Goal: Task Accomplishment & Management: Use online tool/utility

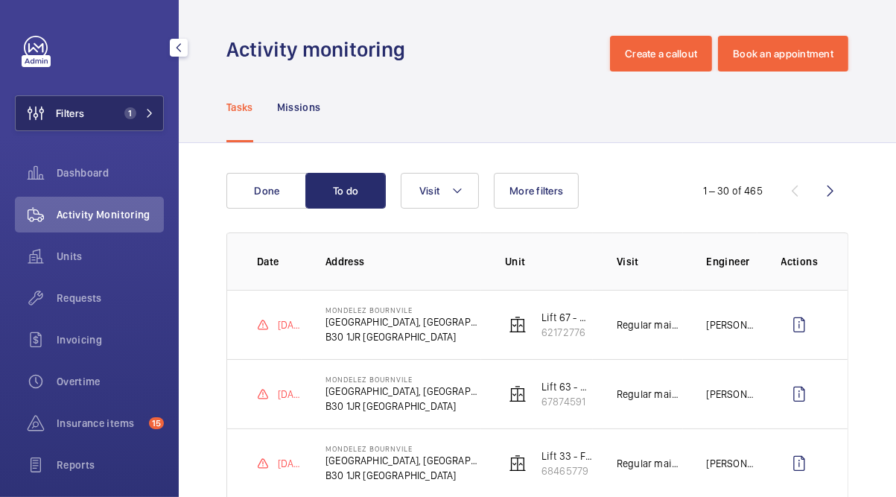
click at [128, 124] on button "Filters 1" at bounding box center [89, 113] width 149 height 36
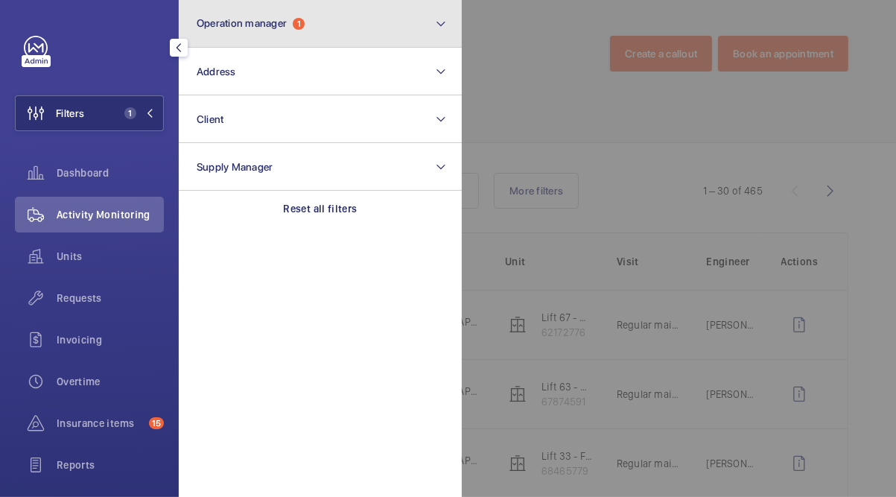
click at [298, 41] on button "Operation manager 1" at bounding box center [320, 24] width 283 height 48
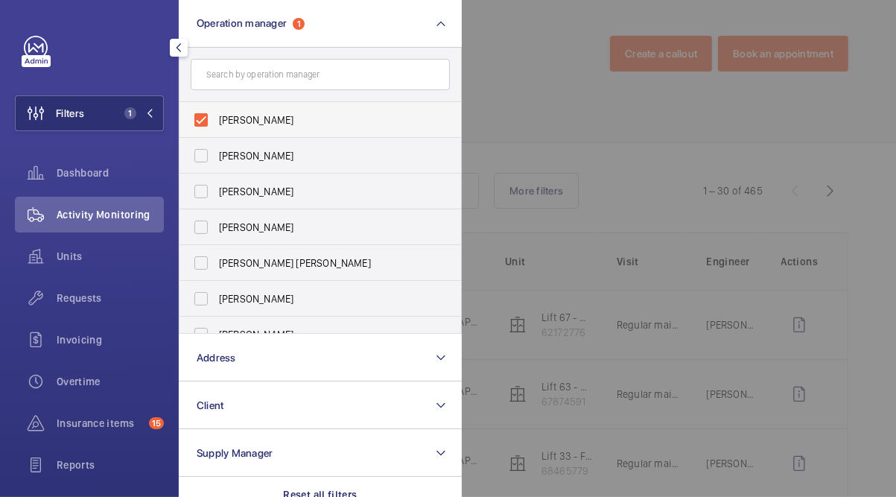
click at [298, 117] on span "[PERSON_NAME]" at bounding box center [321, 119] width 205 height 15
click at [216, 117] on input "[PERSON_NAME]" at bounding box center [201, 120] width 30 height 30
checkbox input "false"
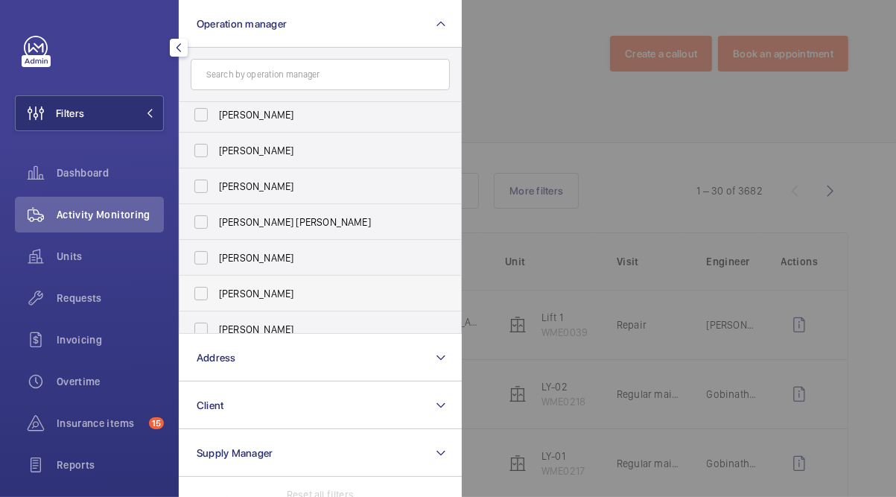
scroll to position [55, 0]
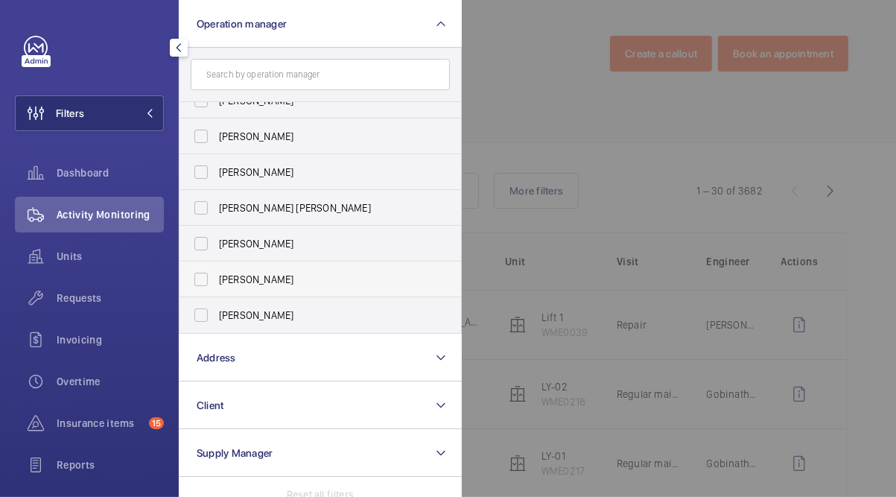
click at [290, 275] on span "Kirsten Kalaher" at bounding box center [321, 279] width 205 height 15
click at [216, 275] on input "Kirsten Kalaher" at bounding box center [201, 279] width 30 height 30
checkbox input "true"
click at [513, 214] on div at bounding box center [910, 248] width 896 height 497
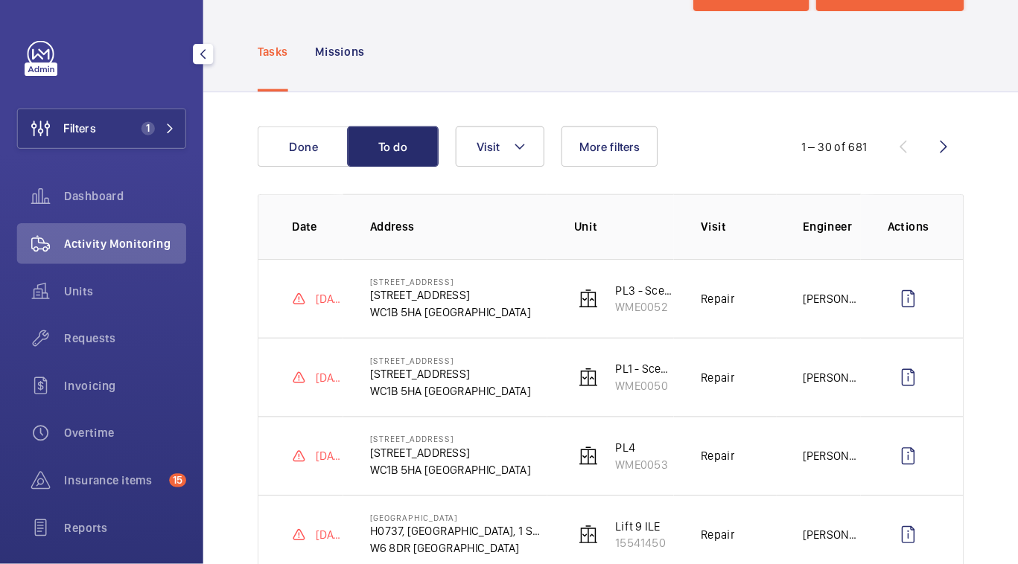
scroll to position [119, 0]
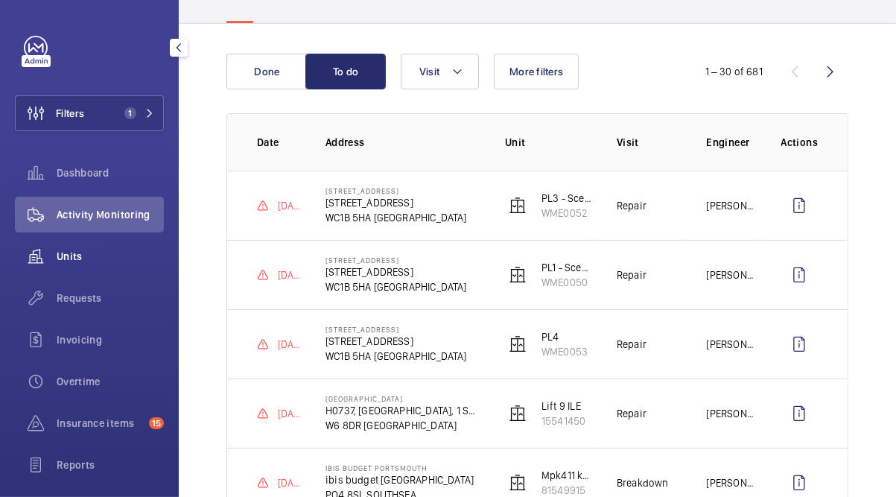
click at [104, 249] on span "Units" at bounding box center [110, 256] width 107 height 15
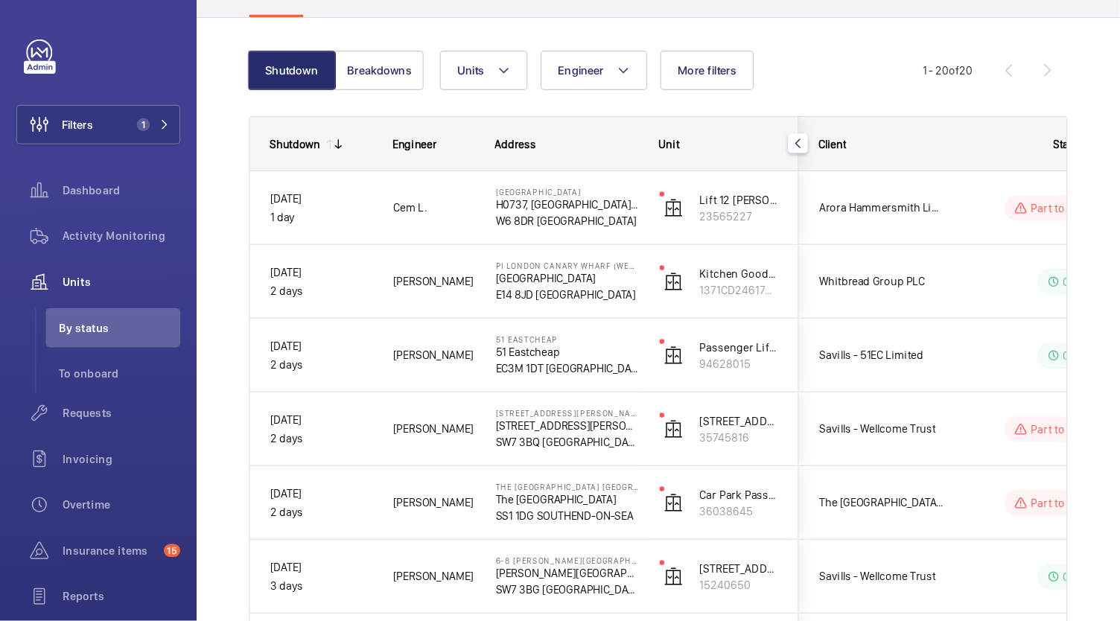
scroll to position [119, 0]
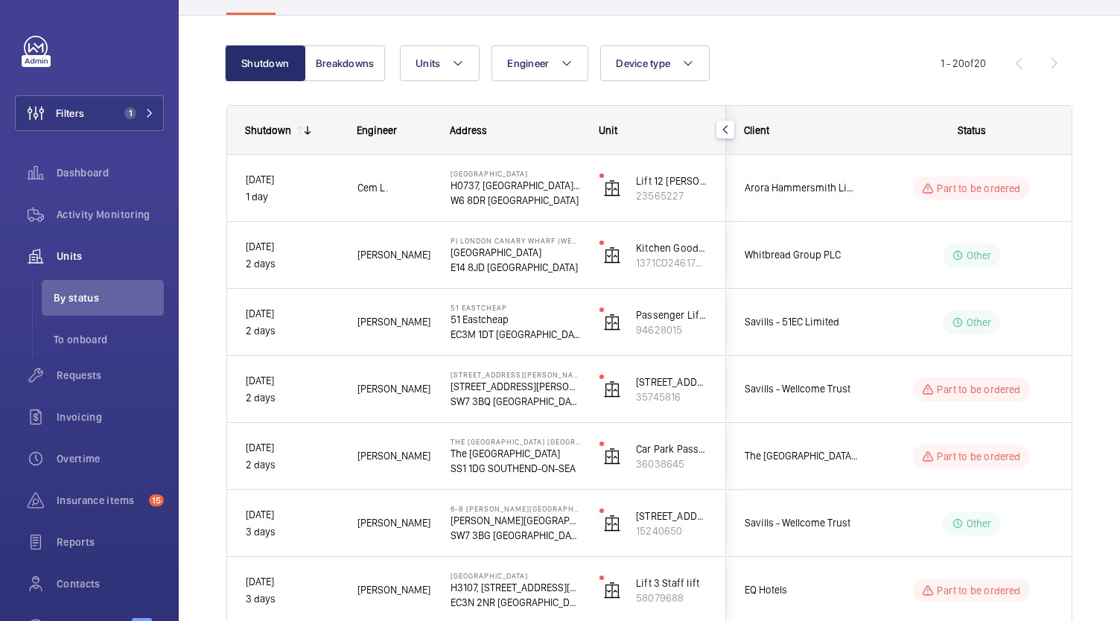
drag, startPoint x: 779, startPoint y: 0, endPoint x: 828, endPoint y: 79, distance: 93.0
click at [824, 63] on div "Units Engineer Device type More filters Reset all filters" at bounding box center [670, 63] width 541 height 36
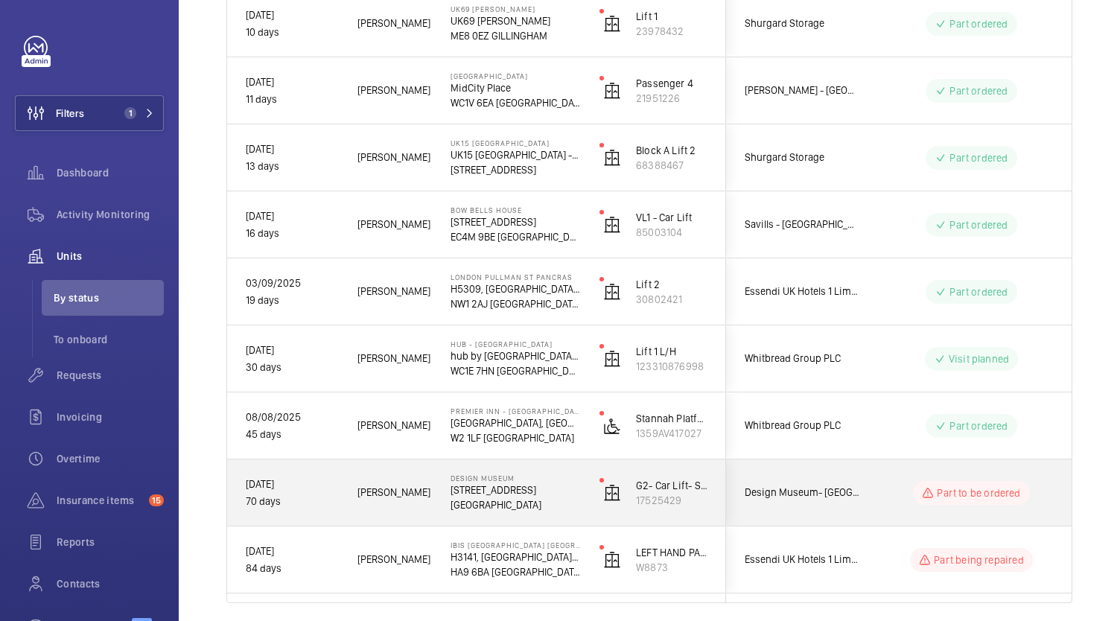
scroll to position [999, 0]
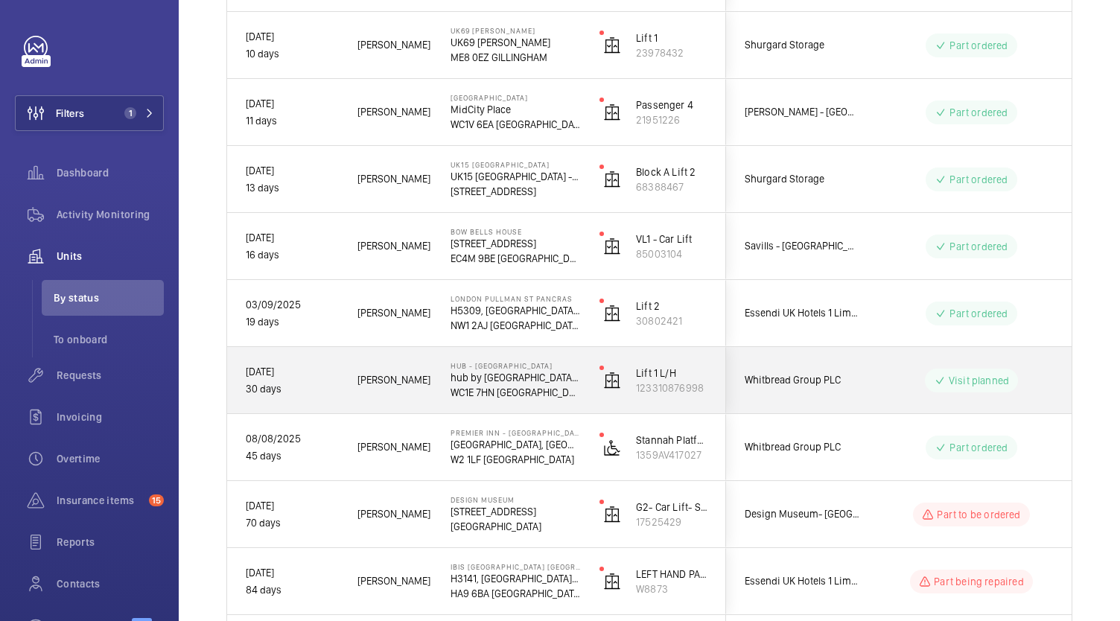
click at [575, 389] on p "WC1E 7HN LONDON" at bounding box center [516, 392] width 130 height 15
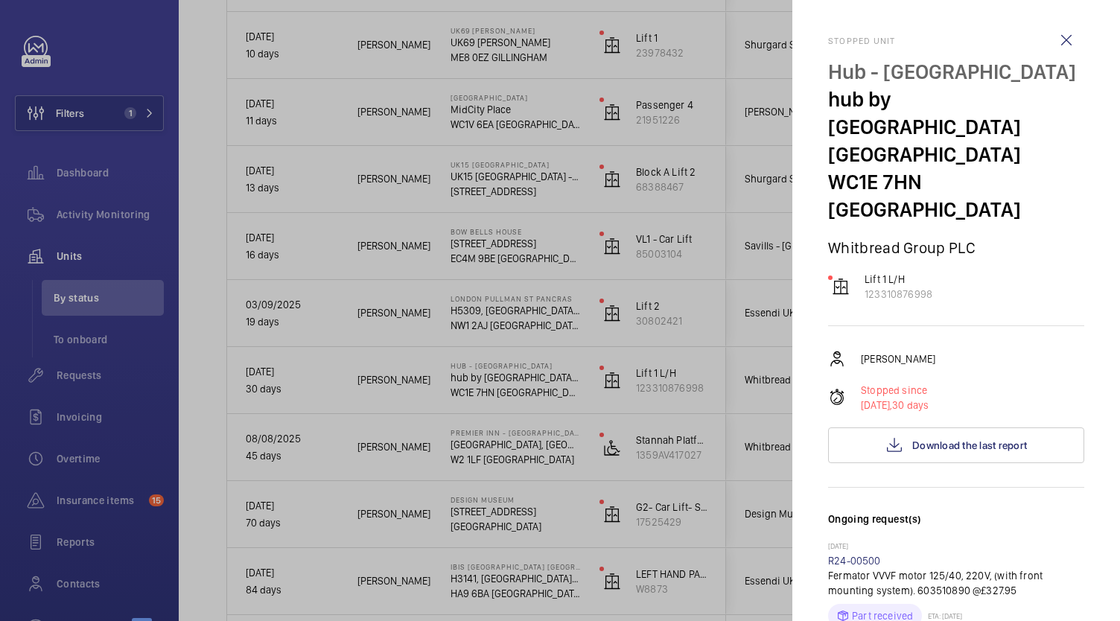
drag, startPoint x: 704, startPoint y: 273, endPoint x: 697, endPoint y: 278, distance: 9.1
click at [703, 273] on div at bounding box center [560, 310] width 1120 height 621
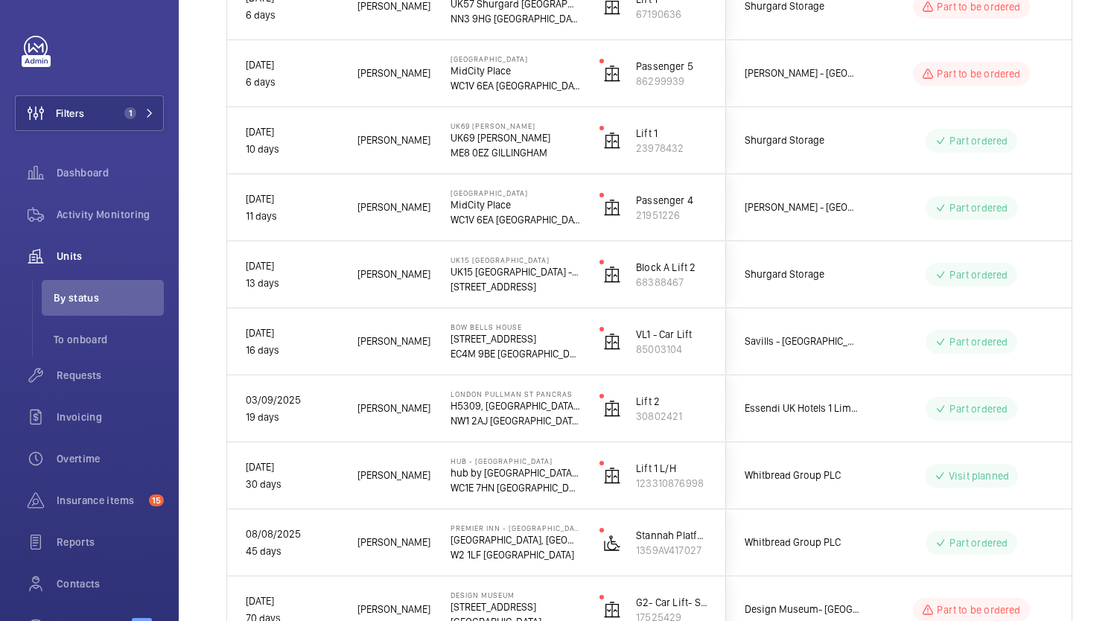
scroll to position [925, 0]
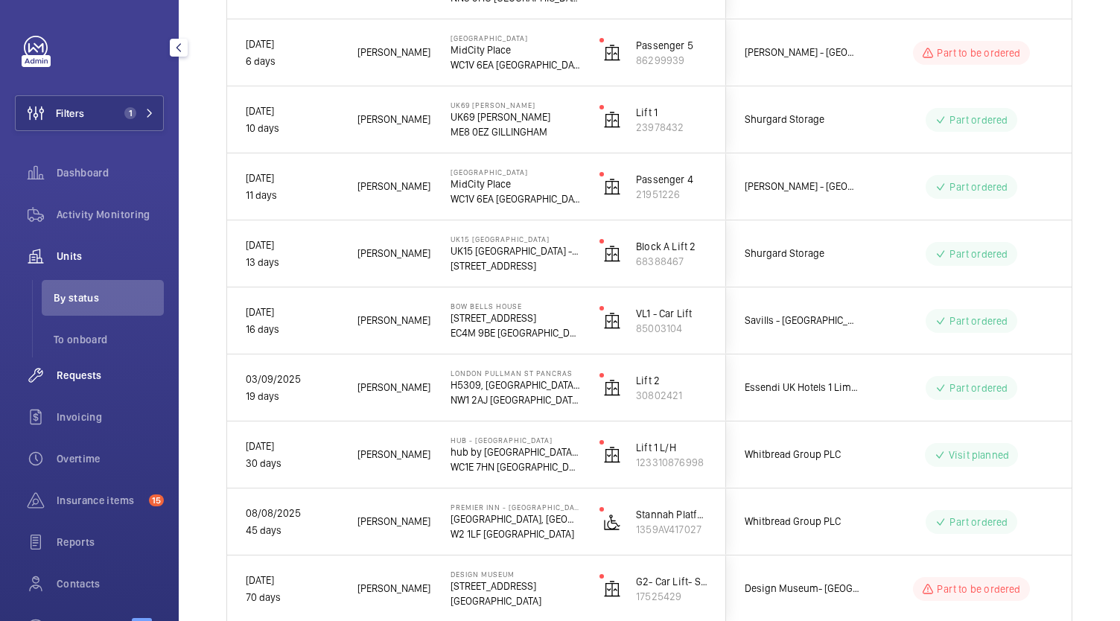
drag, startPoint x: 103, startPoint y: 381, endPoint x: 119, endPoint y: 376, distance: 17.0
click at [103, 380] on span "Requests" at bounding box center [110, 375] width 107 height 15
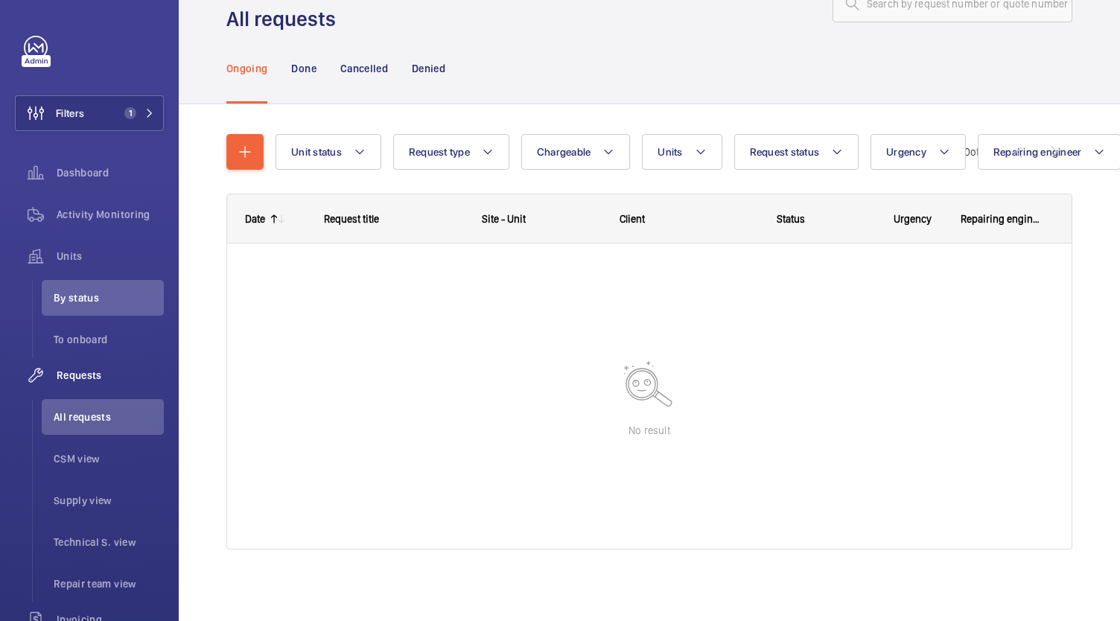
scroll to position [50, 0]
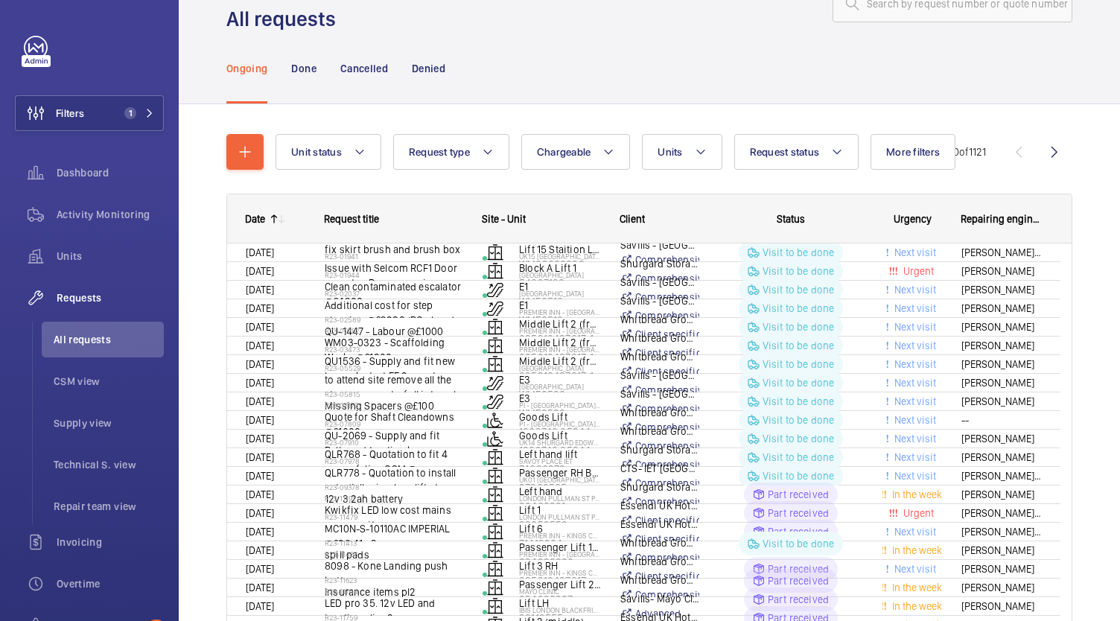
scroll to position [61, 0]
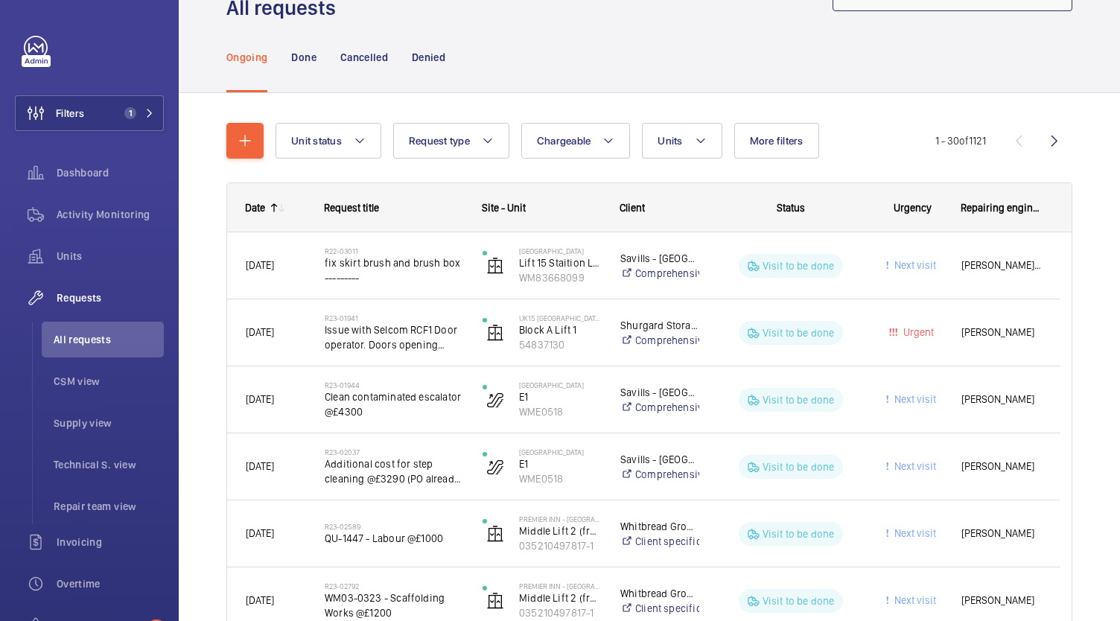
paste input "R25-11406"
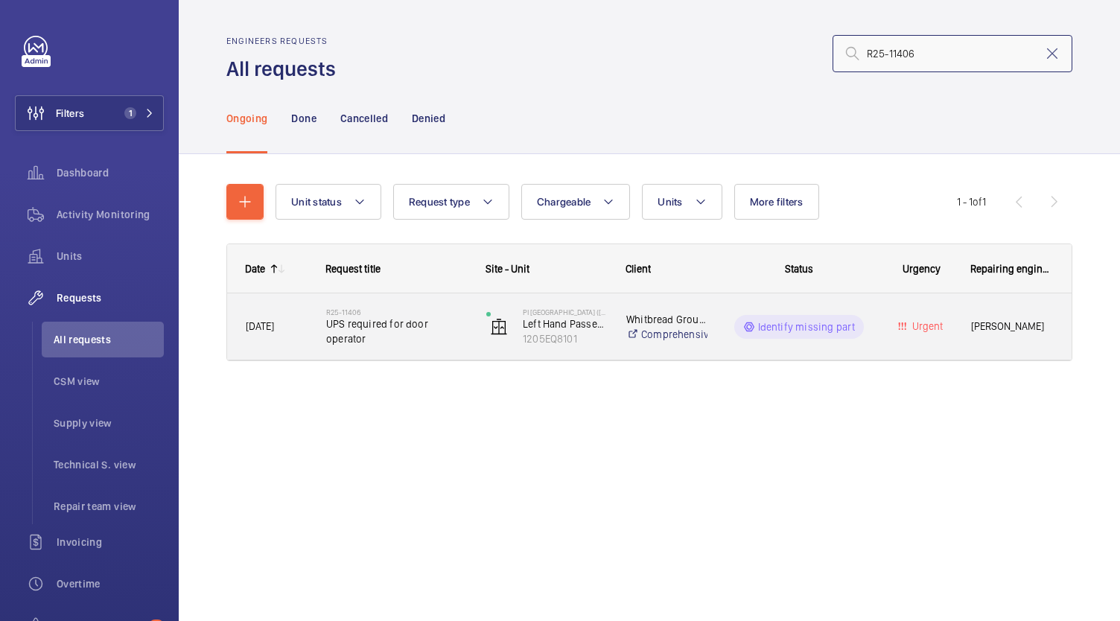
type input "R25-11406"
click at [398, 314] on h2 "R25-11406" at bounding box center [396, 312] width 141 height 9
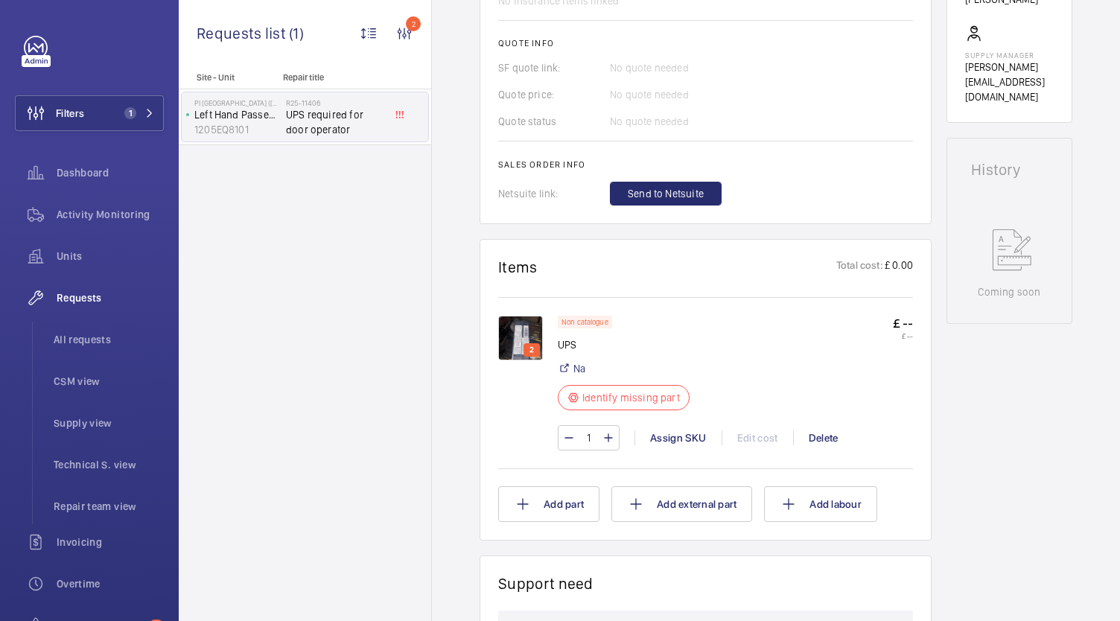
scroll to position [670, 0]
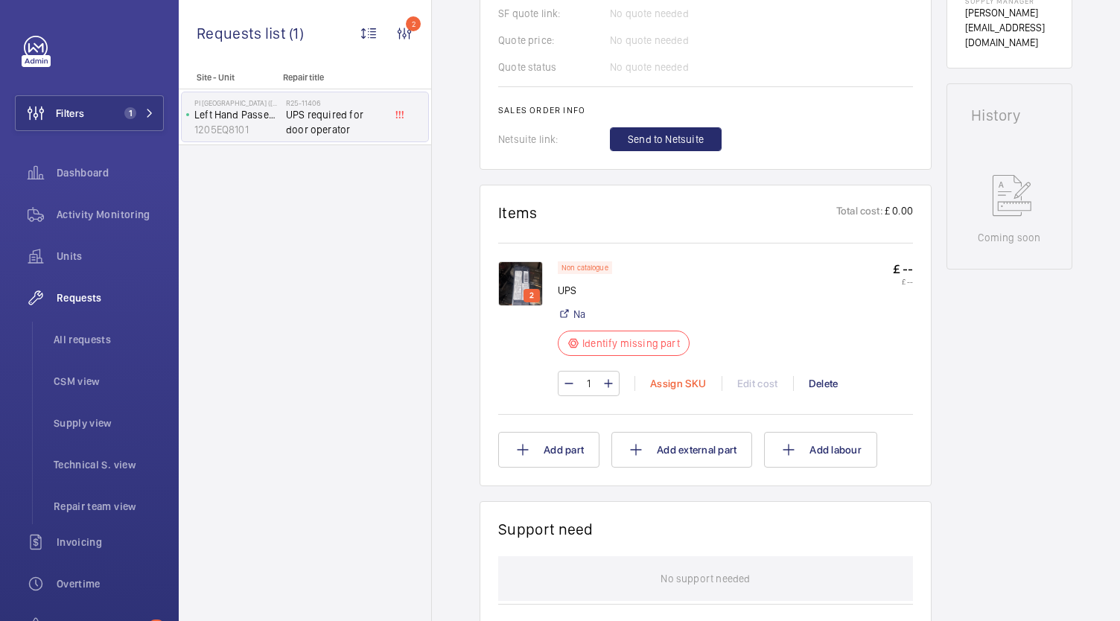
click at [691, 386] on div "Assign SKU" at bounding box center [677, 383] width 87 height 15
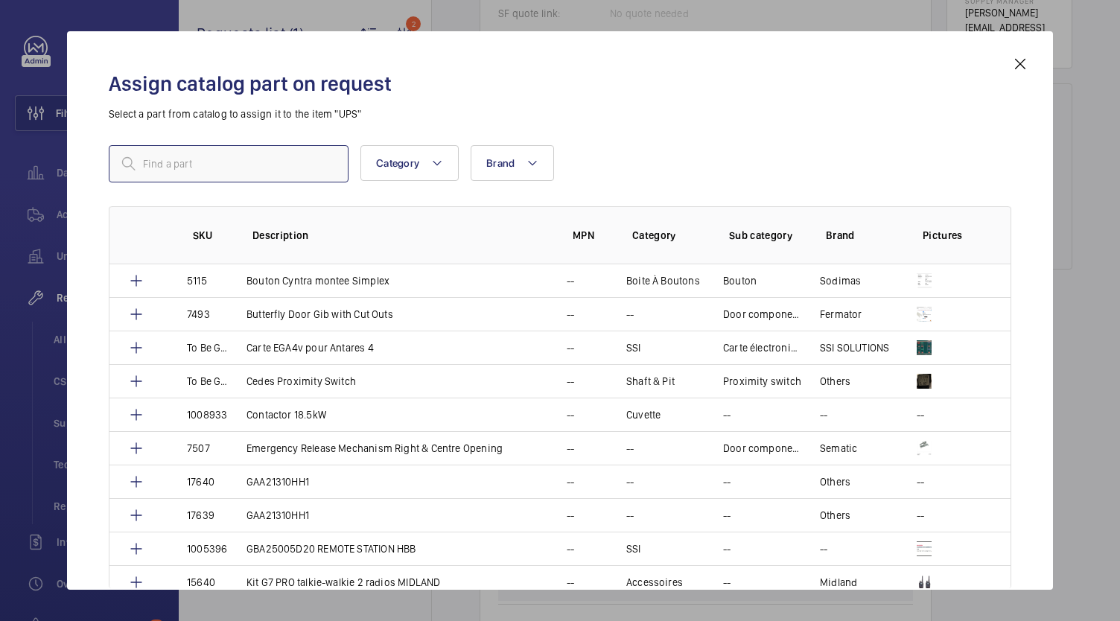
click at [303, 175] on input "text" at bounding box center [229, 163] width 240 height 37
drag, startPoint x: 303, startPoint y: 175, endPoint x: 293, endPoint y: 175, distance: 9.7
paste input "CLIENT ACTION - Quote sent. Awaiting acceptance 22/09/25"
type input "CLIENT ACTION - Quote sent. Awaiting acceptance 22/09/25"
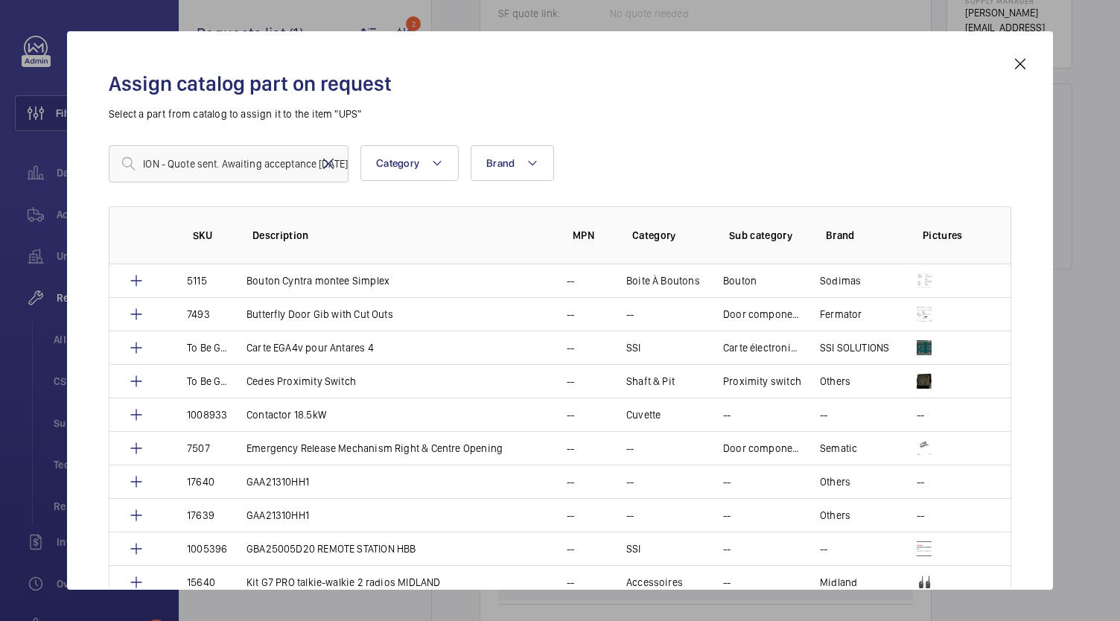
click at [324, 162] on mat-icon at bounding box center [328, 164] width 18 height 18
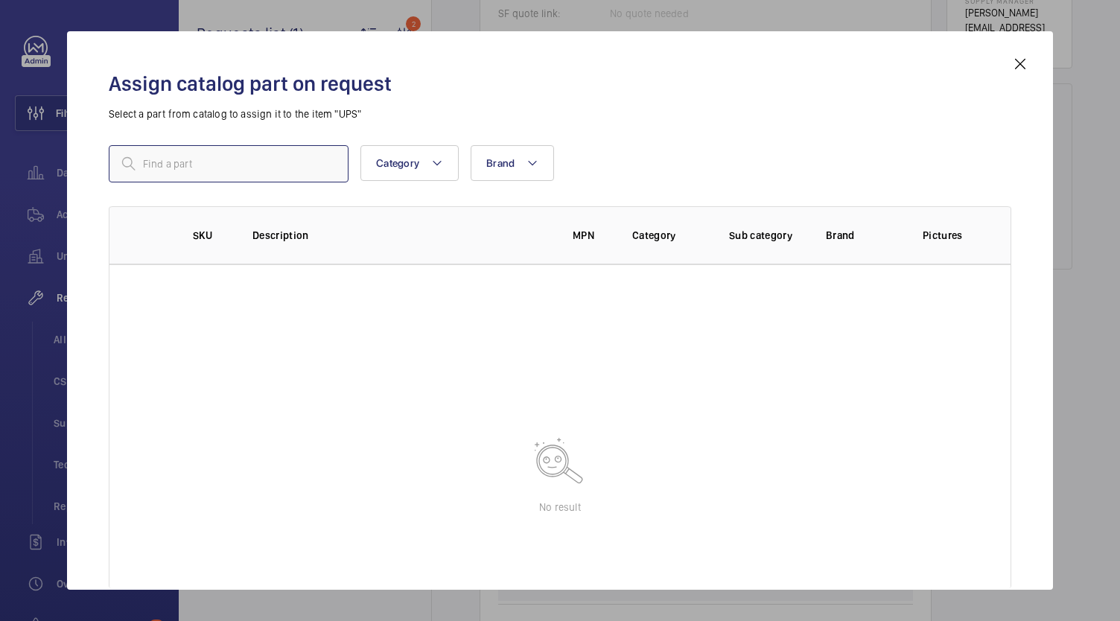
paste input "1010326"
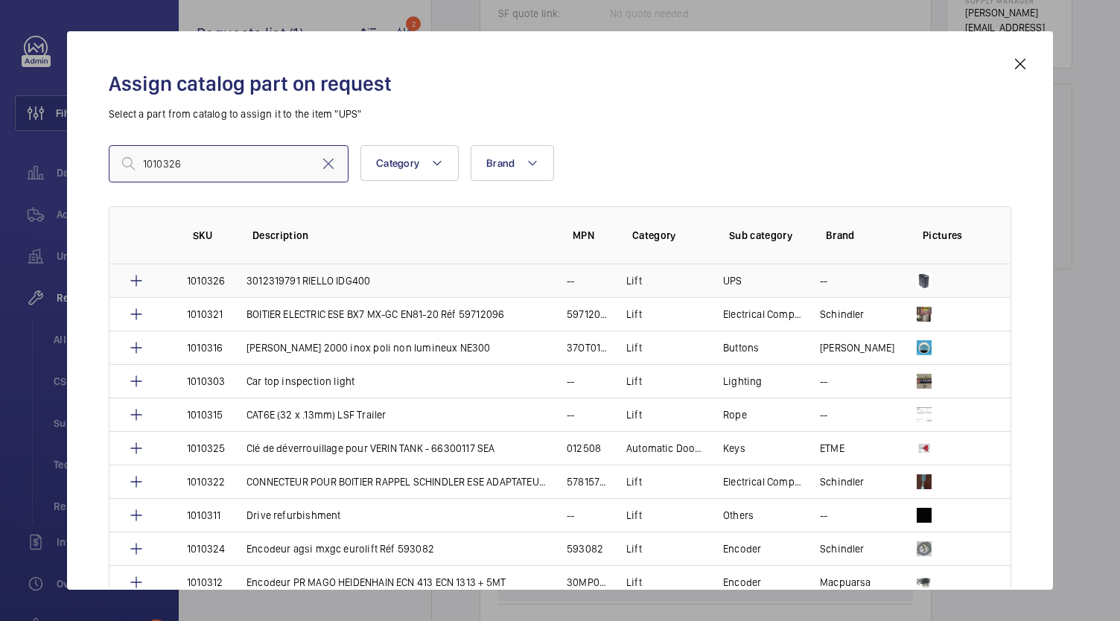
type input "1010326"
click at [268, 287] on p "3012319791 RIELLO IDG400" at bounding box center [308, 280] width 124 height 15
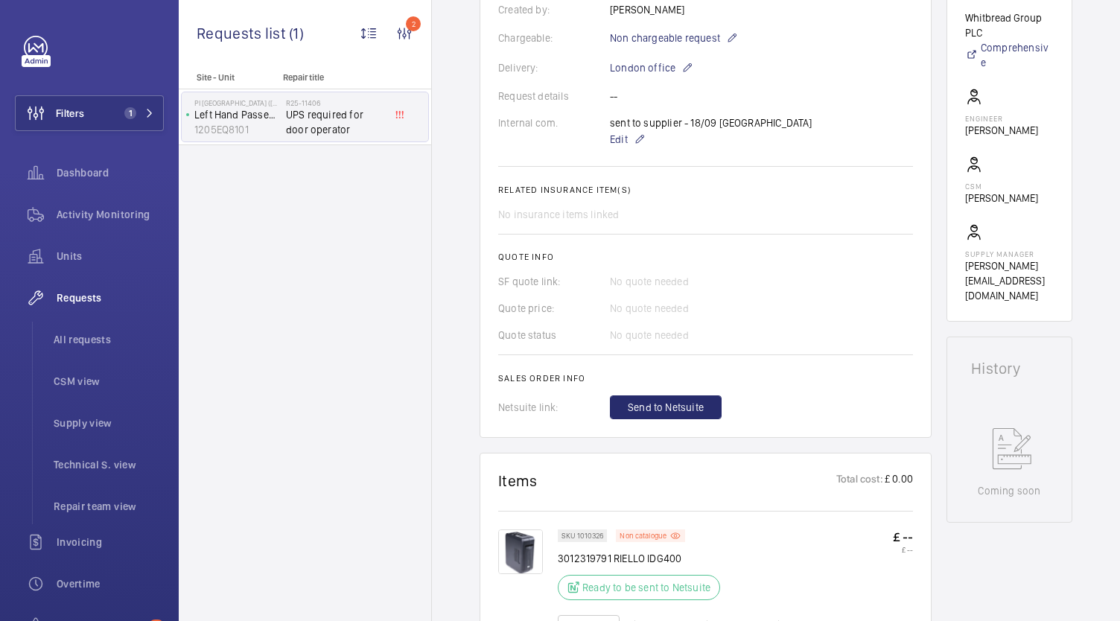
scroll to position [491, 0]
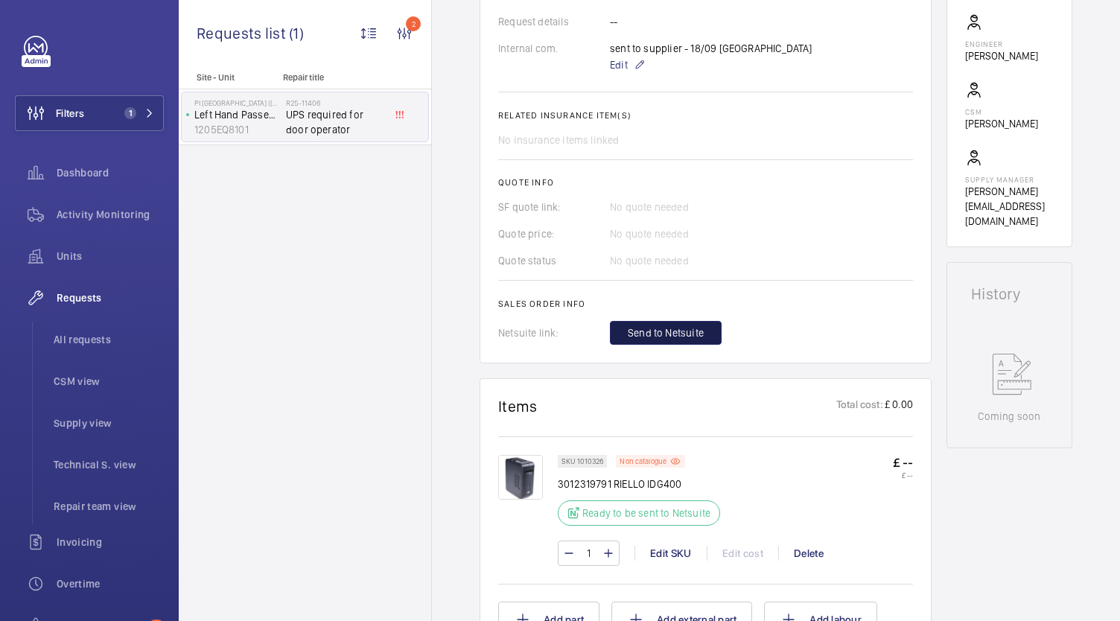
click at [673, 340] on button "Send to Netsuite" at bounding box center [666, 333] width 112 height 24
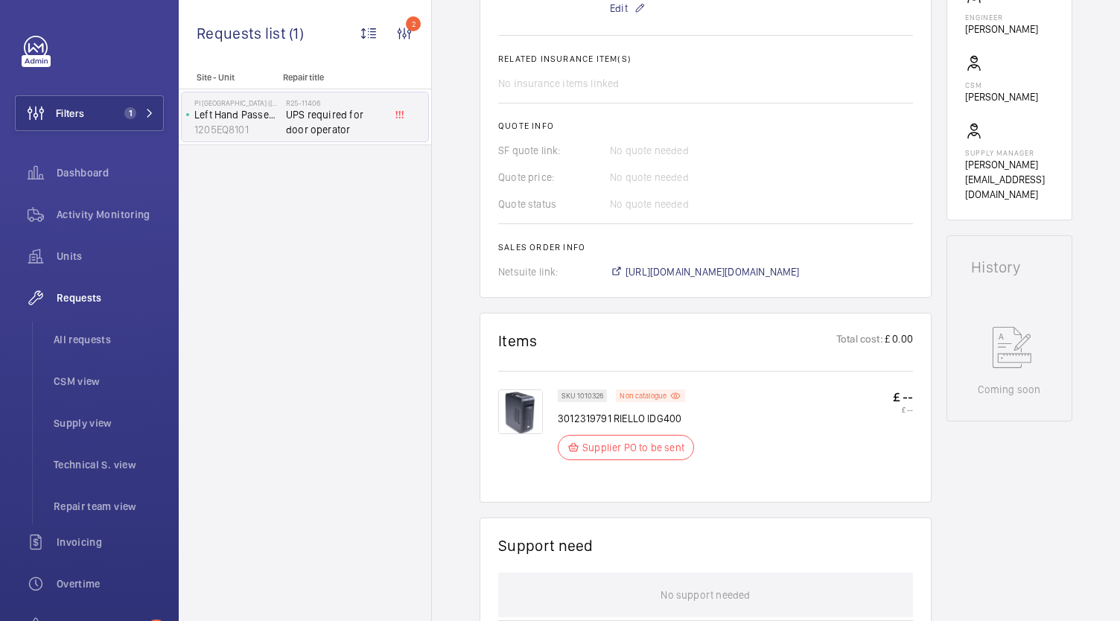
click at [308, 95] on div "R25-11406 UPS required for door operator" at bounding box center [338, 116] width 104 height 49
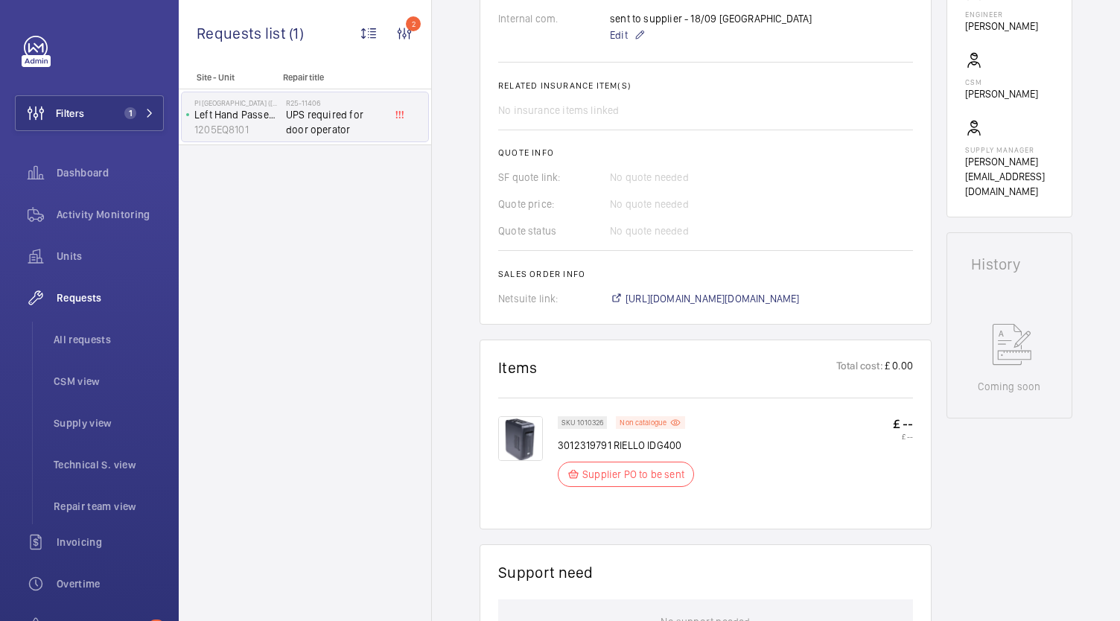
scroll to position [536, 0]
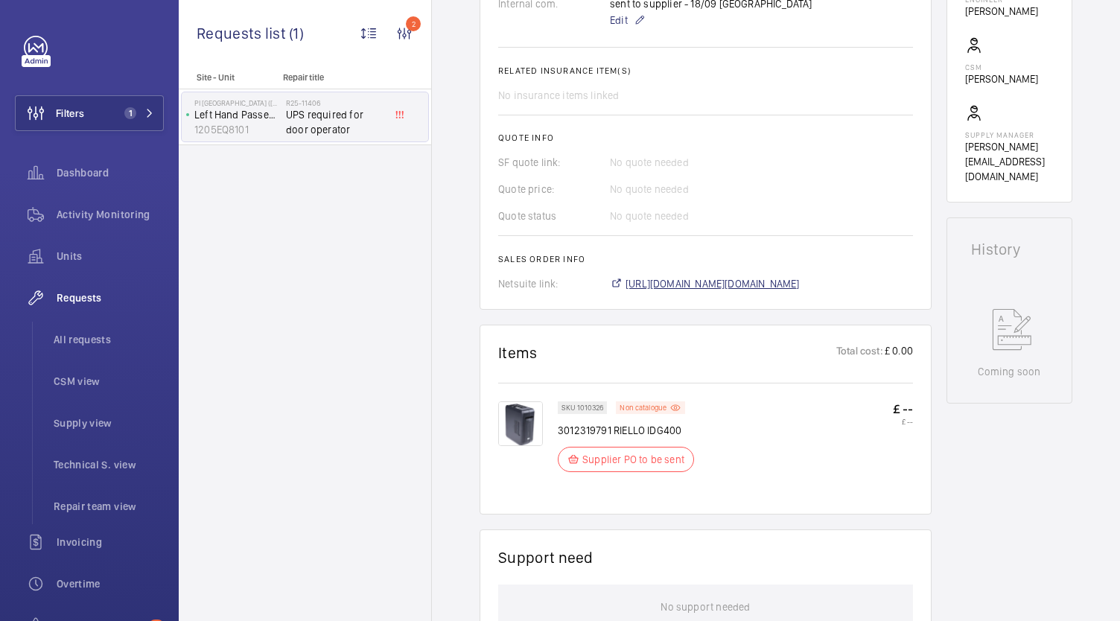
click at [800, 281] on span "https://6461500.app.netsuite.com/app/accounting/transactions/salesord.nl?id=302…" at bounding box center [713, 283] width 174 height 15
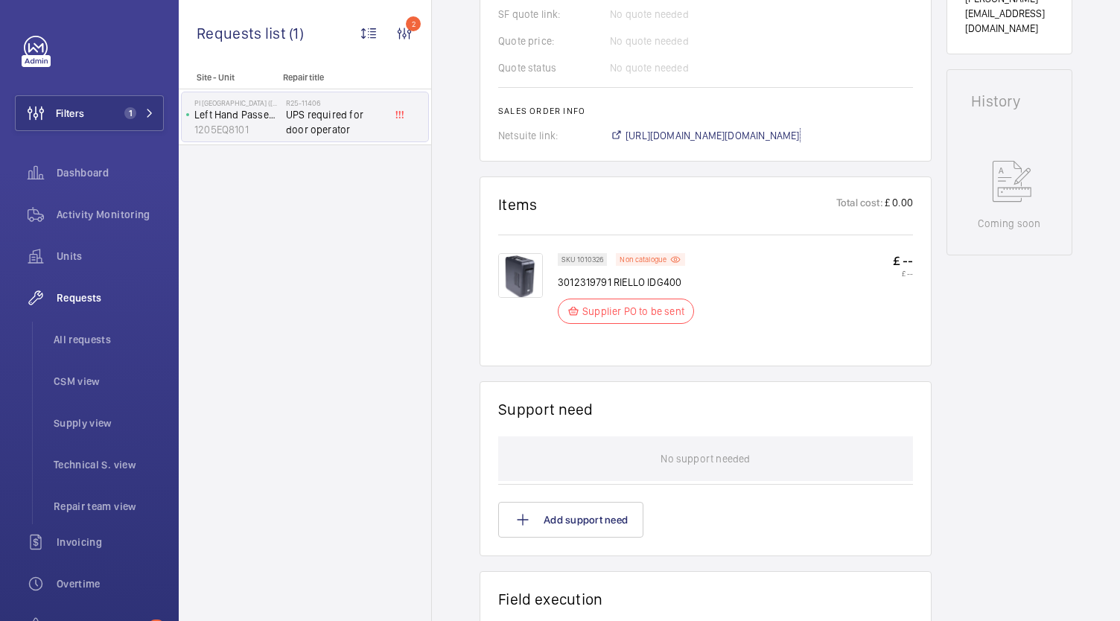
scroll to position [685, 0]
click at [121, 104] on button "Filters 1" at bounding box center [89, 113] width 149 height 36
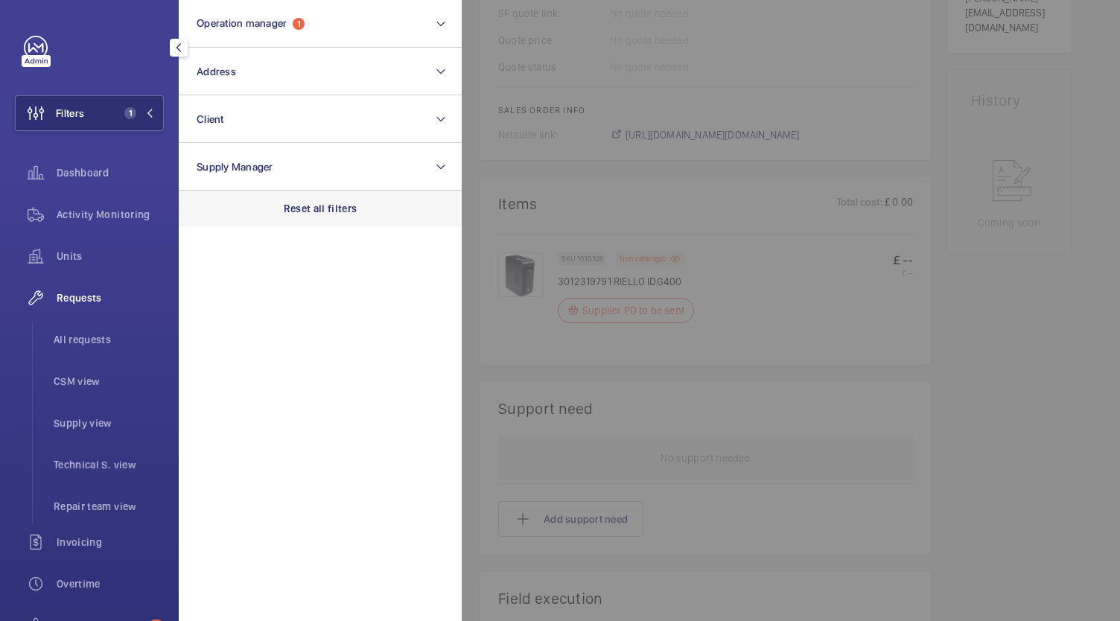
click at [316, 200] on div "Reset all filters" at bounding box center [320, 209] width 283 height 36
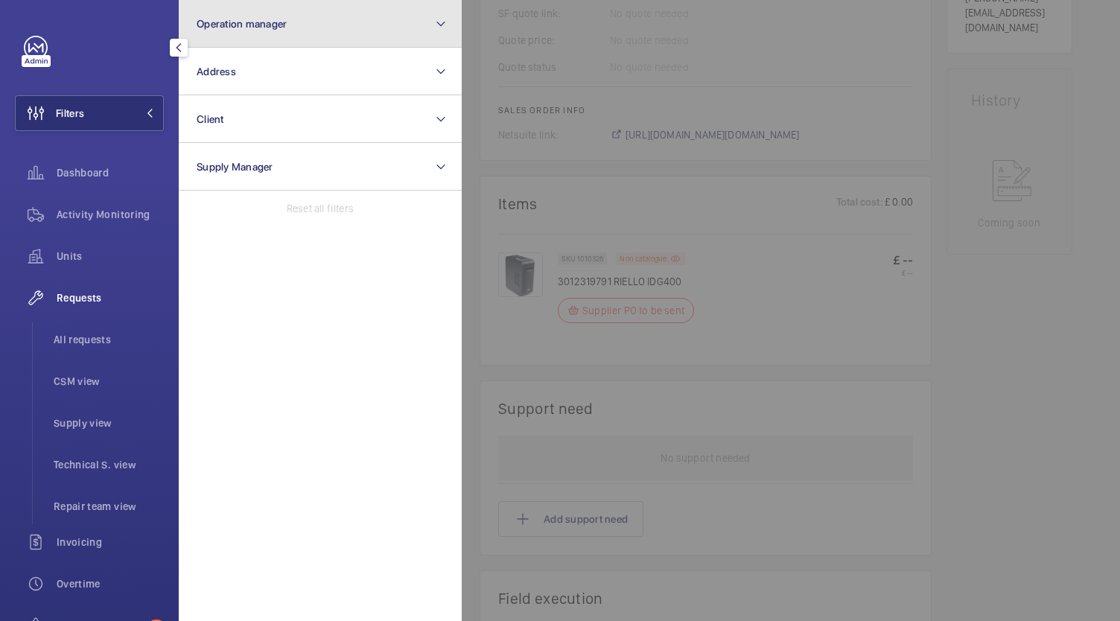
click at [313, 43] on button "Operation manager" at bounding box center [320, 24] width 283 height 48
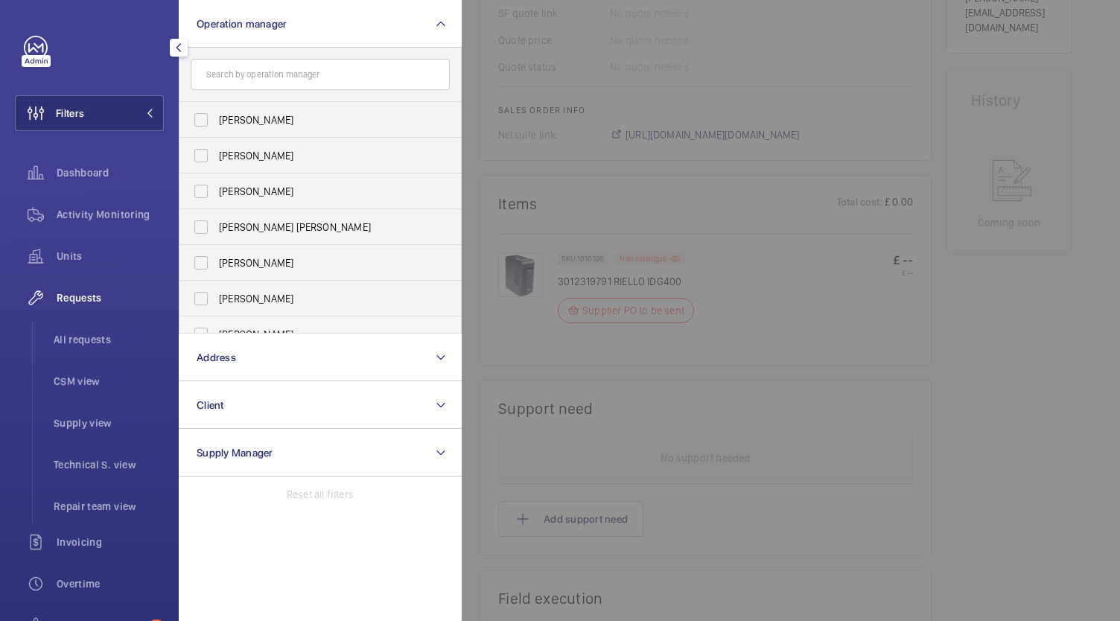
scroll to position [55, 0]
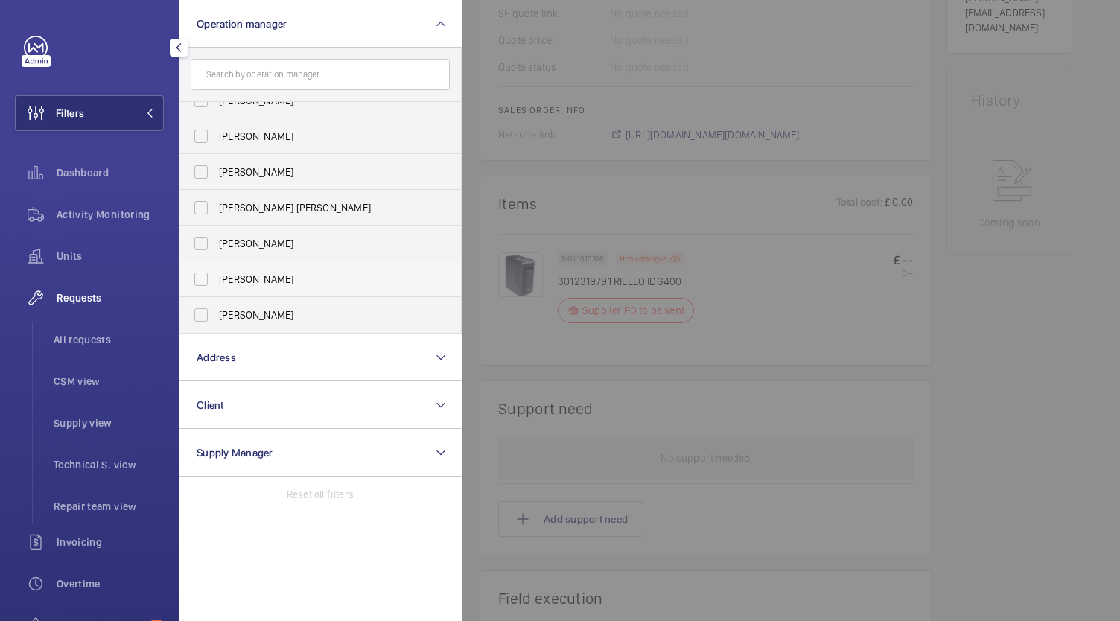
click at [270, 282] on span "[PERSON_NAME]" at bounding box center [321, 279] width 205 height 15
click at [216, 282] on input "[PERSON_NAME]" at bounding box center [201, 279] width 30 height 30
checkbox input "true"
click at [95, 244] on div "Units" at bounding box center [89, 256] width 149 height 36
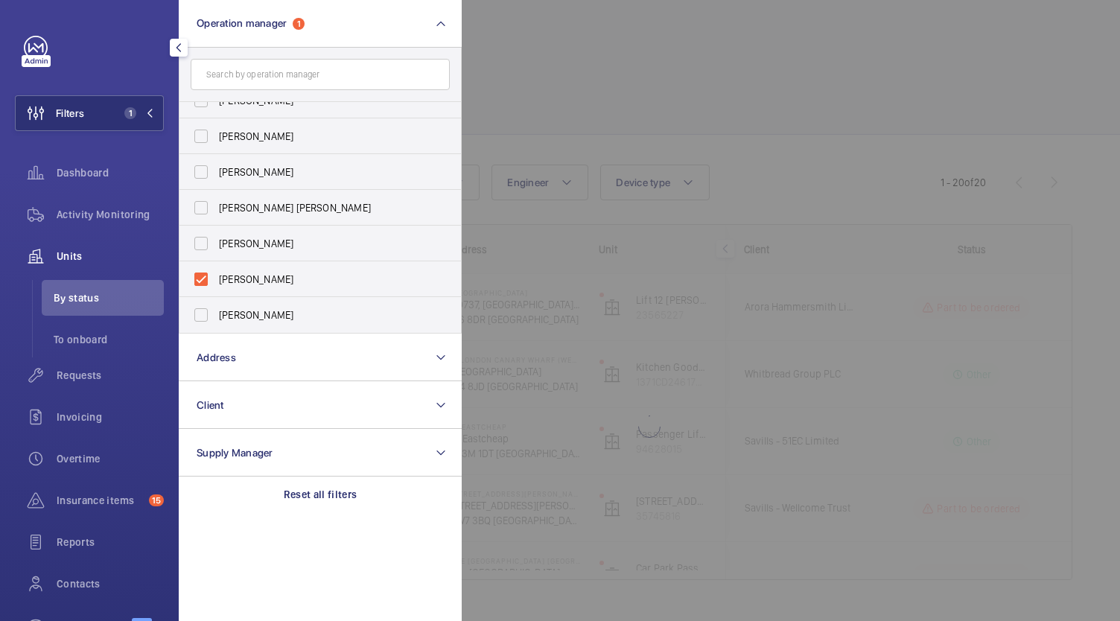
click at [560, 98] on div at bounding box center [1022, 310] width 1120 height 621
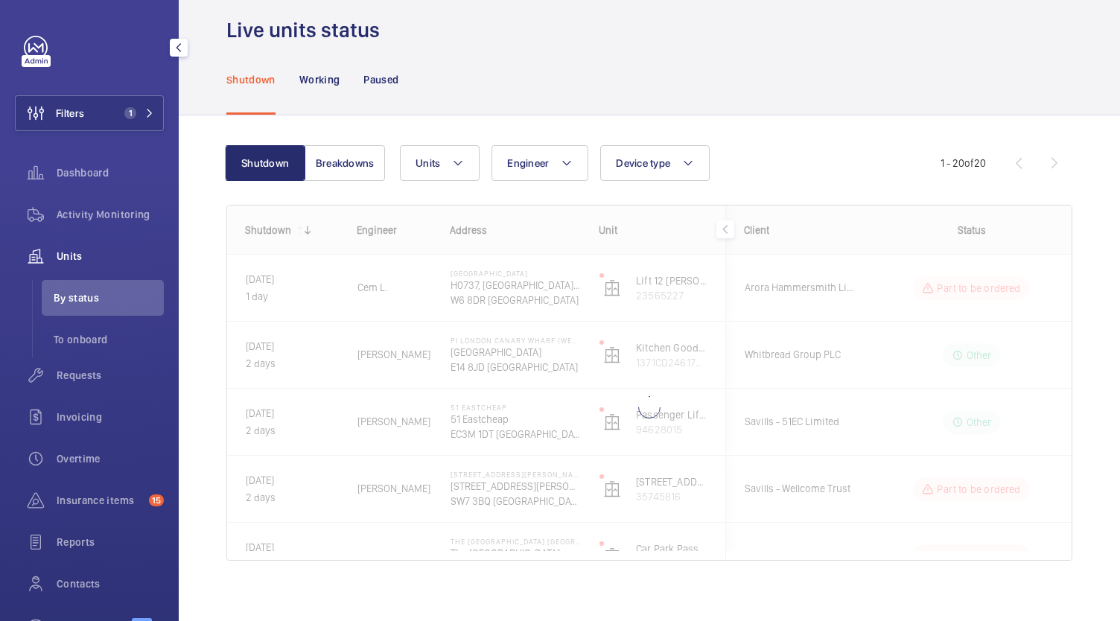
scroll to position [31, 0]
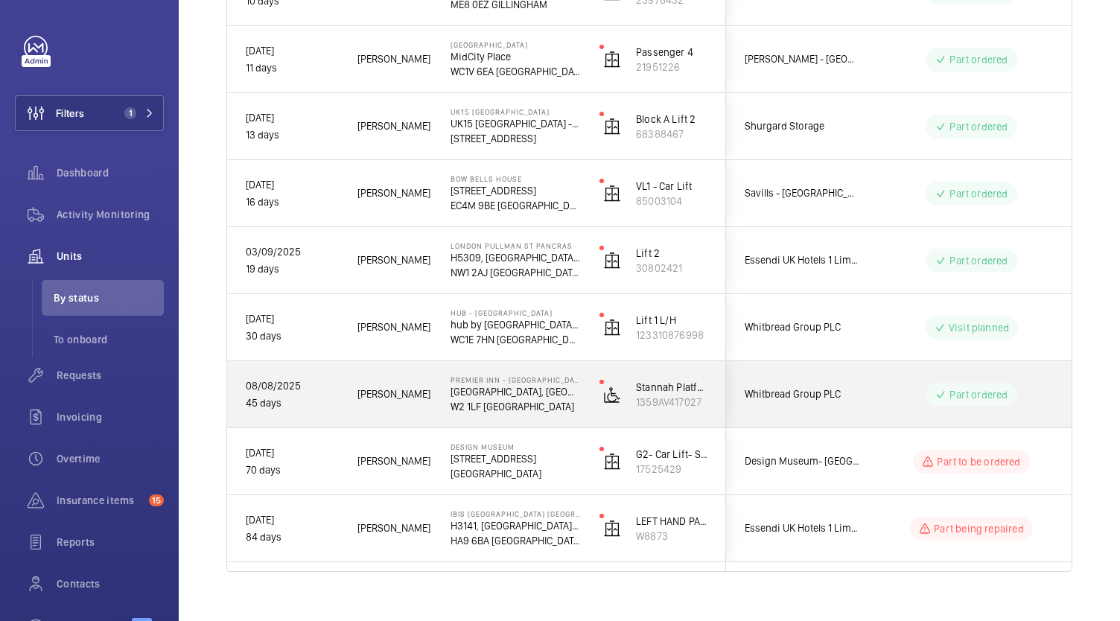
scroll to position [1007, 0]
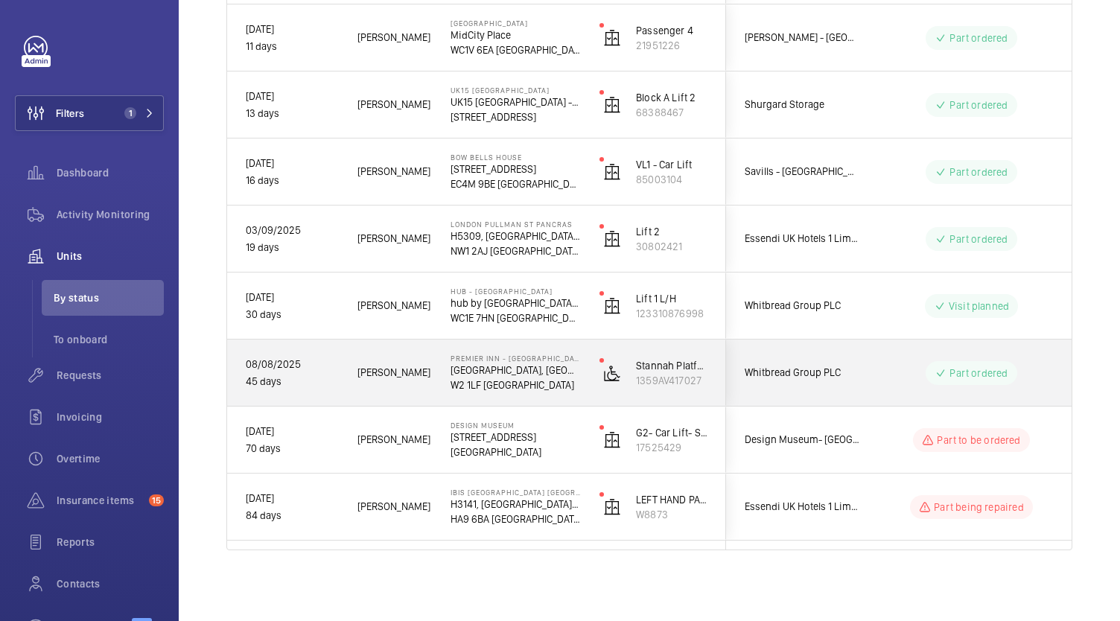
click at [757, 384] on div "Whitbread Group PLC" at bounding box center [793, 372] width 133 height 47
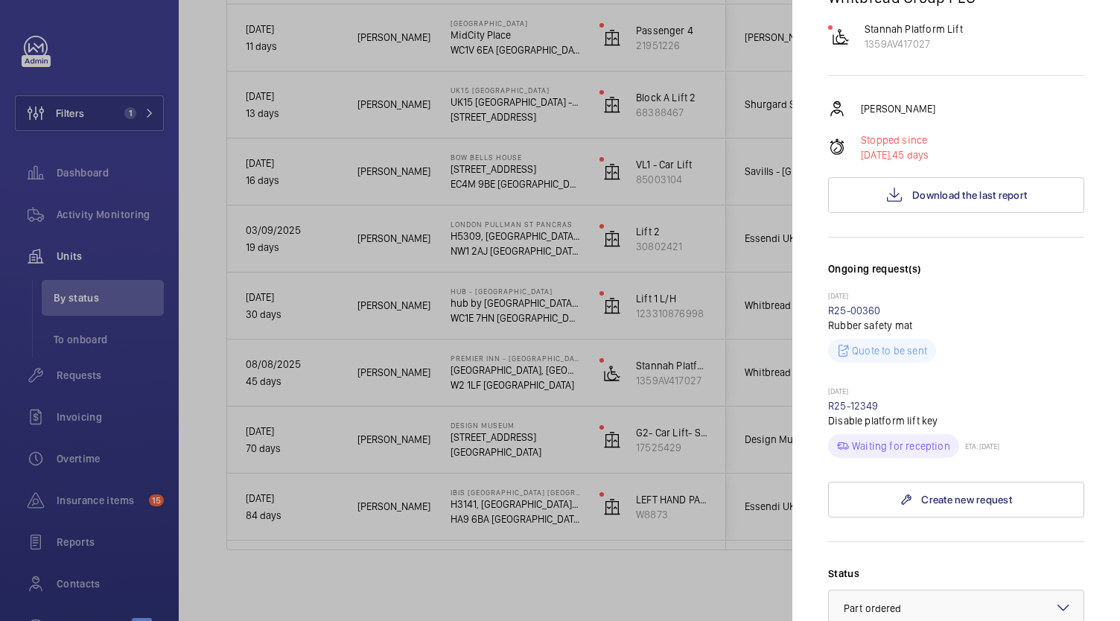
scroll to position [298, 0]
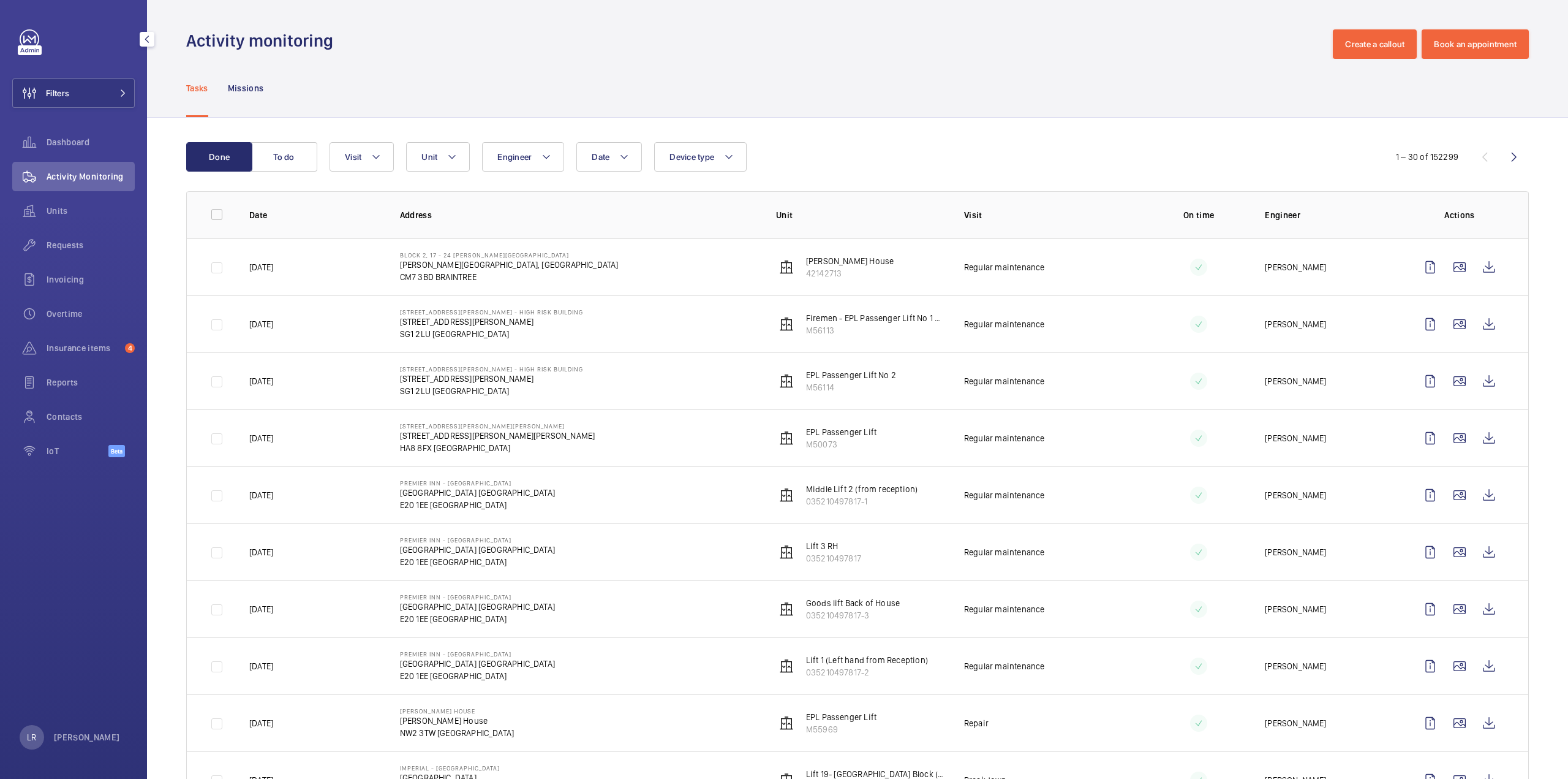
drag, startPoint x: 62, startPoint y: 244, endPoint x: 137, endPoint y: 231, distance: 76.1
click at [62, 244] on span "Requests" at bounding box center [90, 244] width 88 height 12
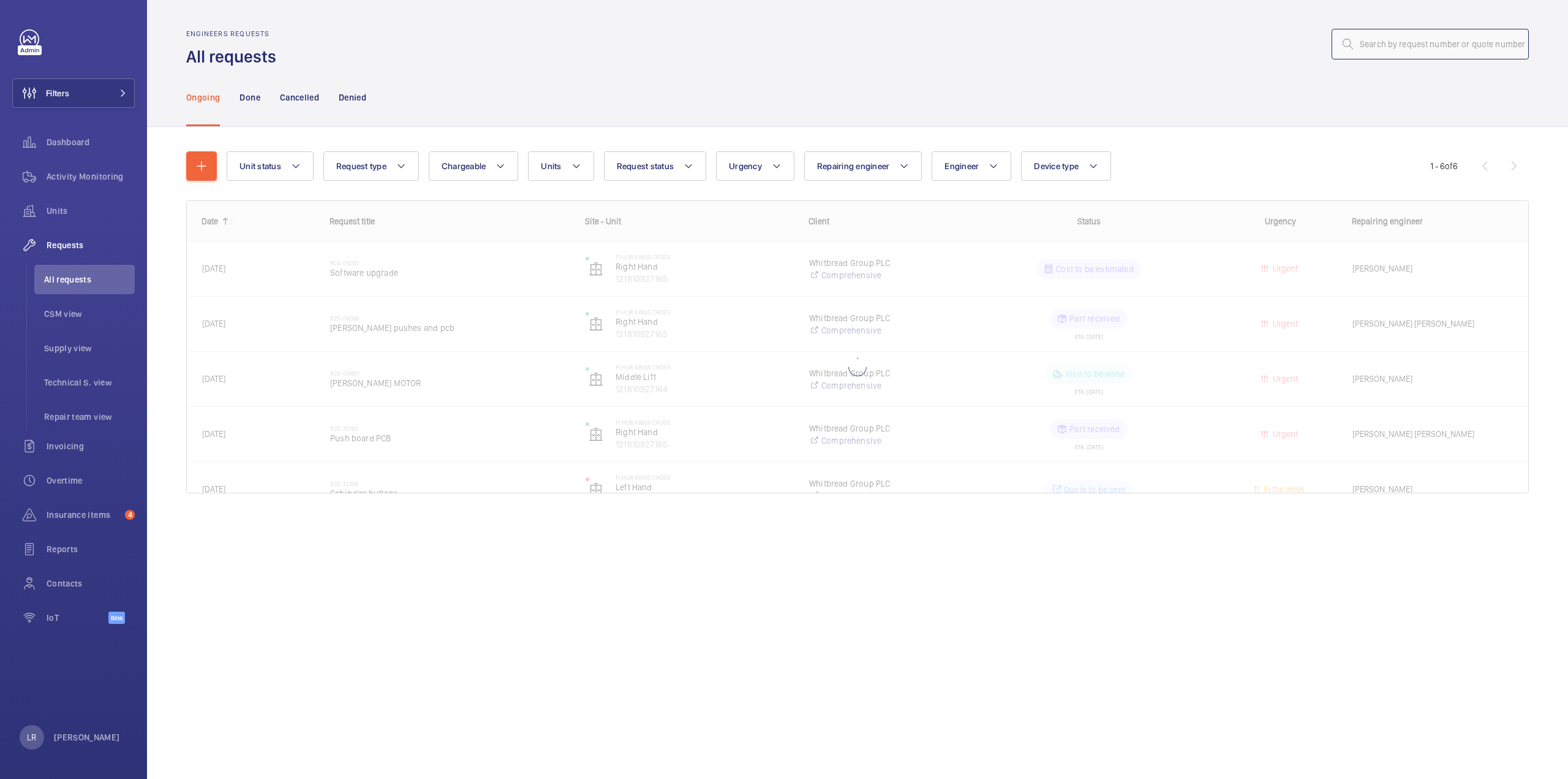
click at [1364, 49] on input "text" at bounding box center [1431, 44] width 197 height 30
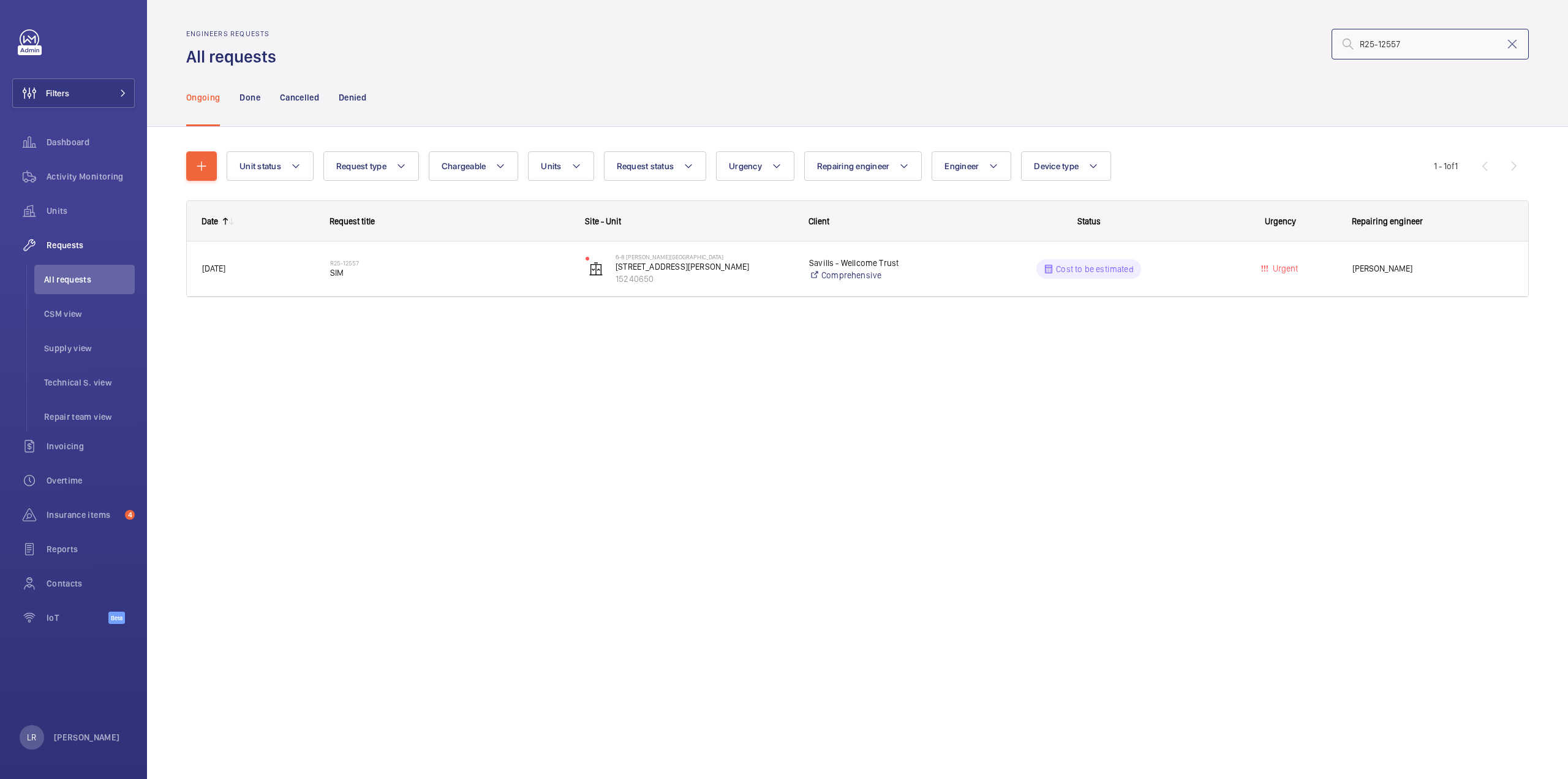
type input "R25-12557"
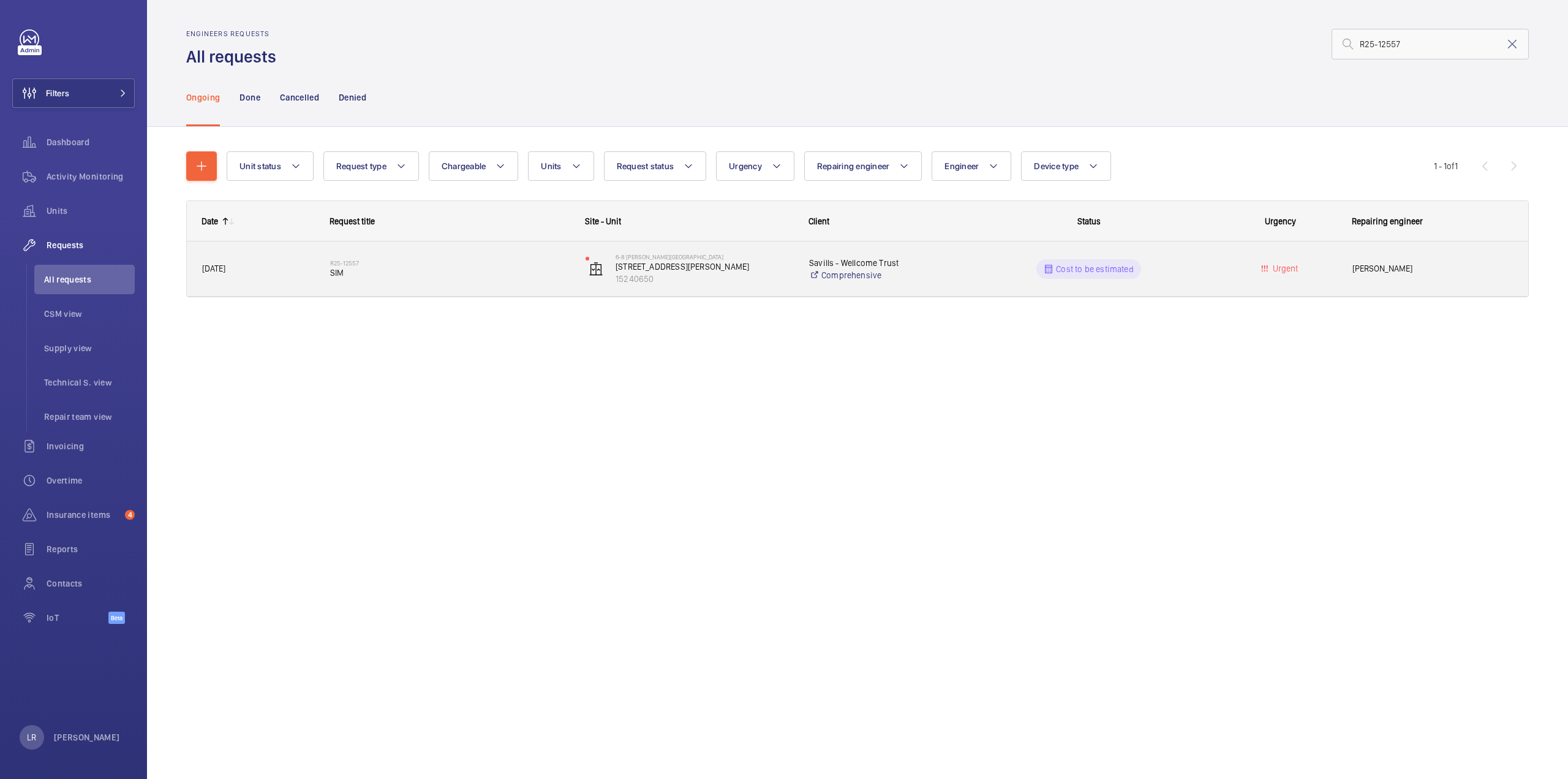
click at [437, 289] on div "R25-12557 SIM" at bounding box center [443, 268] width 254 height 55
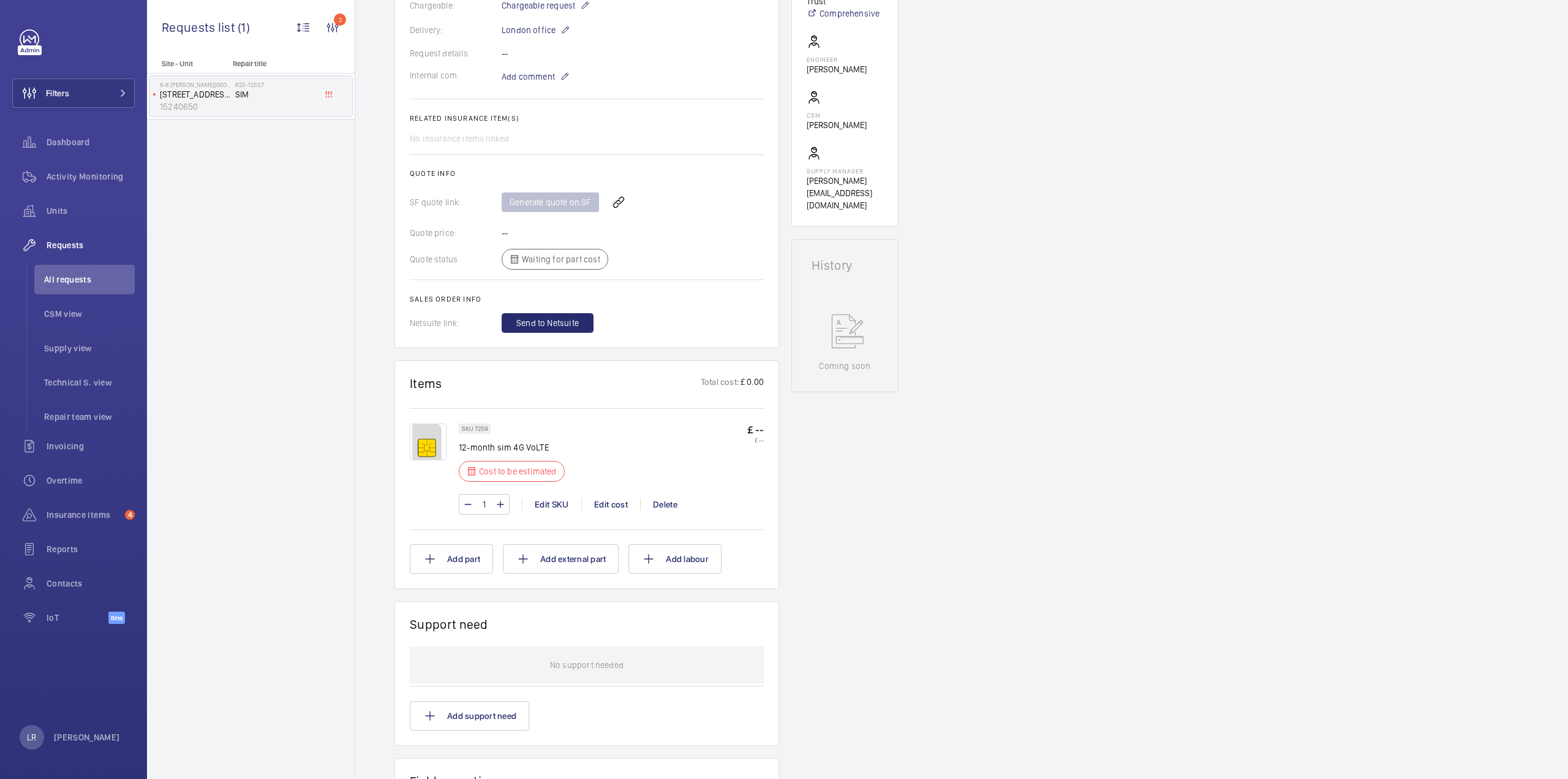
scroll to position [368, 0]
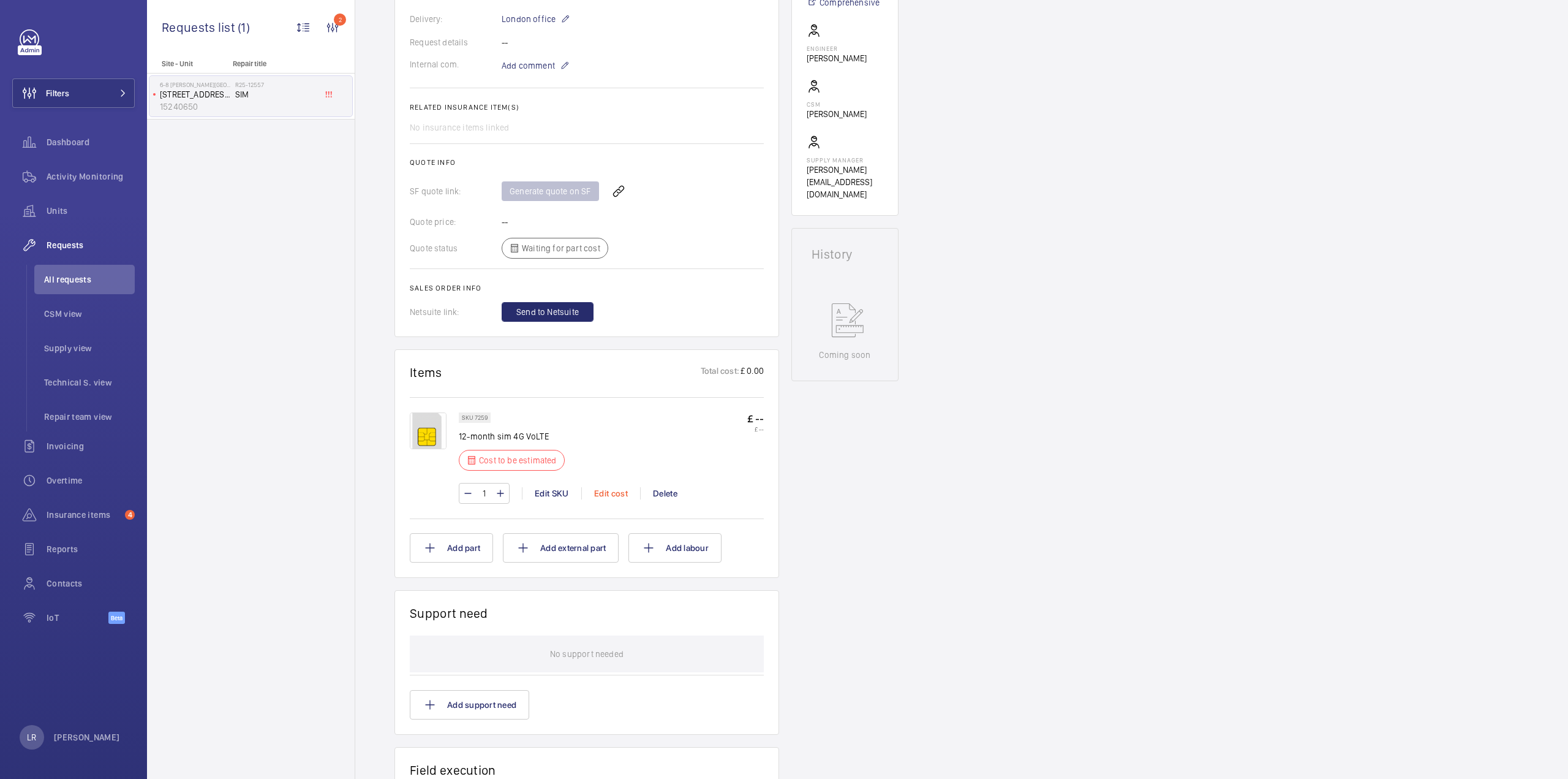
click at [610, 489] on div "Edit cost" at bounding box center [610, 493] width 58 height 12
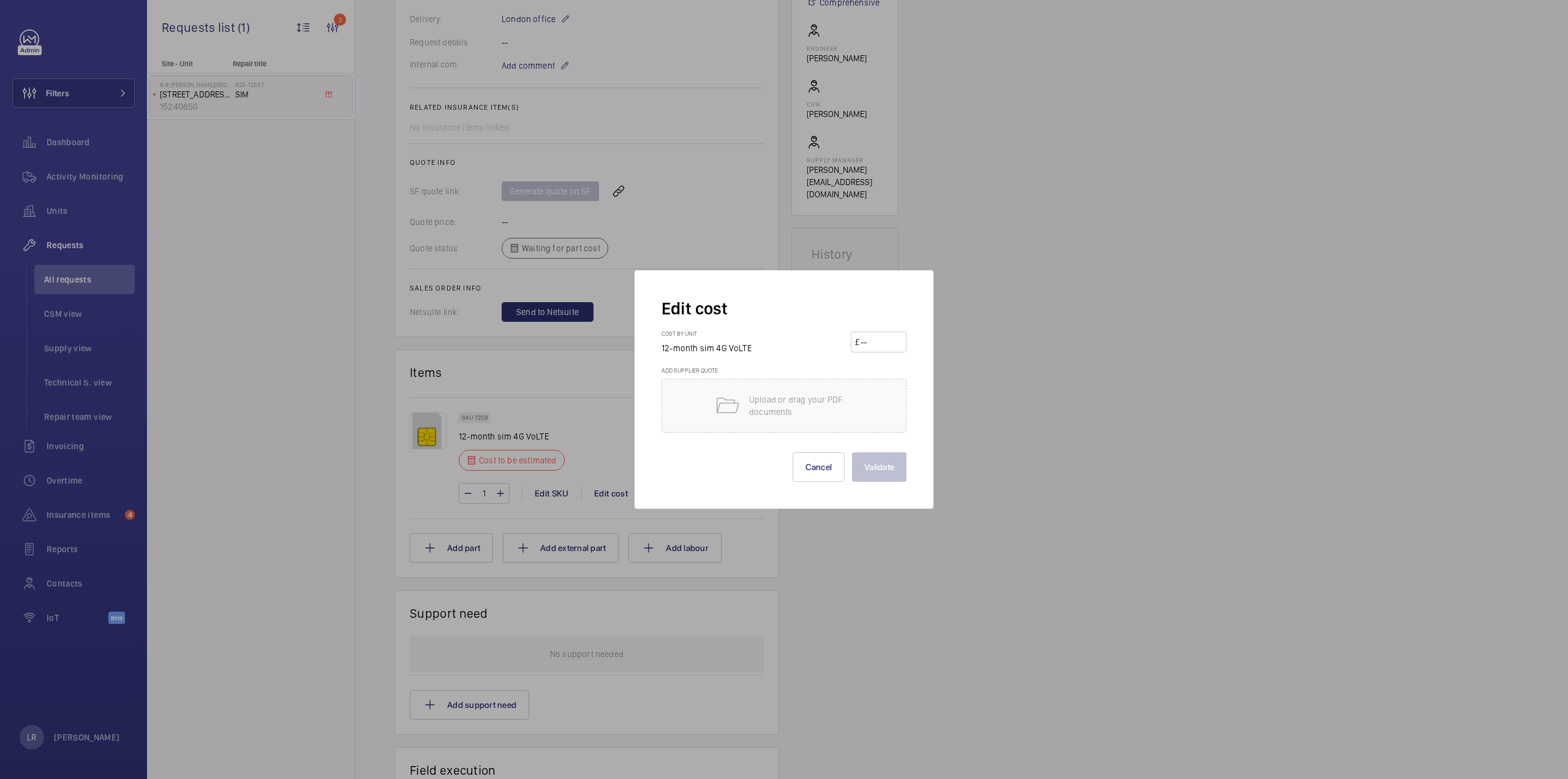
click at [876, 345] on input "number" at bounding box center [881, 342] width 43 height 20
click at [848, 392] on div "Upload or drag your PDF documents" at bounding box center [784, 406] width 245 height 54
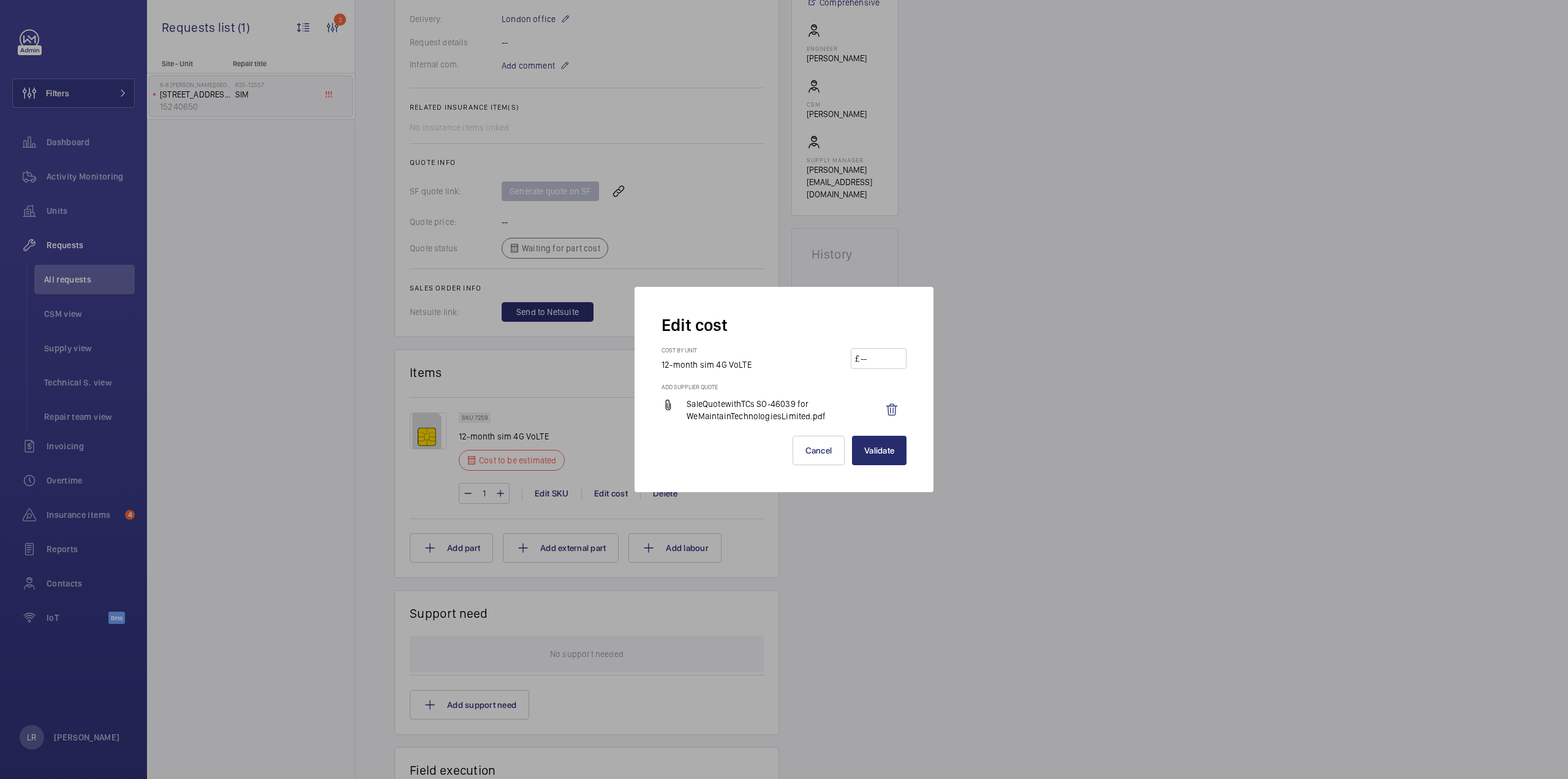
click at [664, 405] on mat-icon at bounding box center [668, 405] width 13 height 15
click at [675, 406] on div "SaleQuotewithTCs SO-46039 for WeMaintainTechnologiesLimited.pdf" at bounding box center [769, 410] width 216 height 25
click at [902, 358] on wm-front-input-price "£" at bounding box center [879, 358] width 56 height 21
click at [886, 356] on input "number" at bounding box center [881, 359] width 43 height 20
type input "99.00"
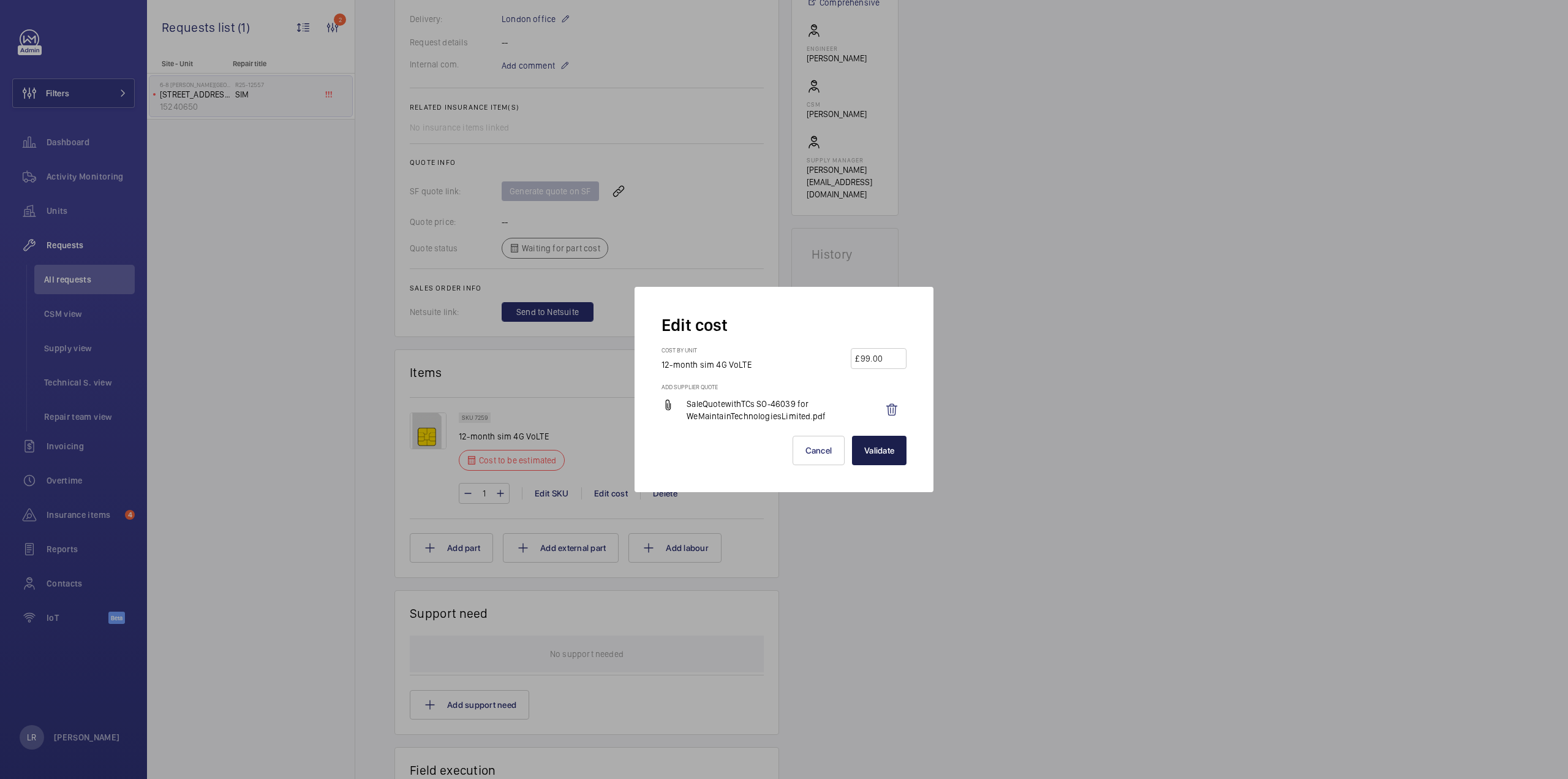
click at [874, 452] on button "Validate" at bounding box center [879, 450] width 54 height 30
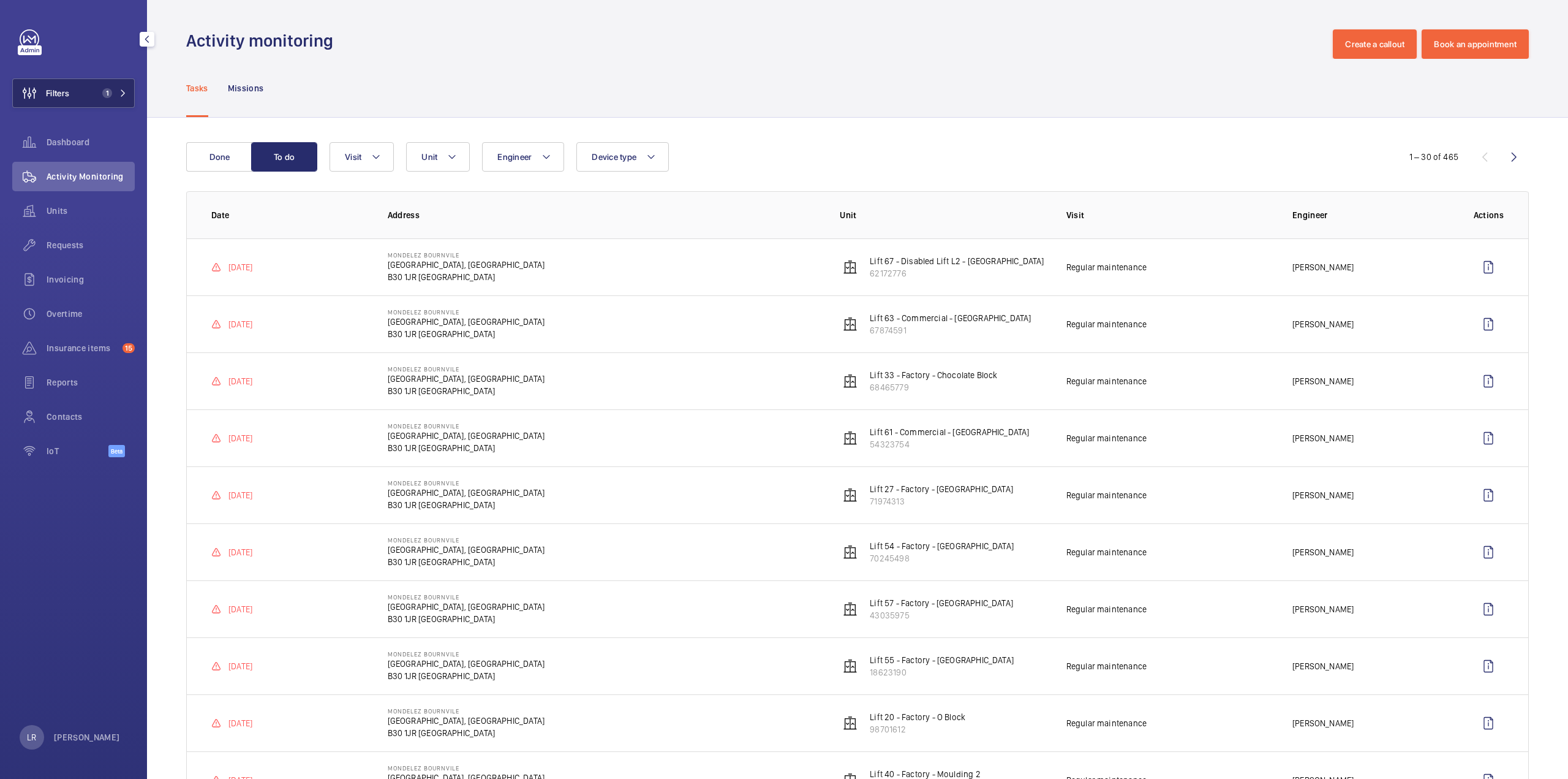
click at [114, 92] on span "1" at bounding box center [112, 93] width 30 height 10
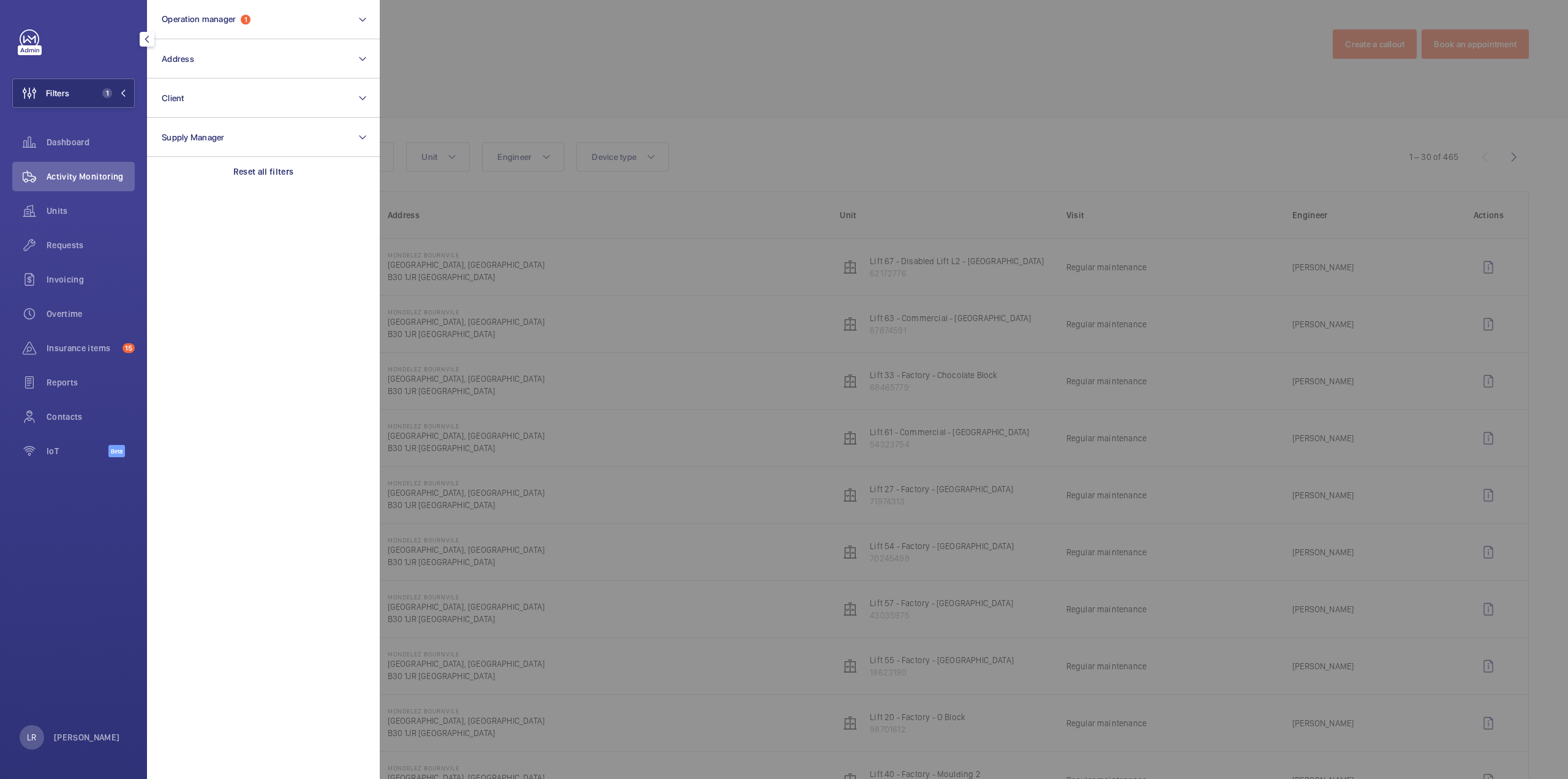
click at [678, 53] on div at bounding box center [1164, 389] width 1568 height 779
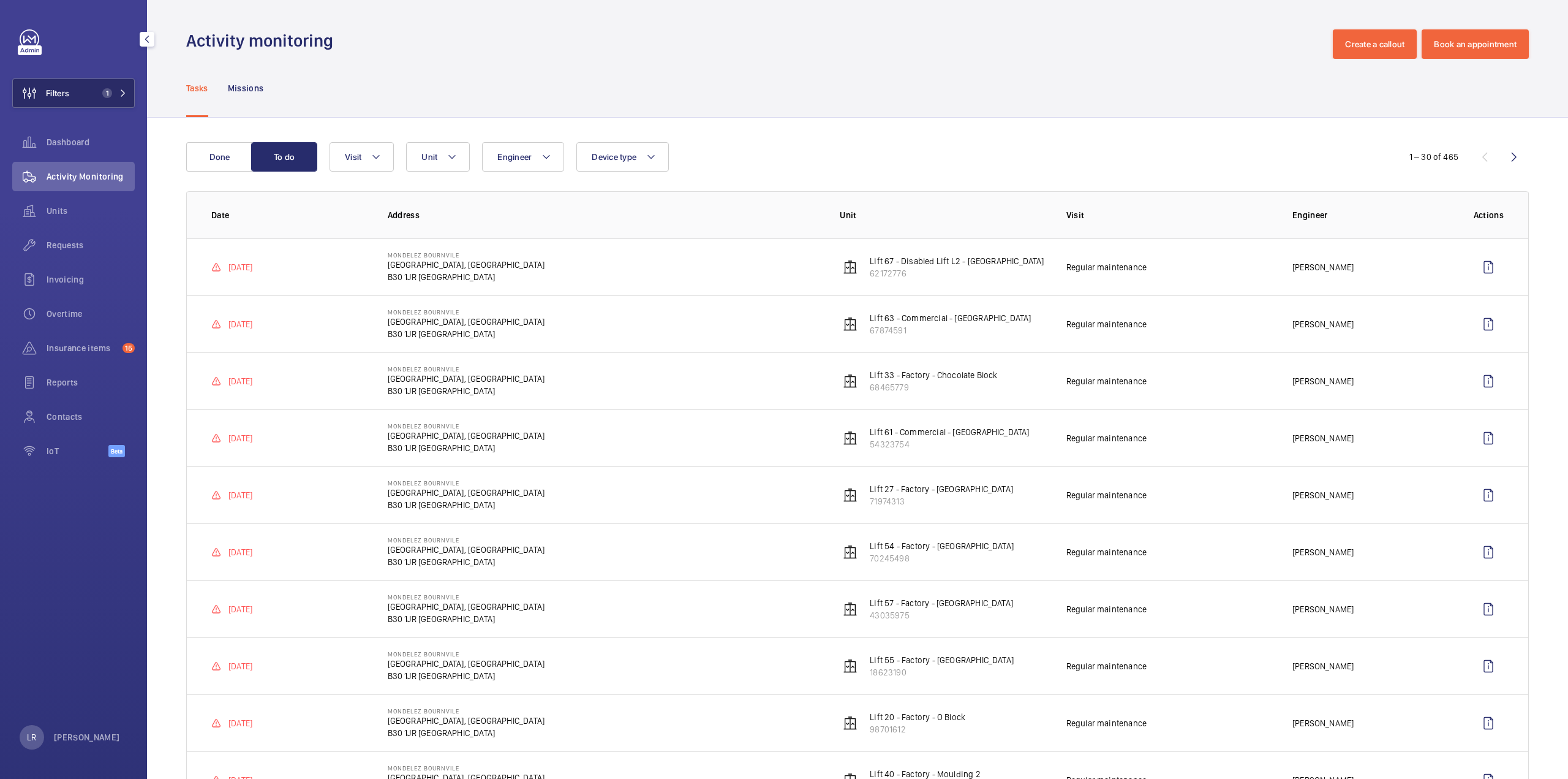
click at [94, 99] on button "Filters 1" at bounding box center [73, 93] width 123 height 30
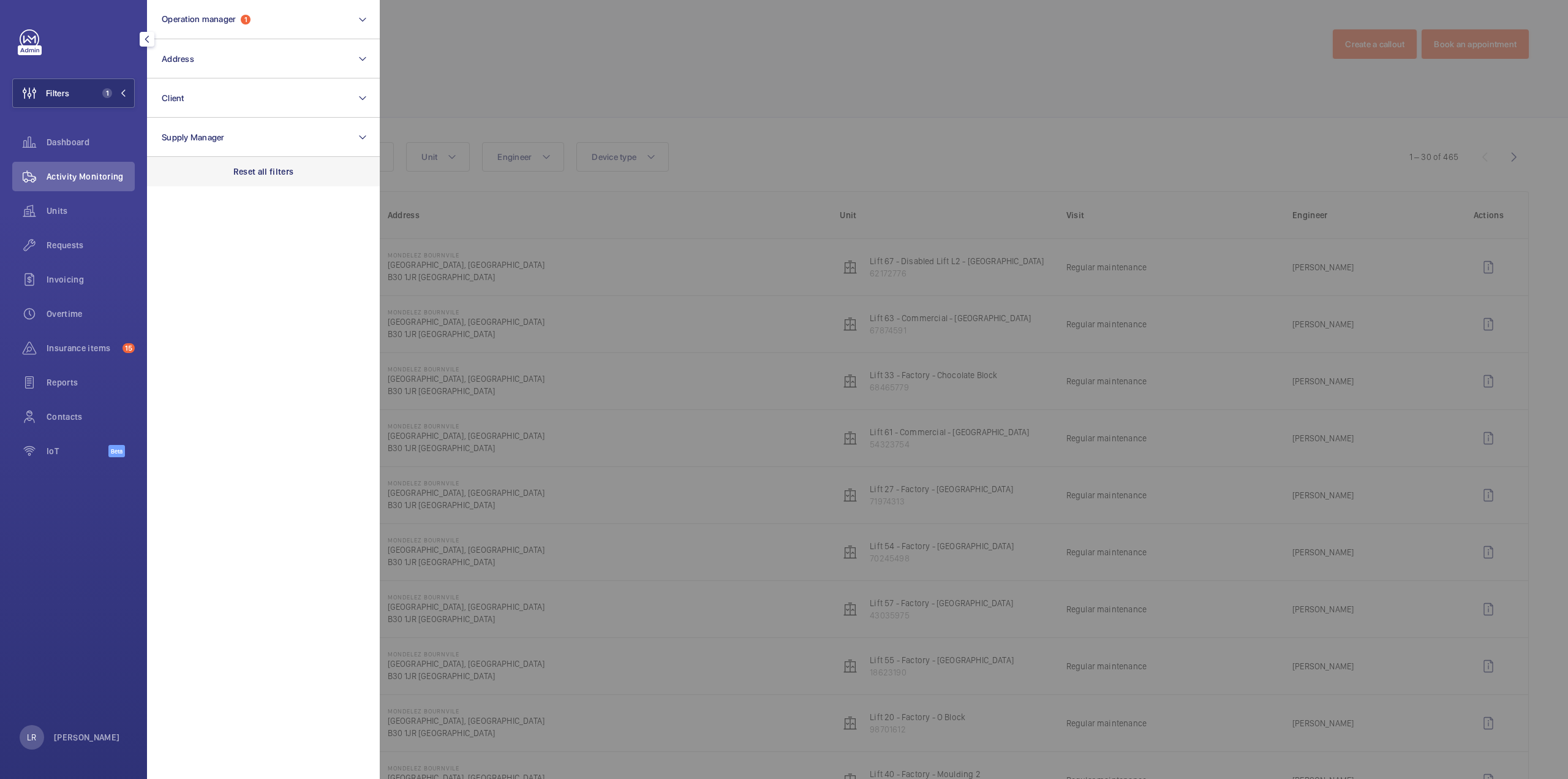
click at [263, 179] on div "Reset all filters" at bounding box center [263, 172] width 233 height 30
click at [327, 2] on button "Operation manager" at bounding box center [263, 20] width 233 height 39
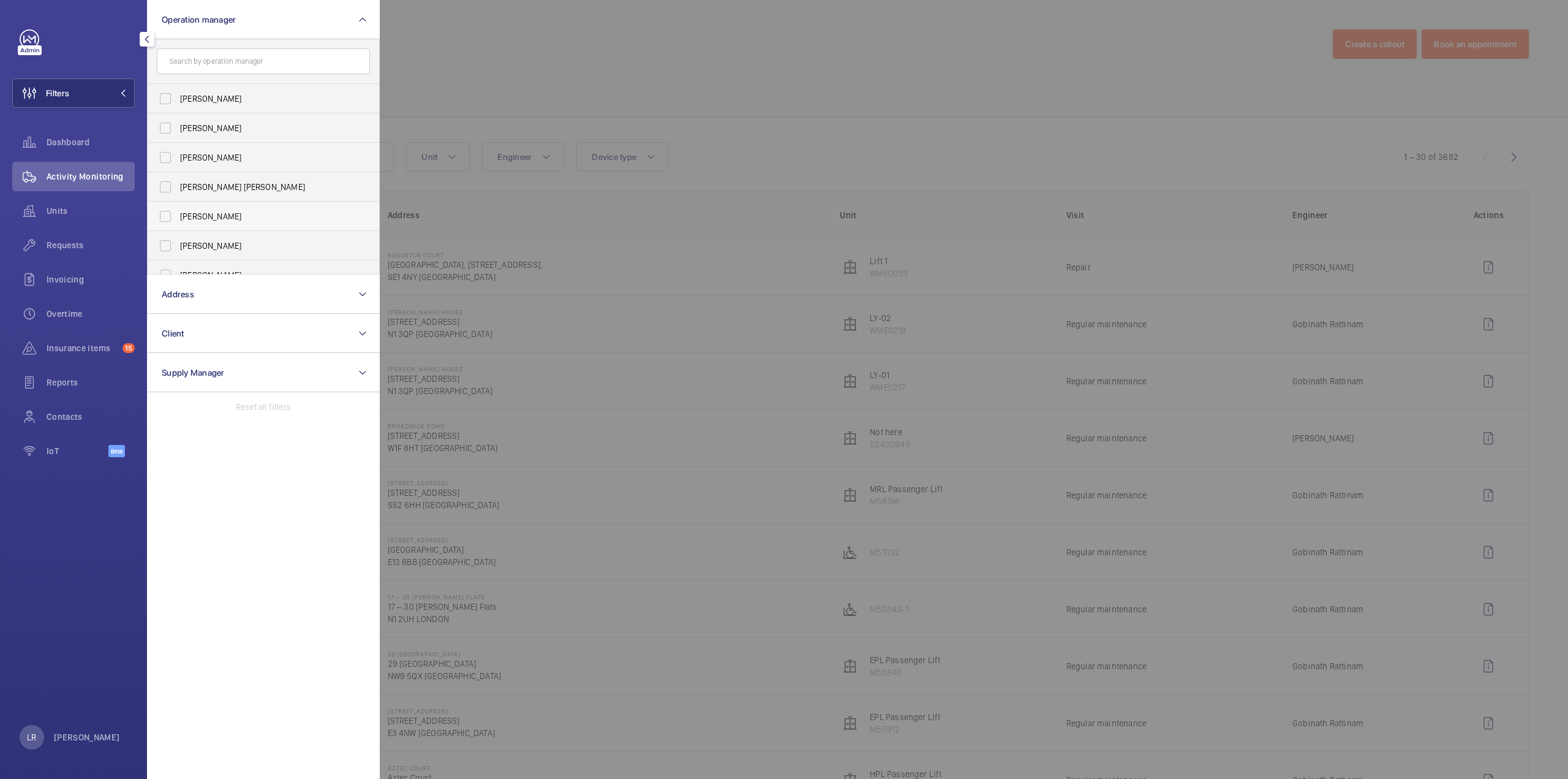
scroll to position [45, 0]
click at [233, 231] on span "Kirsten Kalaher" at bounding box center [264, 230] width 169 height 12
click at [178, 231] on input "Kirsten Kalaher" at bounding box center [165, 230] width 25 height 25
checkbox input "true"
drag, startPoint x: 691, startPoint y: 227, endPoint x: 694, endPoint y: 234, distance: 7.6
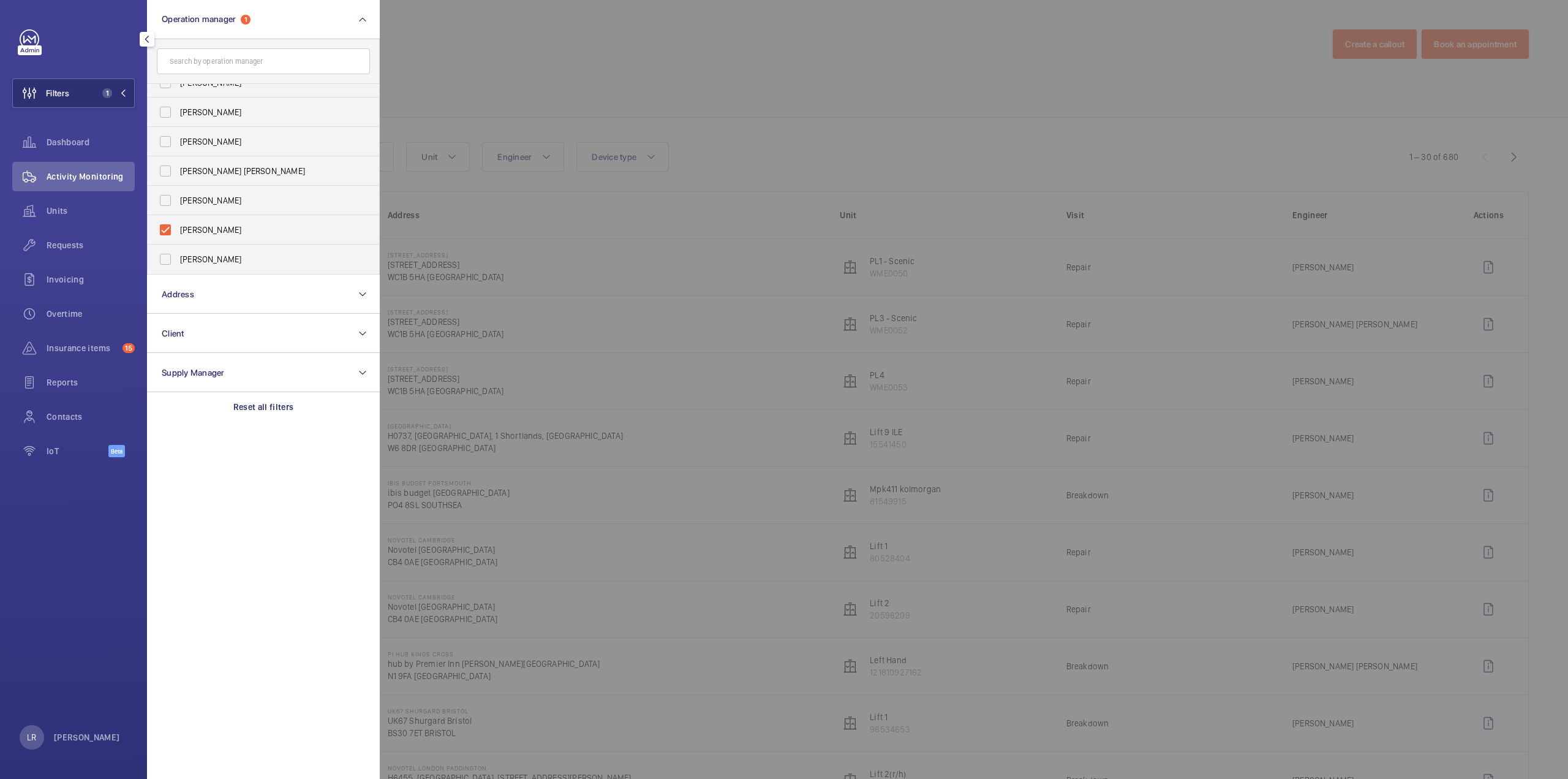
click at [690, 220] on div at bounding box center [1164, 389] width 1568 height 779
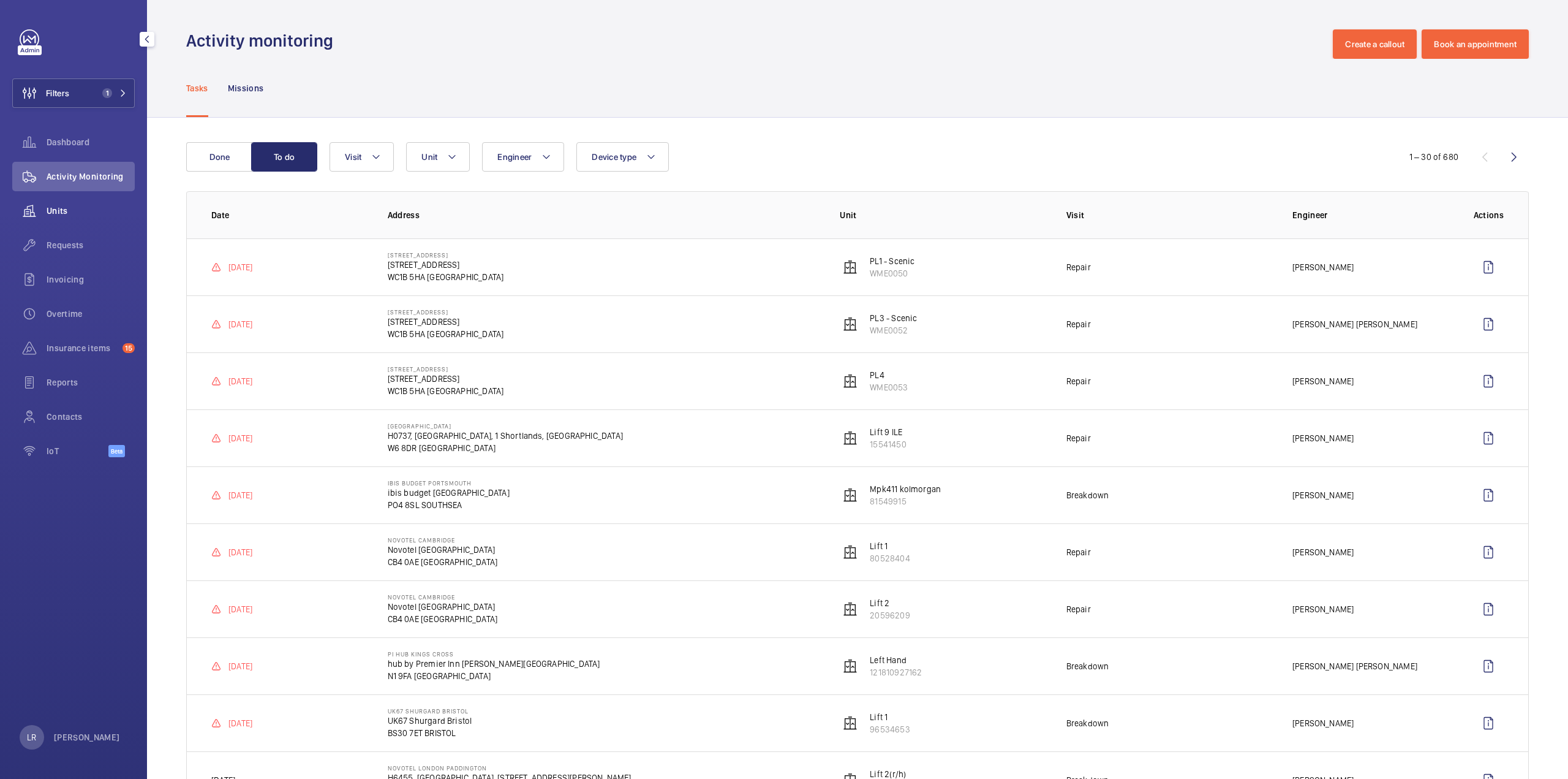
click at [60, 202] on div "Units" at bounding box center [73, 211] width 123 height 30
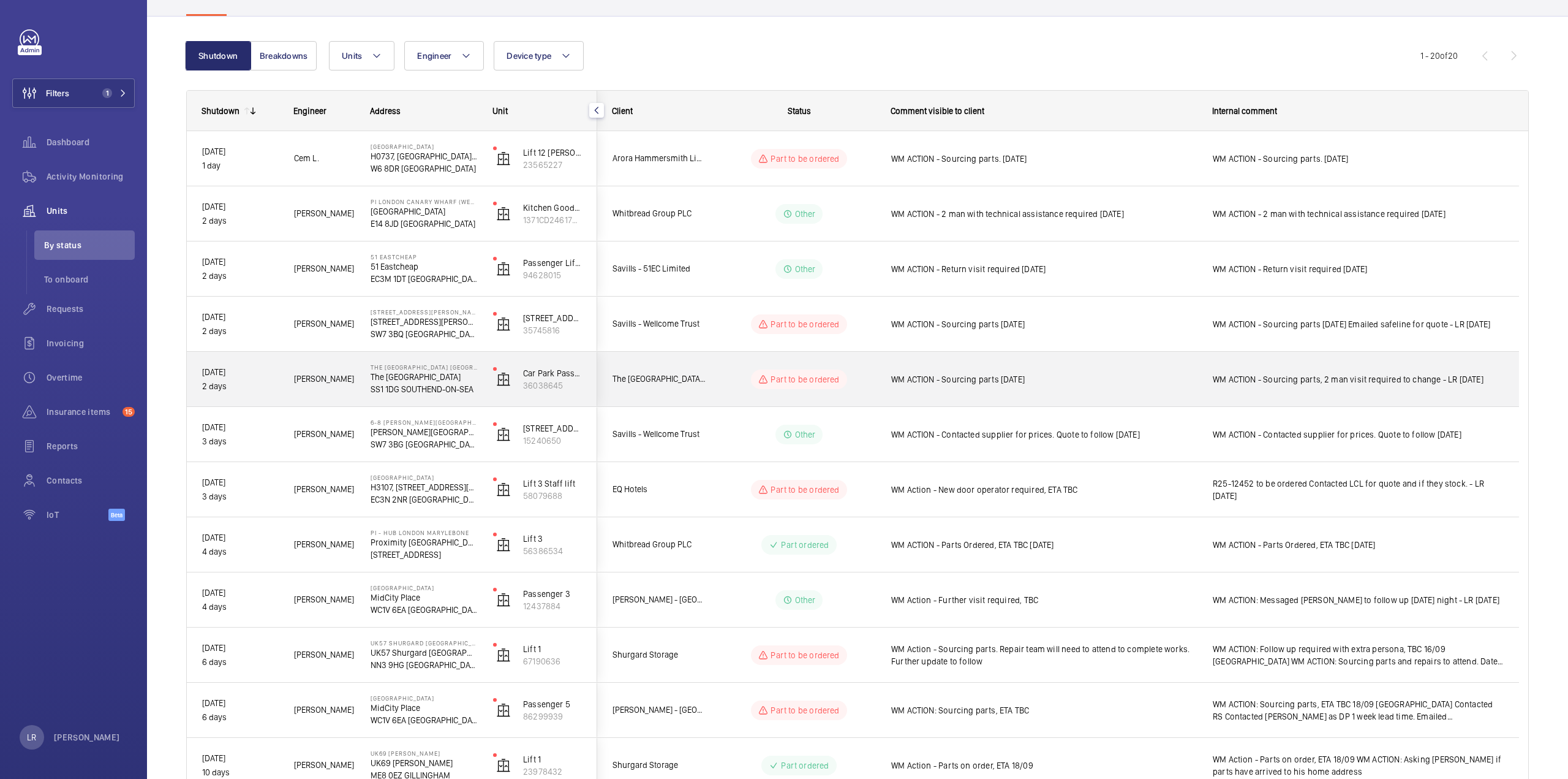
scroll to position [123, 0]
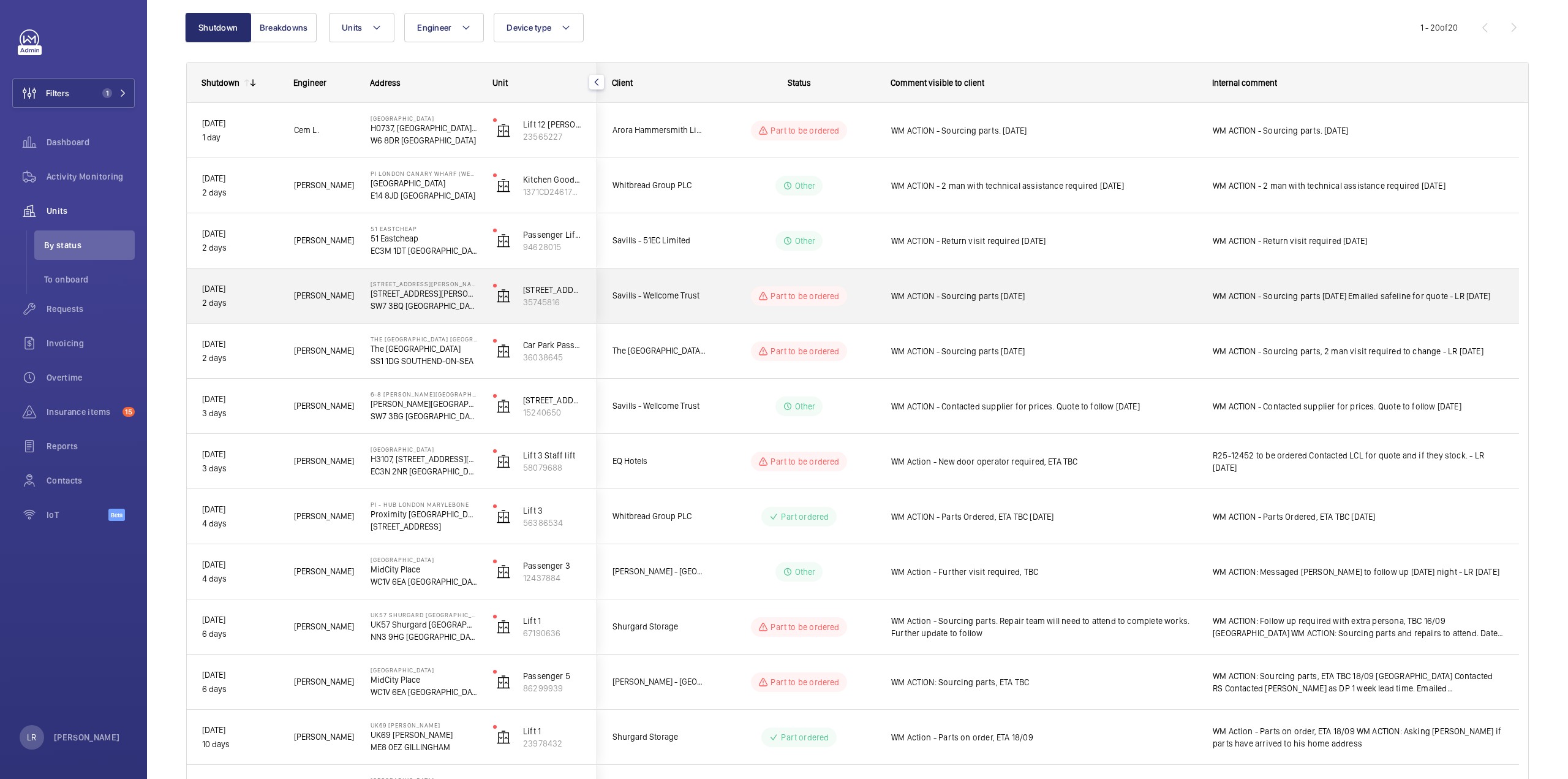
click at [704, 294] on span "Savills - Wellcome Trust" at bounding box center [660, 295] width 95 height 14
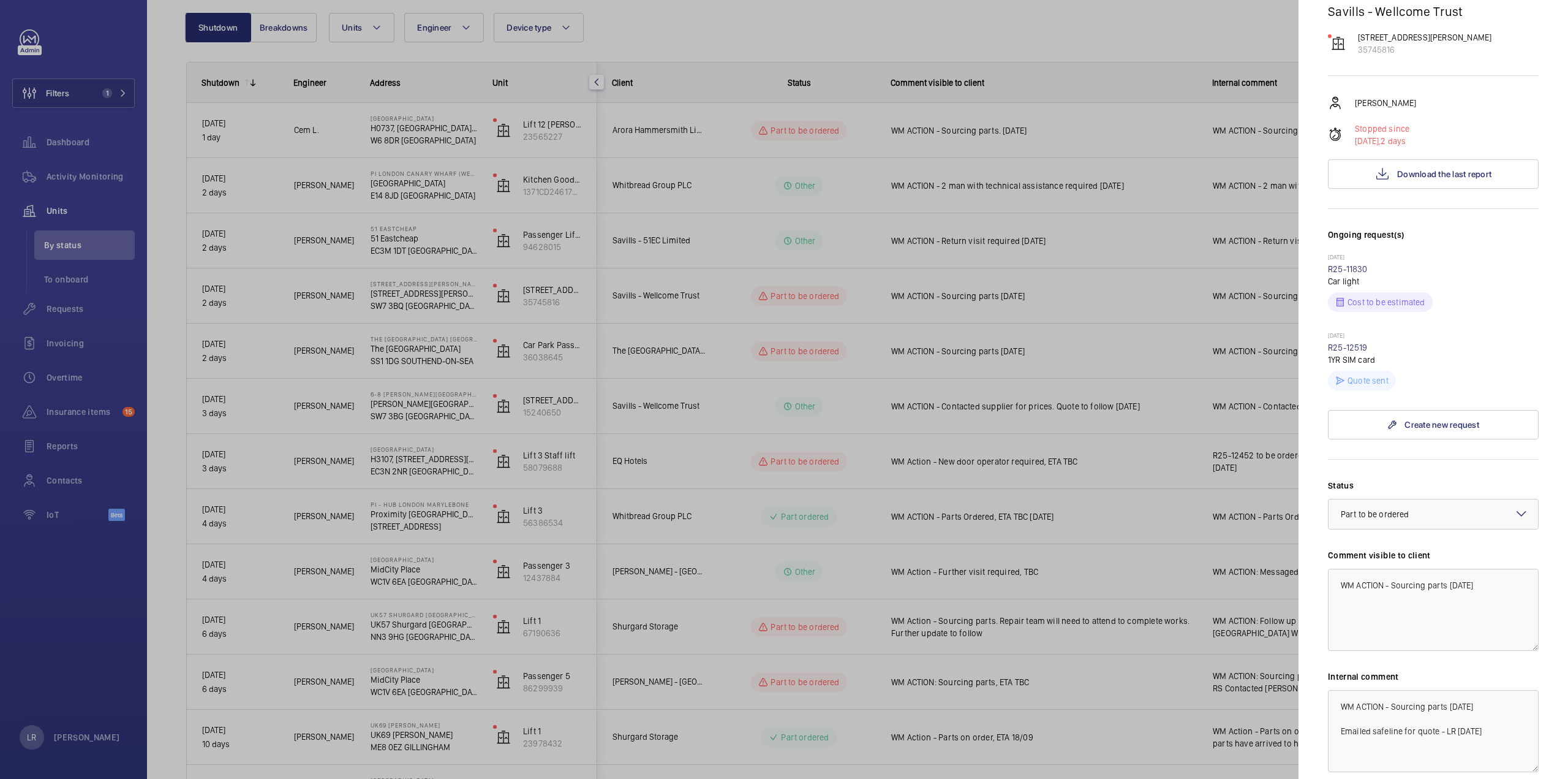
scroll to position [234, 0]
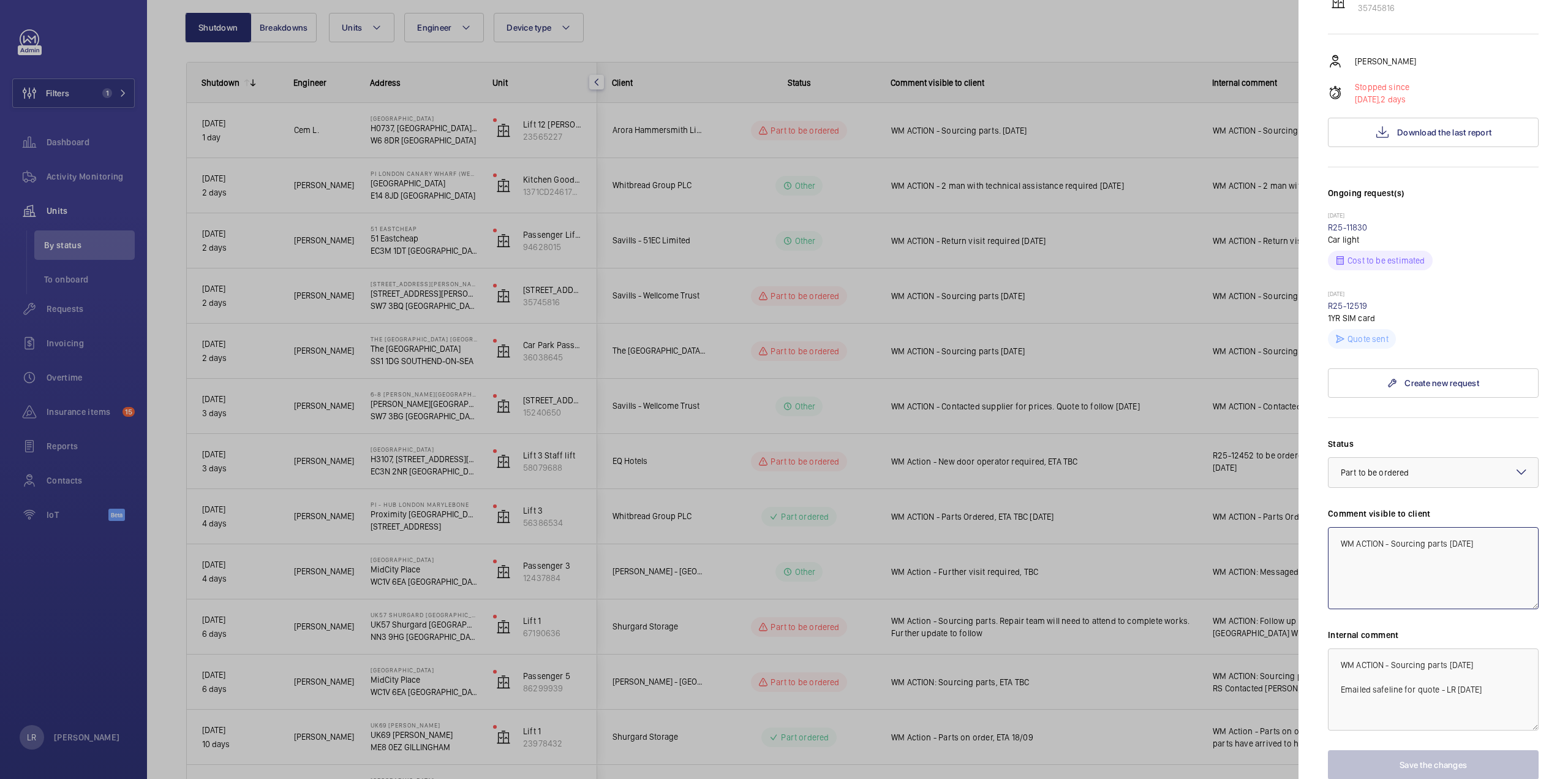
drag, startPoint x: 1496, startPoint y: 480, endPoint x: 1339, endPoint y: 480, distance: 157.0
click at [1340, 526] on textarea "WM ACTION - Sourcing parts 19/09/25" at bounding box center [1433, 568] width 211 height 82
type textarea "c"
type textarea "S"
click at [1387, 526] on textarea "CL" at bounding box center [1433, 568] width 211 height 82
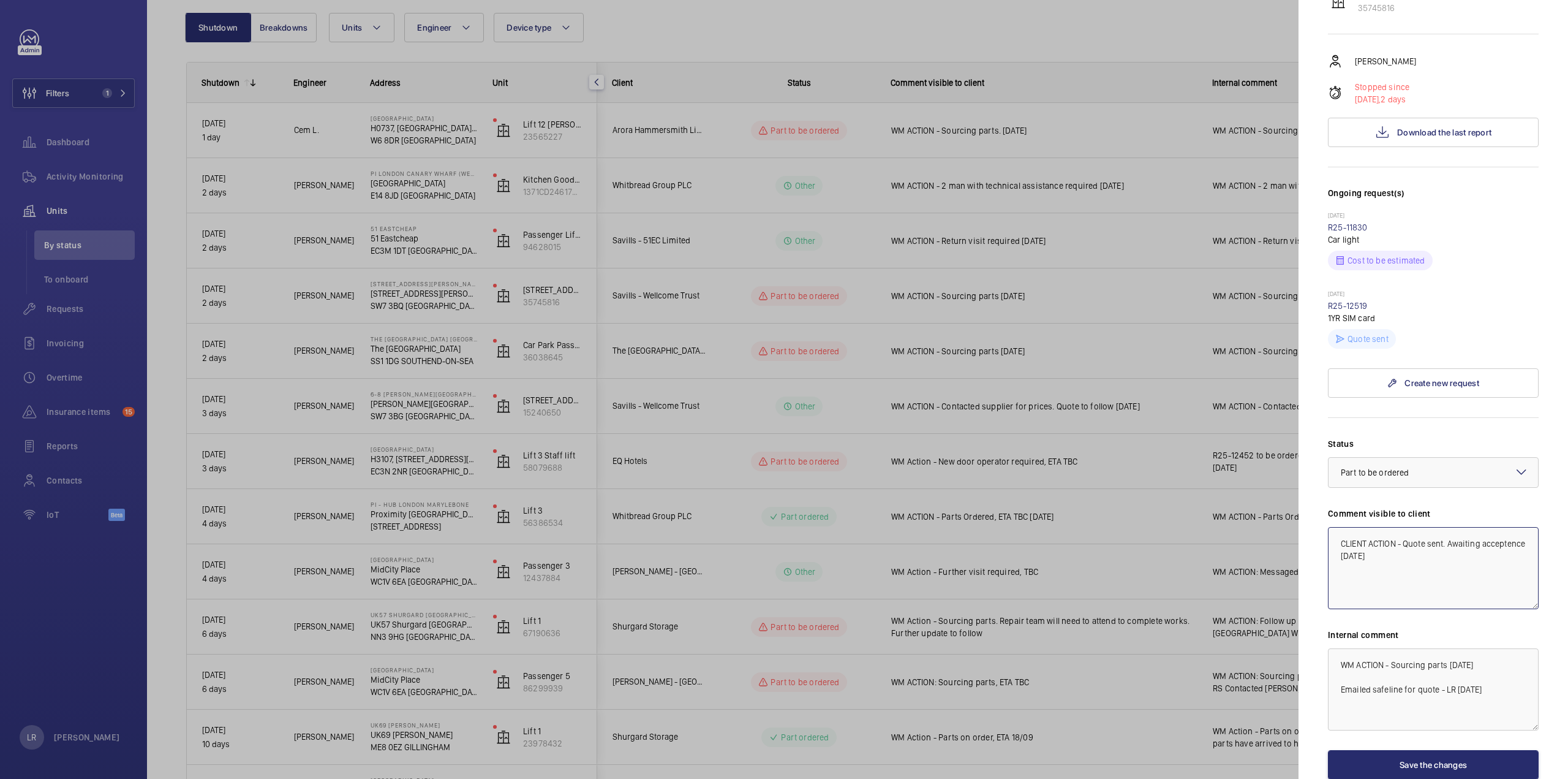
drag, startPoint x: 1379, startPoint y: 479, endPoint x: 1387, endPoint y: 485, distance: 10.0
click at [1380, 526] on textarea "CLIENT ACTION - Quote sent. Awaiting acceptence 22/09/25" at bounding box center [1433, 568] width 211 height 82
drag, startPoint x: 1428, startPoint y: 489, endPoint x: 1328, endPoint y: 466, distance: 102.6
click at [1315, 460] on mat-sidenav "Stopped unit 70 EVELYN GARDENS 70 EVELYN GARDENS SW7 3BQ LONDON Savills - Wellc…" at bounding box center [1434, 389] width 270 height 779
type textarea "CLIENT ACTION - Quote sent. Awaiting acceptance 22/09/25"
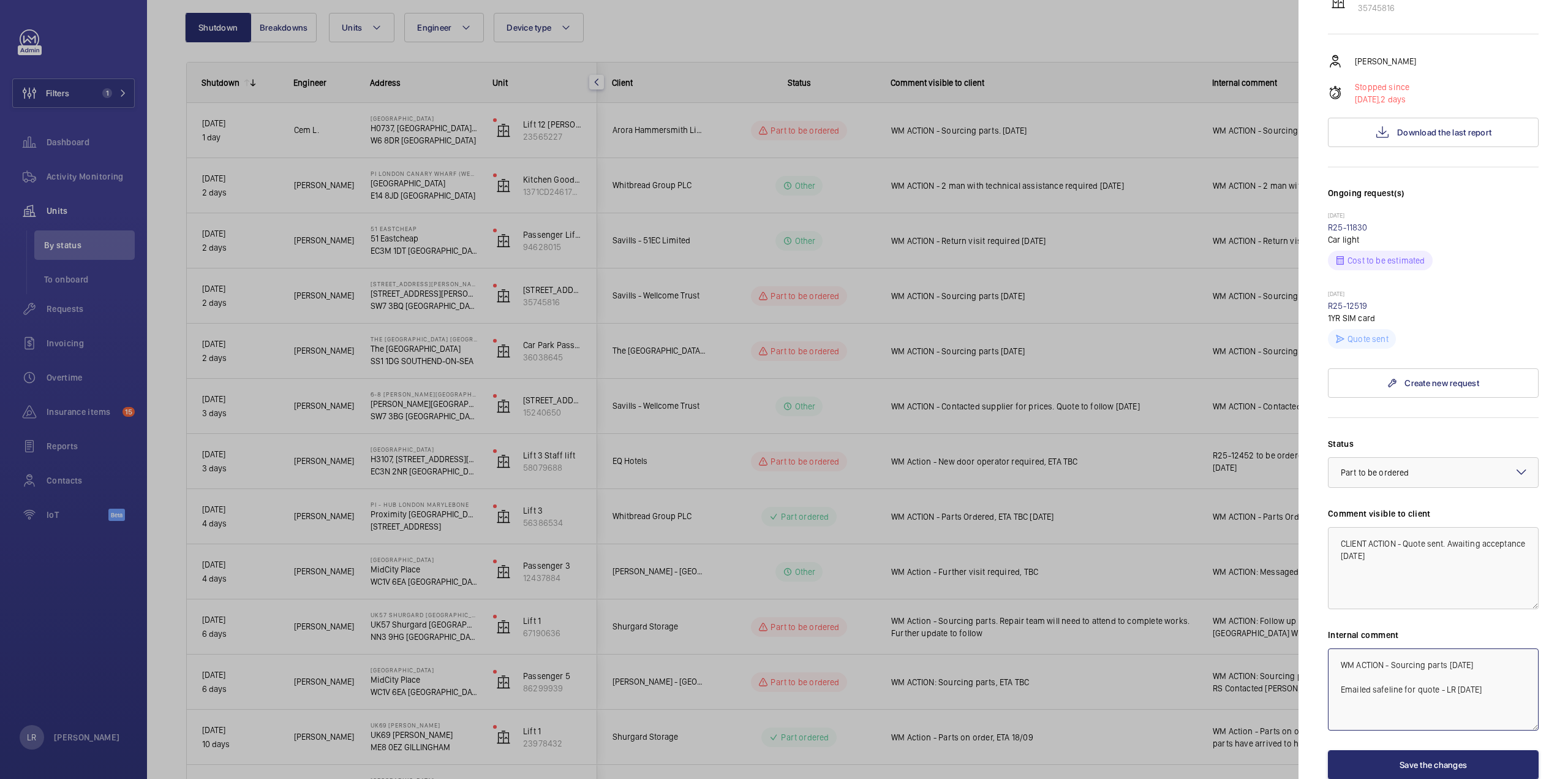
click at [1340, 648] on textarea "WM ACTION - Sourcing parts 19/09/25 Emailed safeline for quote - LR 19.9.25" at bounding box center [1433, 689] width 211 height 82
click at [1345, 648] on textarea "WM ACTION - Sourcing parts 19/09/25 Emailed safeline for quote - LR 19.9.25" at bounding box center [1433, 689] width 211 height 82
paste textarea "CLIENT ACTION - Quote sent. Awaiting acceptance 22/09/25"
type textarea "CLIENT ACTION - Quote sent. Awaiting acceptance 22/09/25 WM ACTION - Sourcing p…"
click at [1424, 750] on button "Save the changes" at bounding box center [1433, 765] width 211 height 30
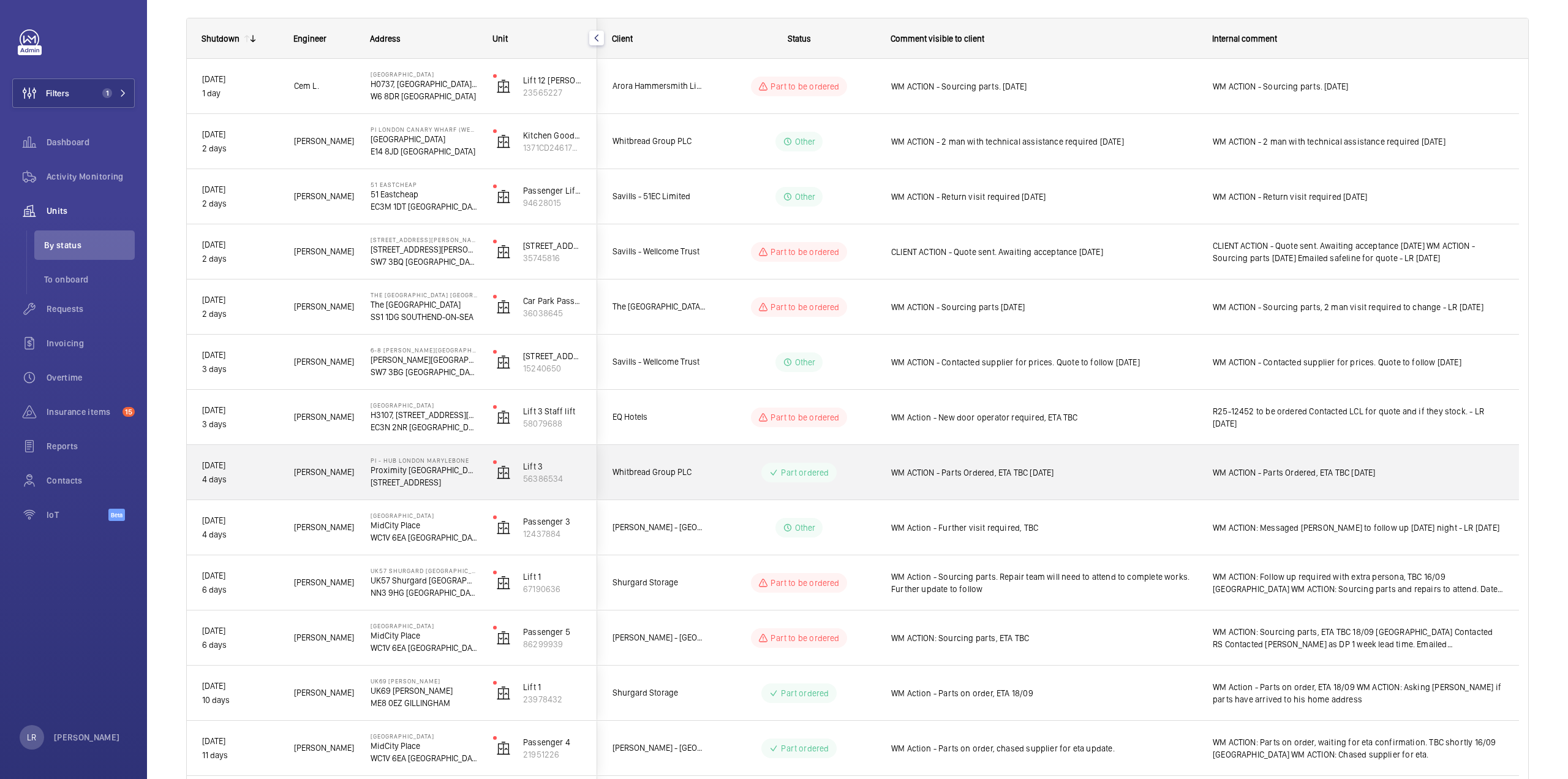
scroll to position [183, 0]
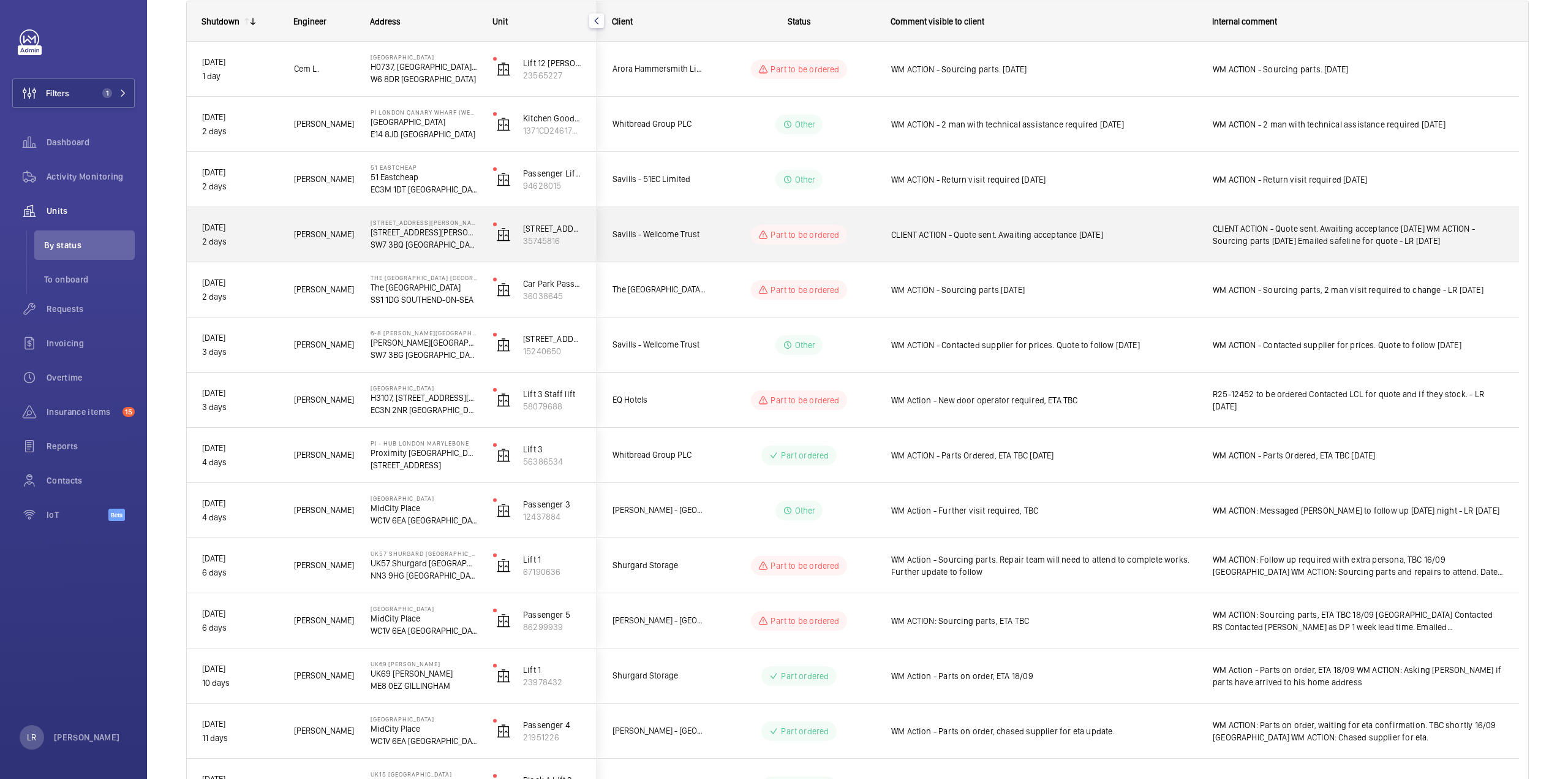
click at [1122, 240] on div "CLIENT ACTION - Quote sent. Awaiting acceptance 22/09/25" at bounding box center [1045, 234] width 306 height 28
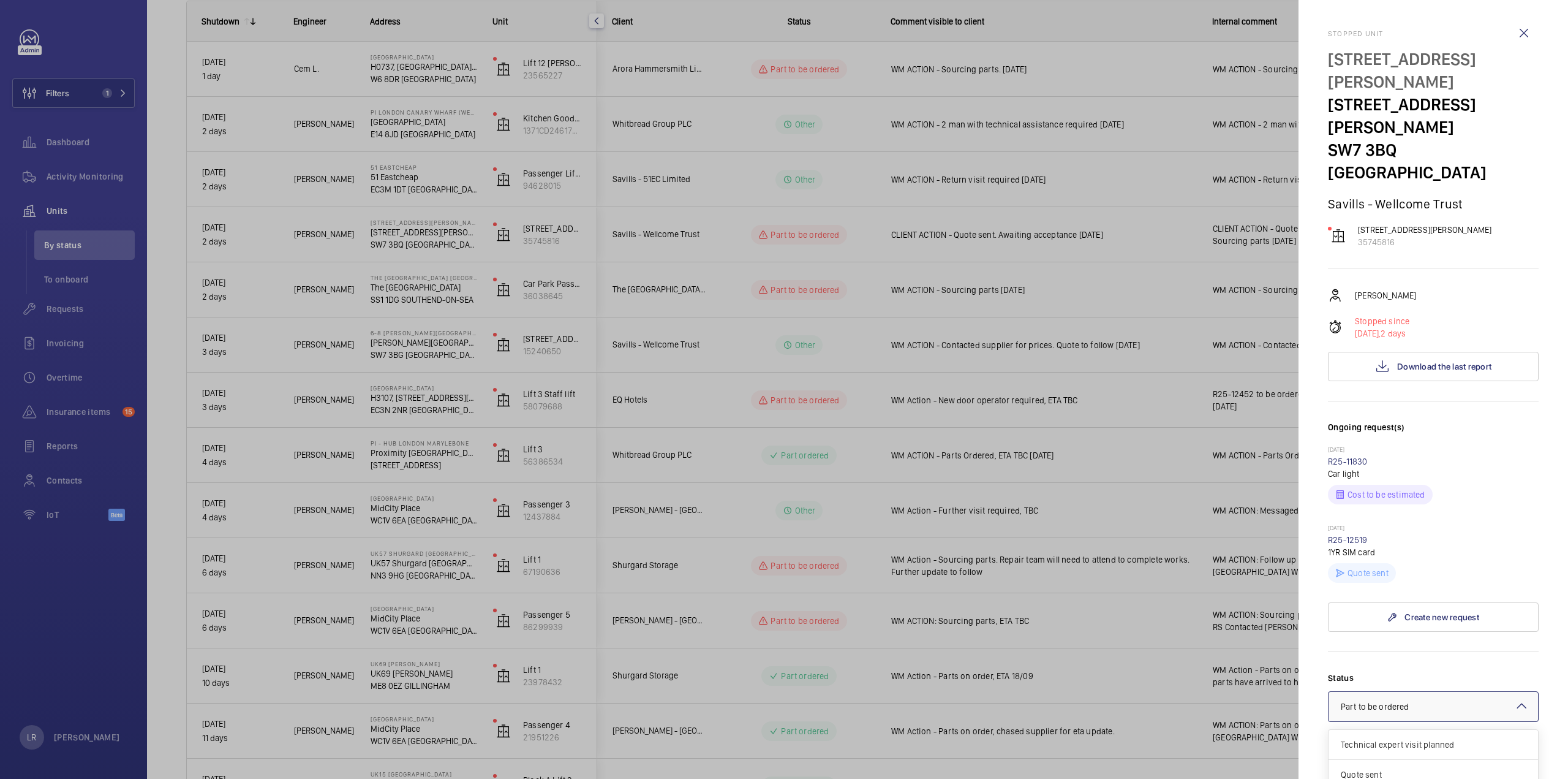
click at [1385, 700] on div "× Part to be ordered" at bounding box center [1390, 706] width 99 height 12
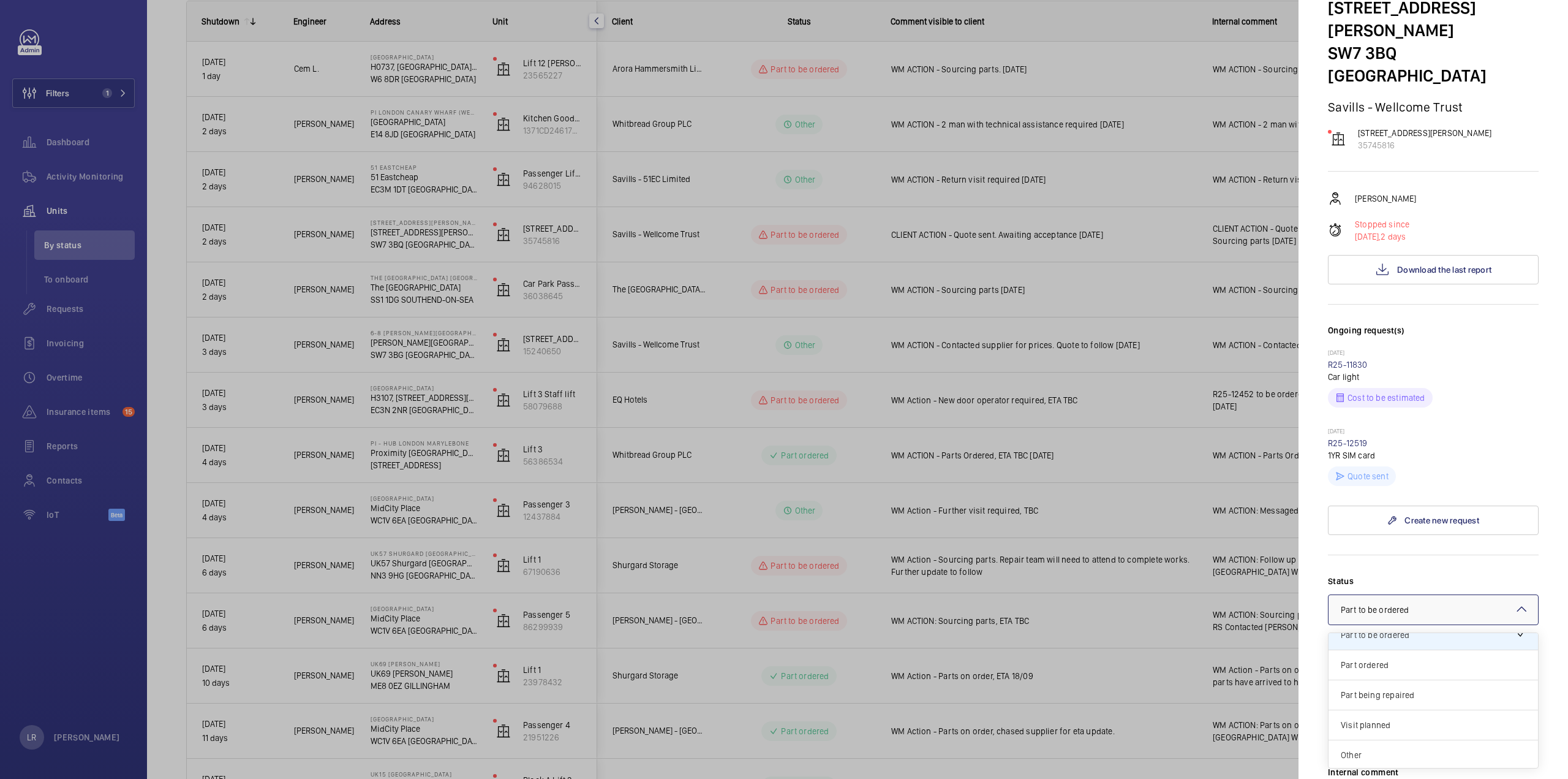
scroll to position [123, 0]
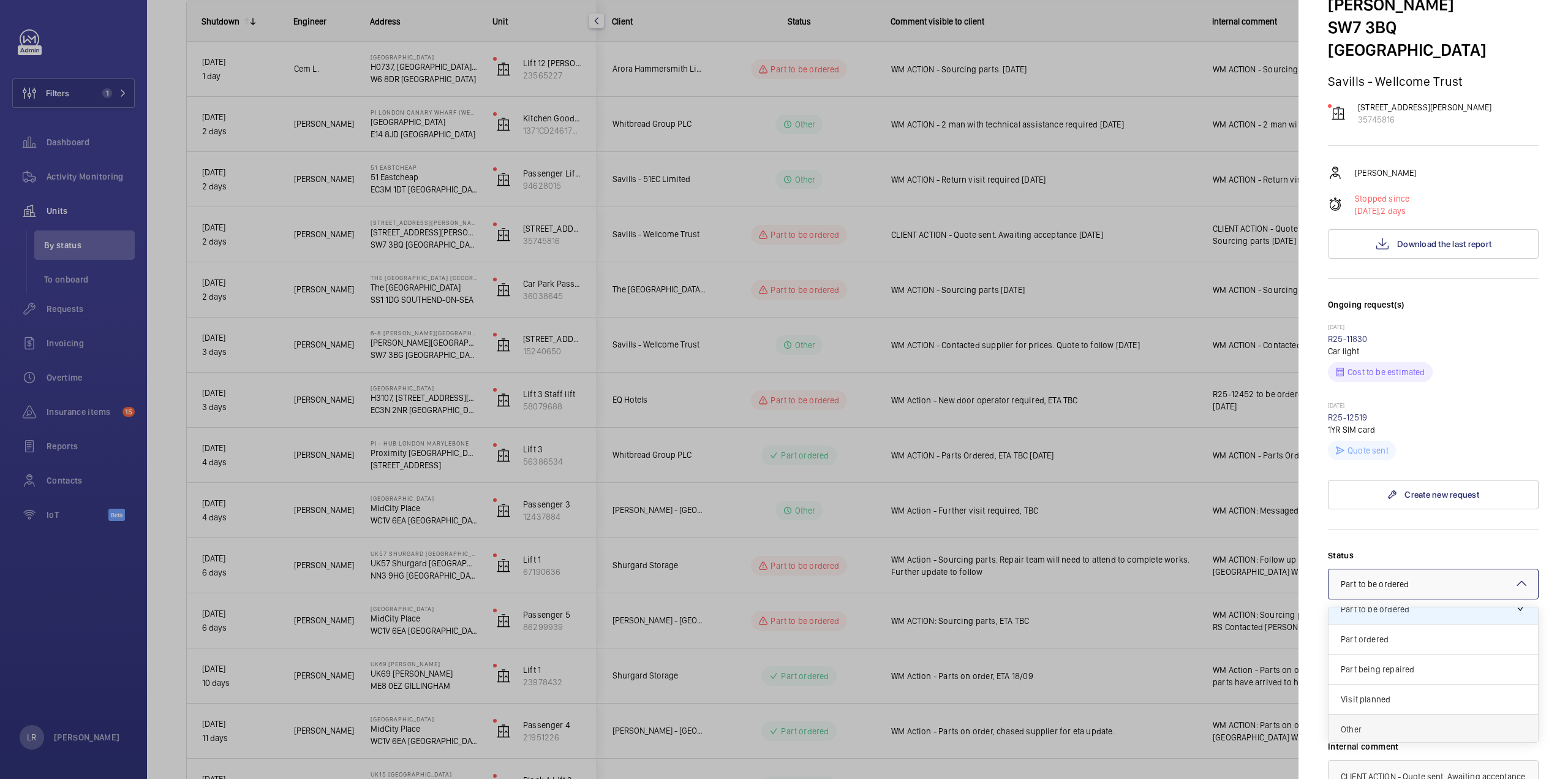
click at [1364, 723] on span "Other" at bounding box center [1433, 729] width 185 height 12
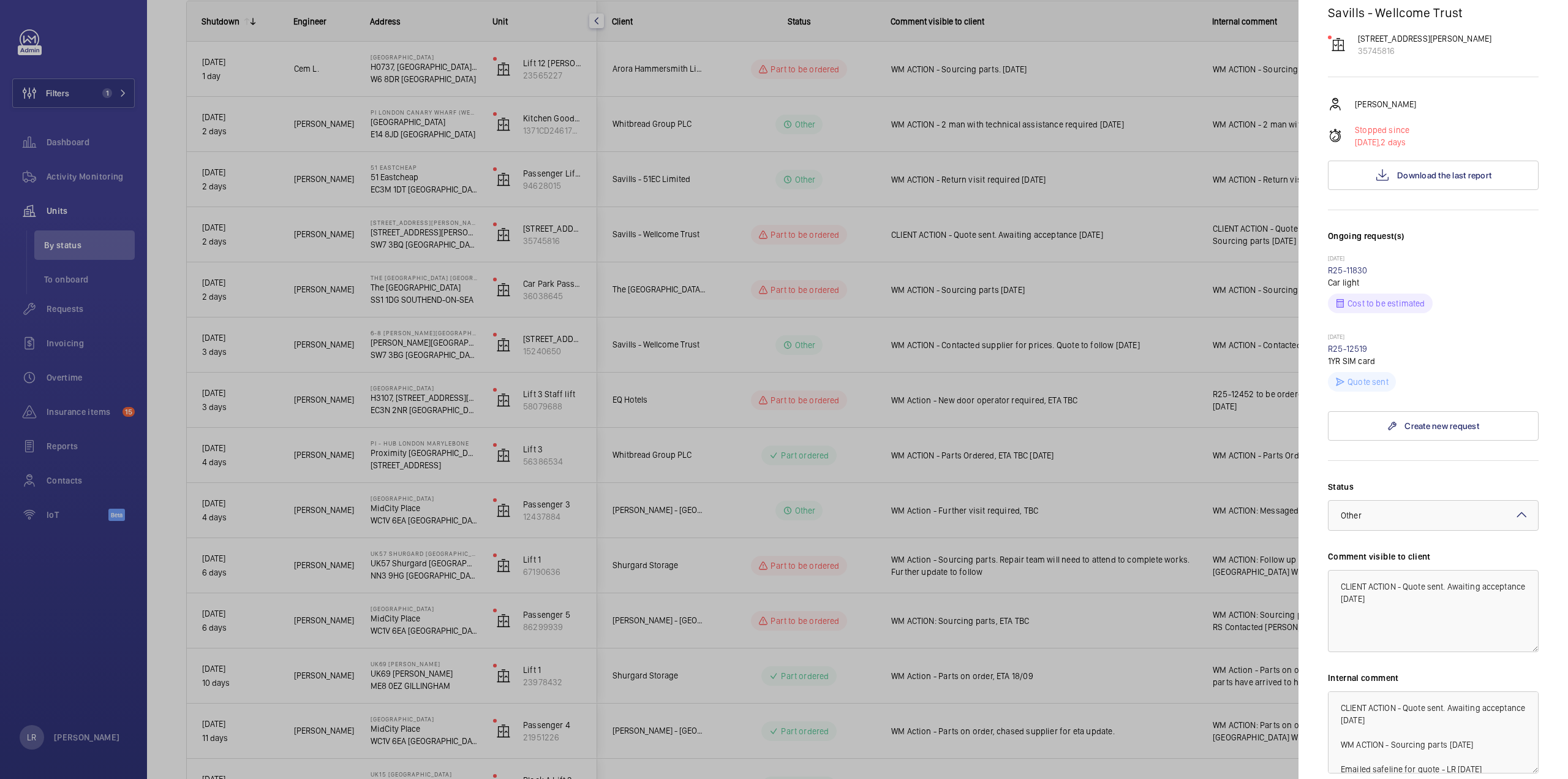
scroll to position [234, 0]
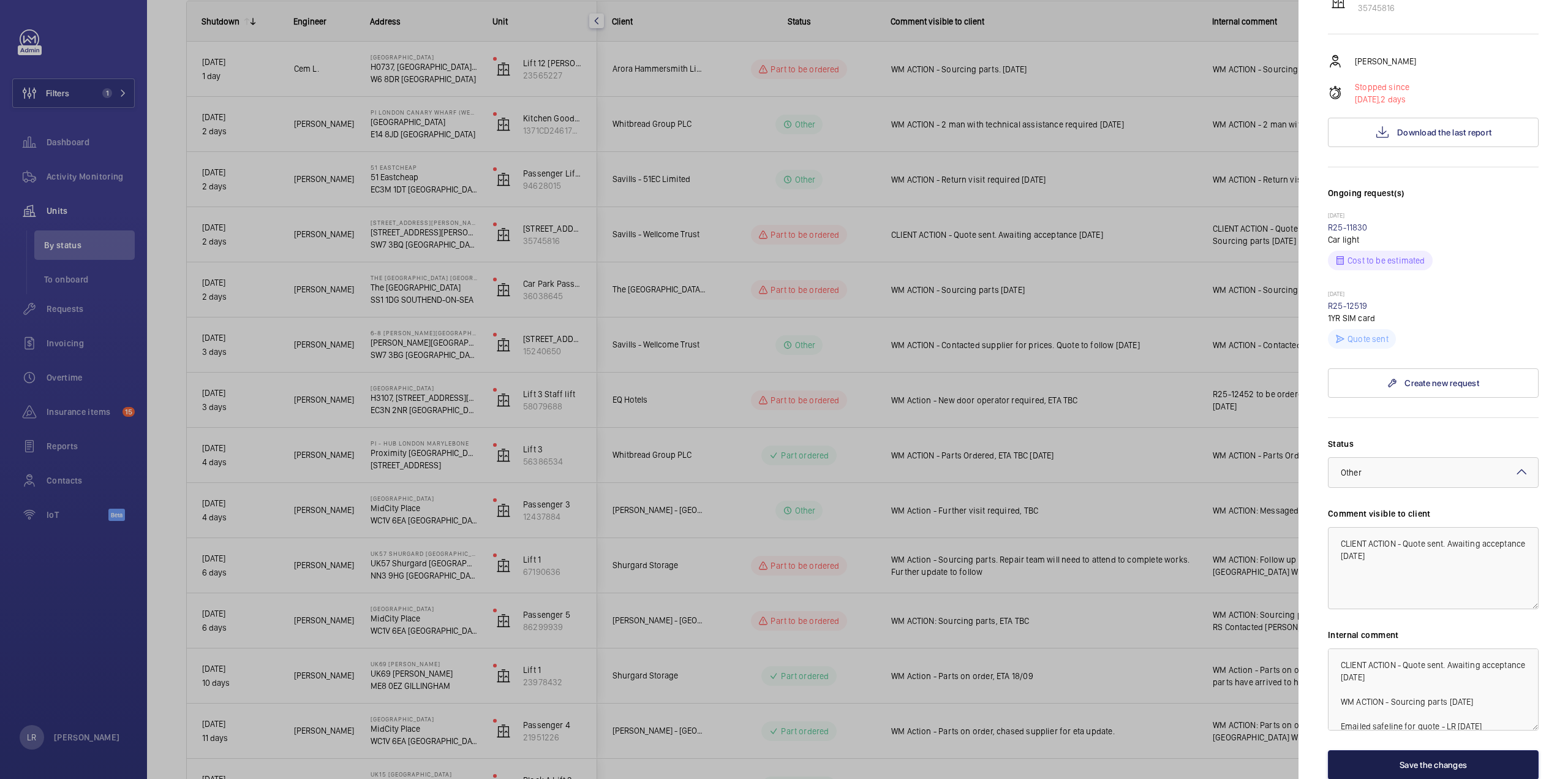
click at [1387, 750] on button "Save the changes" at bounding box center [1433, 765] width 211 height 30
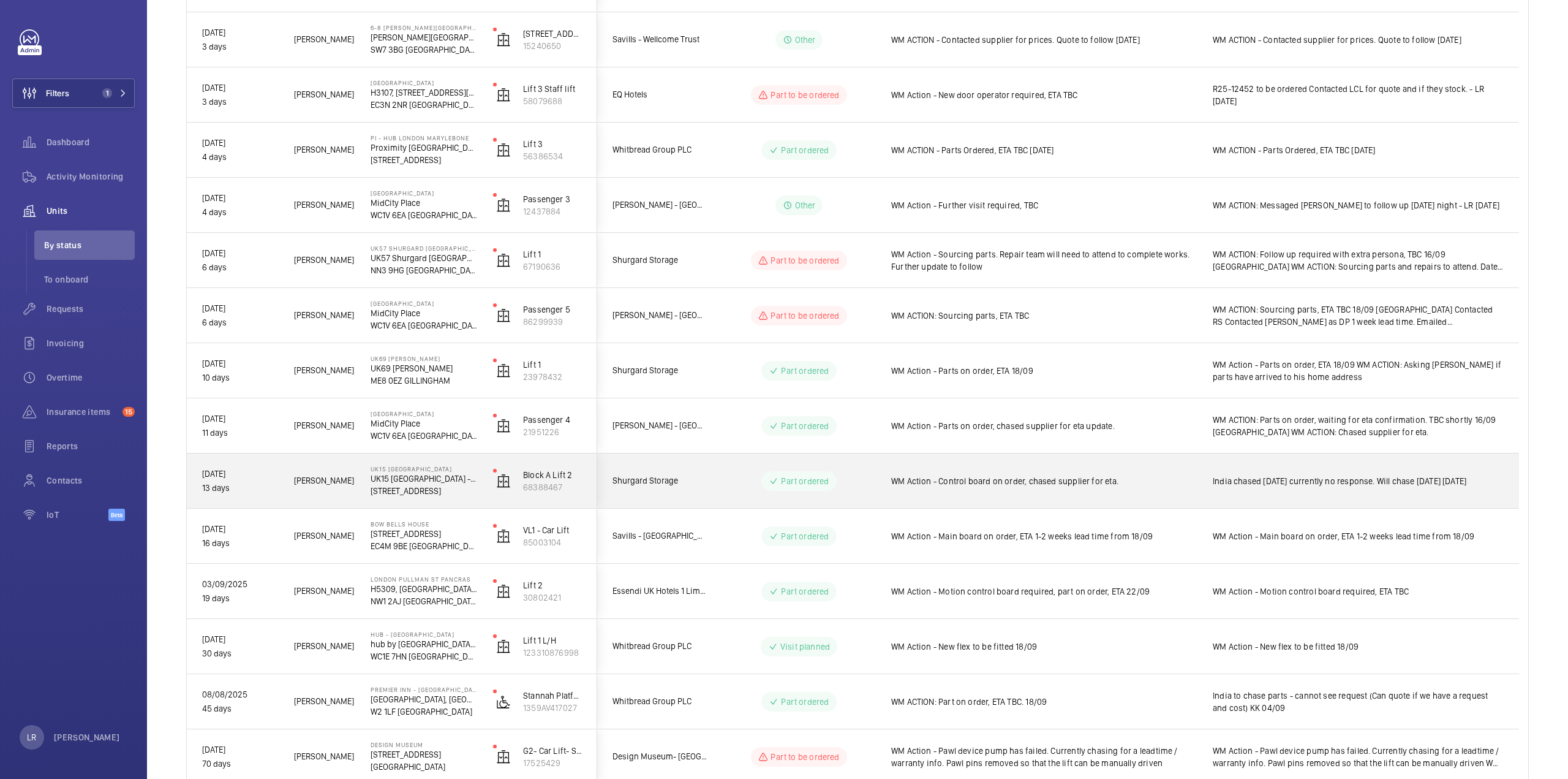
scroll to position [486, 0]
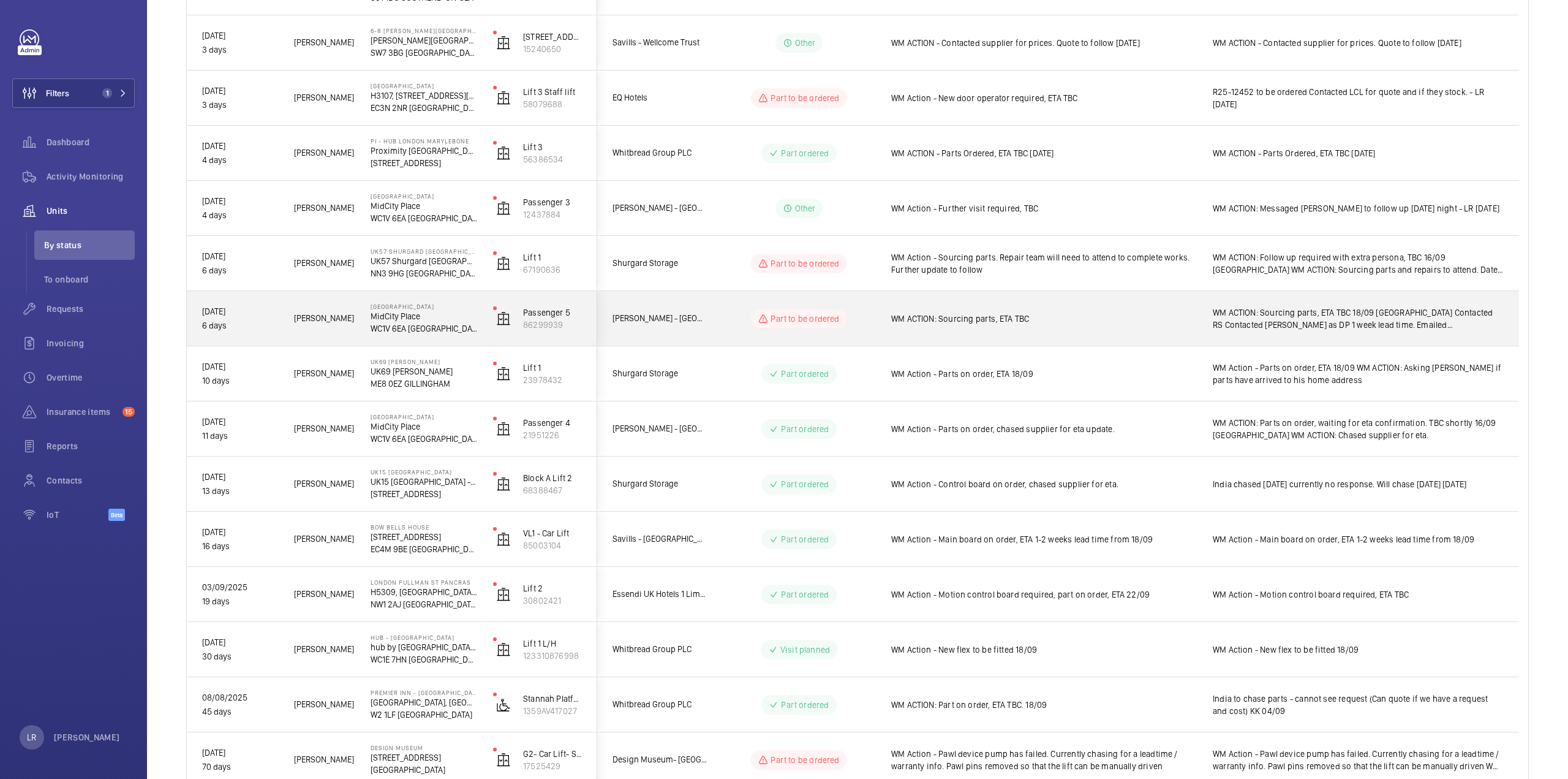
drag, startPoint x: 891, startPoint y: 327, endPoint x: 903, endPoint y: 318, distance: 15.0
click at [900, 320] on div "WM ACTION: Sourcing parts, ETA TBC" at bounding box center [1045, 318] width 306 height 28
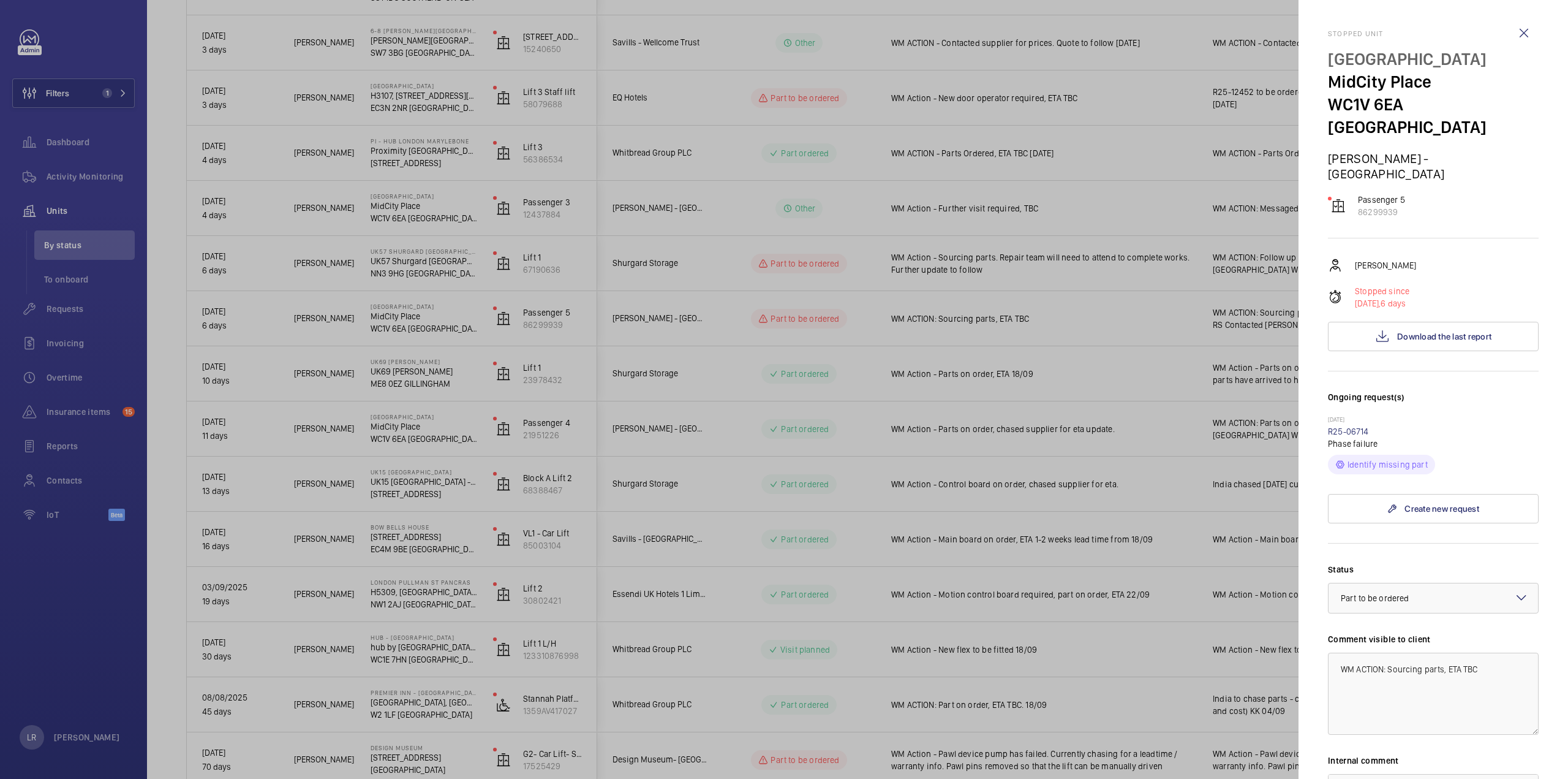
drag, startPoint x: 1049, startPoint y: 392, endPoint x: 1038, endPoint y: 380, distance: 16.3
click at [1049, 392] on div at bounding box center [784, 389] width 1568 height 779
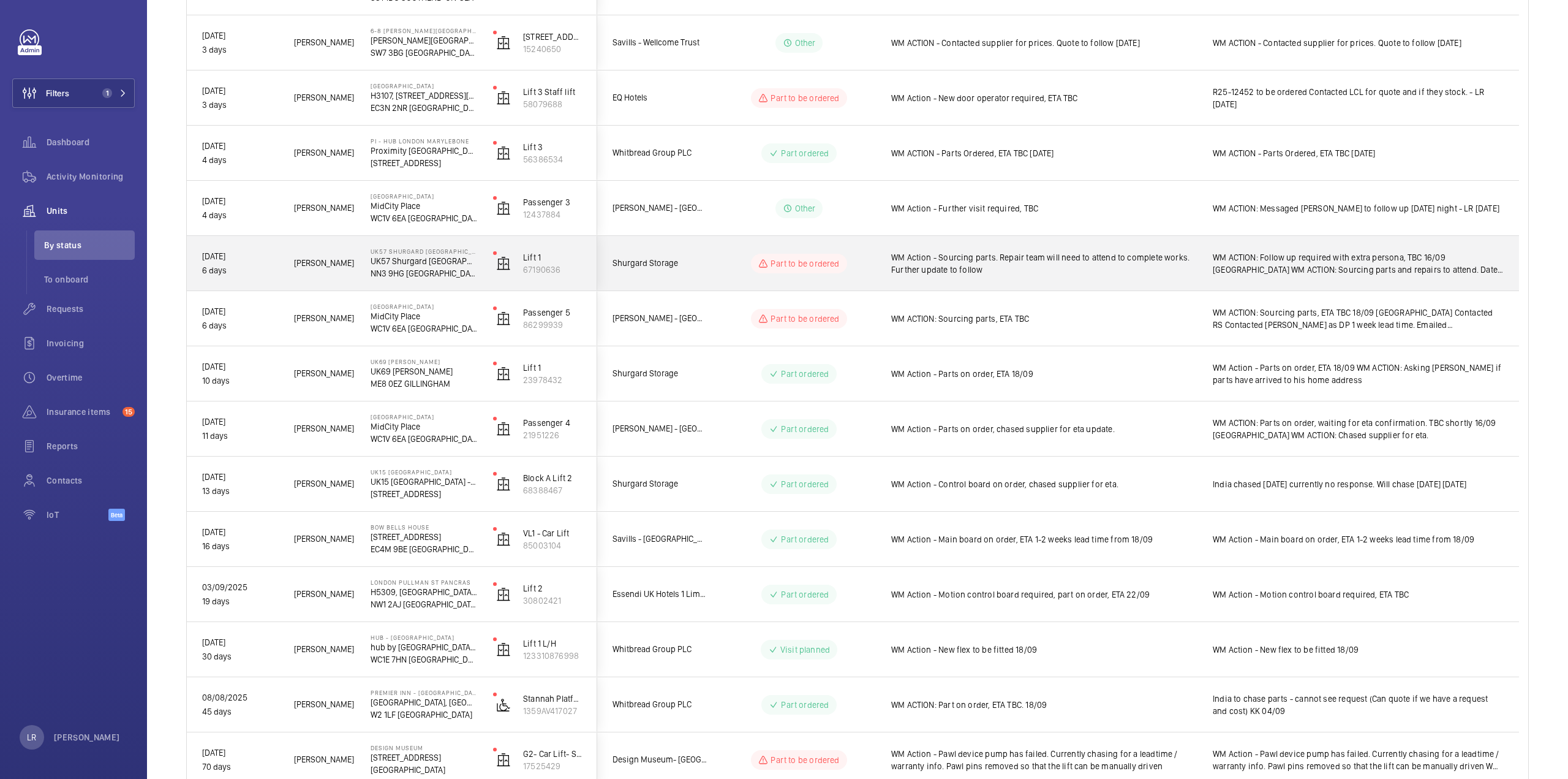
click at [726, 267] on wm-front-pills-cell "Part to be ordered" at bounding box center [799, 263] width 152 height 20
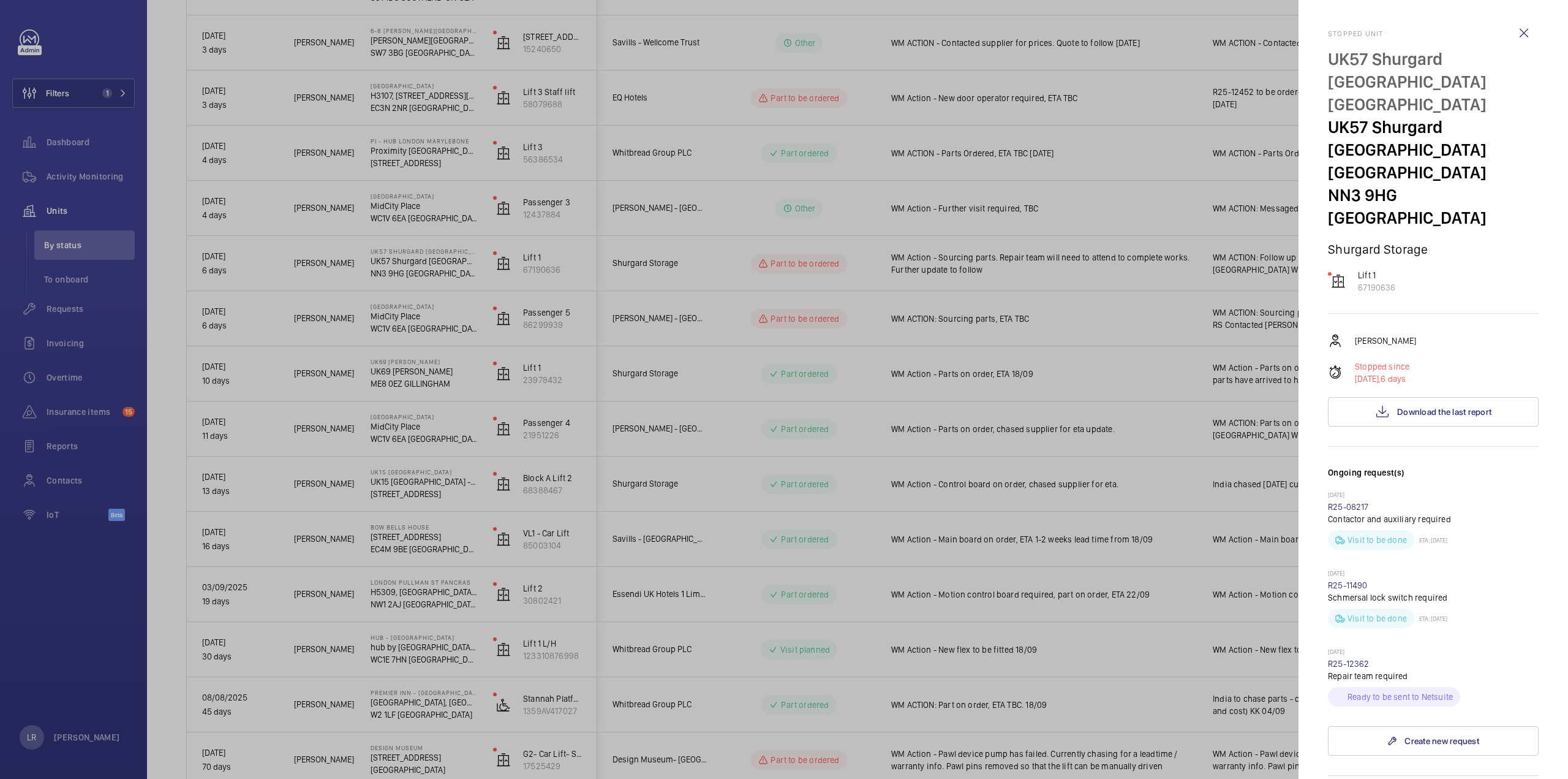
click at [919, 227] on div at bounding box center [784, 389] width 1568 height 779
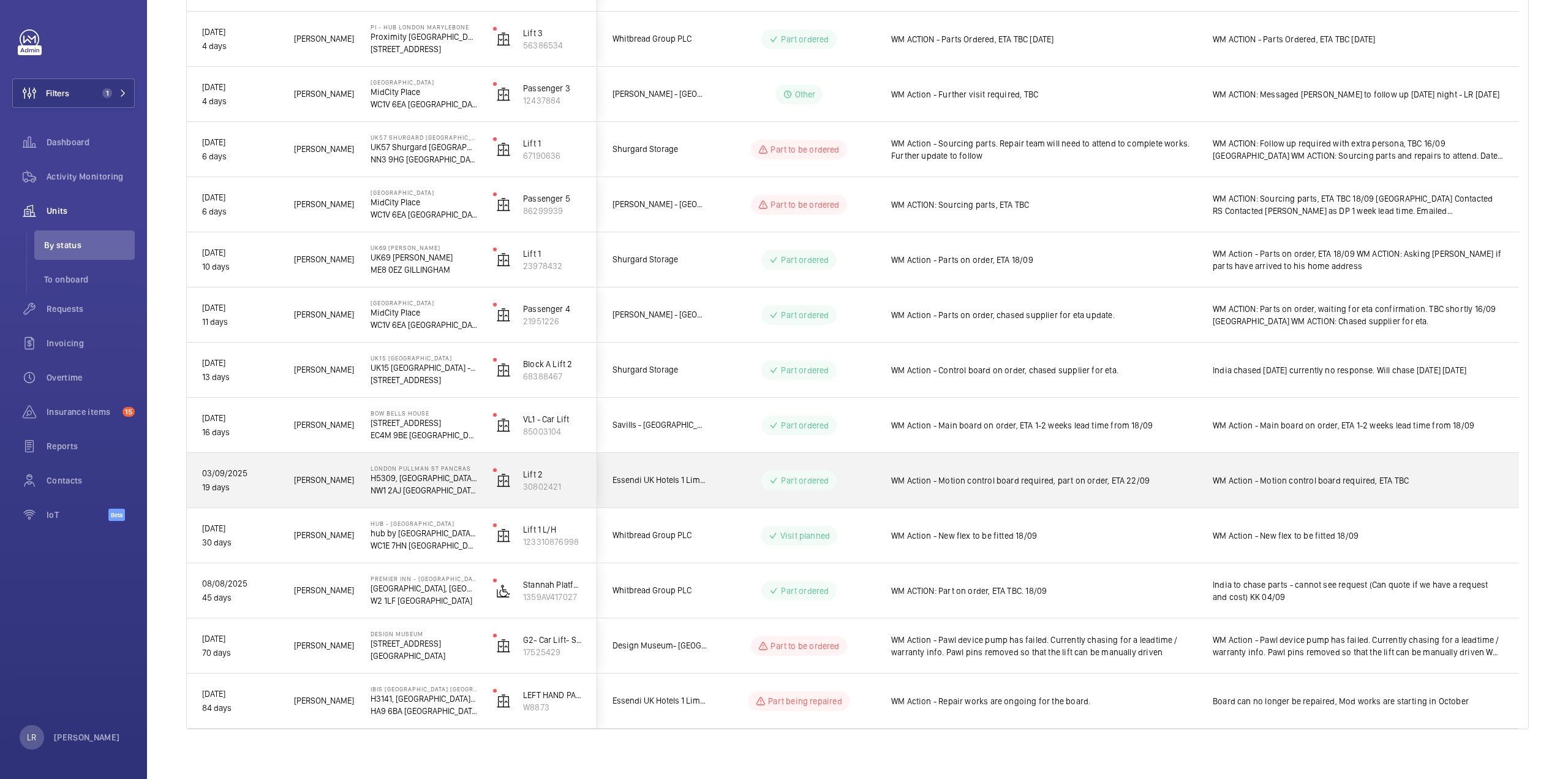
scroll to position [608, 0]
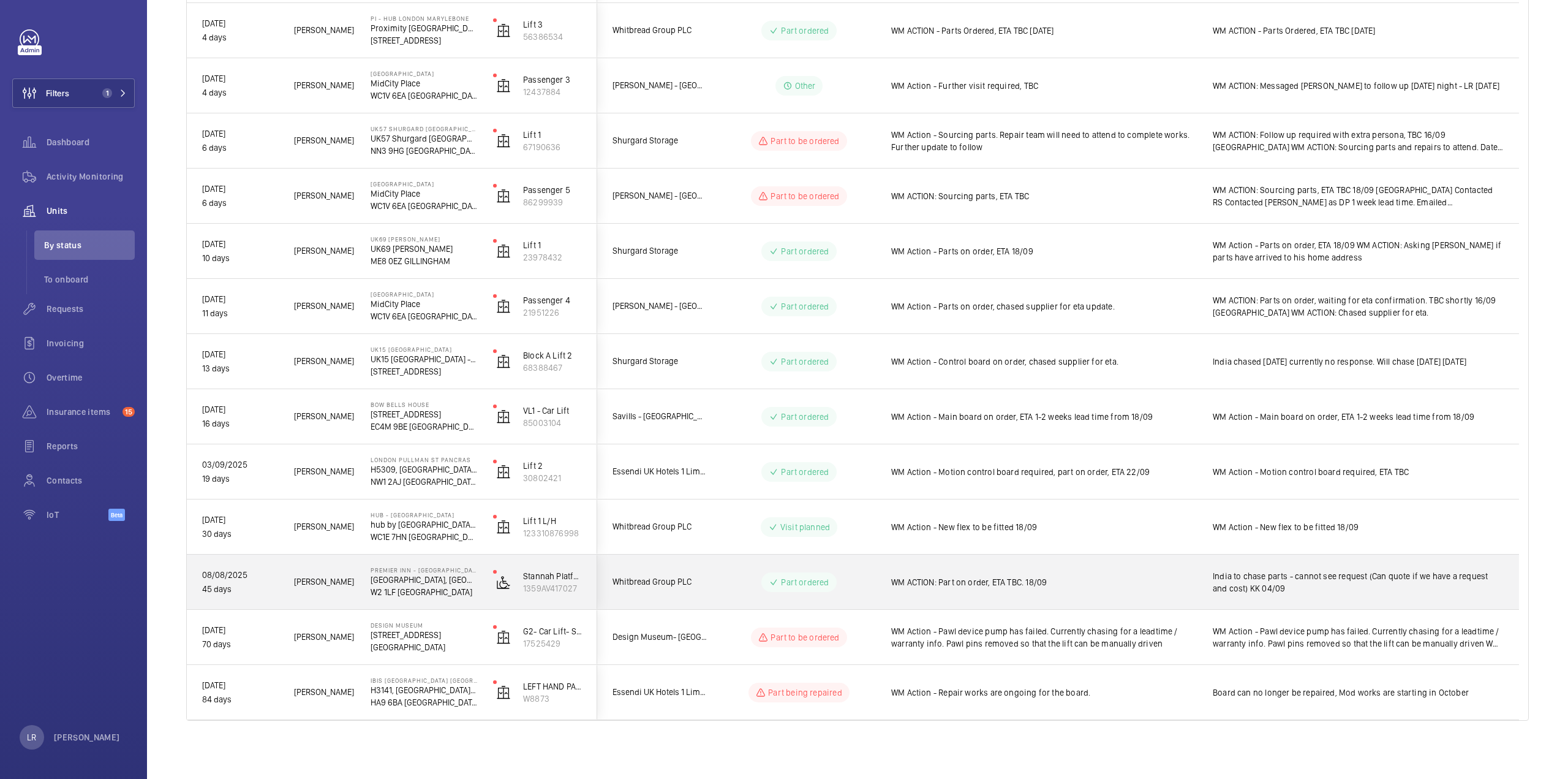
click at [740, 585] on wm-front-pills-cell "Part ordered" at bounding box center [799, 582] width 152 height 20
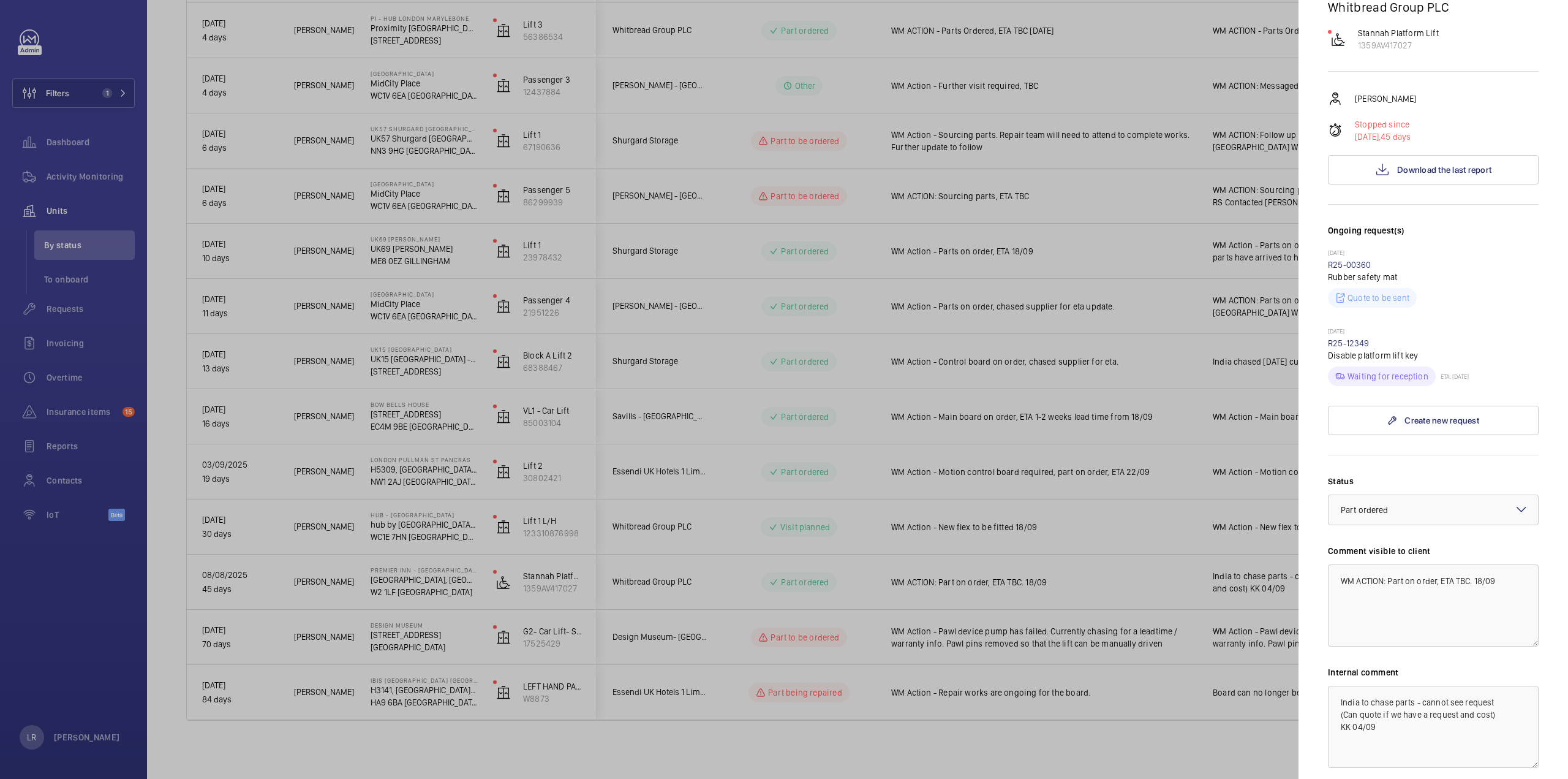
scroll to position [245, 0]
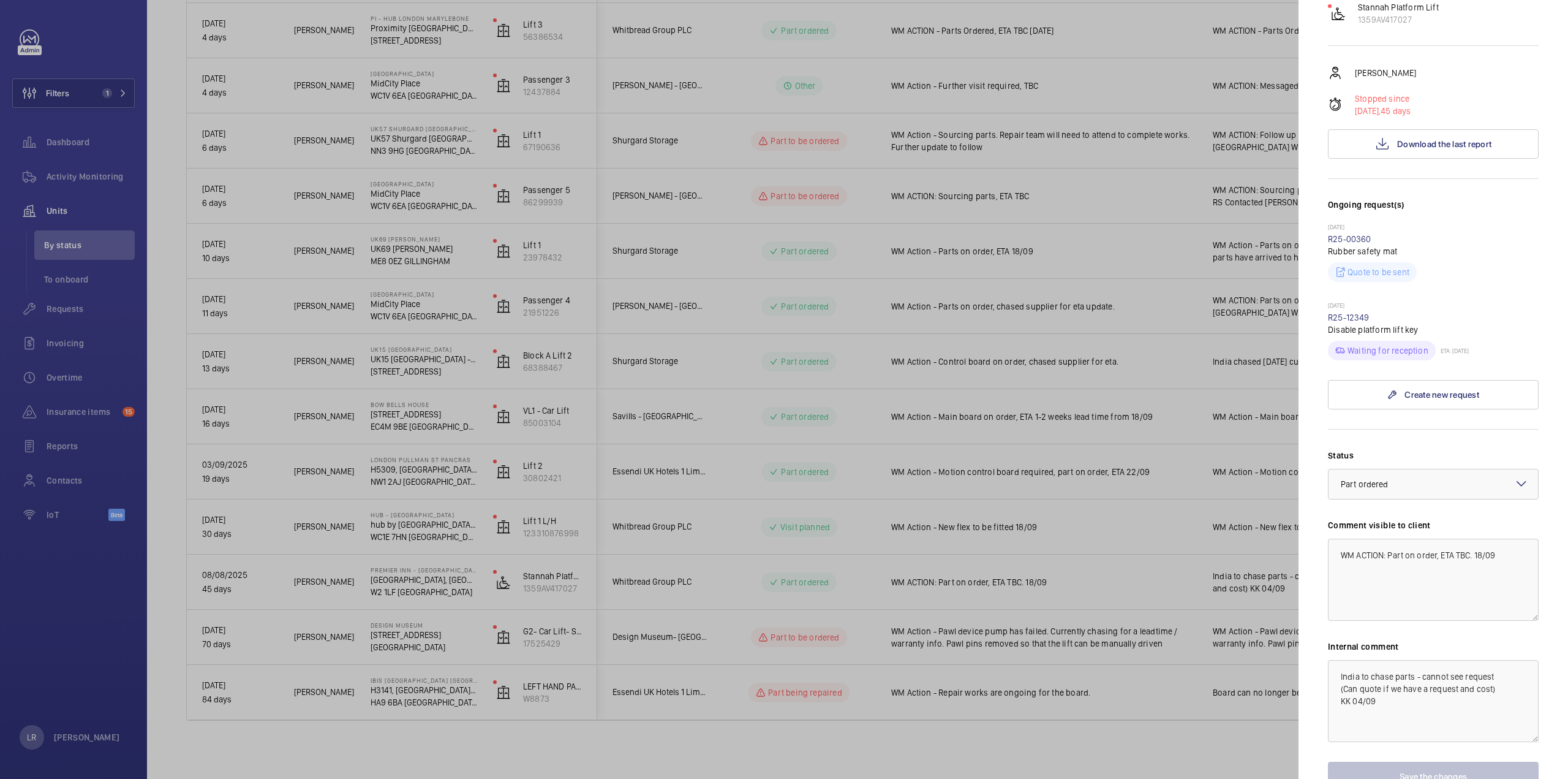
drag, startPoint x: 874, startPoint y: 170, endPoint x: 758, endPoint y: 194, distance: 118.5
click at [874, 171] on div at bounding box center [784, 389] width 1568 height 779
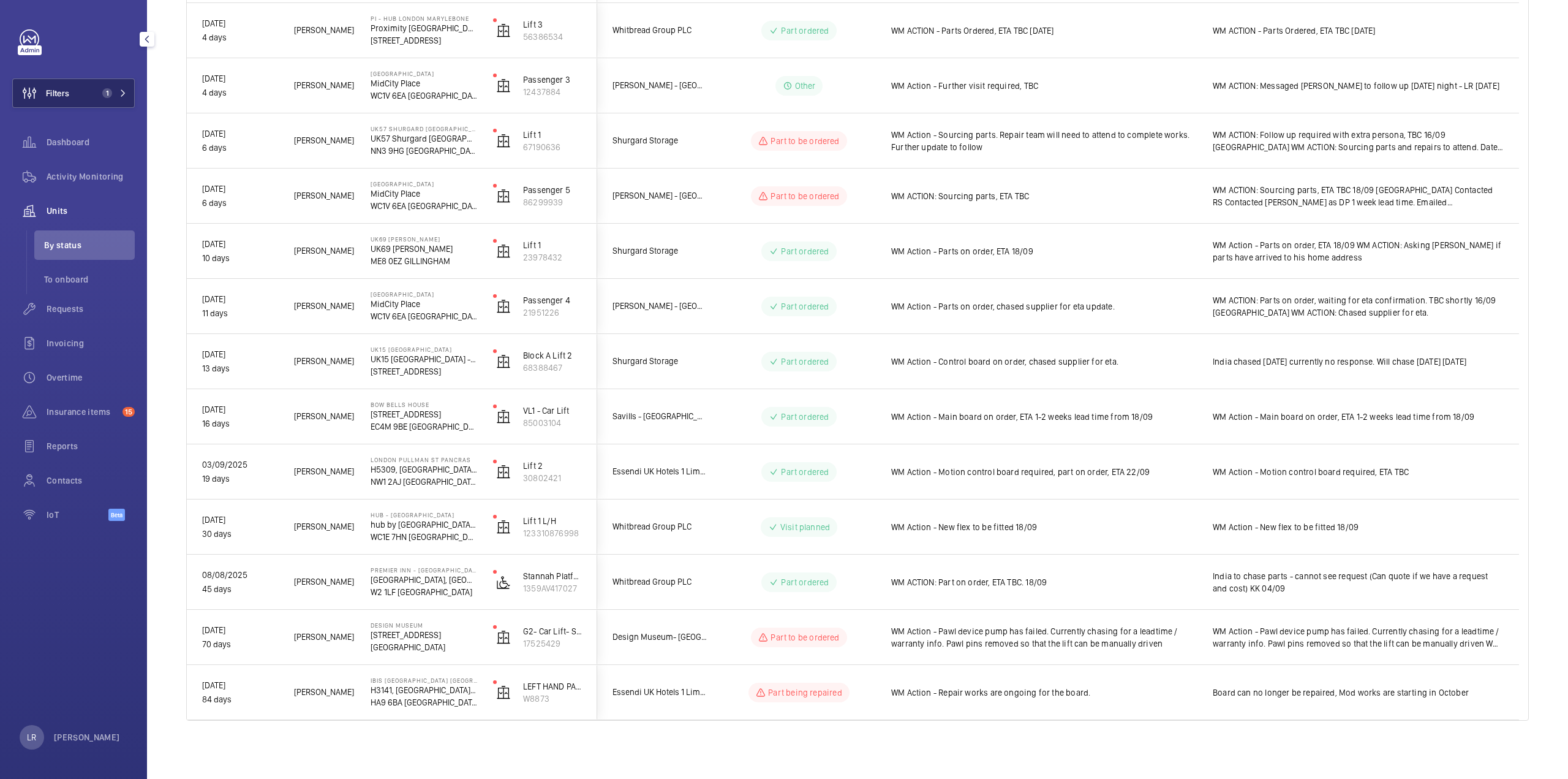
click at [97, 87] on button "Filters 1" at bounding box center [73, 93] width 123 height 30
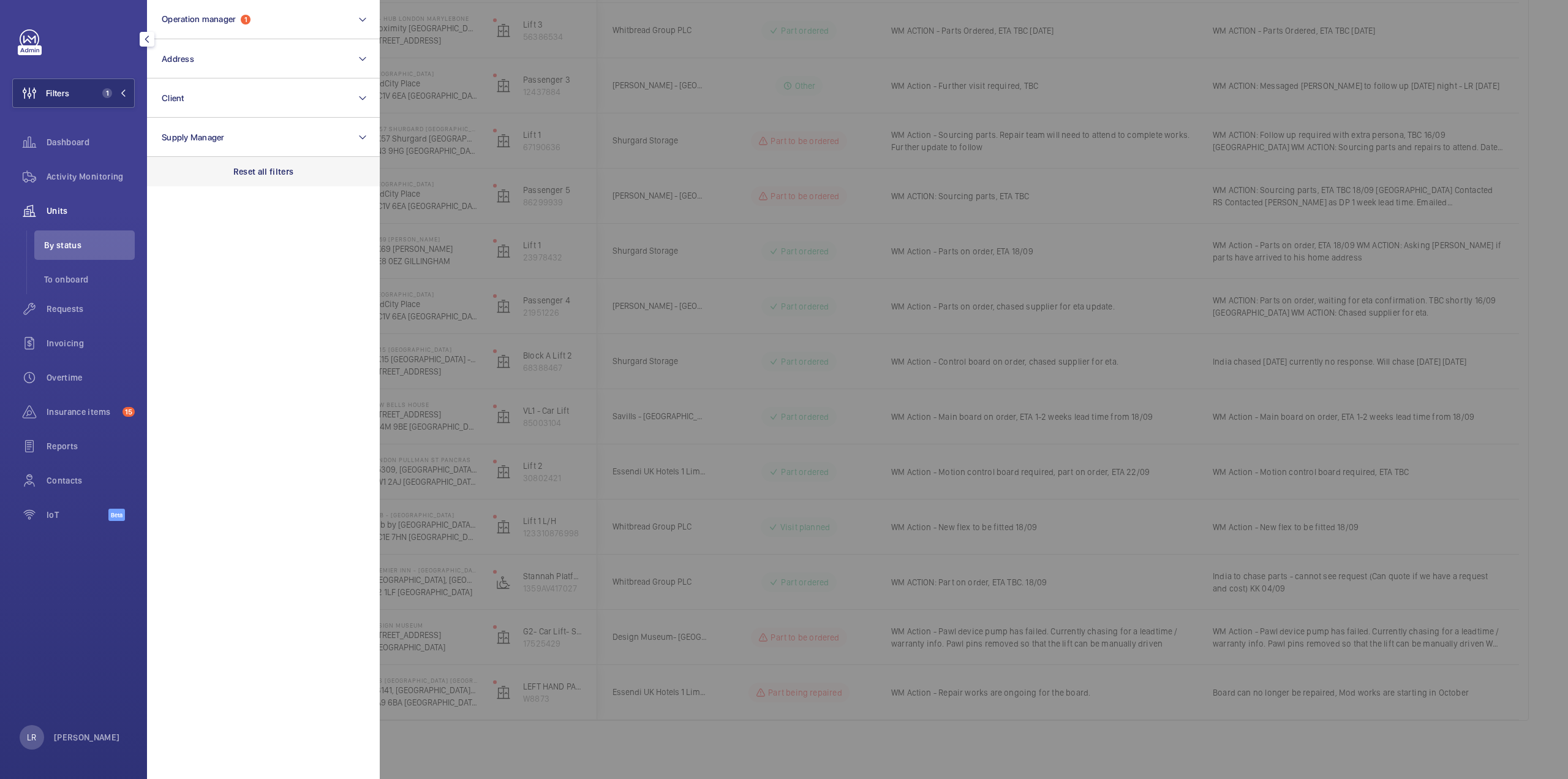
click at [198, 165] on div "Reset all filters" at bounding box center [263, 172] width 233 height 30
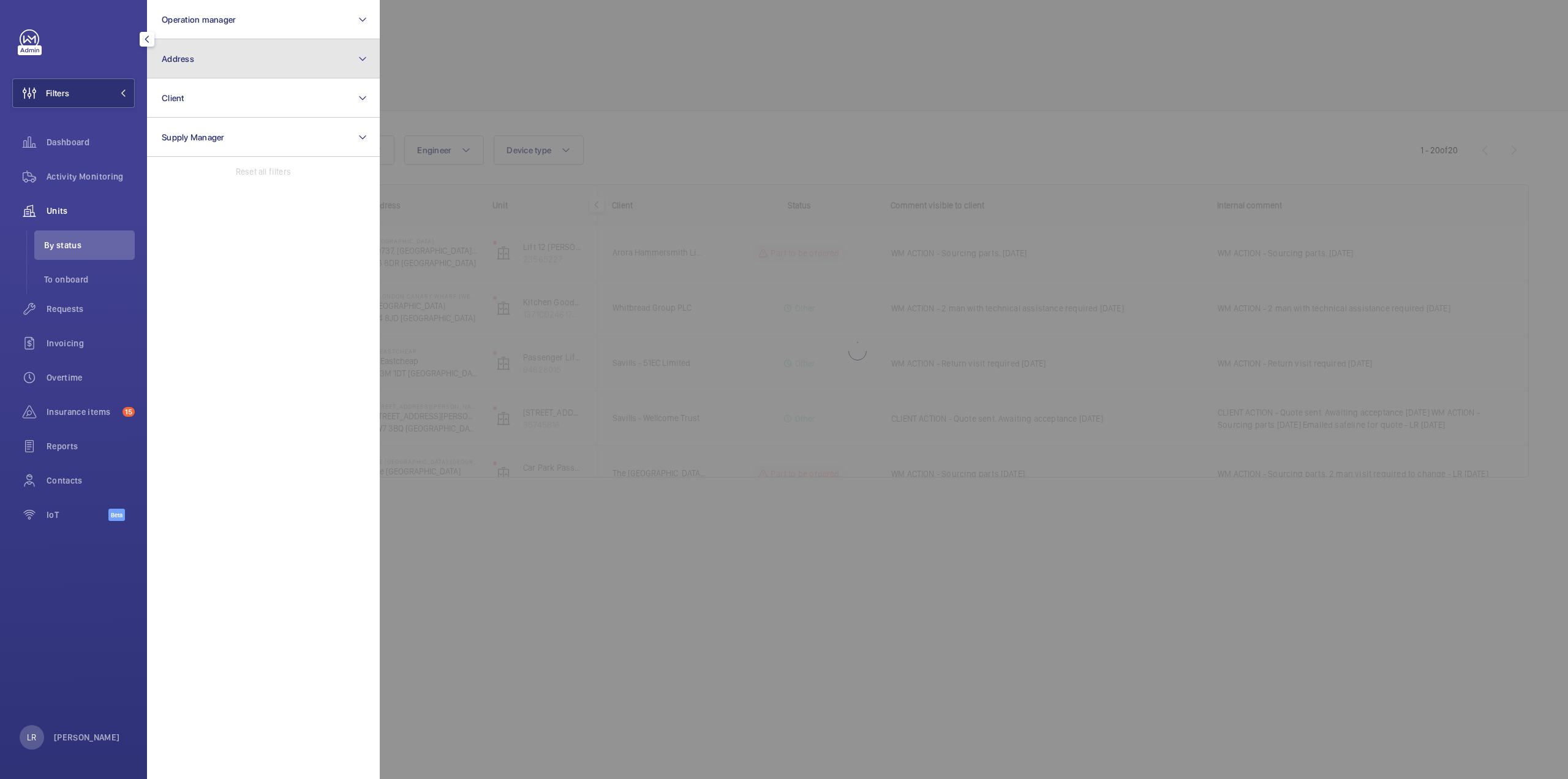
click at [216, 68] on button "Address" at bounding box center [263, 59] width 233 height 39
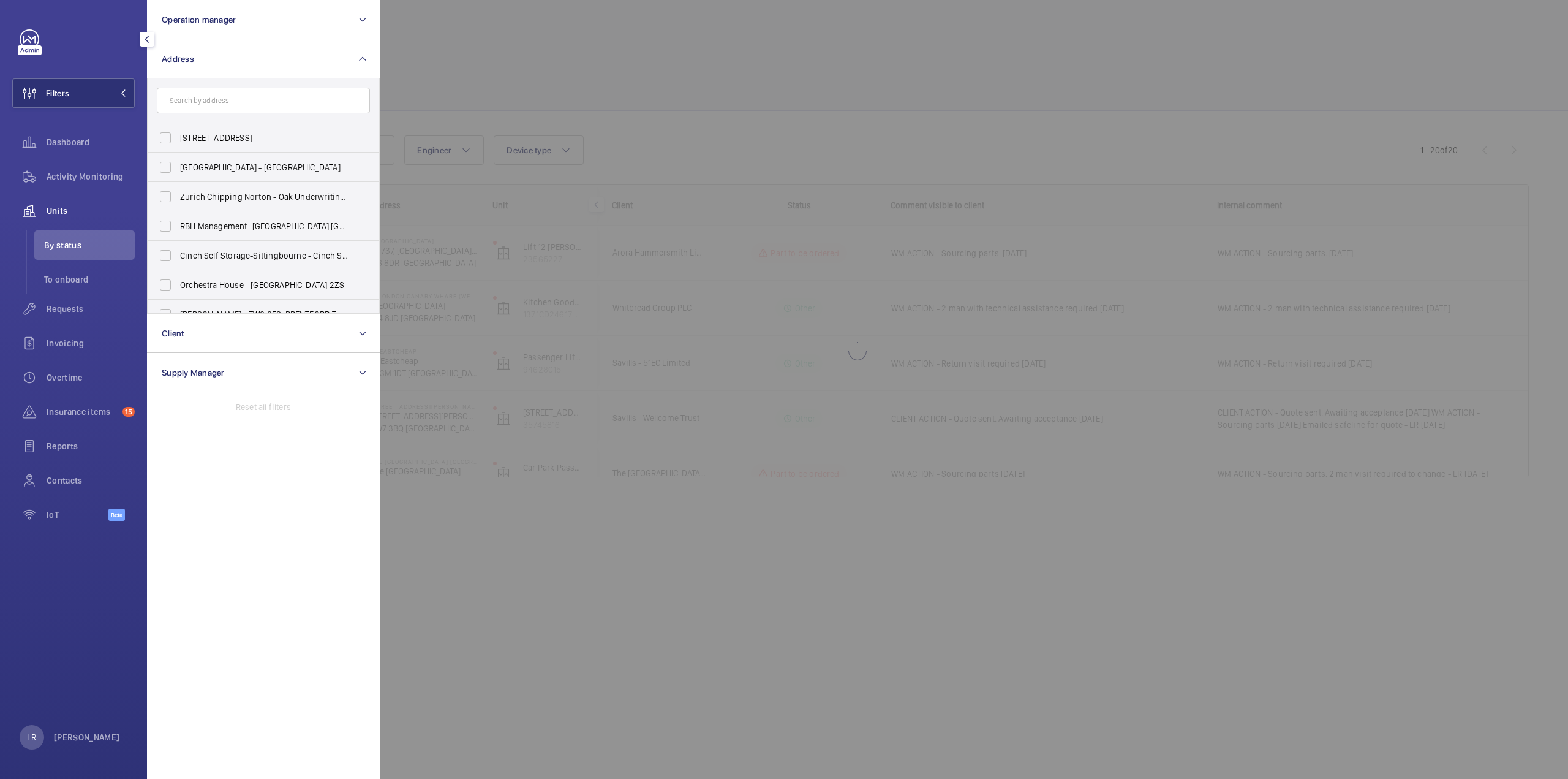
click at [235, 104] on input "text" at bounding box center [263, 100] width 213 height 26
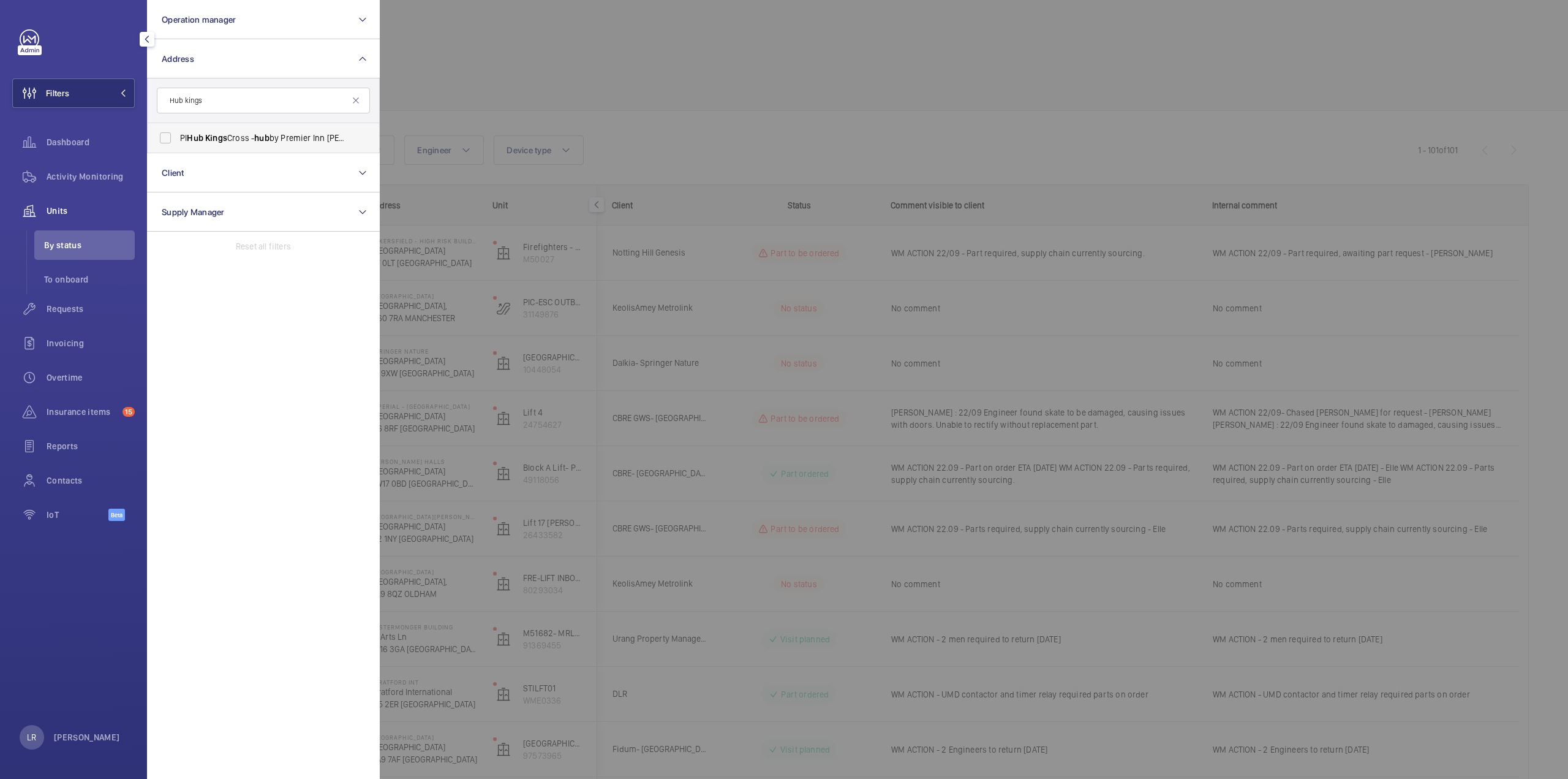
type input "Hub kings"
click at [208, 138] on span "Kings" at bounding box center [216, 138] width 22 height 10
click at [178, 138] on input "PI Hub Kings Cross - hub by Premier Inn London King's Cross hotel, LONDON N1 9FA" at bounding box center [165, 138] width 25 height 25
checkbox input "true"
click at [465, 116] on div at bounding box center [1164, 389] width 1568 height 779
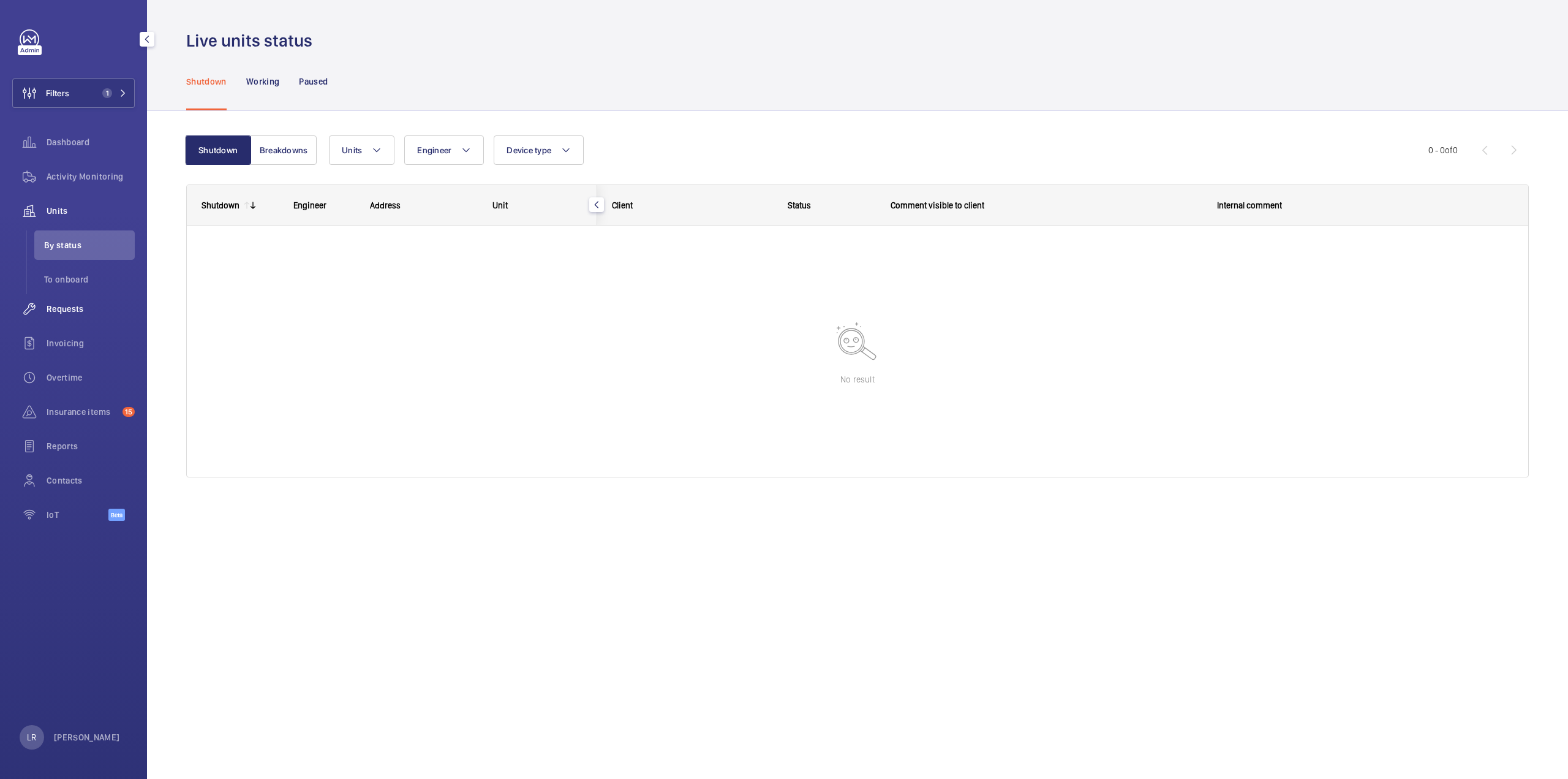
click at [72, 309] on span "Requests" at bounding box center [90, 308] width 88 height 12
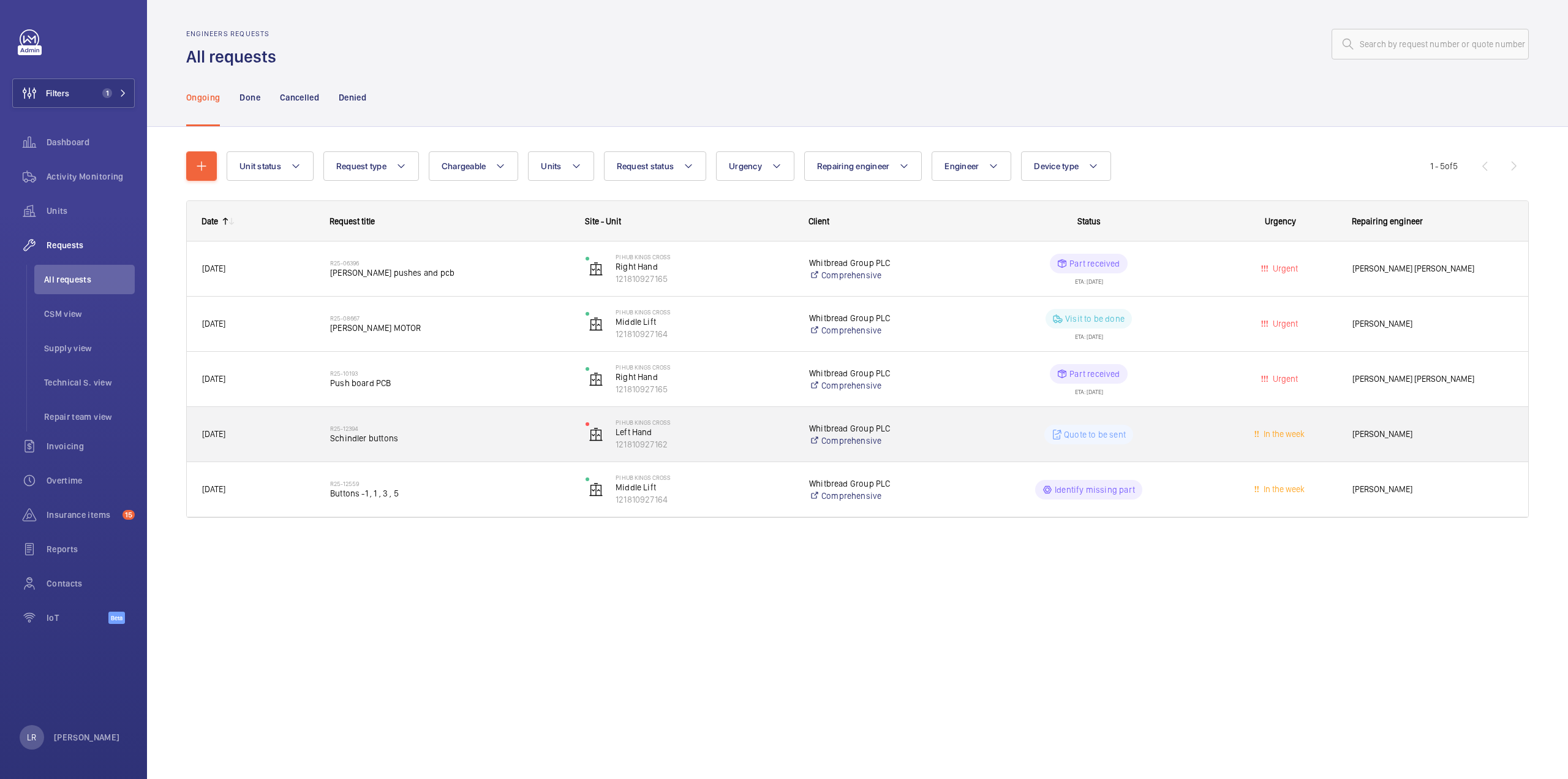
click at [437, 452] on div "R25-12394 Schindler buttons" at bounding box center [449, 434] width 239 height 35
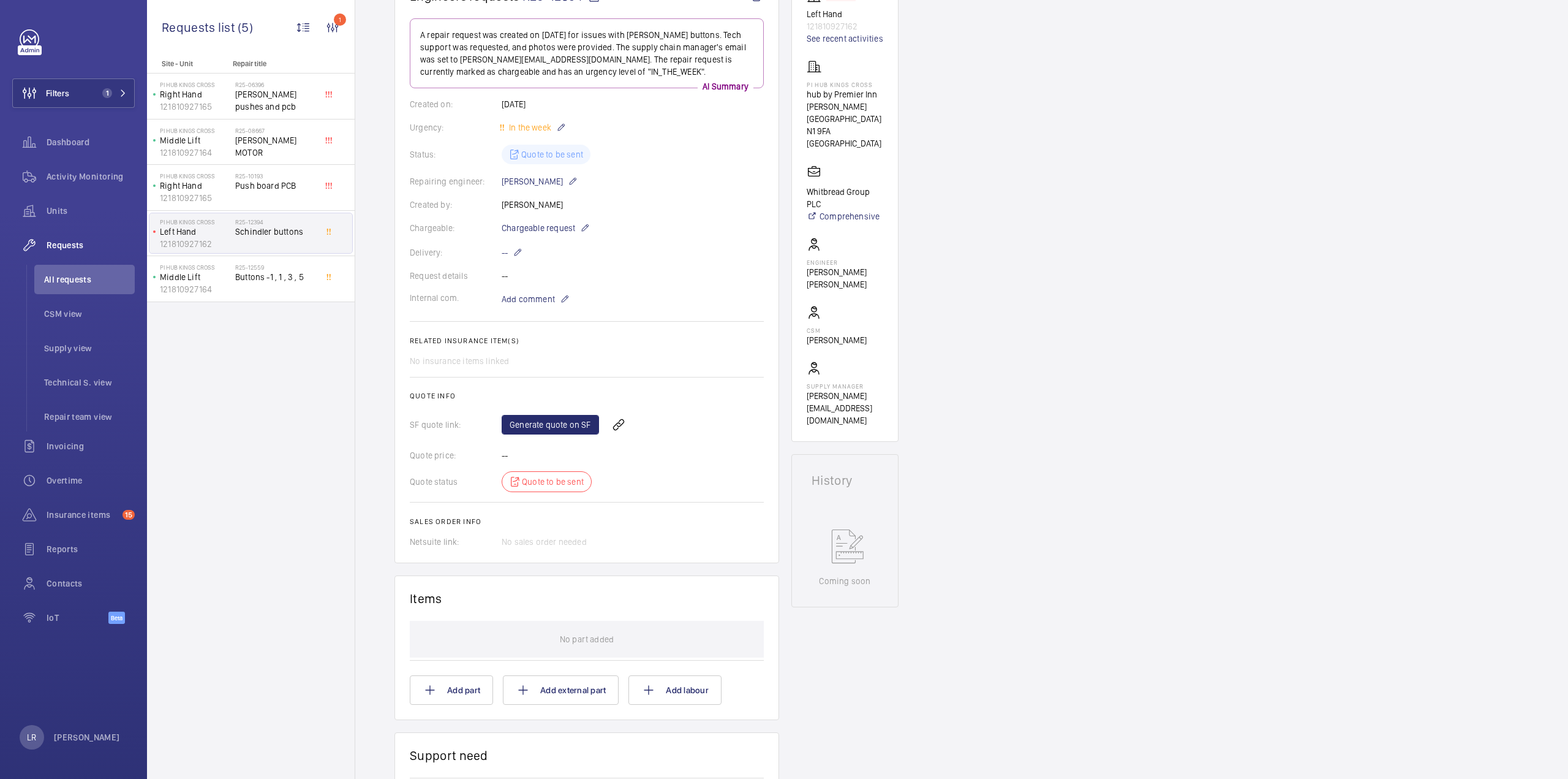
scroll to position [183, 0]
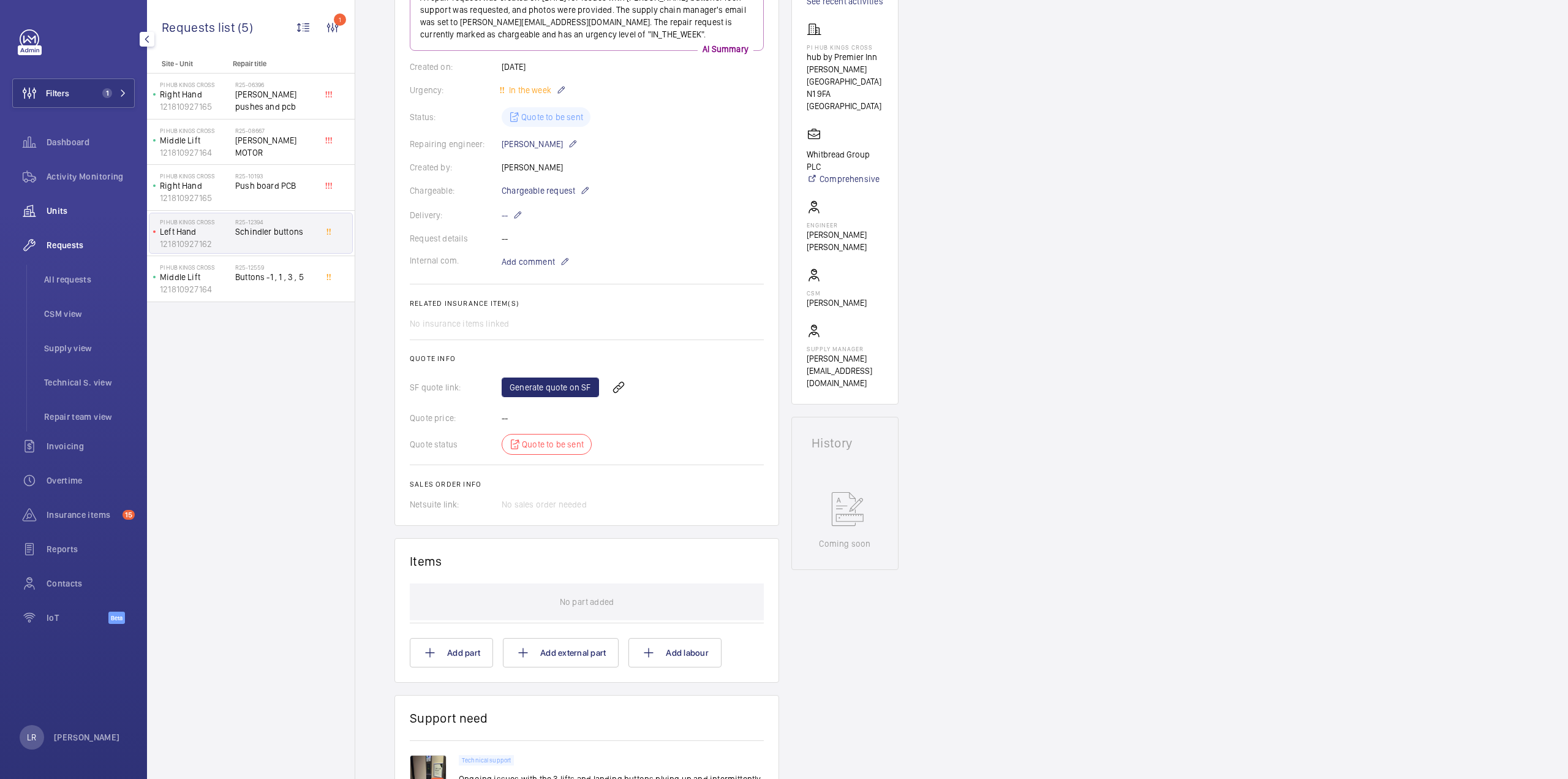
click at [76, 210] on span "Units" at bounding box center [90, 211] width 88 height 12
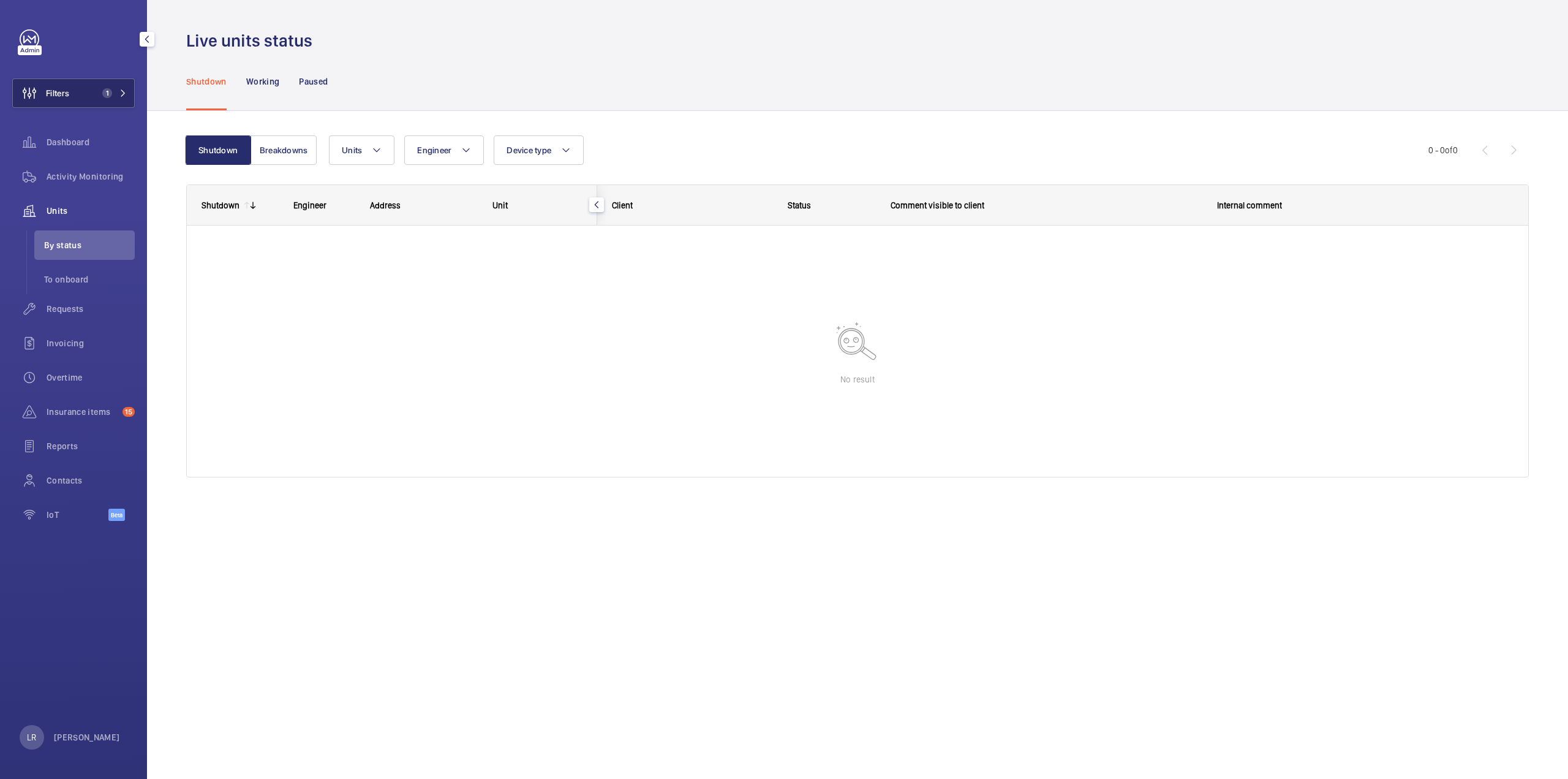
click at [114, 103] on button "Filters 1" at bounding box center [73, 93] width 123 height 30
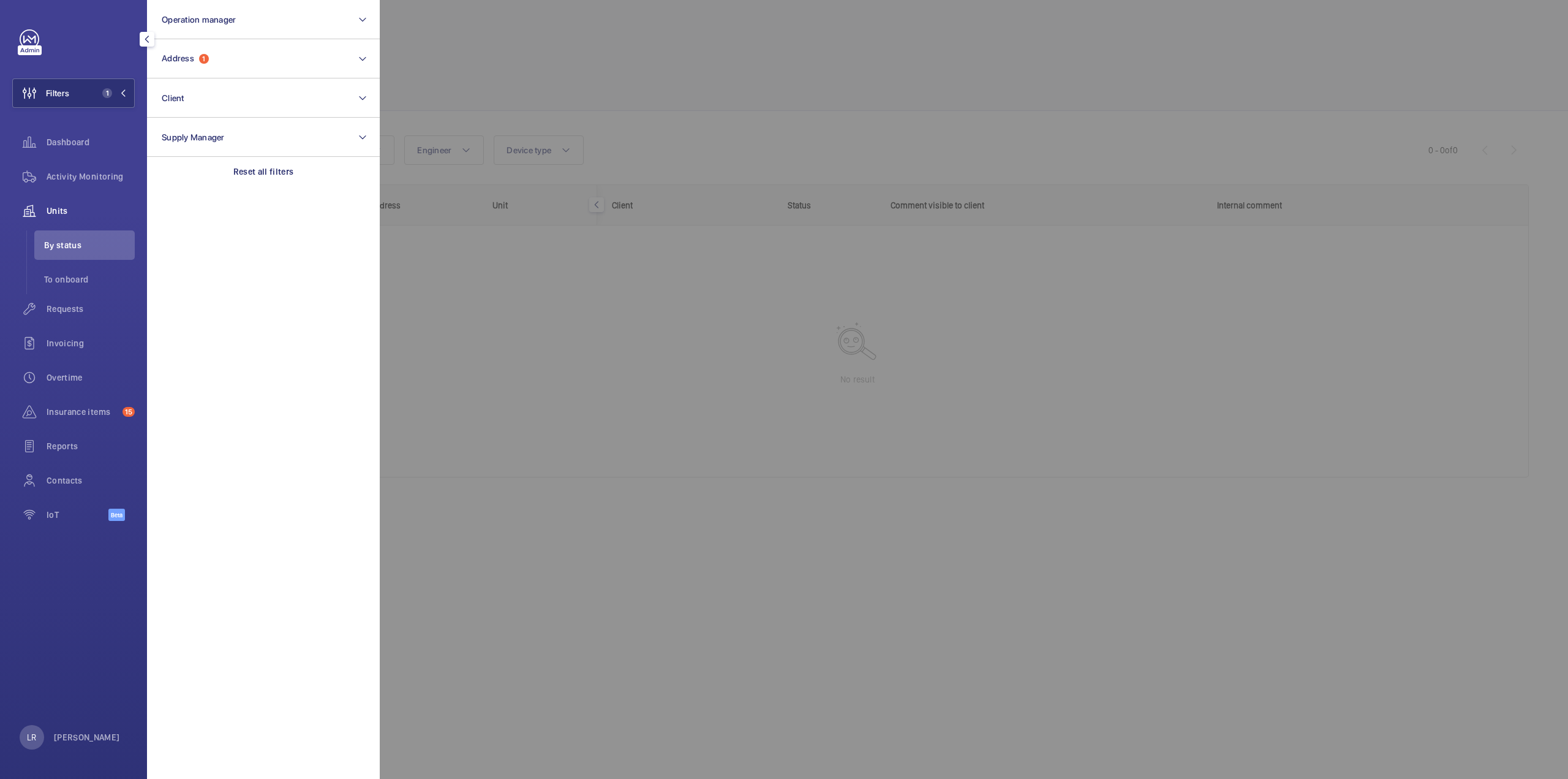
click at [440, 88] on div at bounding box center [1164, 389] width 1568 height 779
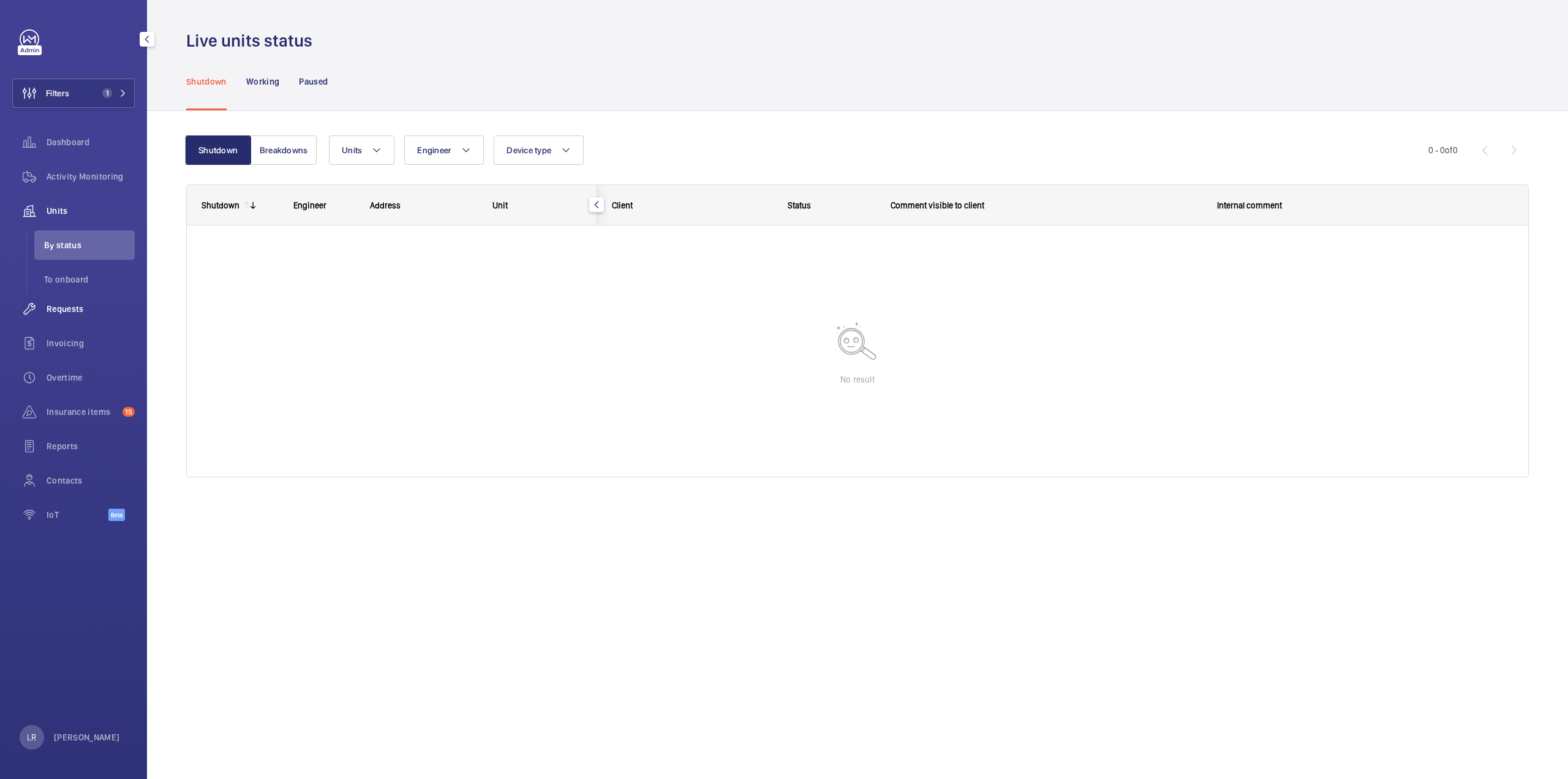
click at [68, 309] on span "Requests" at bounding box center [90, 308] width 88 height 12
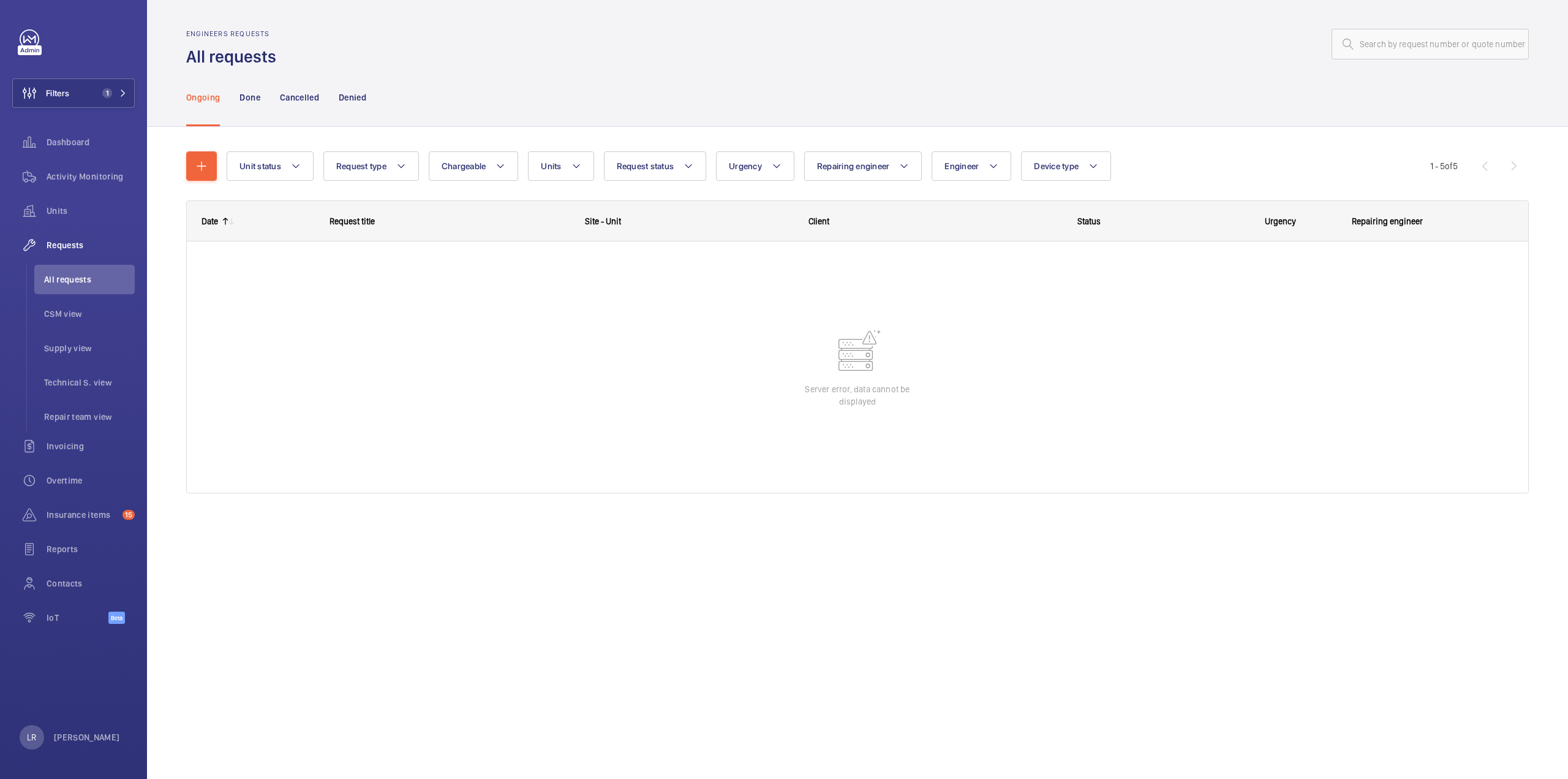
click at [598, 351] on div at bounding box center [857, 366] width 1342 height 251
click at [800, 383] on div at bounding box center [857, 366] width 1342 height 251
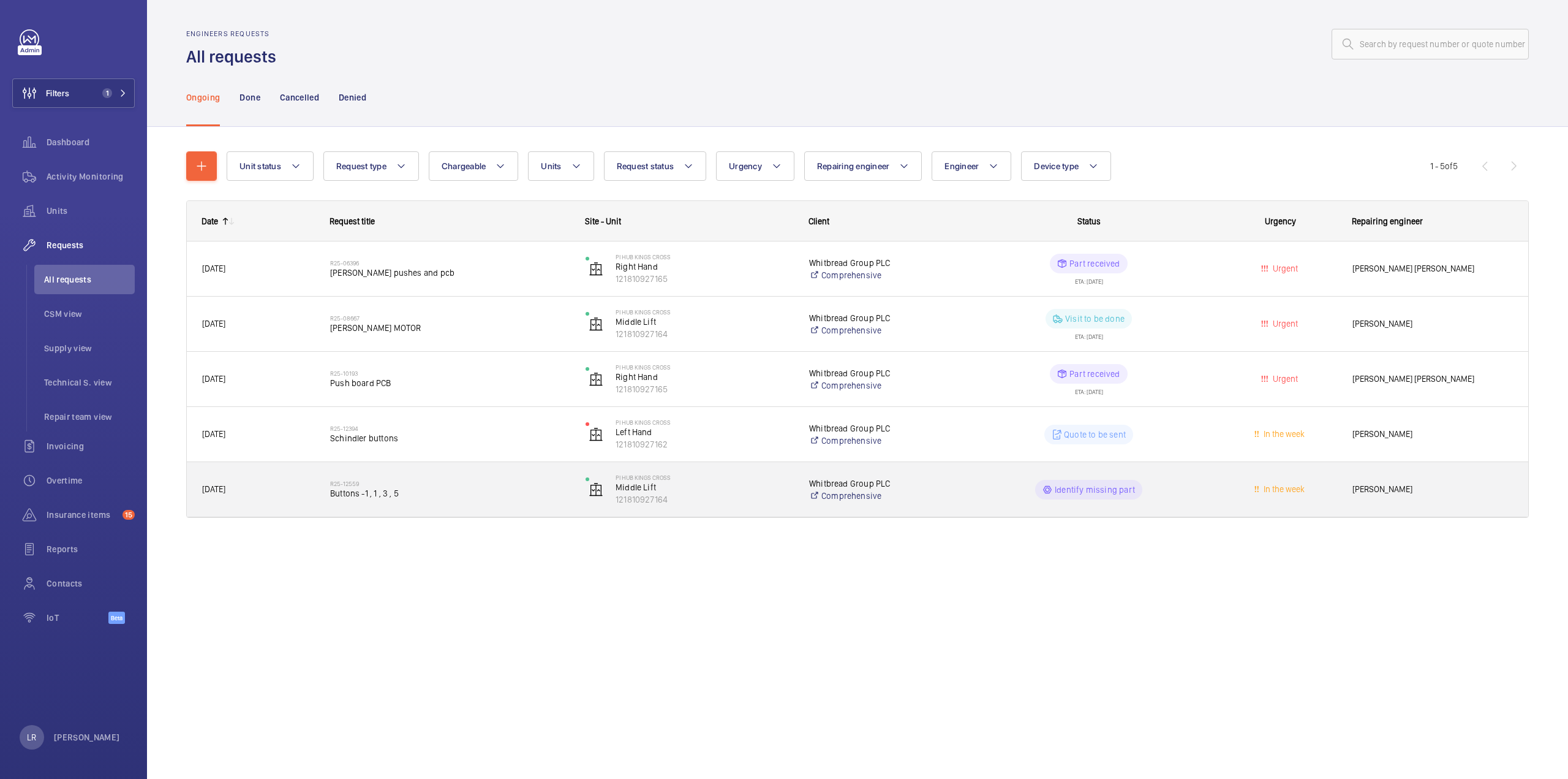
click at [457, 490] on span "Buttons -1 , 1 , 3 , 5" at bounding box center [449, 493] width 239 height 12
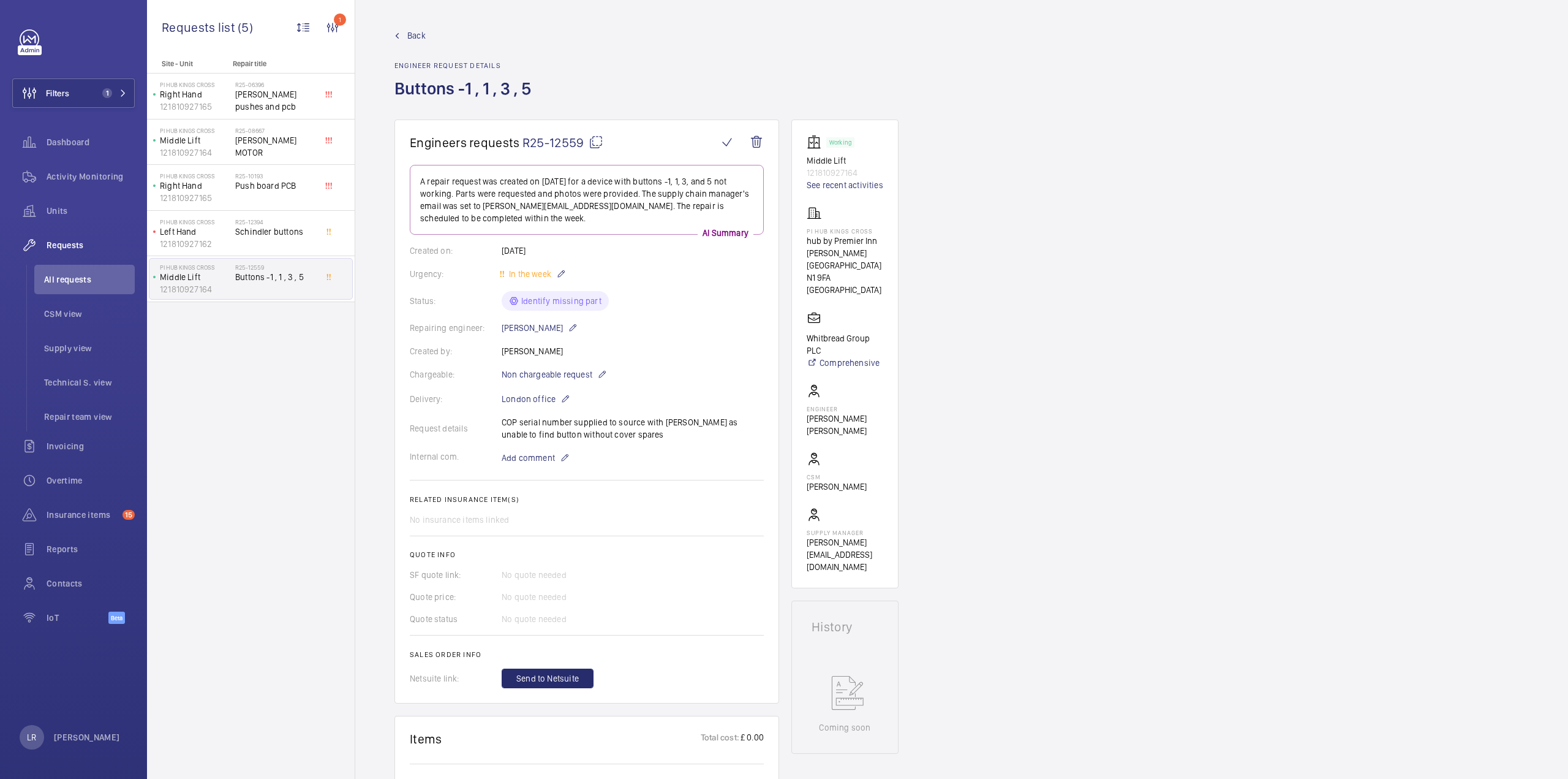
click at [591, 144] on mat-icon at bounding box center [596, 142] width 15 height 15
click at [420, 37] on span "Back" at bounding box center [416, 35] width 18 height 12
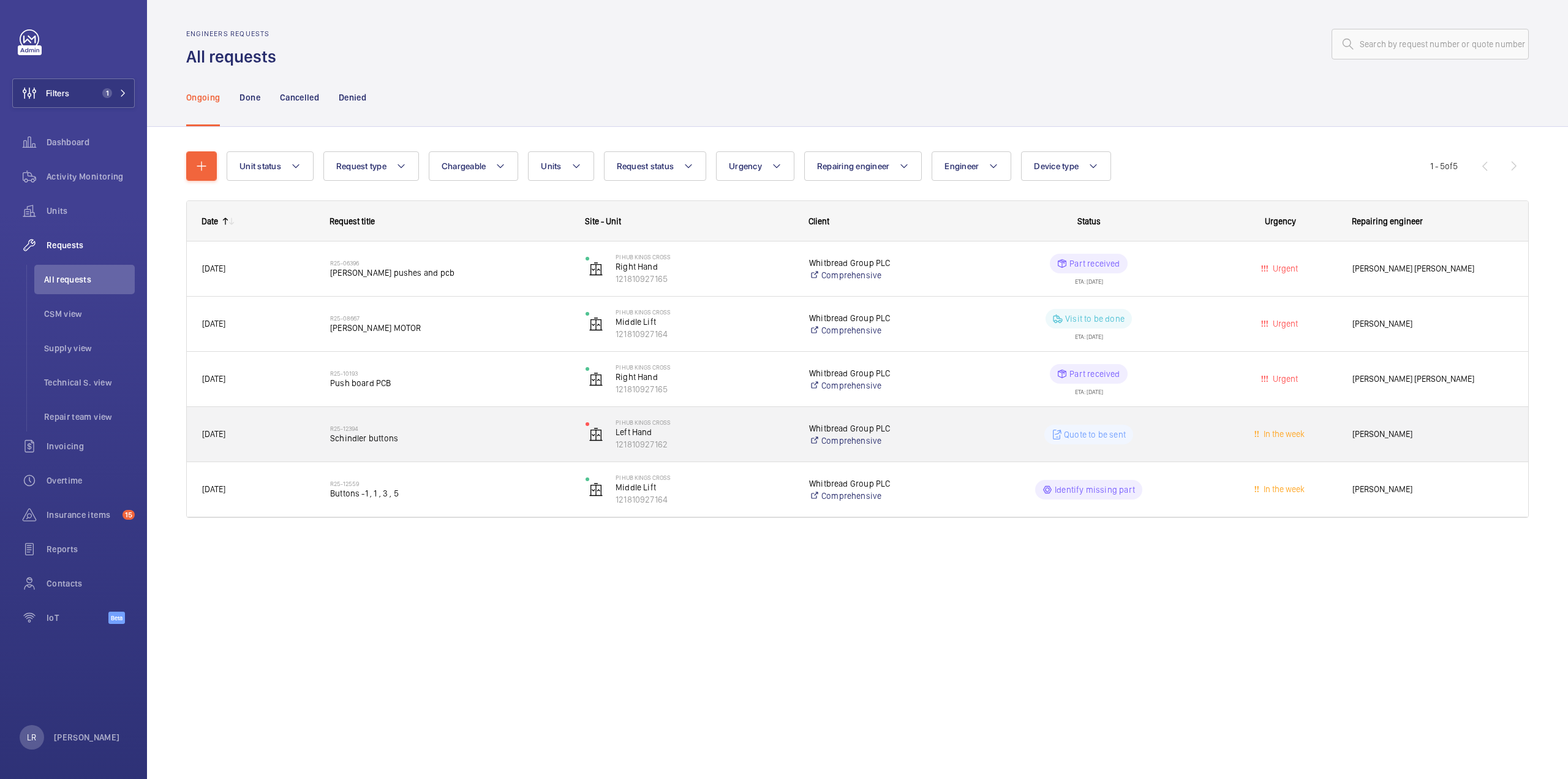
click at [397, 447] on div "R25-12394 [PERSON_NAME] buttons" at bounding box center [449, 434] width 239 height 35
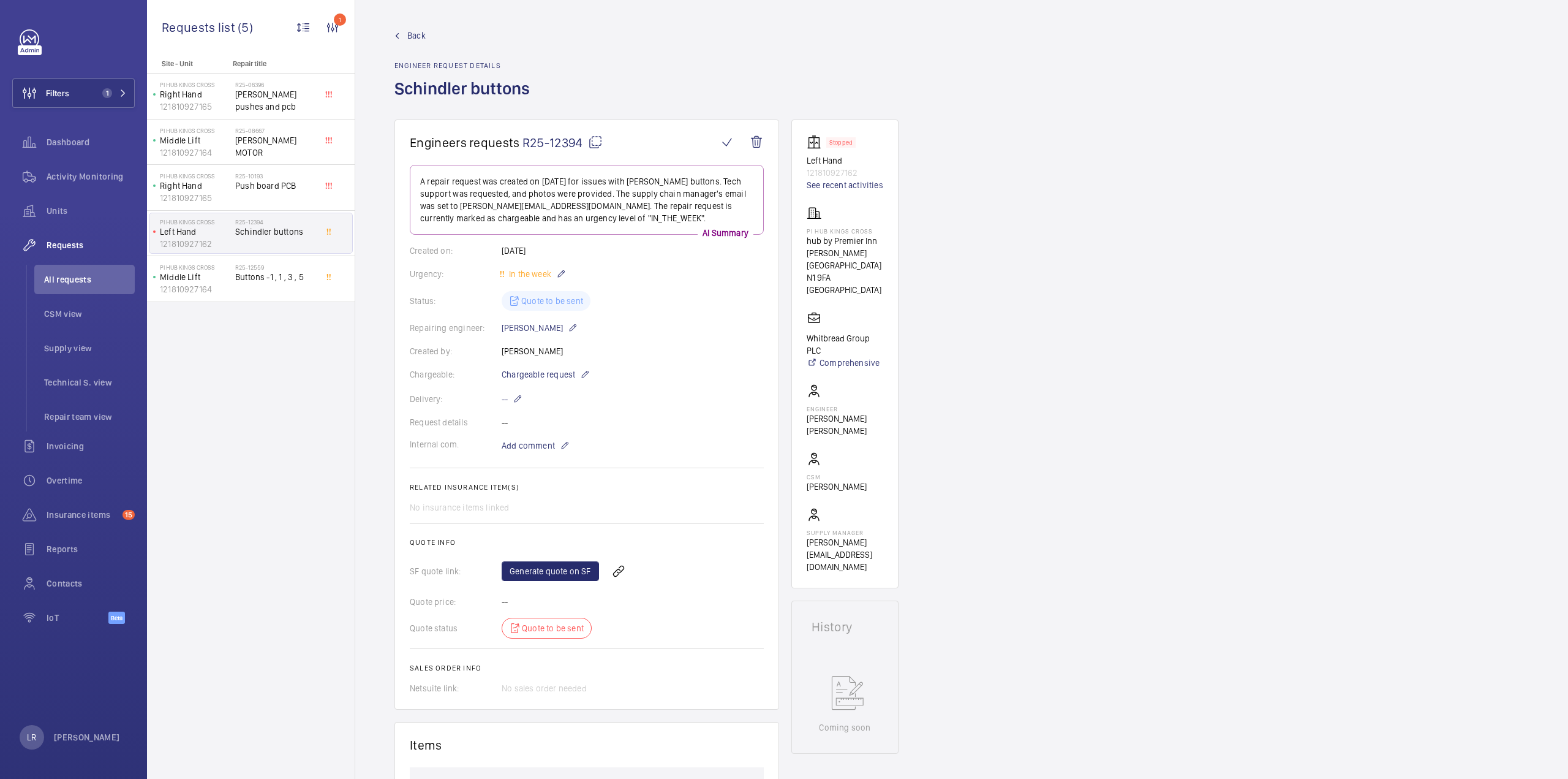
click at [599, 137] on mat-icon at bounding box center [596, 142] width 15 height 15
click at [120, 98] on button "Filters 1" at bounding box center [73, 93] width 123 height 30
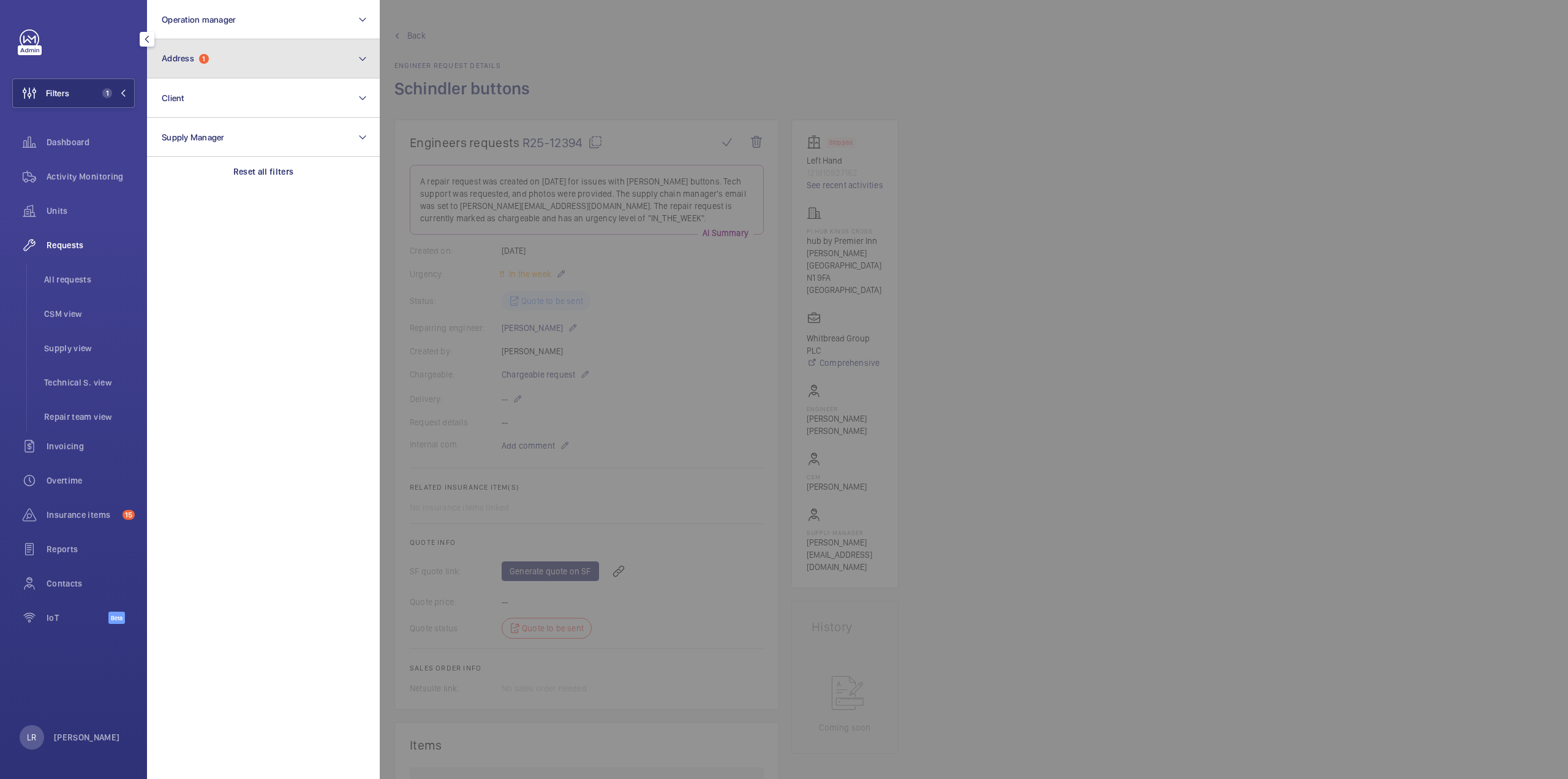
click at [252, 75] on button "Address 1" at bounding box center [263, 59] width 233 height 39
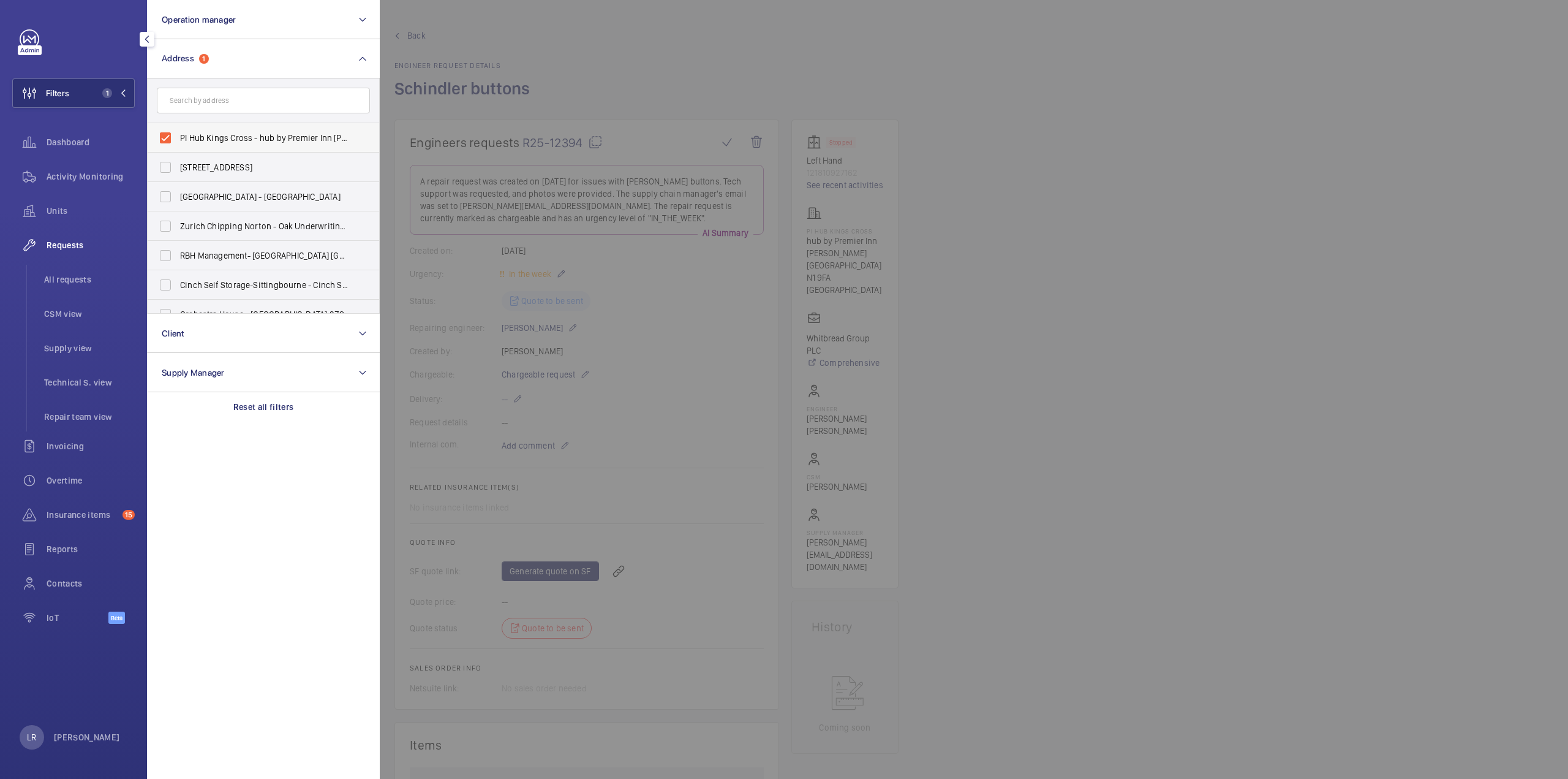
click at [248, 133] on span "PI Hub Kings Cross - hub by Premier Inn London King's Cross hotel, LONDON N1 9FA" at bounding box center [264, 137] width 169 height 12
click at [178, 133] on input "PI Hub Kings Cross - hub by Premier Inn London King's Cross hotel, LONDON N1 9FA" at bounding box center [165, 138] width 25 height 25
checkbox input "false"
click at [402, 129] on div at bounding box center [1164, 389] width 1568 height 779
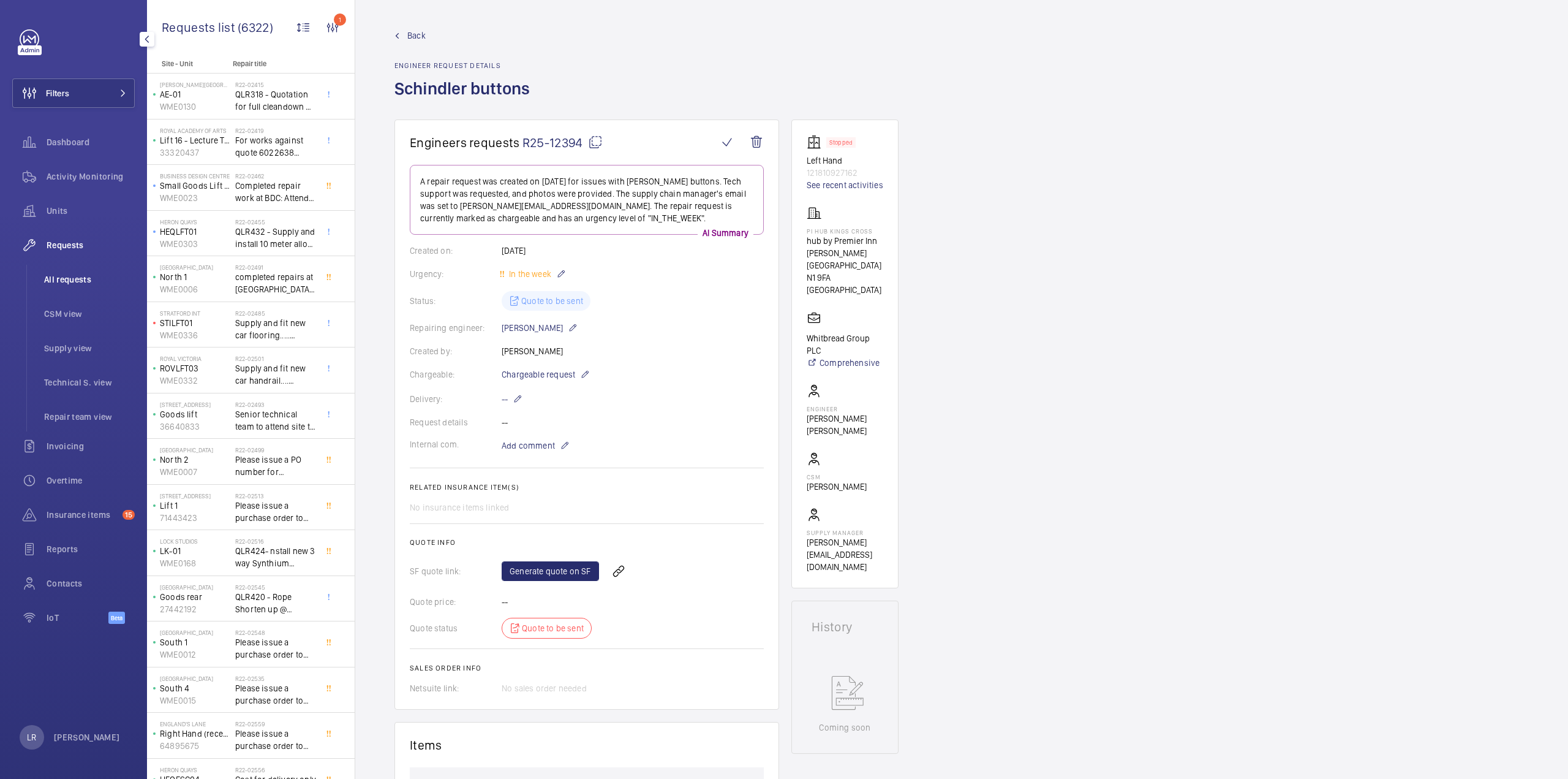
click at [105, 290] on li "All requests" at bounding box center [85, 280] width 100 height 30
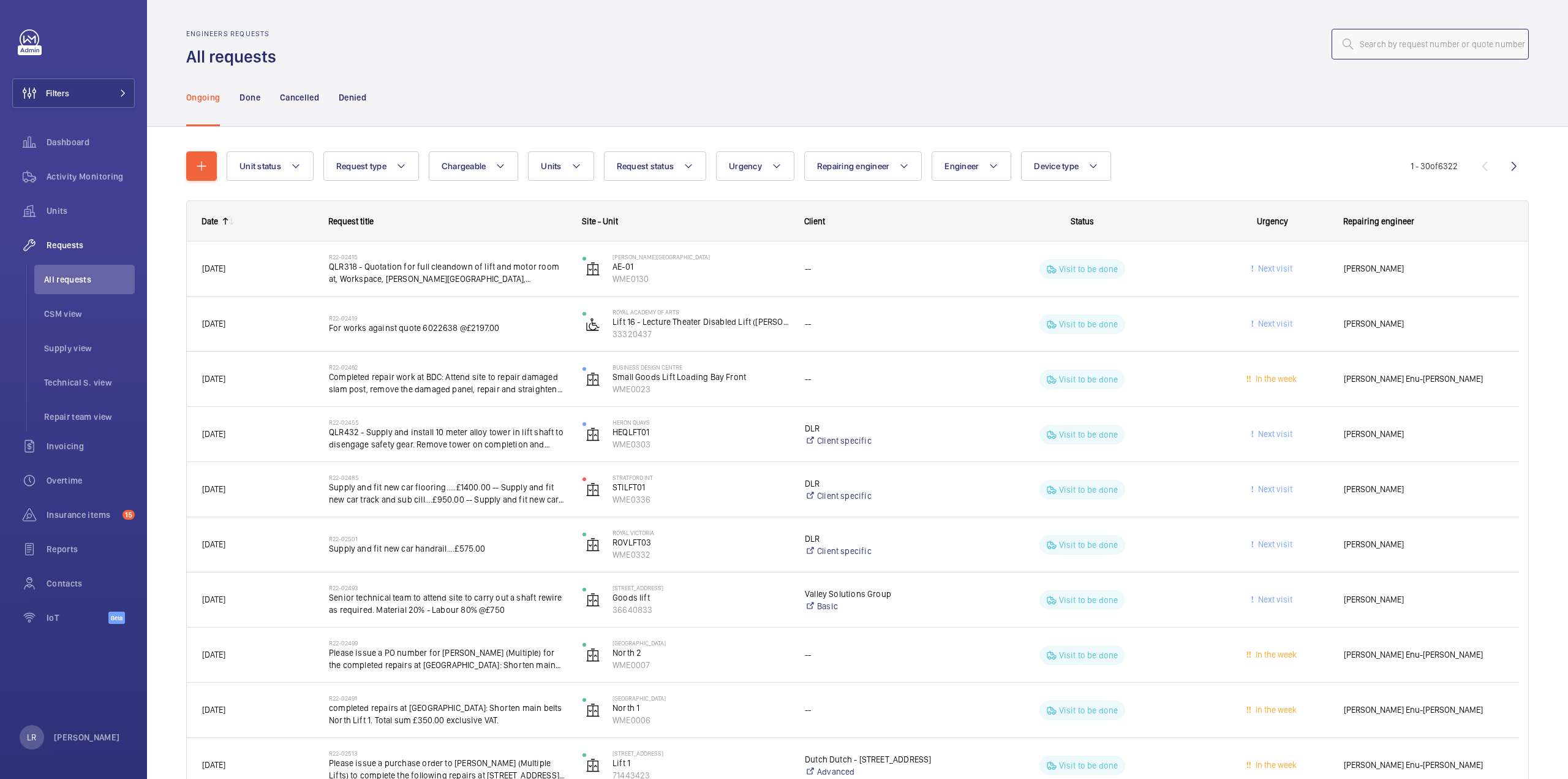
click at [1394, 41] on input "text" at bounding box center [1431, 44] width 197 height 30
paste input "5590109"
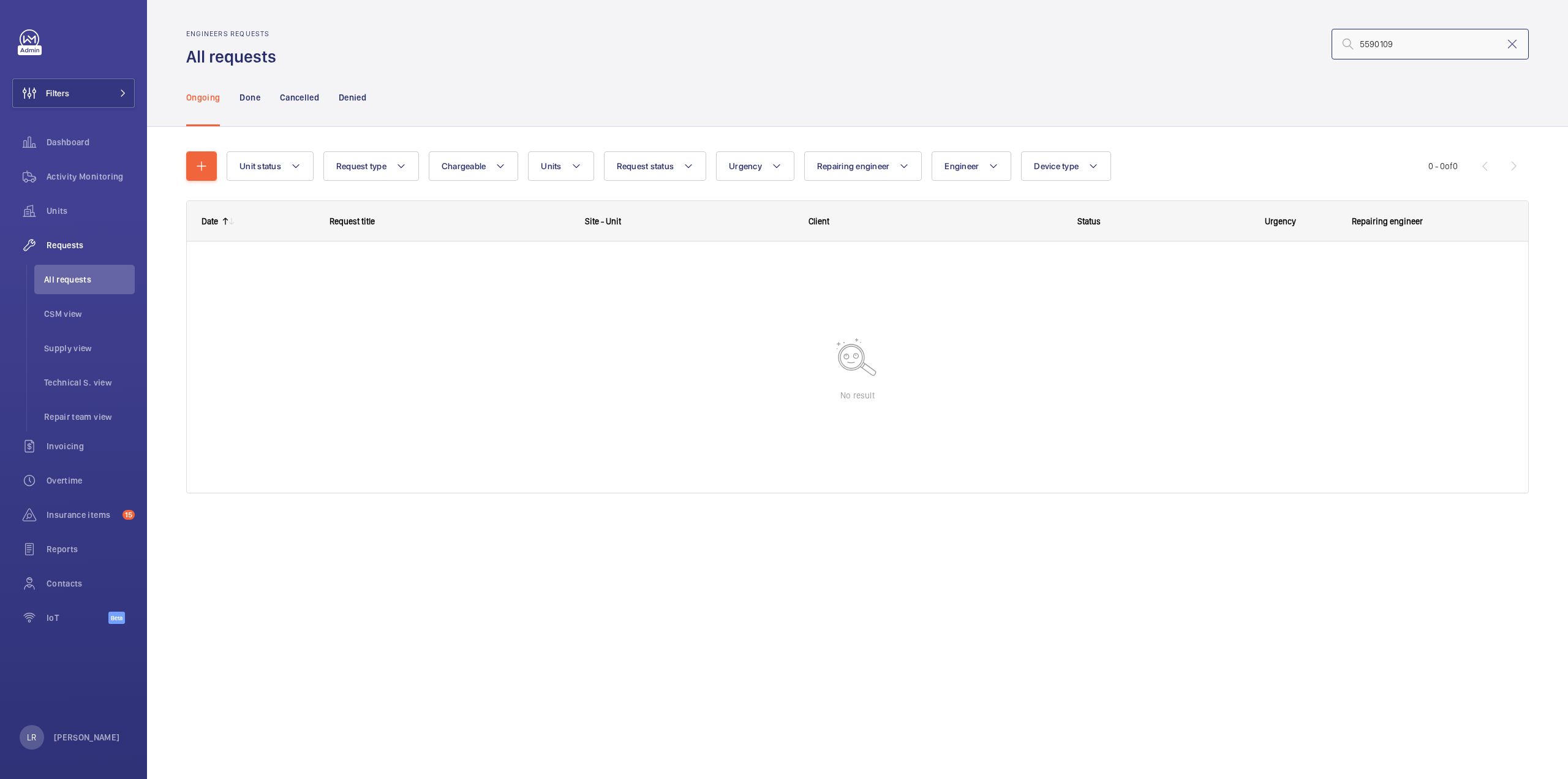
type input "5590109"
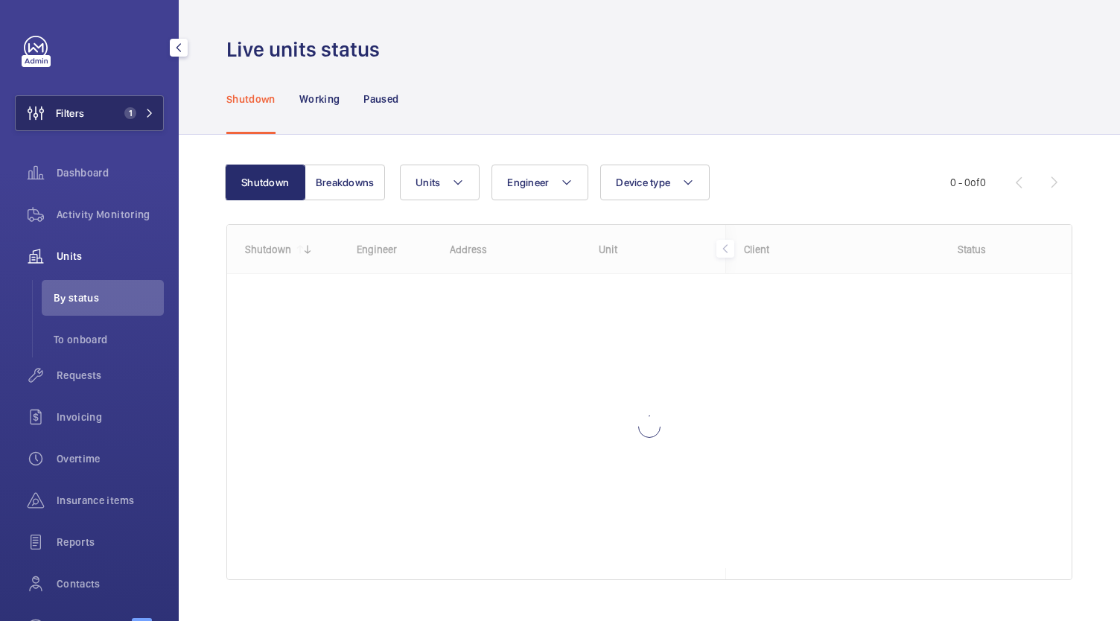
click at [127, 116] on span "1" at bounding box center [130, 113] width 12 height 12
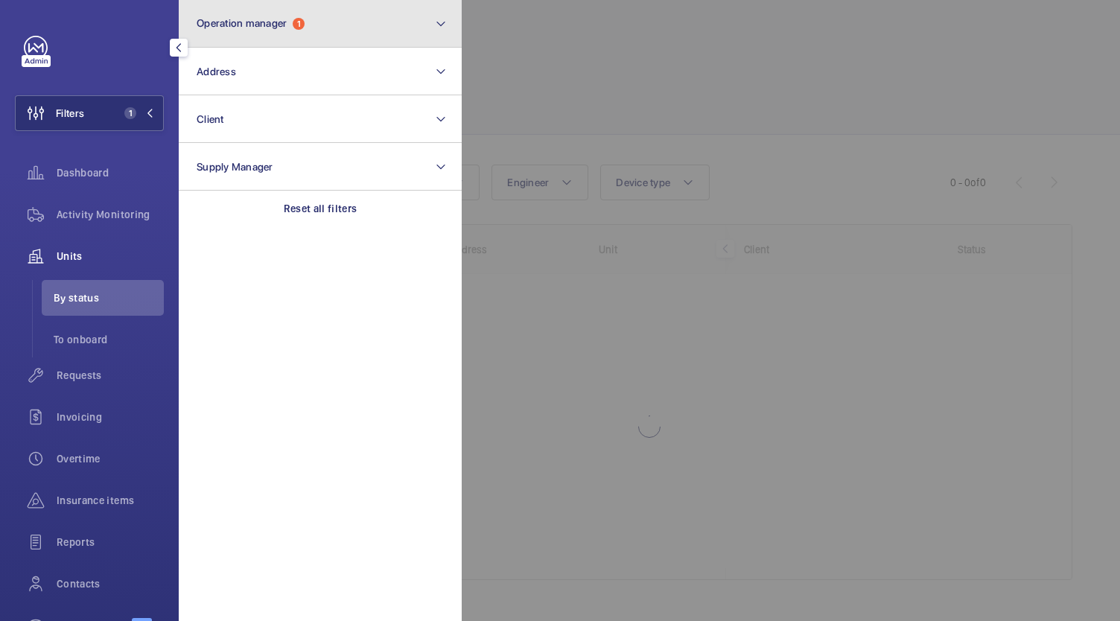
click at [264, 39] on button "Operation manager 1" at bounding box center [320, 24] width 283 height 48
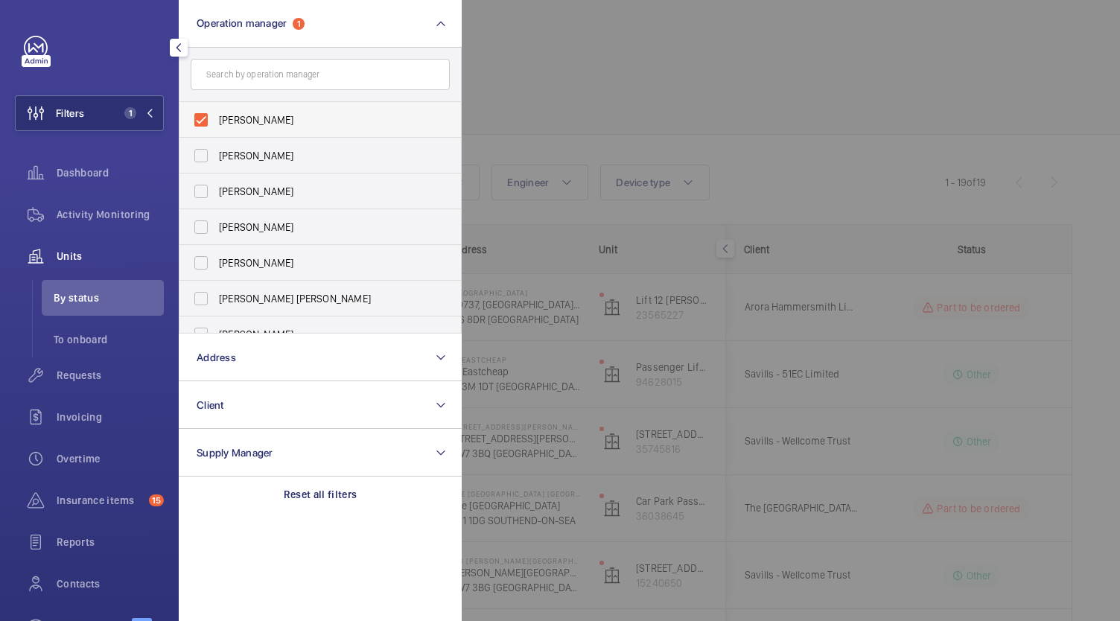
click at [292, 125] on span "[PERSON_NAME]" at bounding box center [321, 119] width 205 height 15
click at [216, 125] on input "[PERSON_NAME]" at bounding box center [201, 120] width 30 height 30
checkbox input "false"
click at [104, 386] on div "Requests" at bounding box center [89, 375] width 149 height 36
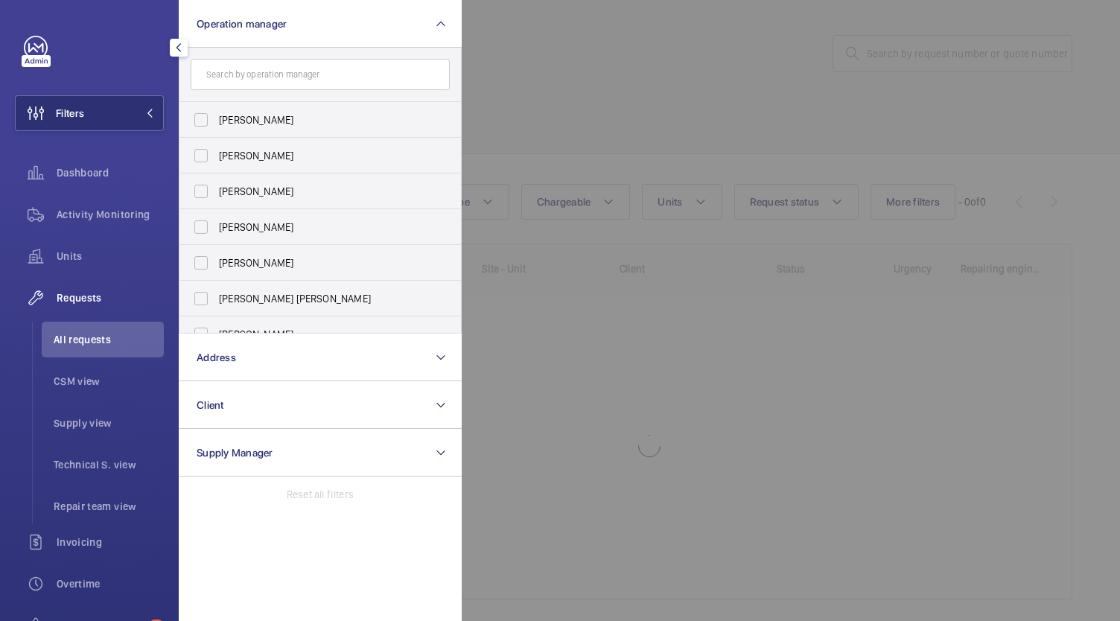
click at [573, 134] on div at bounding box center [1022, 310] width 1120 height 621
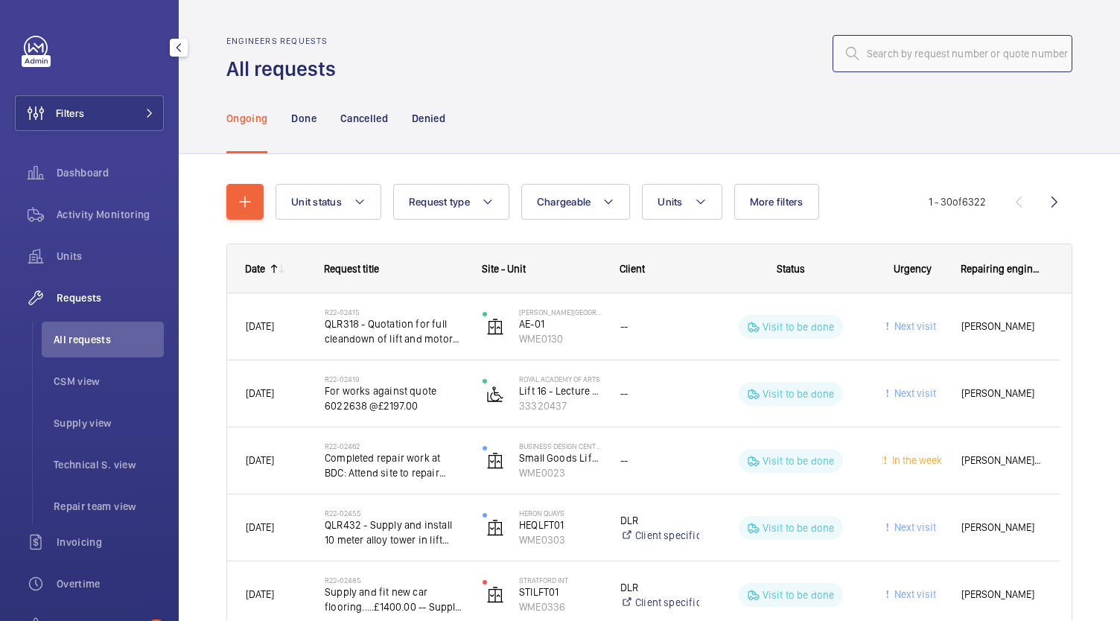
click at [954, 67] on input "text" at bounding box center [953, 53] width 240 height 37
paste input "R25-08927"
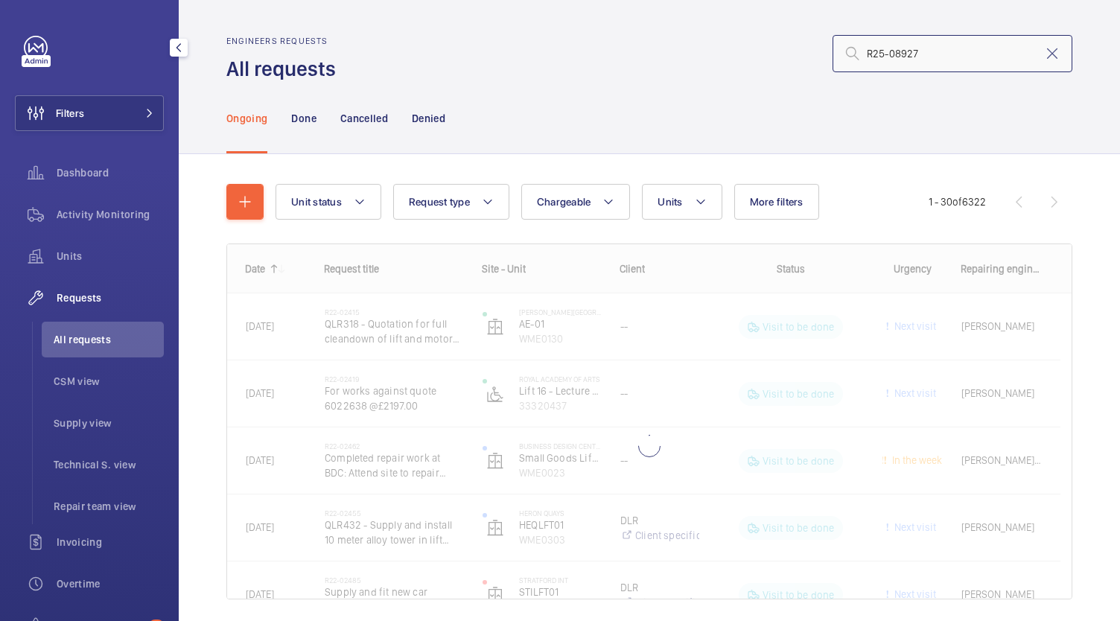
type input "R25-08927"
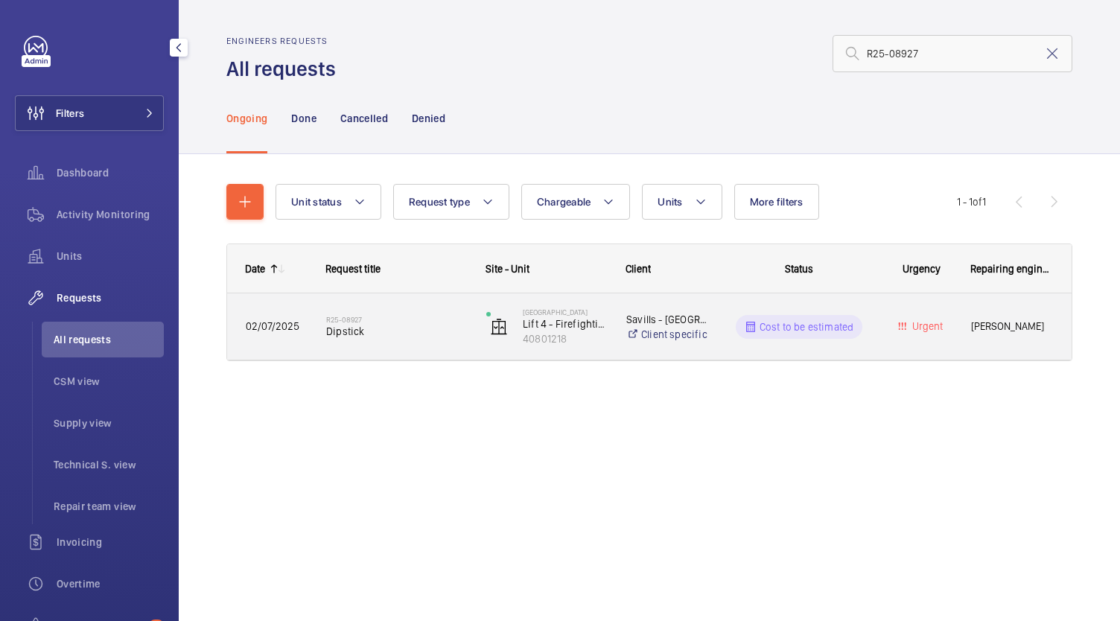
click at [468, 319] on div "Stirling Square Lift 4 - Firefighting Lift 40801218" at bounding box center [537, 326] width 139 height 61
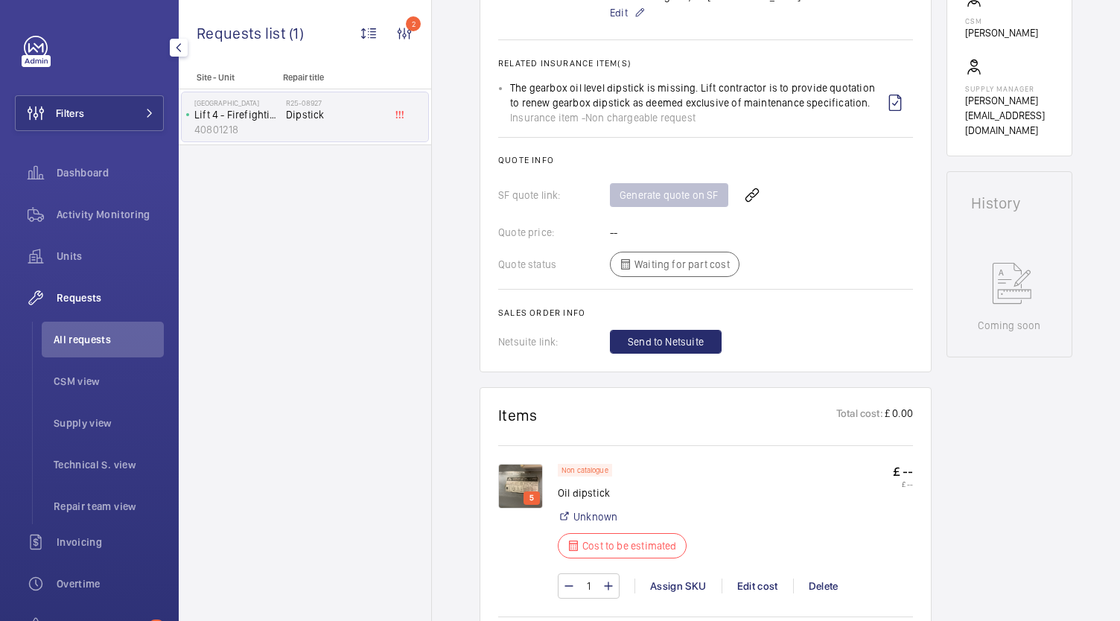
scroll to position [596, 0]
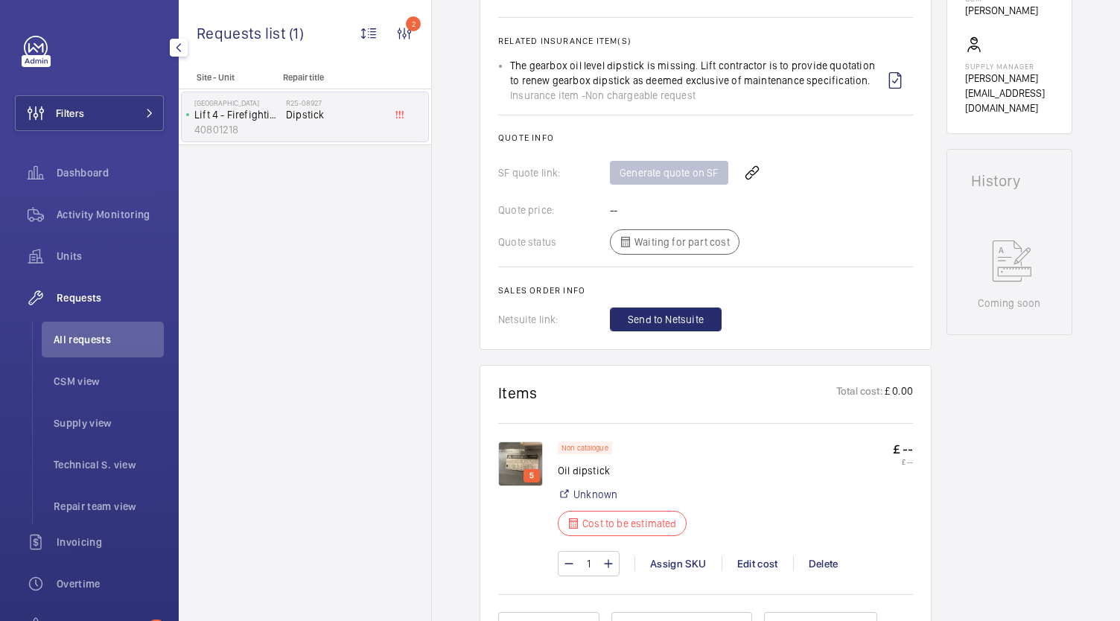
click at [513, 453] on img at bounding box center [520, 464] width 45 height 45
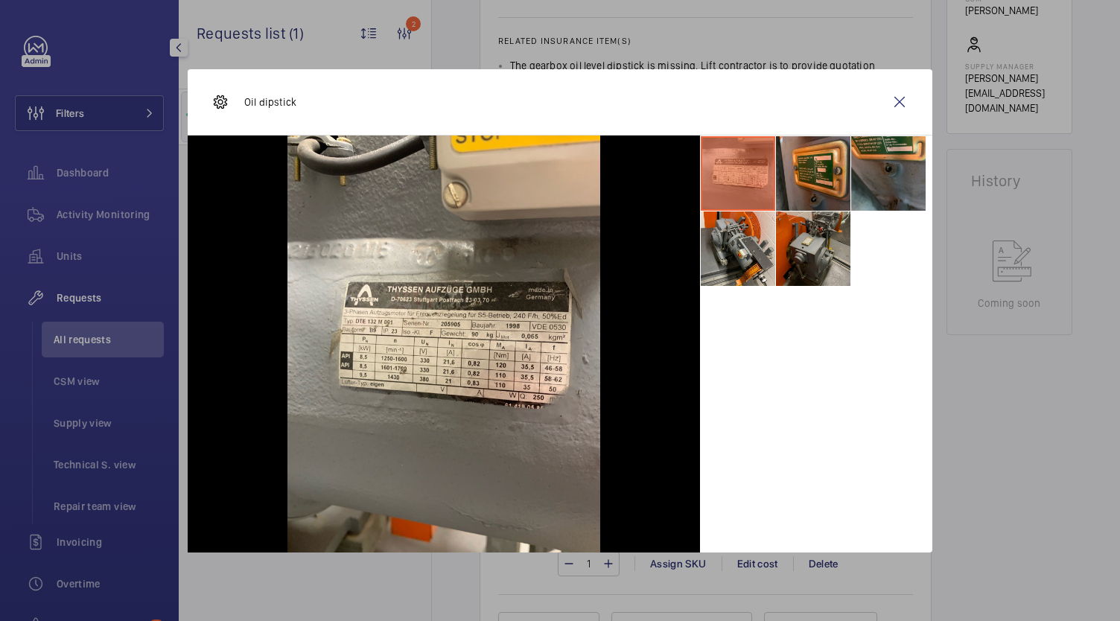
click at [832, 243] on li at bounding box center [813, 248] width 74 height 74
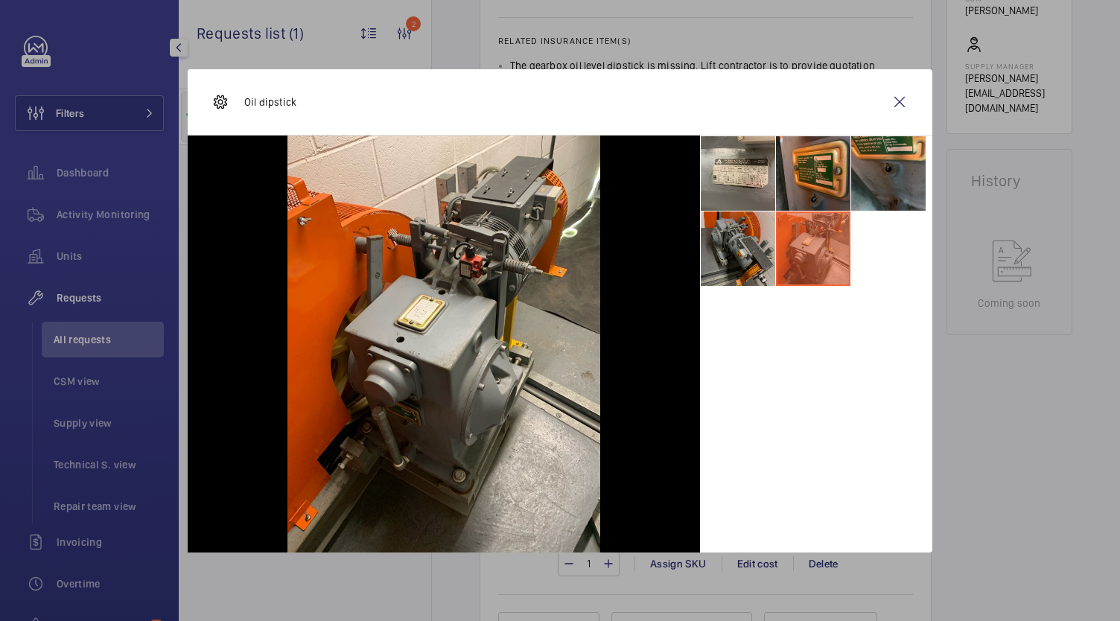
click at [738, 218] on li at bounding box center [738, 248] width 74 height 74
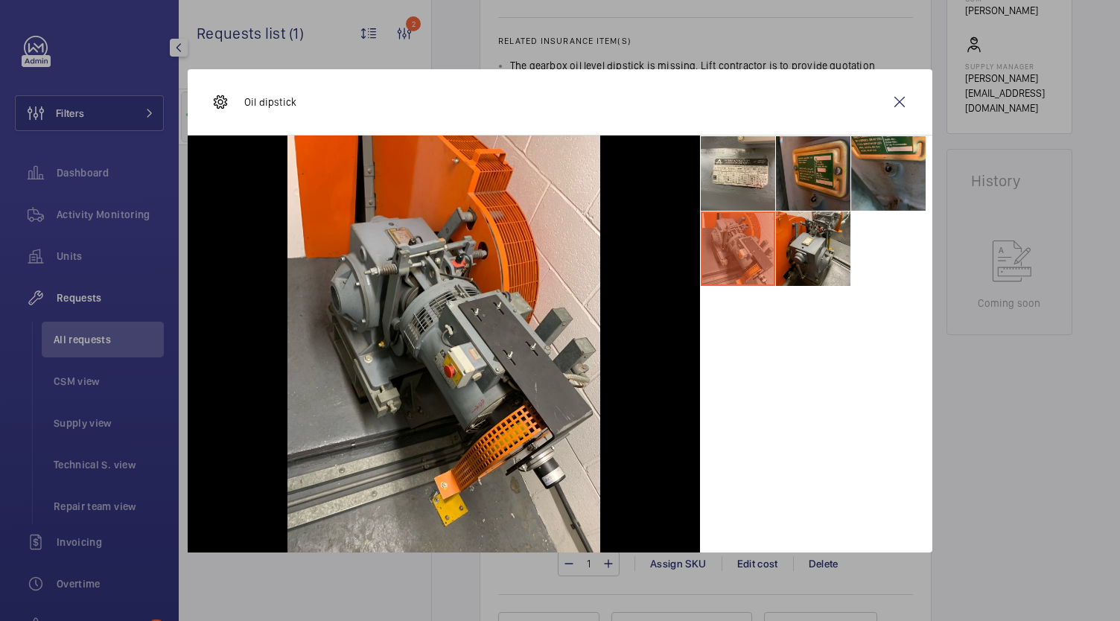
click at [819, 188] on li at bounding box center [813, 173] width 74 height 74
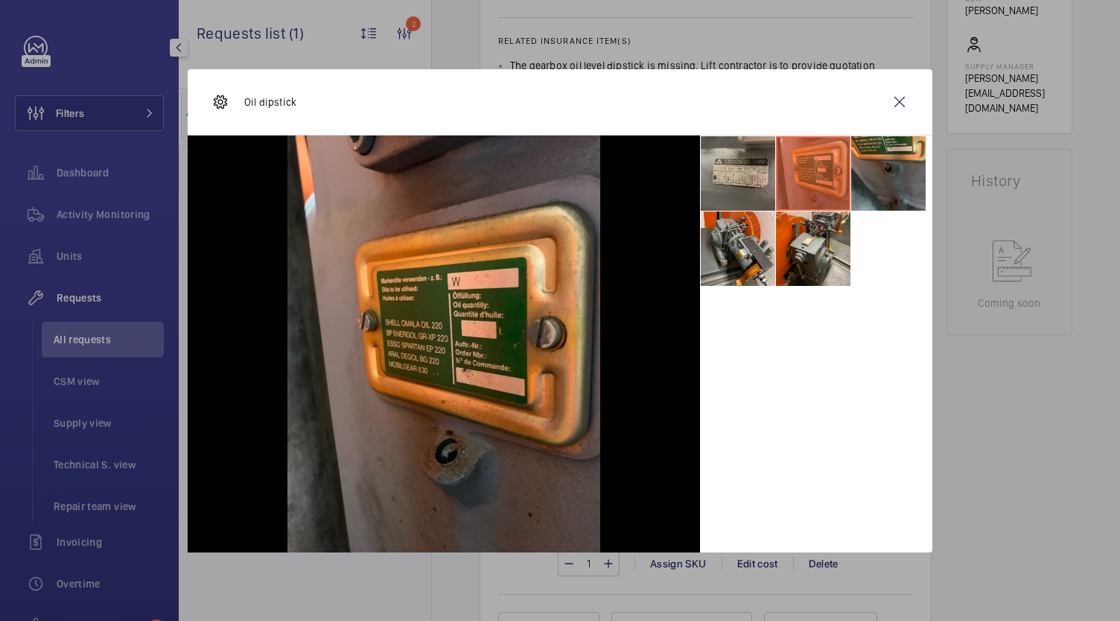
click at [748, 155] on li at bounding box center [738, 173] width 74 height 74
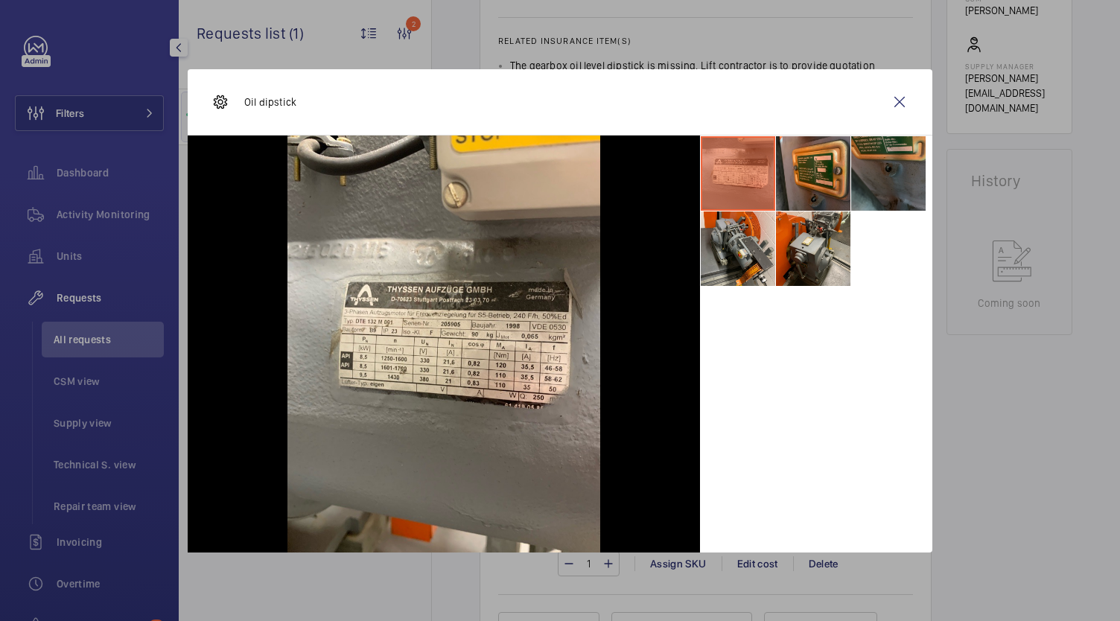
drag, startPoint x: 876, startPoint y: 169, endPoint x: 887, endPoint y: 153, distance: 19.8
click at [876, 169] on li at bounding box center [888, 173] width 74 height 74
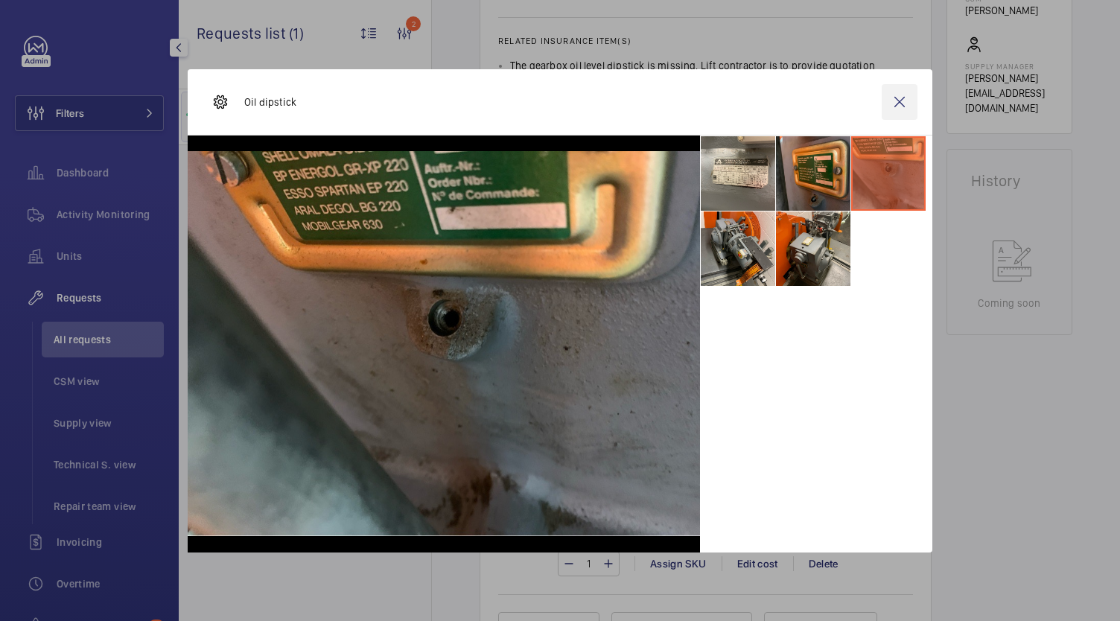
click at [896, 101] on wm-front-icon-button at bounding box center [900, 102] width 36 height 36
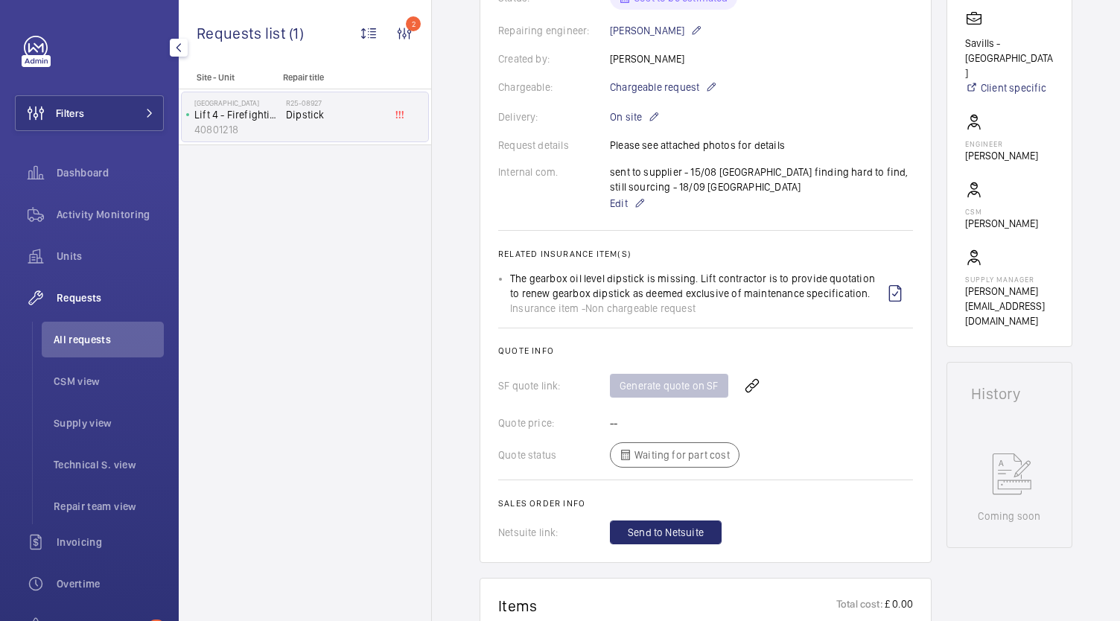
scroll to position [372, 0]
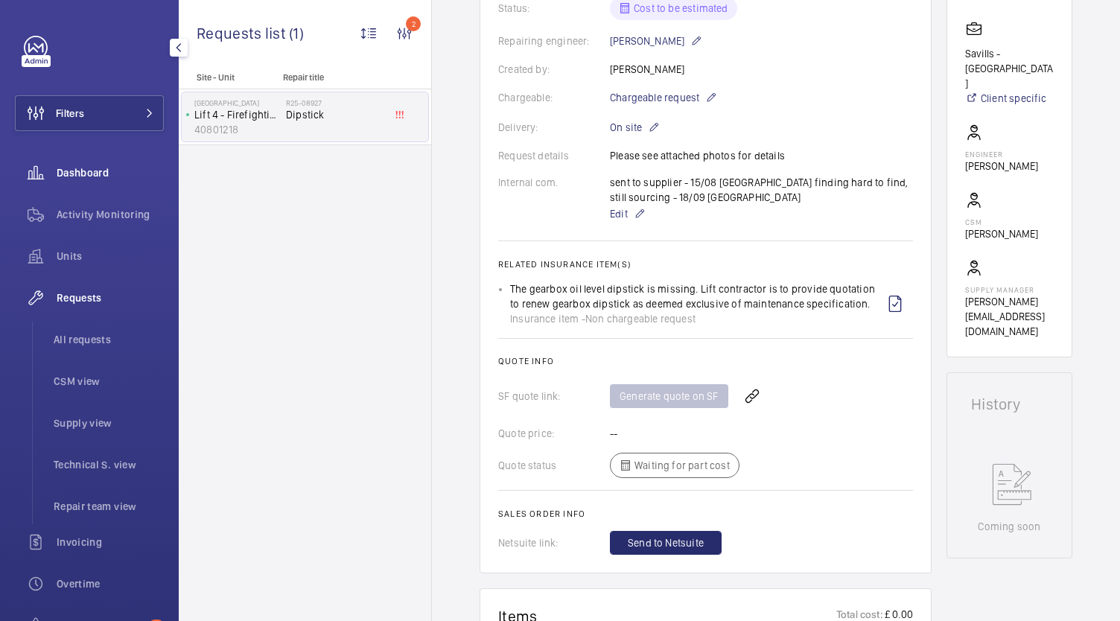
click at [101, 175] on span "Dashboard" at bounding box center [110, 172] width 107 height 15
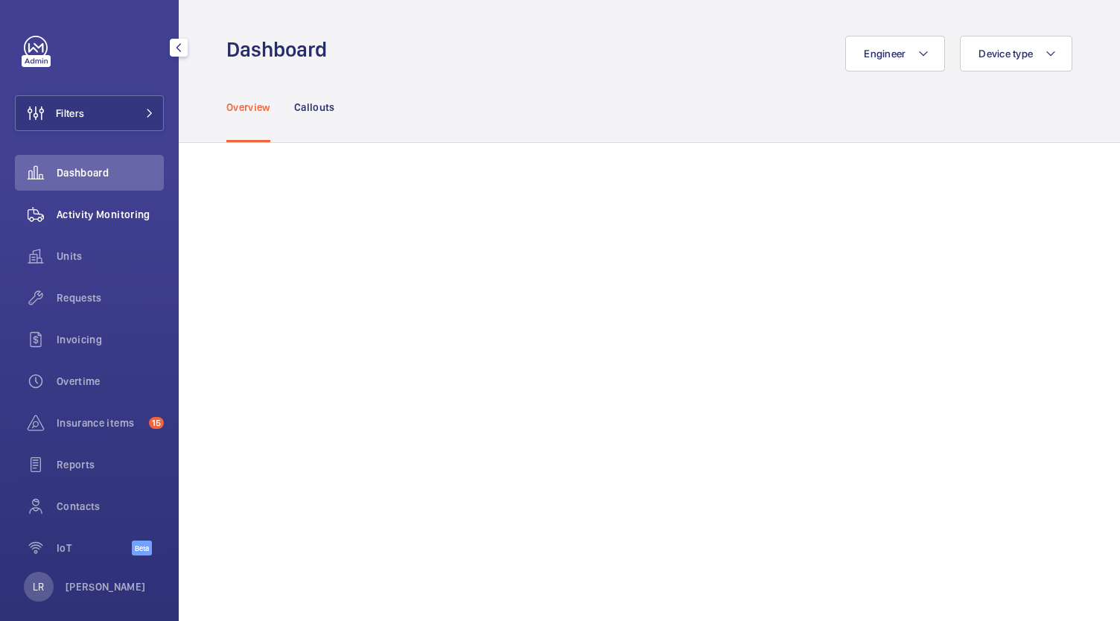
click at [108, 212] on span "Activity Monitoring" at bounding box center [110, 214] width 107 height 15
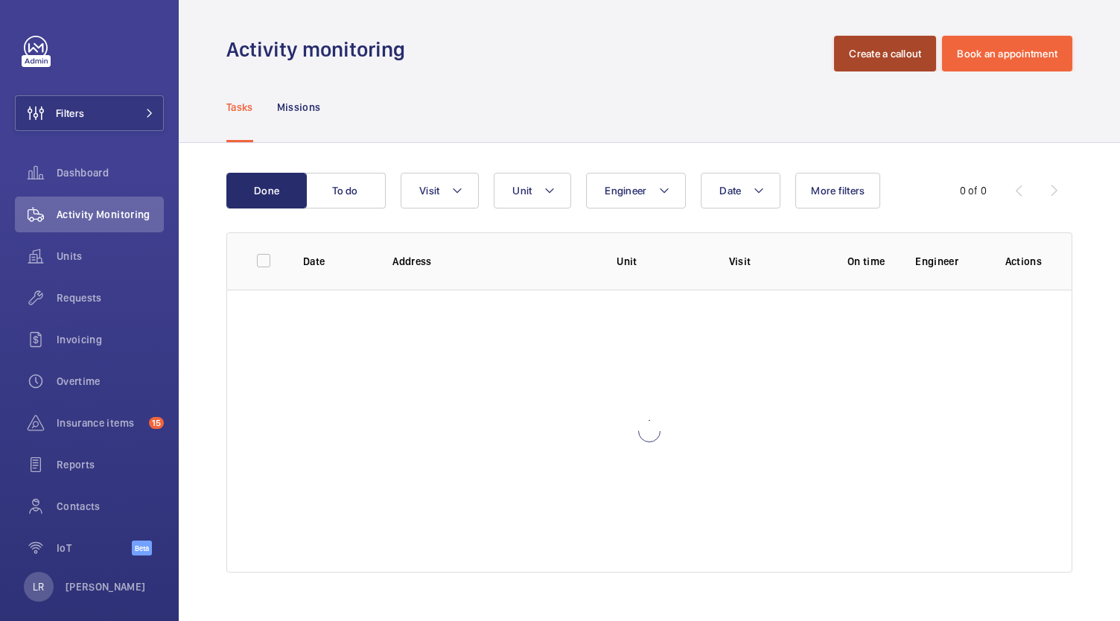
click at [896, 51] on button "Create a callout" at bounding box center [885, 54] width 102 height 36
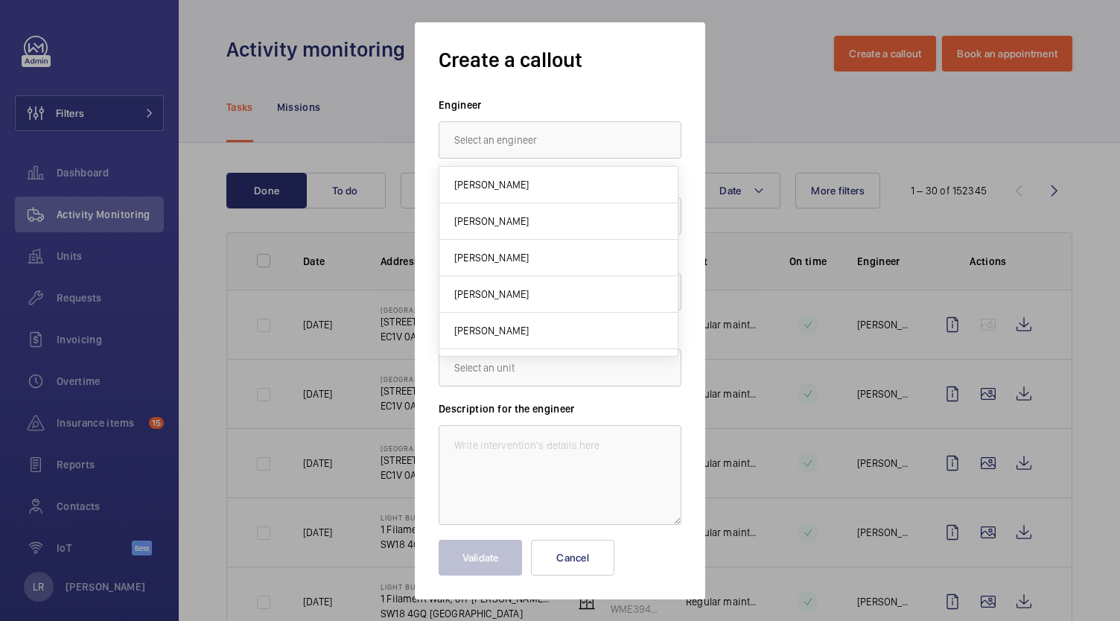
click at [551, 150] on input "text" at bounding box center [560, 139] width 243 height 37
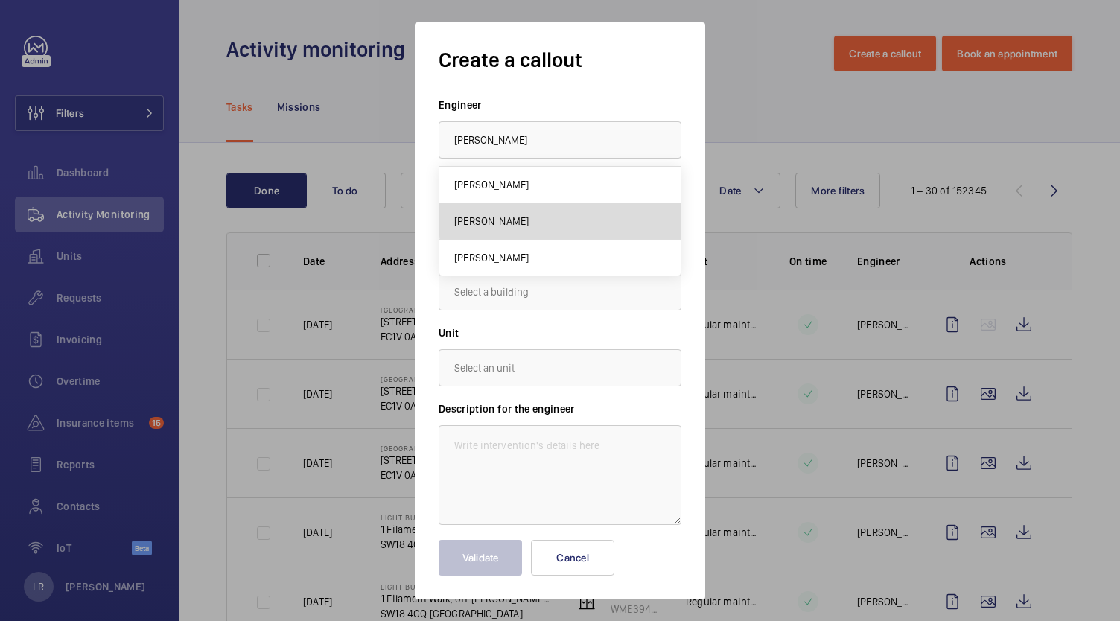
click at [621, 218] on mat-option "Josh Mitchell" at bounding box center [559, 221] width 241 height 36
type input "Josh Mitchell"
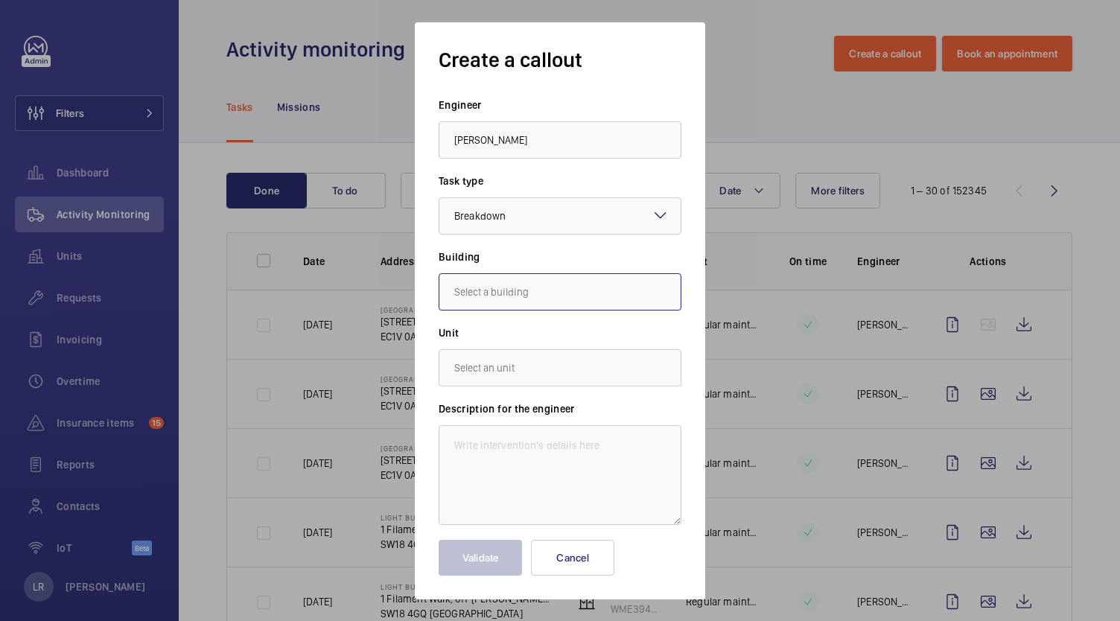
click at [576, 293] on input "text" at bounding box center [560, 291] width 243 height 37
click at [594, 331] on span "H6455, NOVOTEL LONDON PADDINGTON, 3 Kingdom St, Sheldon Square, W2 6BD LONDON" at bounding box center [553, 336] width 199 height 15
type input "H6455, NOVOTEL LONDON PADDINGTON, 3 Kingdom St, Sheldon Square, W2 6BD LONDON"
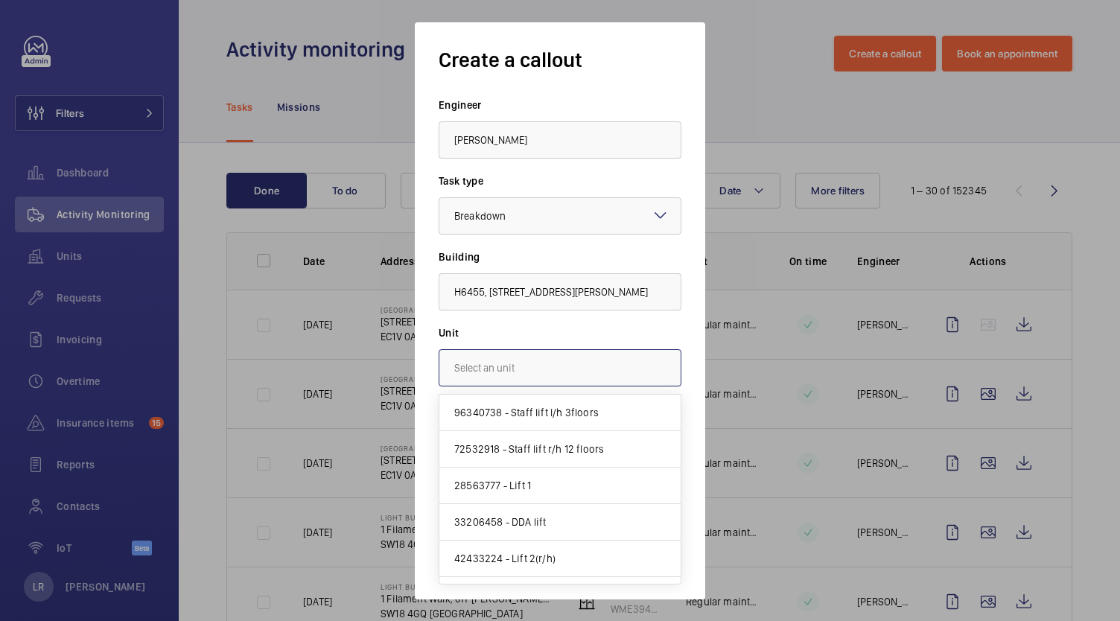
drag, startPoint x: 511, startPoint y: 381, endPoint x: 512, endPoint y: 373, distance: 7.5
click at [512, 377] on input "text" at bounding box center [560, 367] width 243 height 37
click at [594, 487] on mat-option "28563777 - Lift 1" at bounding box center [559, 486] width 241 height 36
type input "28563777 - Lift 1"
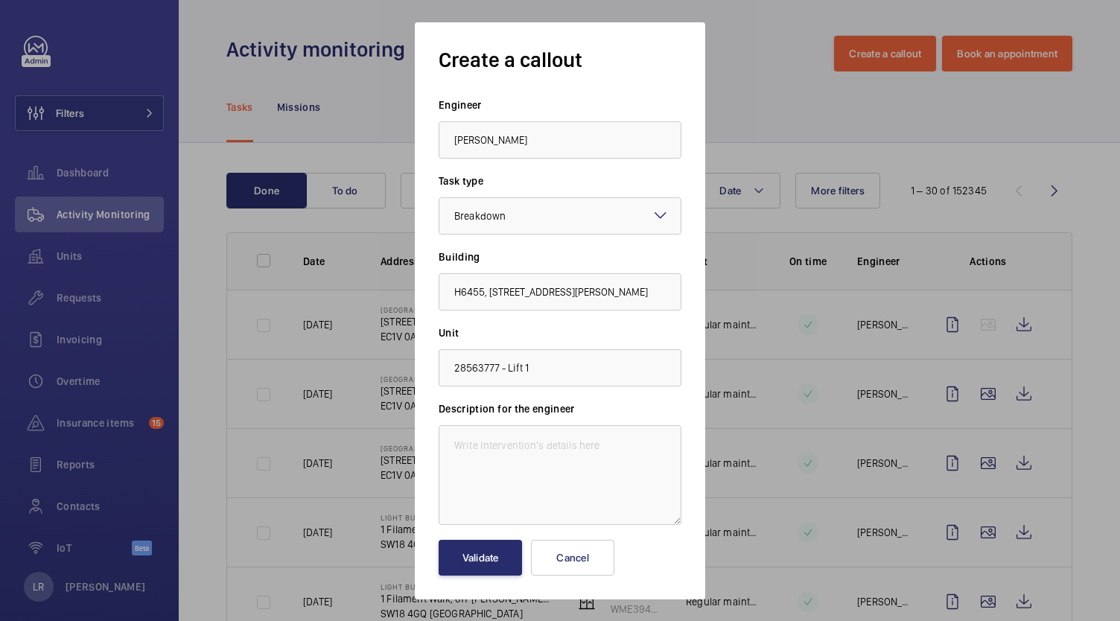
click at [564, 421] on div "Description for the engineer" at bounding box center [560, 463] width 243 height 124
click at [557, 442] on textarea at bounding box center [560, 475] width 243 height 100
drag, startPoint x: 624, startPoint y: 449, endPoint x: 441, endPoint y: 444, distance: 183.3
click at [441, 444] on textarea "2/3 OOS {Following entrapment}" at bounding box center [560, 475] width 243 height 100
click at [634, 464] on textarea "2/3 OOS {Following entrapment}" at bounding box center [560, 475] width 243 height 100
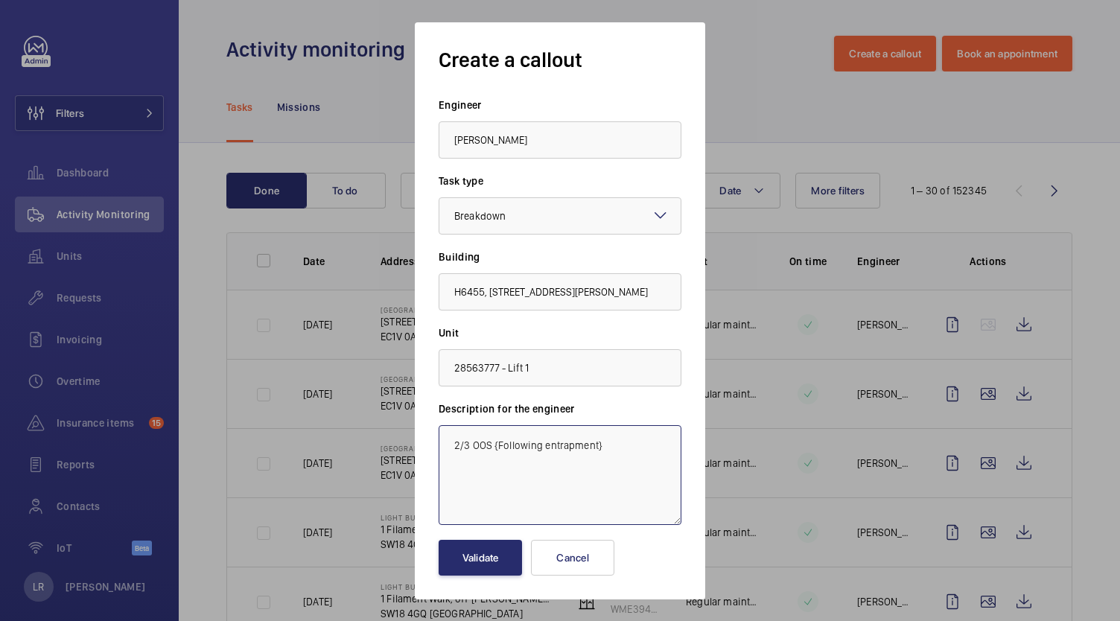
click at [637, 432] on textarea "2/3 OOS {Following entrapment}" at bounding box center [560, 475] width 243 height 100
click at [585, 443] on textarea "2/3 OOS {Following entrapment}" at bounding box center [560, 475] width 243 height 100
click at [572, 483] on textarea "2/3 OOS {Following entrapment}" at bounding box center [560, 475] width 243 height 100
drag, startPoint x: 636, startPoint y: 462, endPoint x: 633, endPoint y: 451, distance: 10.8
click at [635, 453] on textarea "2/3 OOS {Following entrapment}" at bounding box center [560, 475] width 243 height 100
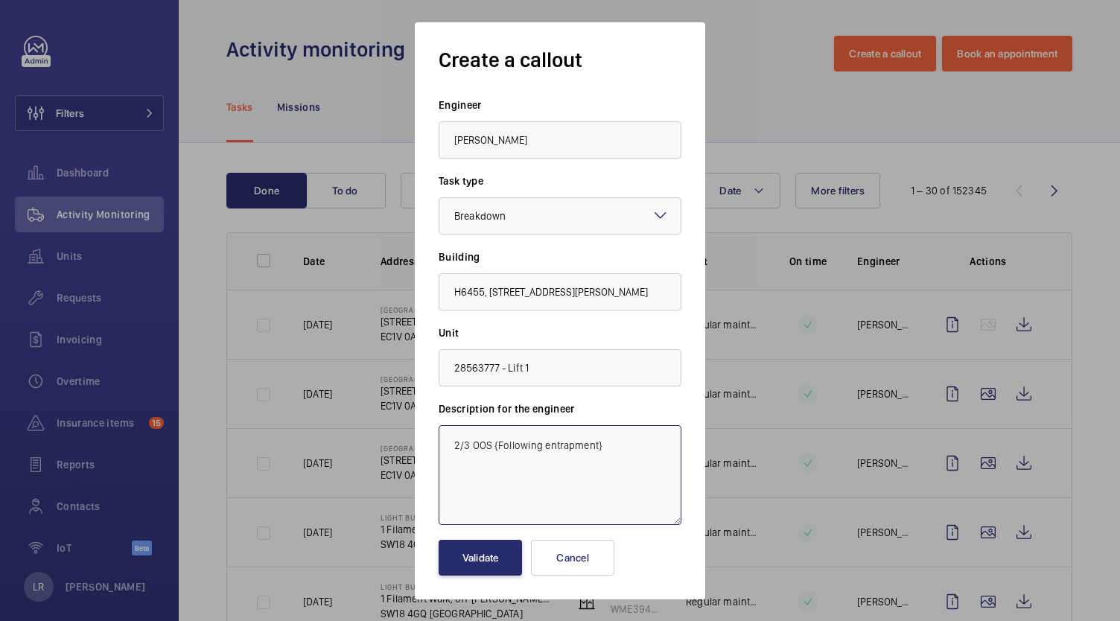
click at [541, 443] on textarea "2/3 OOS {Following entrapment}" at bounding box center [560, 475] width 243 height 100
click at [500, 459] on textarea "2/3 OOS {Following up from entrapment earlier todays}" at bounding box center [560, 475] width 243 height 100
click at [583, 471] on textarea "2/3 OOS {Following up from entrapment earlier todays} Please finvestigate" at bounding box center [560, 475] width 243 height 100
type textarea "2/3 OOS {Following up from entrapment earlier todays} Please investigate"
drag, startPoint x: 587, startPoint y: 465, endPoint x: 463, endPoint y: 449, distance: 124.6
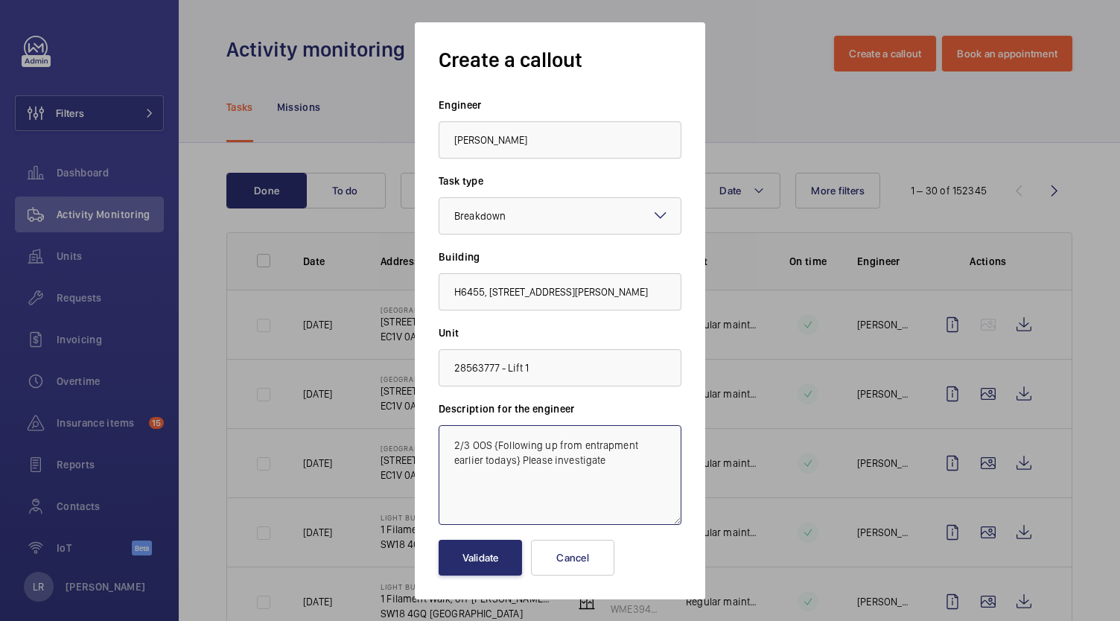
click at [445, 428] on textarea "2/3 OOS {Following up from entrapment earlier todays} Please investigate" at bounding box center [560, 475] width 243 height 100
click at [483, 572] on button "Validate" at bounding box center [480, 558] width 83 height 36
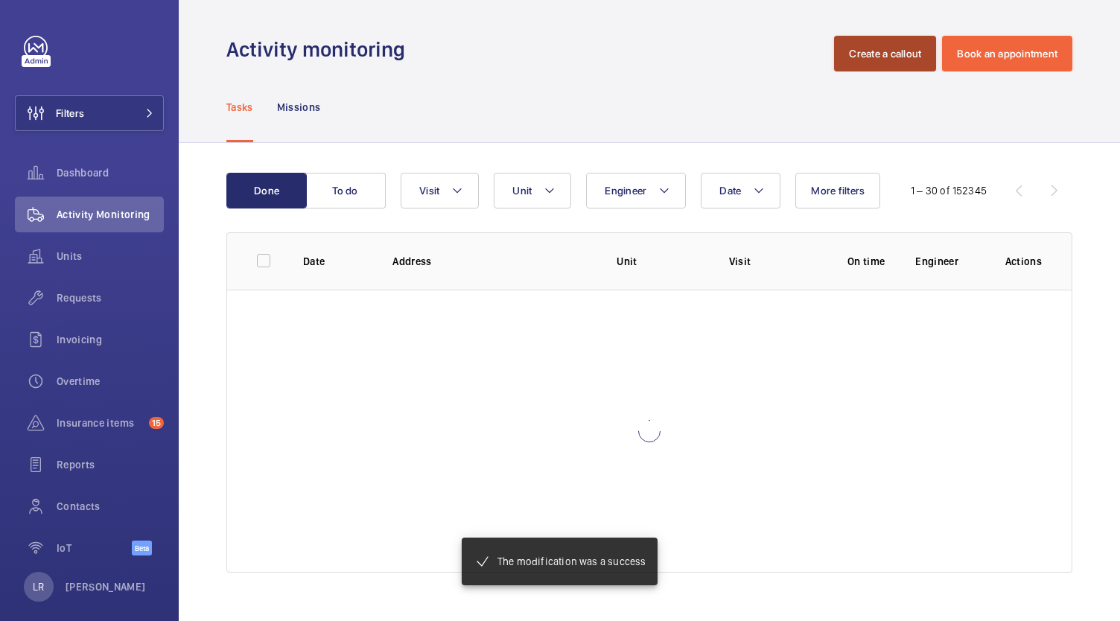
click at [898, 45] on button "Create a callout" at bounding box center [885, 54] width 102 height 36
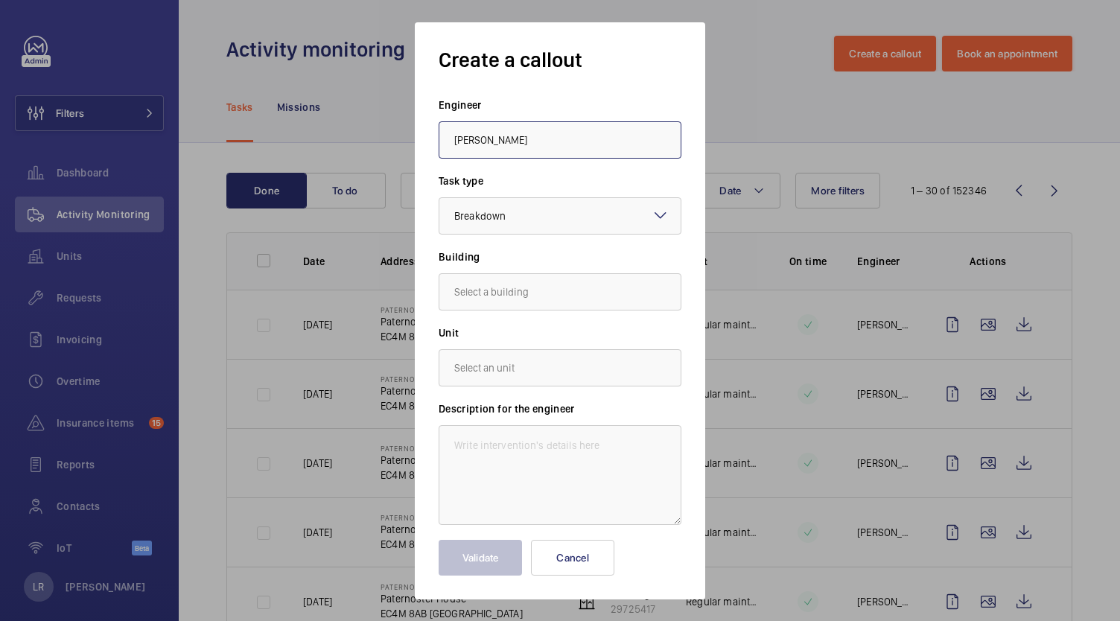
drag, startPoint x: 901, startPoint y: 41, endPoint x: 577, endPoint y: 149, distance: 341.5
click at [576, 149] on input "Josh" at bounding box center [560, 139] width 243 height 37
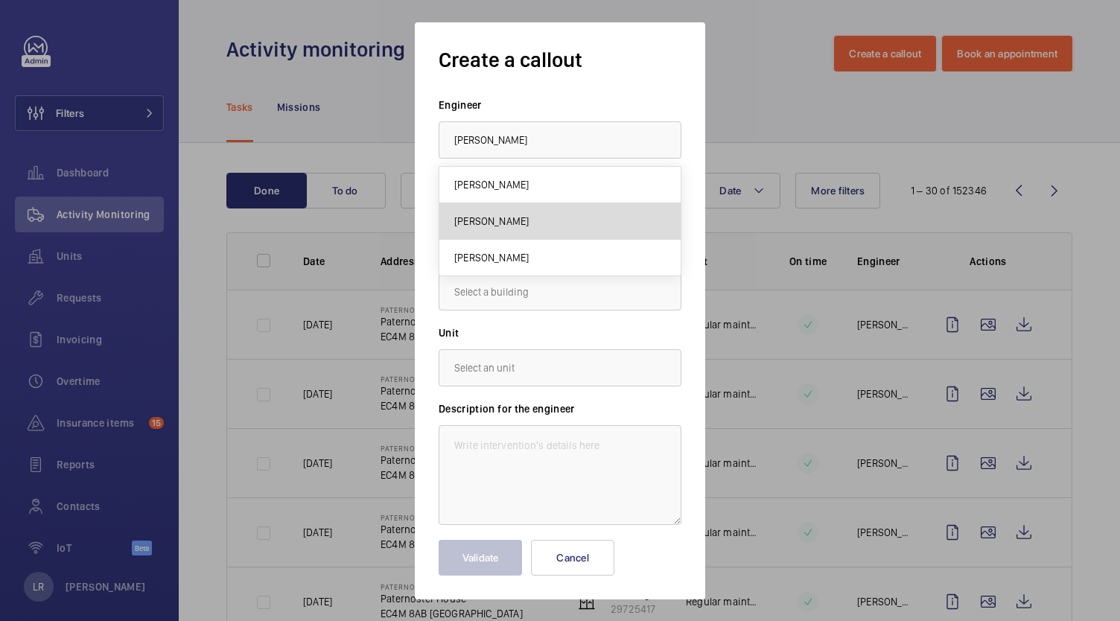
click at [489, 218] on span "Josh Mitchell" at bounding box center [491, 221] width 74 height 15
type input "Josh Mitchell"
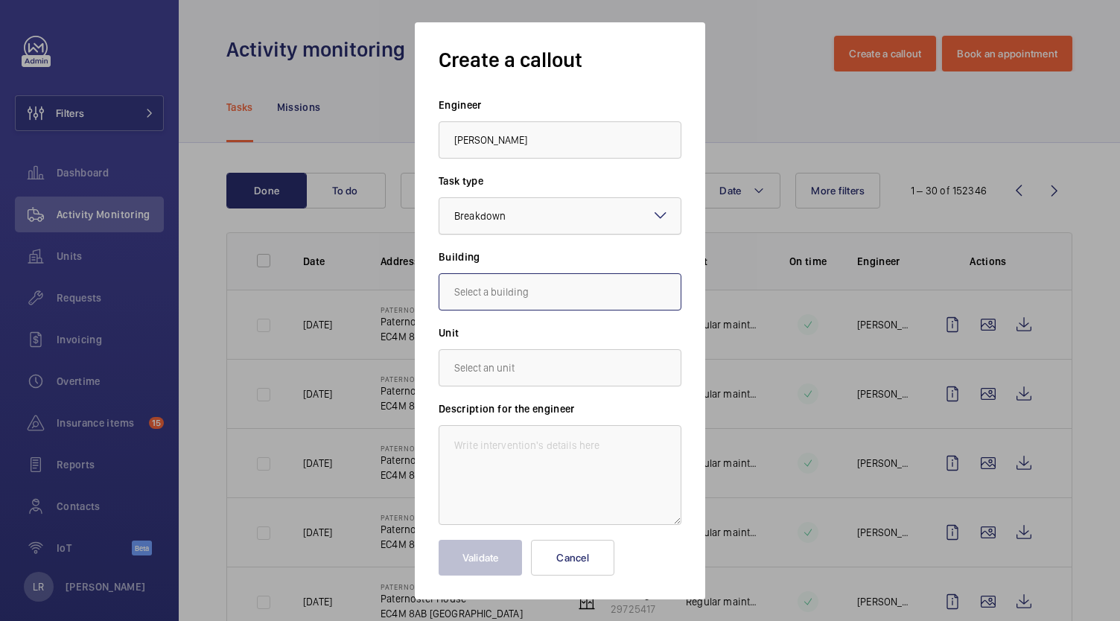
click at [505, 255] on wm-front-autocomplete-dropdown-select "Building" at bounding box center [560, 279] width 243 height 61
click at [523, 287] on input "Novotel p" at bounding box center [560, 291] width 243 height 37
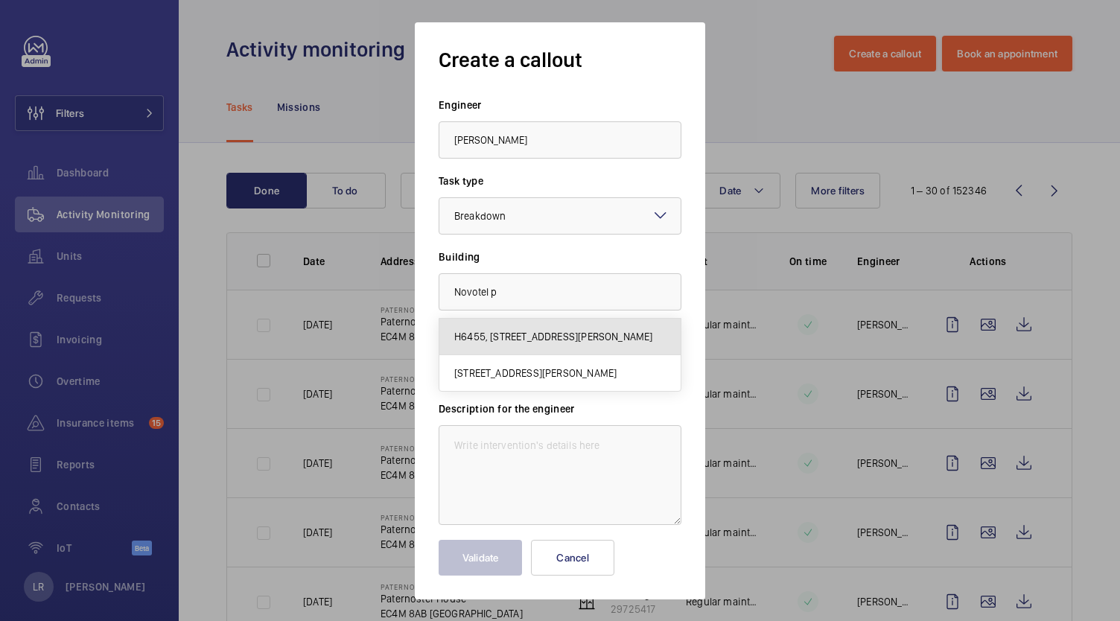
click at [544, 334] on span "H6455, NOVOTEL LONDON PADDINGTON, 3 Kingdom St, Sheldon Square, W2 6BD LONDON" at bounding box center [553, 336] width 199 height 15
type input "H6455, NOVOTEL LONDON PADDINGTON, 3 Kingdom St, Sheldon Square, W2 6BD LONDON"
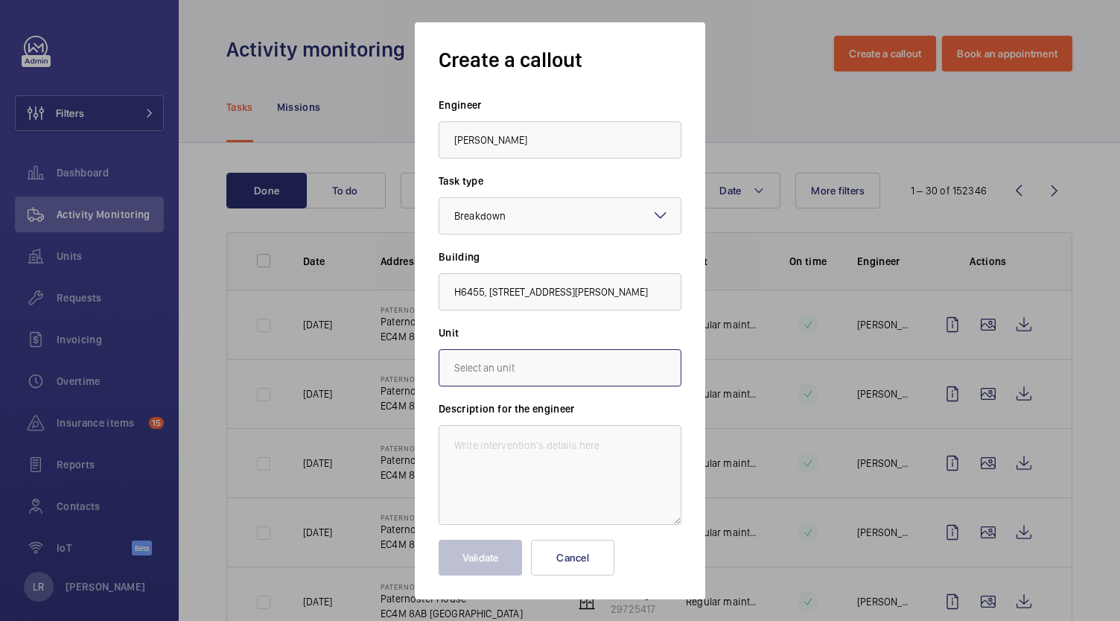
click at [541, 362] on input "text" at bounding box center [560, 367] width 243 height 37
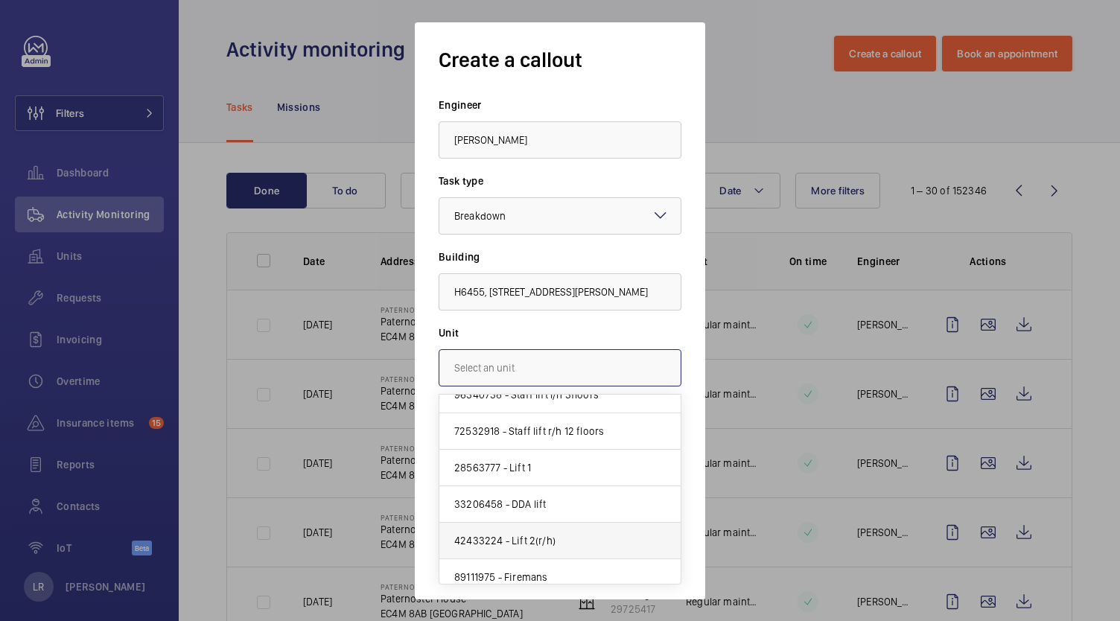
scroll to position [27, 0]
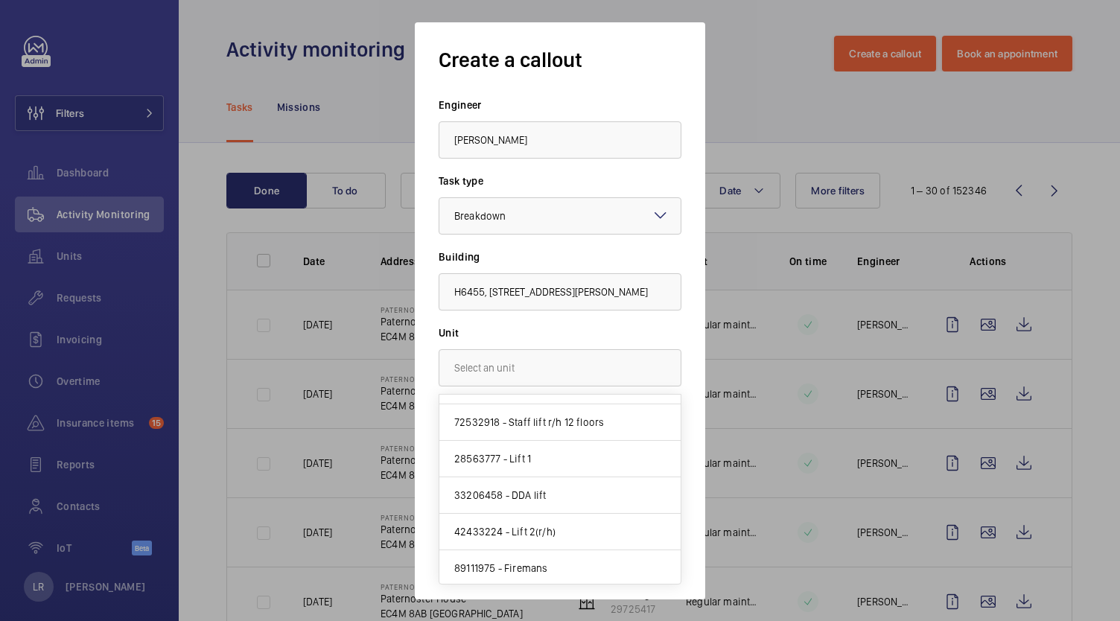
click at [554, 532] on mat-option "42433224 - Lift 2(r/h)" at bounding box center [559, 532] width 241 height 36
type input "42433224 - Lift 2(r/h)"
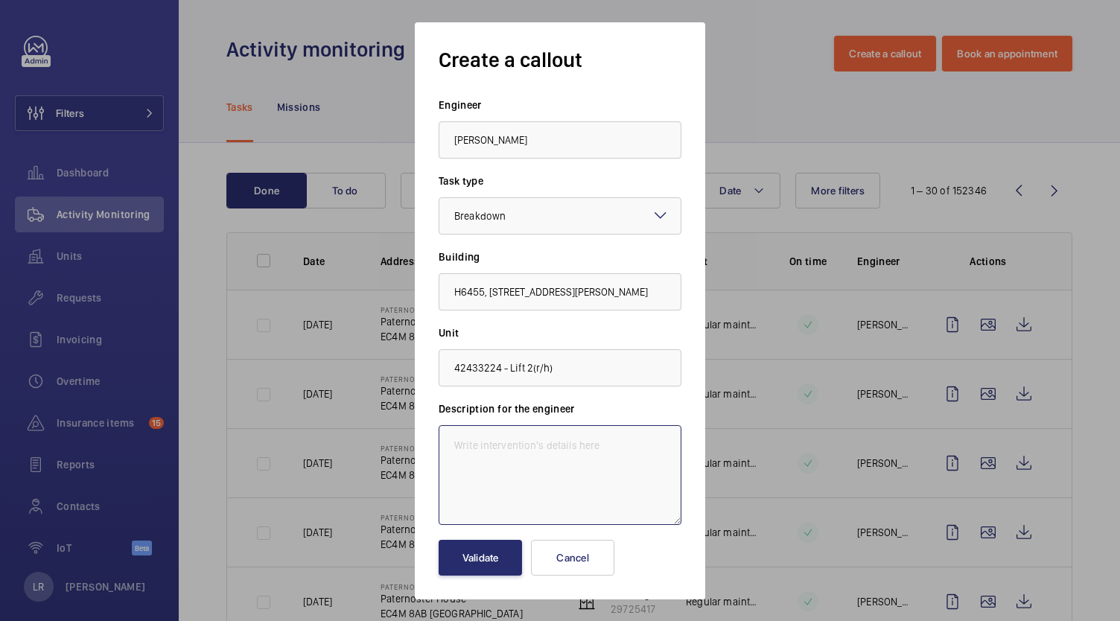
click at [550, 454] on textarea at bounding box center [560, 475] width 243 height 100
paste textarea "2/3 OOS {Following up from entrapment earlier todays} Please investigate"
type textarea "2/3 OOS {Following up from entrapment earlier todays} Please investigate"
click at [502, 544] on button "Validate" at bounding box center [480, 558] width 83 height 36
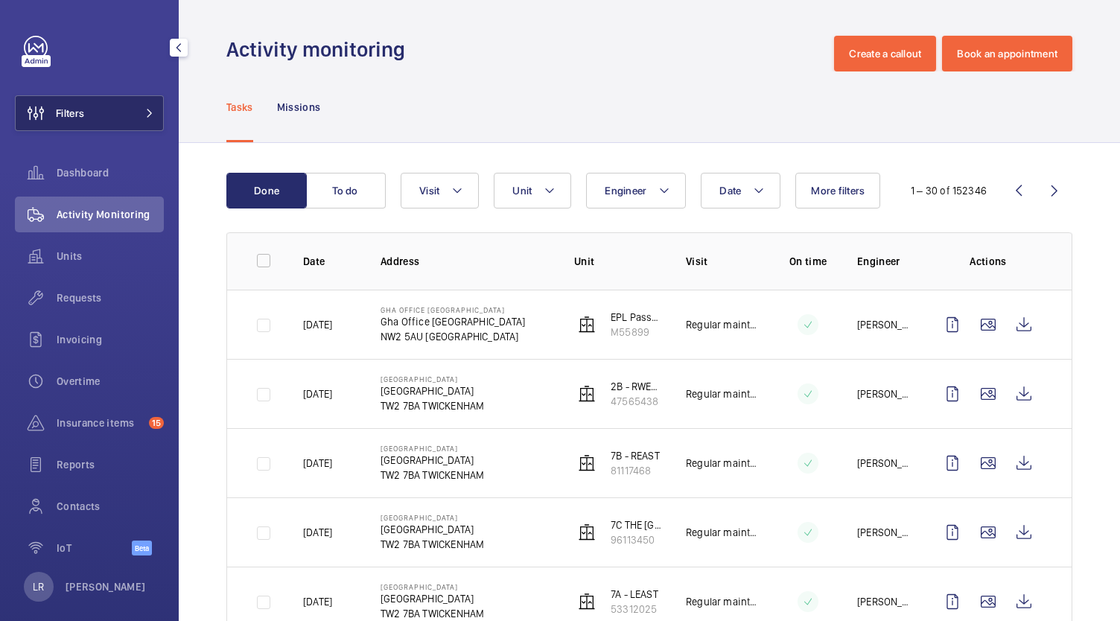
click at [111, 117] on button "Filters" at bounding box center [89, 113] width 149 height 36
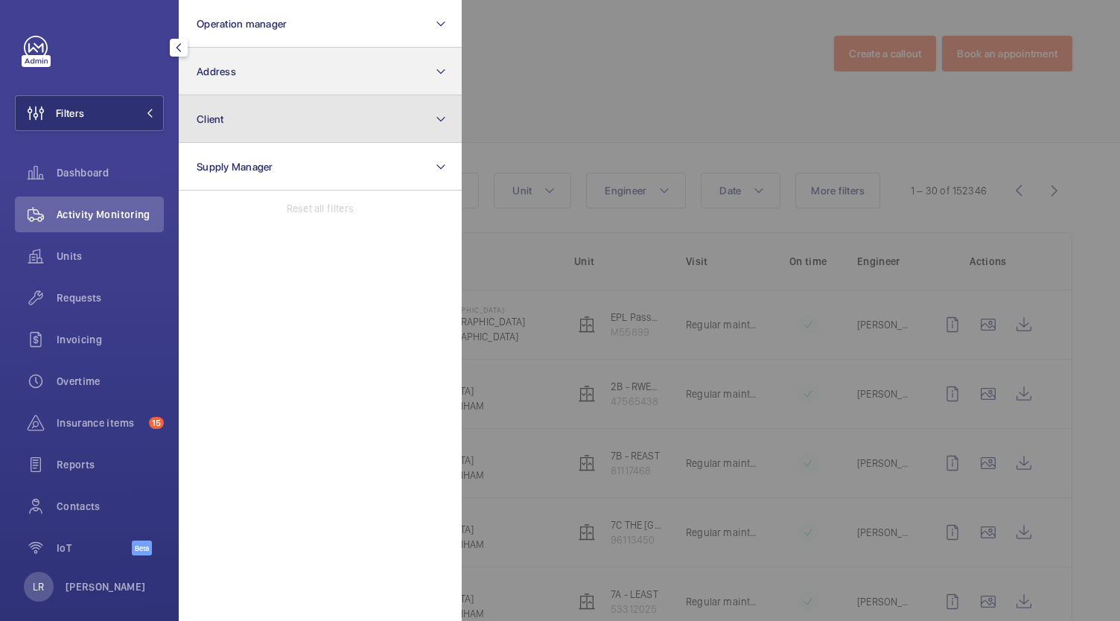
click at [363, 100] on button "Client" at bounding box center [320, 119] width 283 height 48
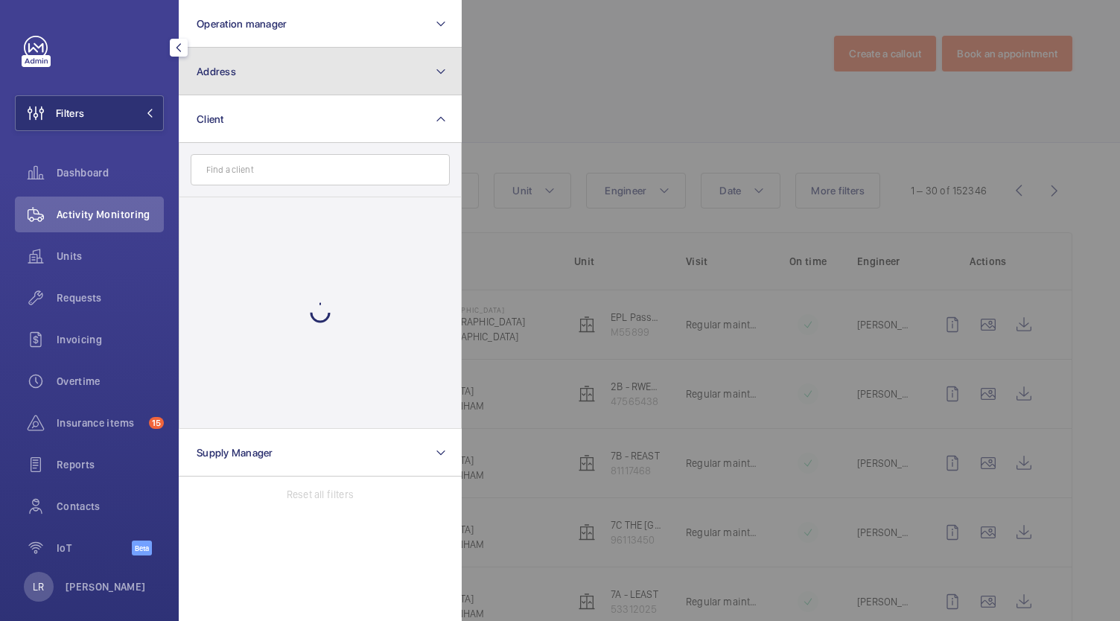
click at [363, 89] on button "Address" at bounding box center [320, 72] width 283 height 48
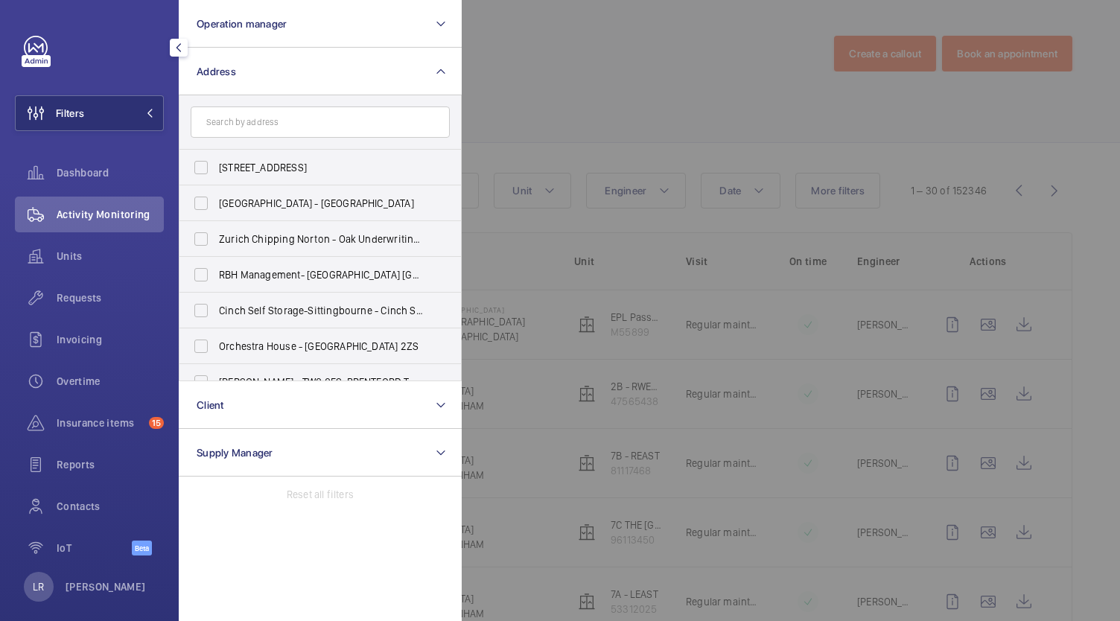
click at [408, 129] on input "text" at bounding box center [320, 121] width 259 height 31
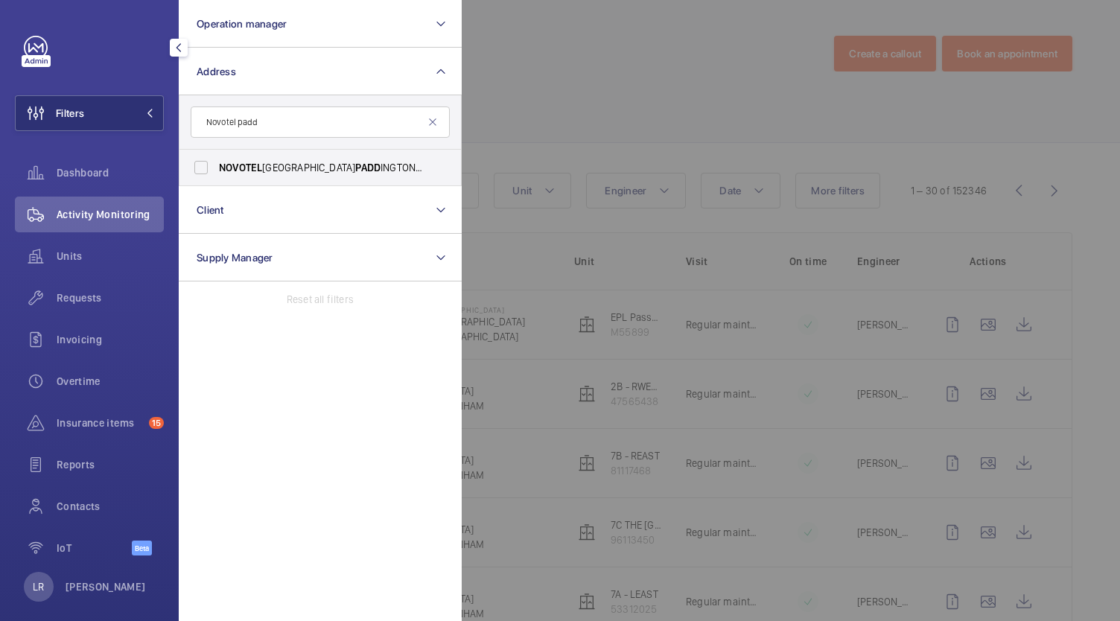
type input "Novotel padd"
click at [456, 133] on form "Novotel padd" at bounding box center [319, 122] width 281 height 54
click at [437, 179] on li "NOVOTEL LONDON PADD INGTON - H6455, NOVOTEL LONDON PADD INGTON, 3 Kingdom St, S…" at bounding box center [319, 168] width 281 height 36
click at [201, 182] on div "NOVOTEL LONDON PADD INGTON - H6455, NOVOTEL LONDON PADD INGTON, 3 Kingdom St, S…" at bounding box center [201, 168] width 30 height 30
click at [197, 168] on input "NOVOTEL LONDON PADD INGTON - H6455, NOVOTEL LONDON PADD INGTON, 3 Kingdom St, S…" at bounding box center [201, 168] width 30 height 30
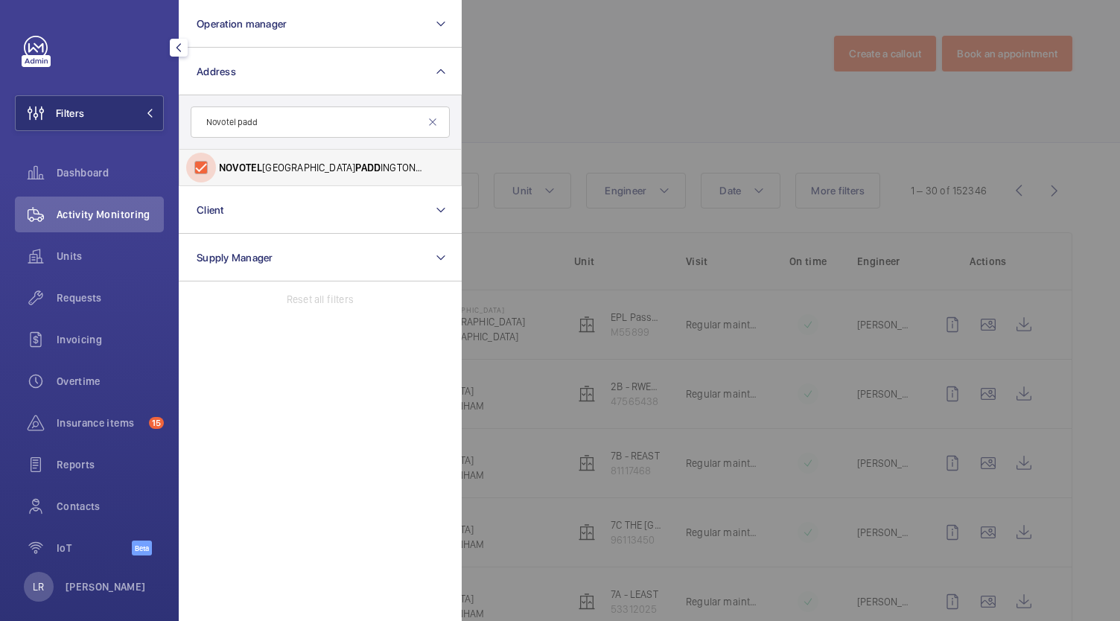
checkbox input "true"
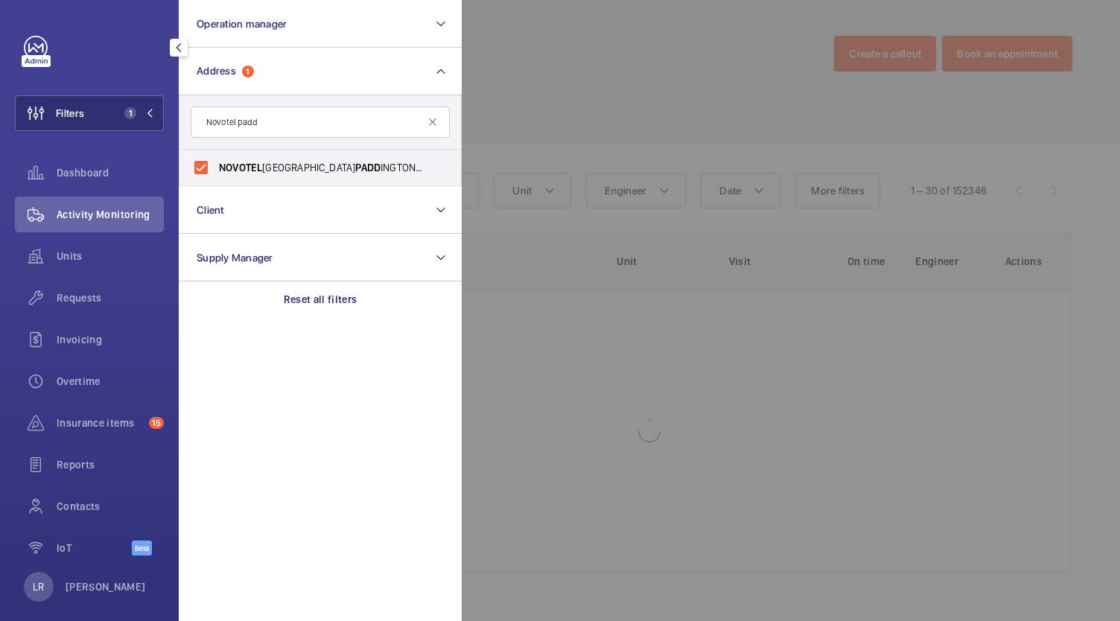
click at [552, 99] on div at bounding box center [1022, 310] width 1120 height 621
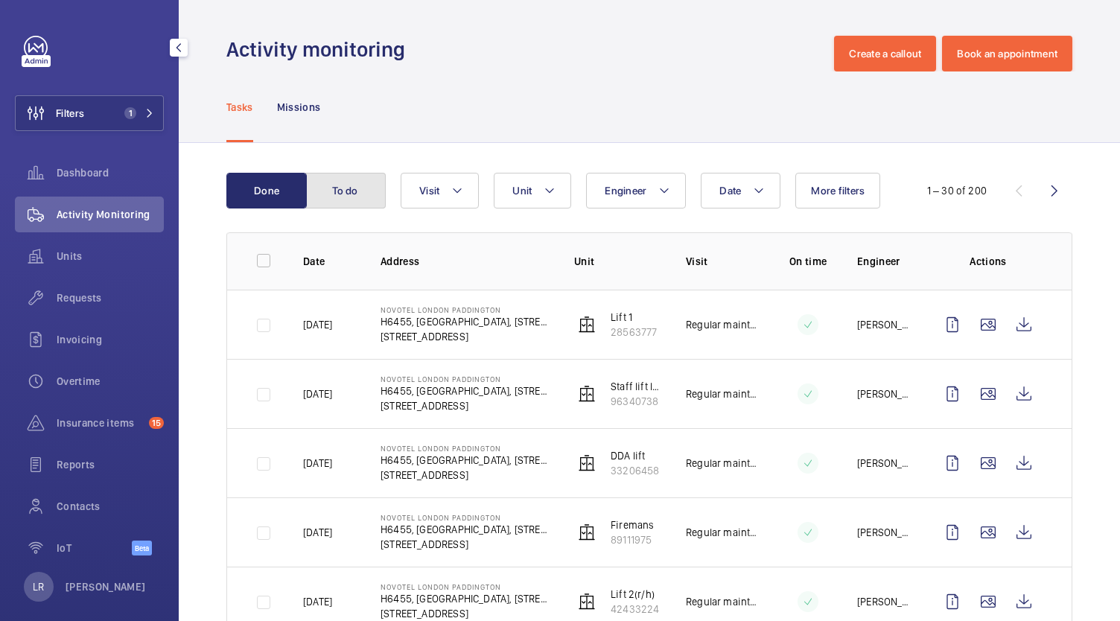
click at [366, 184] on button "To do" at bounding box center [345, 191] width 80 height 36
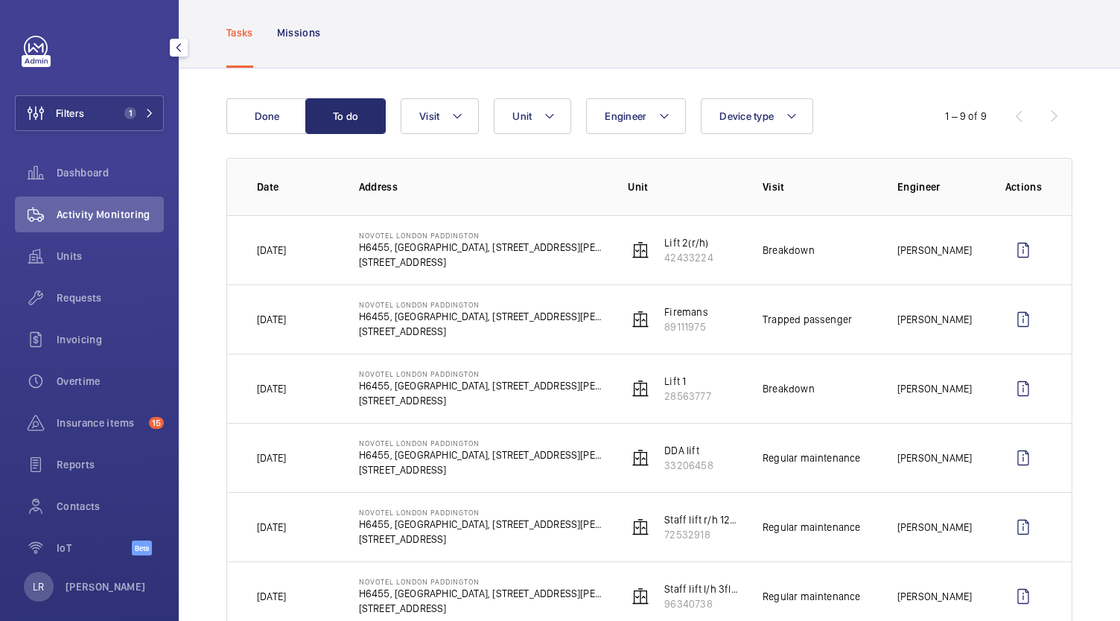
scroll to position [149, 0]
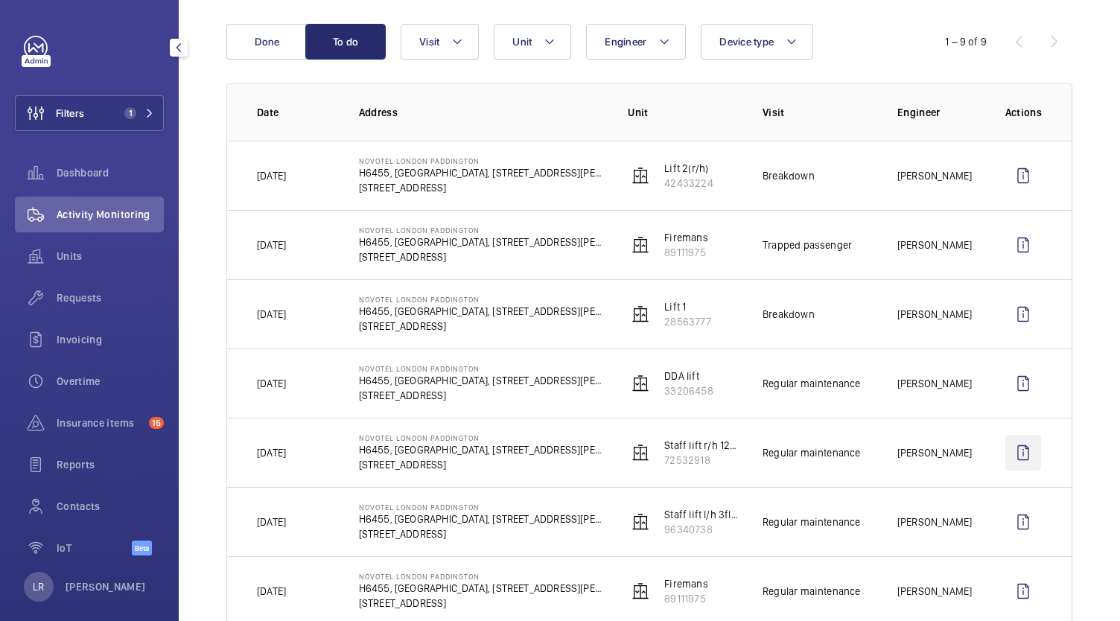
click at [996, 421] on td at bounding box center [1027, 452] width 90 height 69
click at [1005, 245] on wm-front-icon-button at bounding box center [1023, 245] width 36 height 36
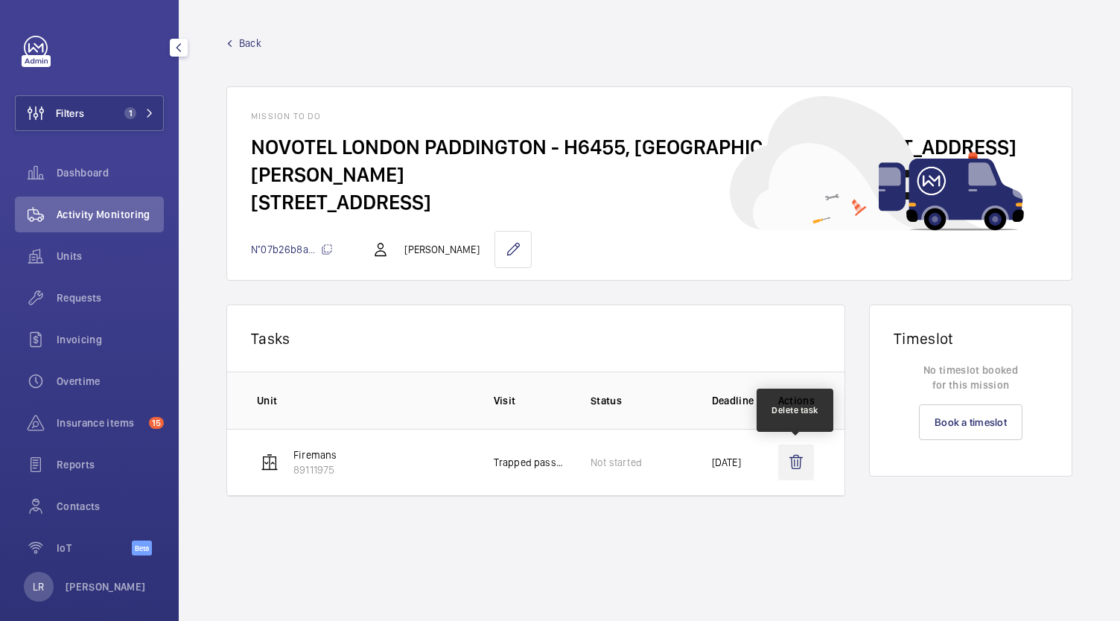
click at [797, 459] on wm-front-icon-button at bounding box center [796, 463] width 36 height 36
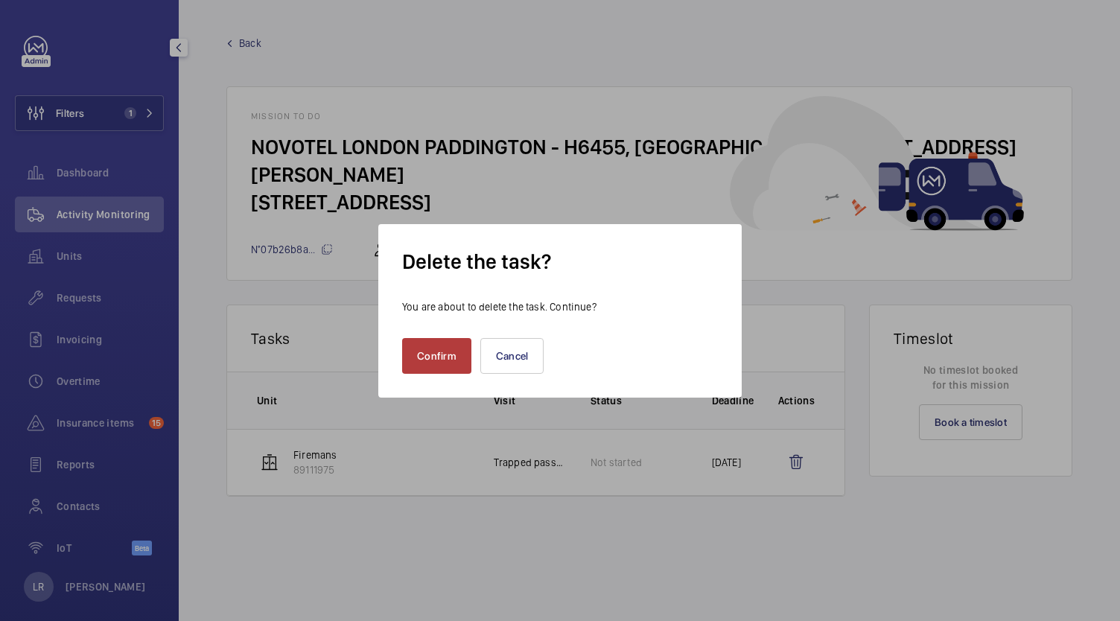
click at [458, 361] on button "Confirm" at bounding box center [436, 356] width 69 height 36
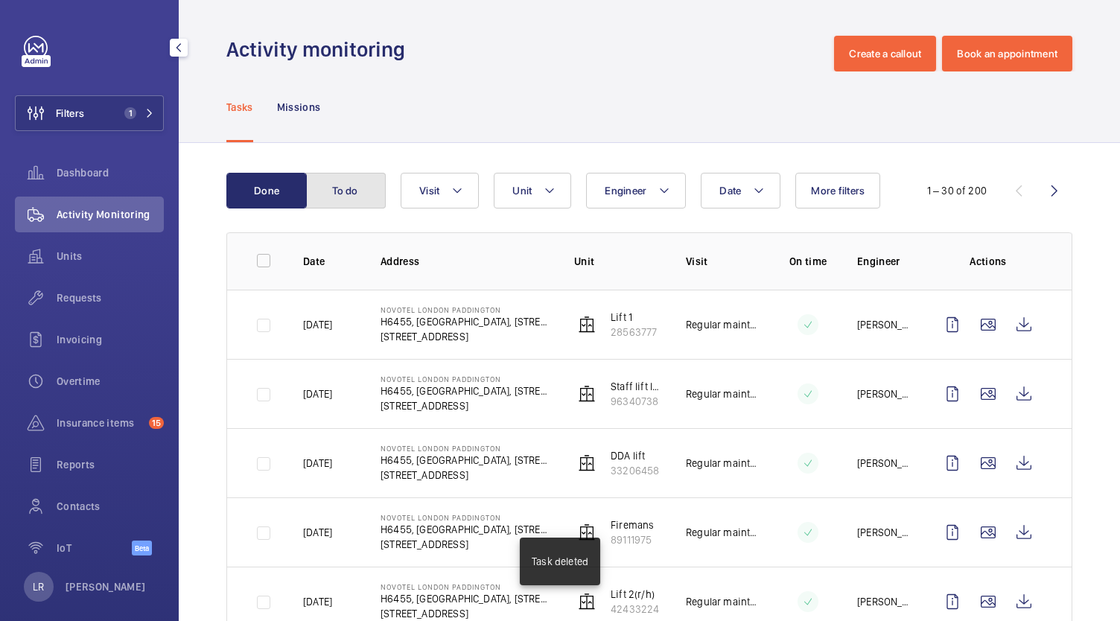
click at [356, 202] on button "To do" at bounding box center [345, 191] width 80 height 36
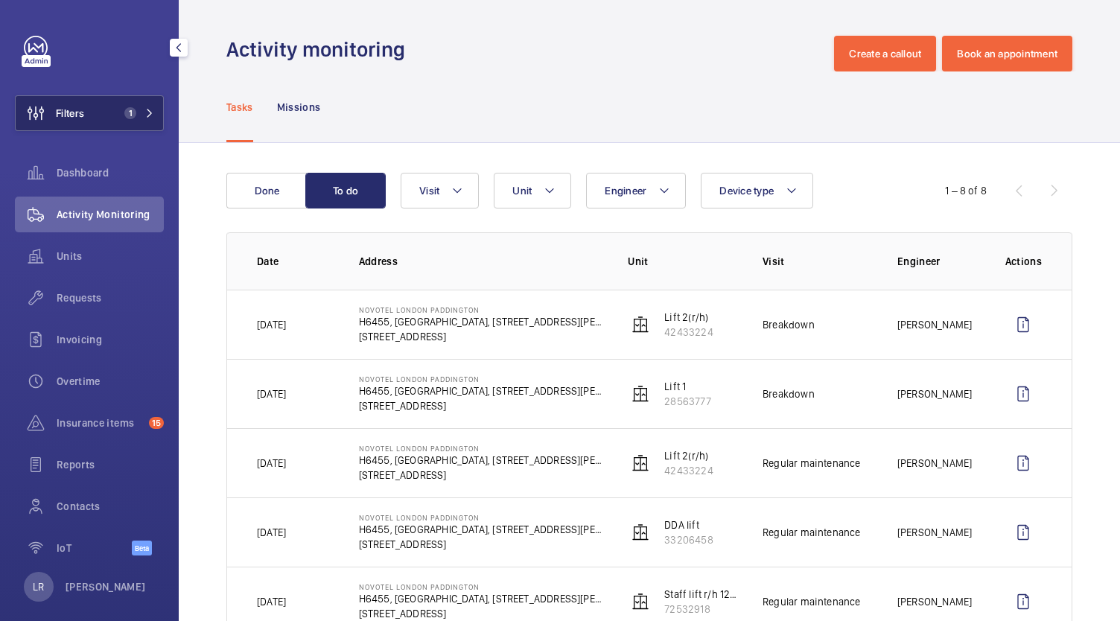
click at [122, 124] on button "Filters 1" at bounding box center [89, 113] width 149 height 36
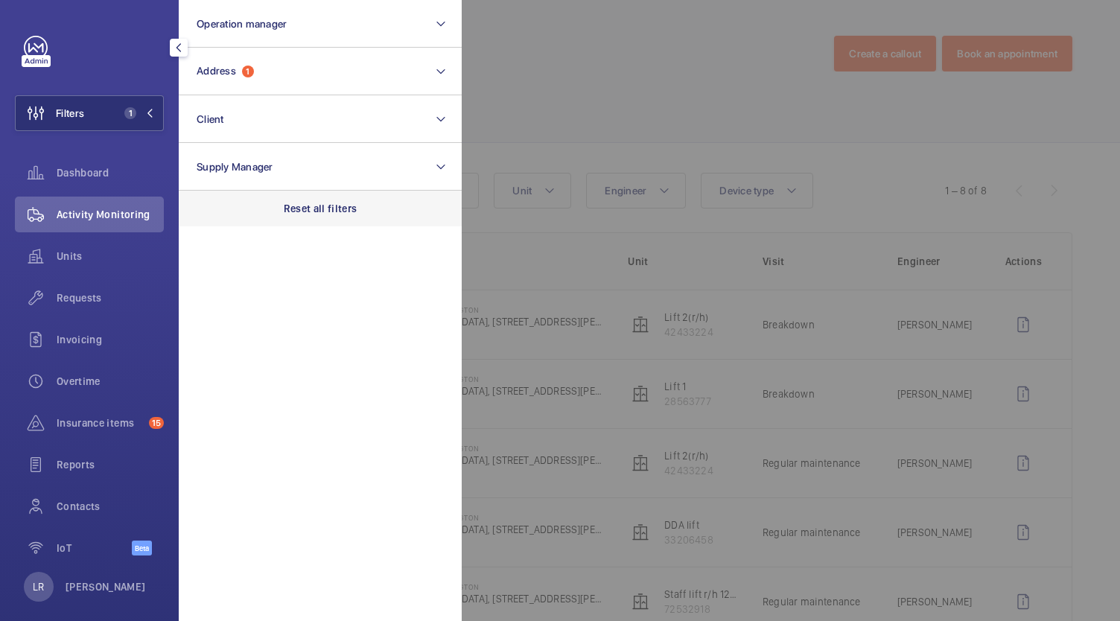
click at [246, 201] on div "Reset all filters" at bounding box center [320, 209] width 283 height 36
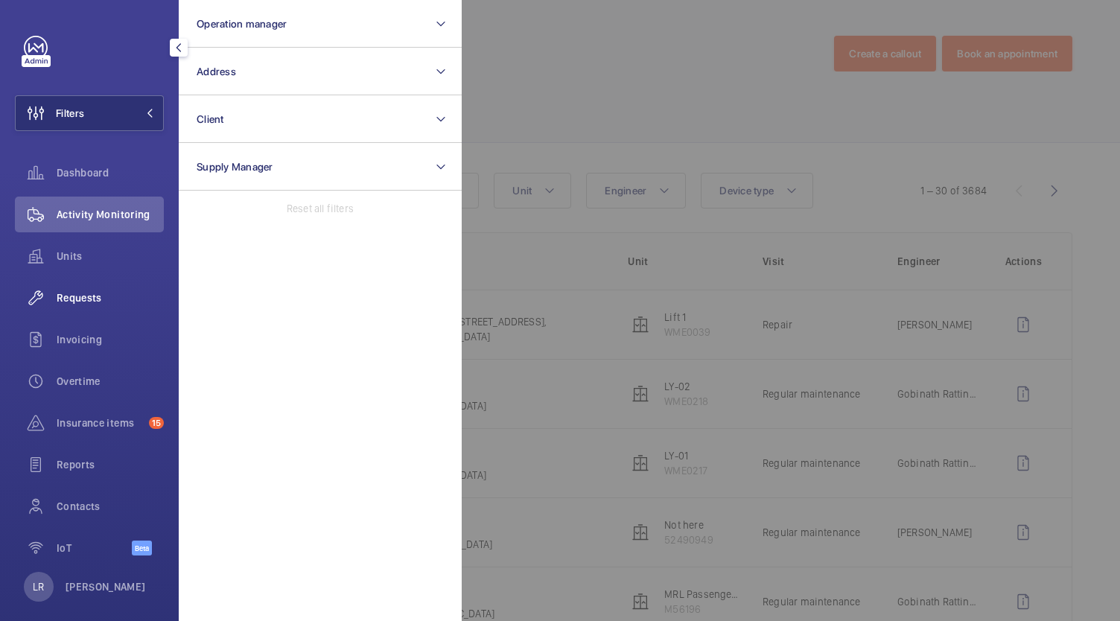
click at [104, 305] on span "Requests" at bounding box center [110, 297] width 107 height 15
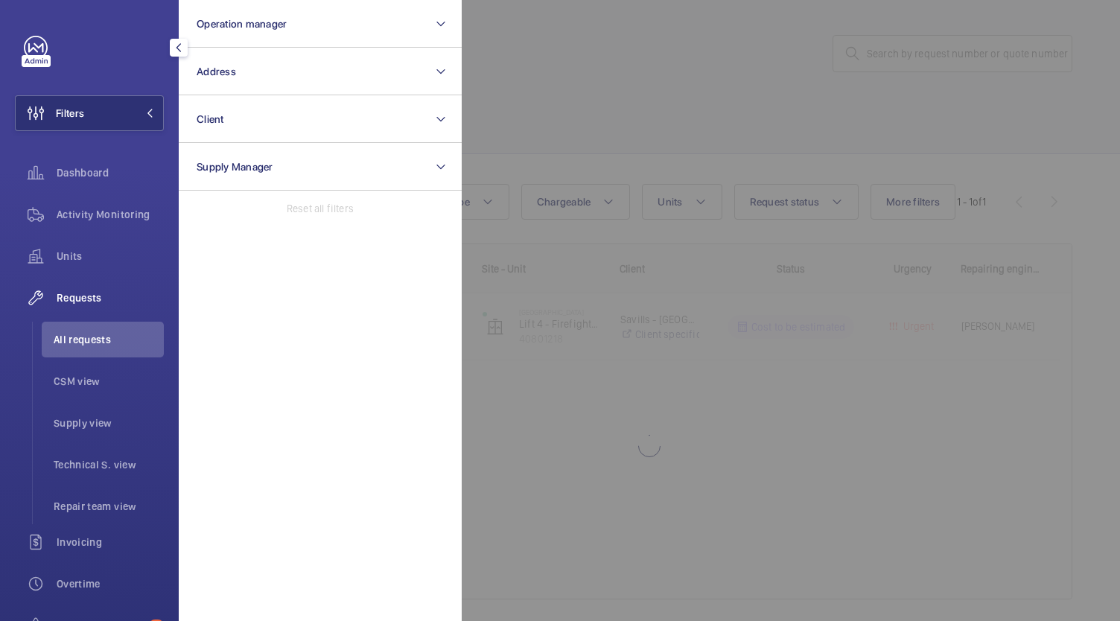
click at [857, 101] on div at bounding box center [1022, 310] width 1120 height 621
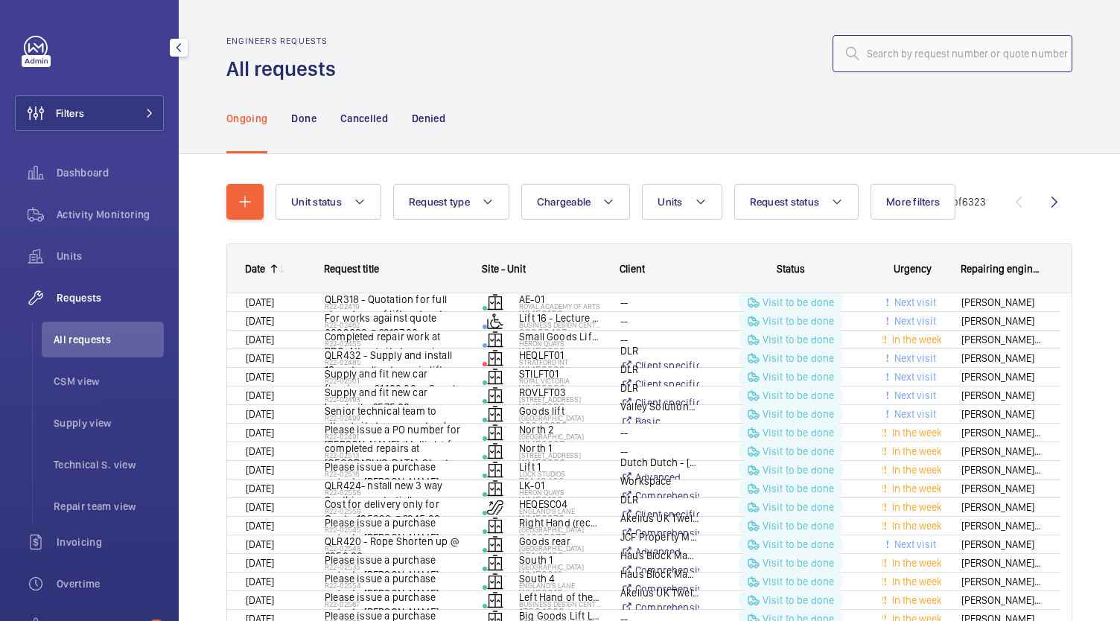
click at [861, 55] on input "text" at bounding box center [953, 53] width 240 height 37
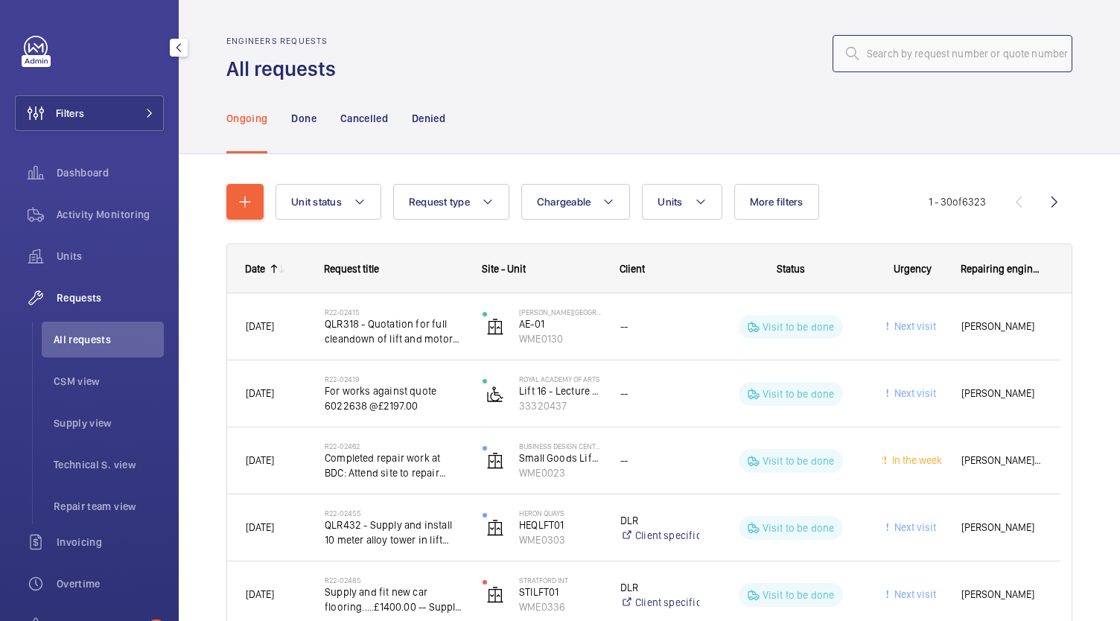
paste input "R25-12057"
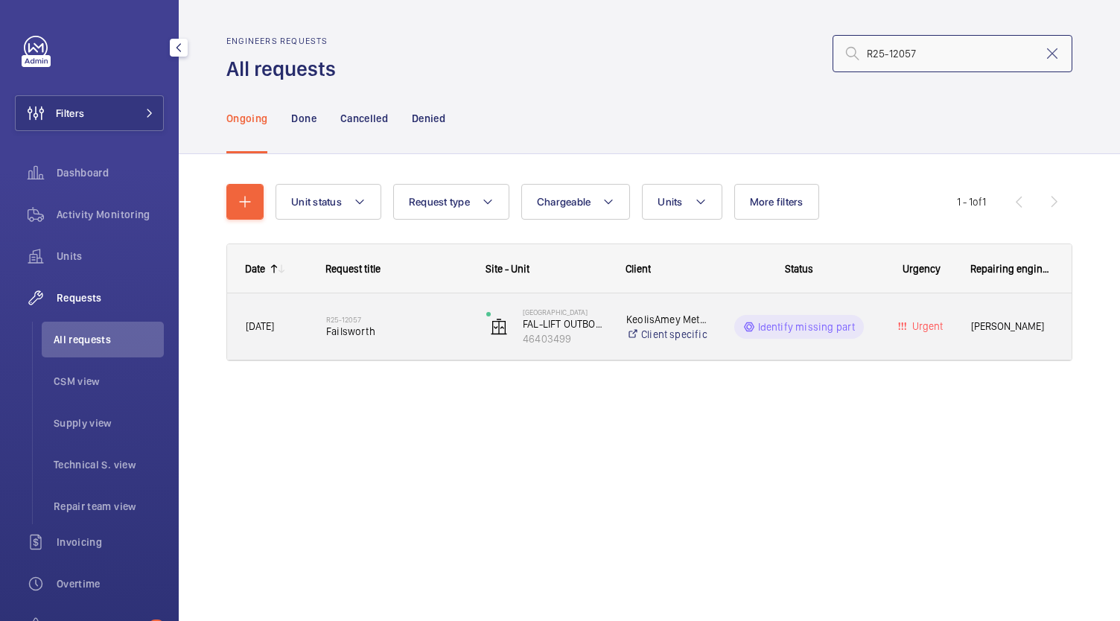
type input "R25-12057"
click at [413, 324] on span "Failsworth" at bounding box center [396, 331] width 141 height 15
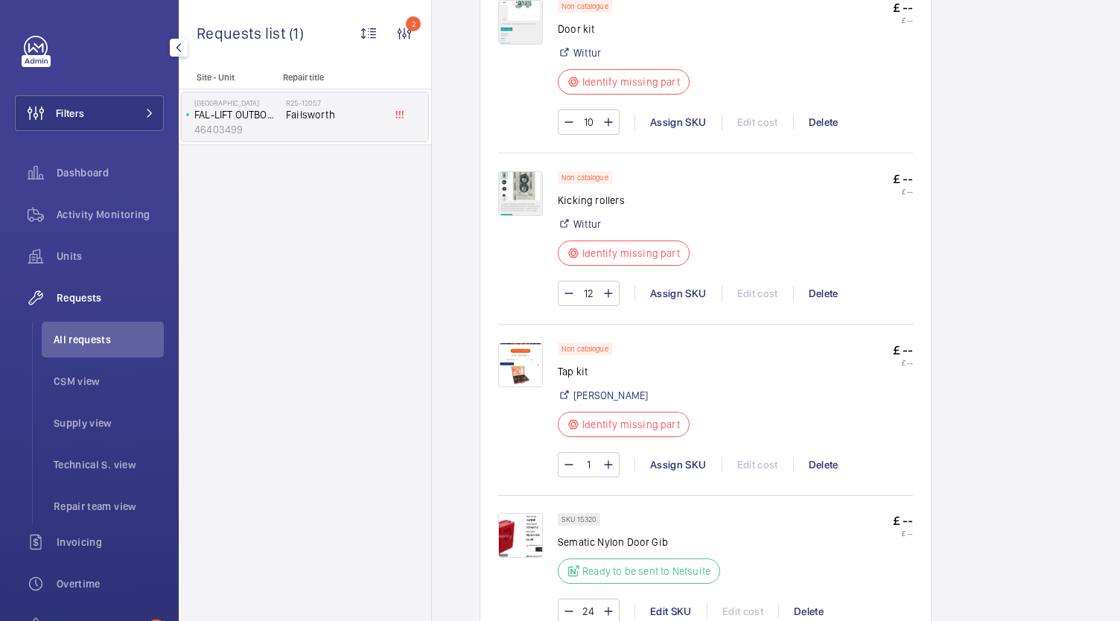
scroll to position [1117, 0]
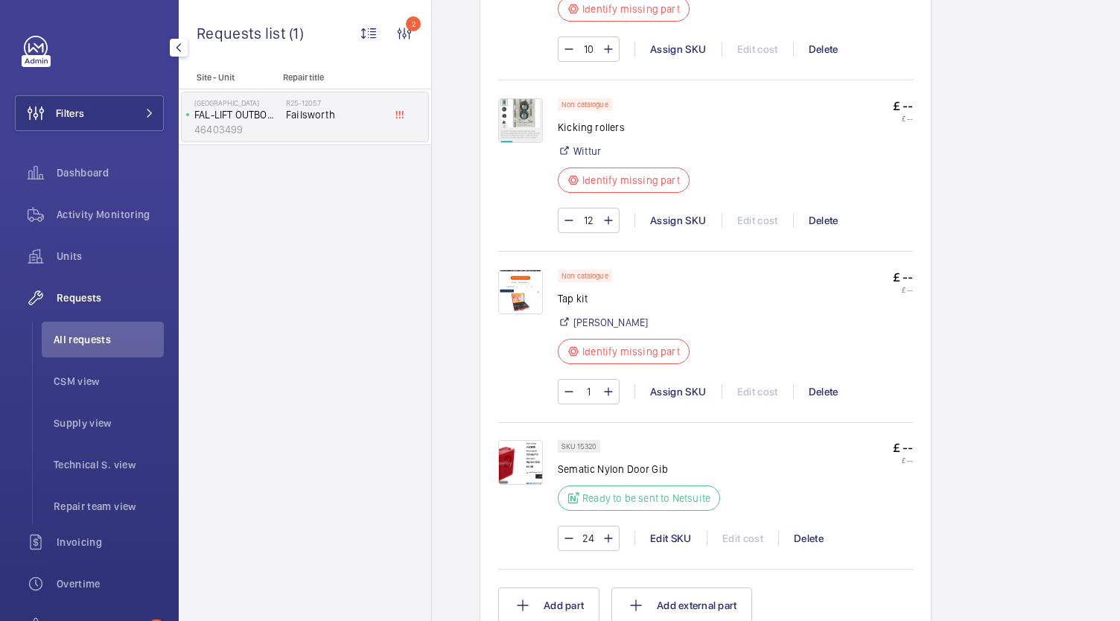
click at [540, 456] on img at bounding box center [520, 462] width 45 height 45
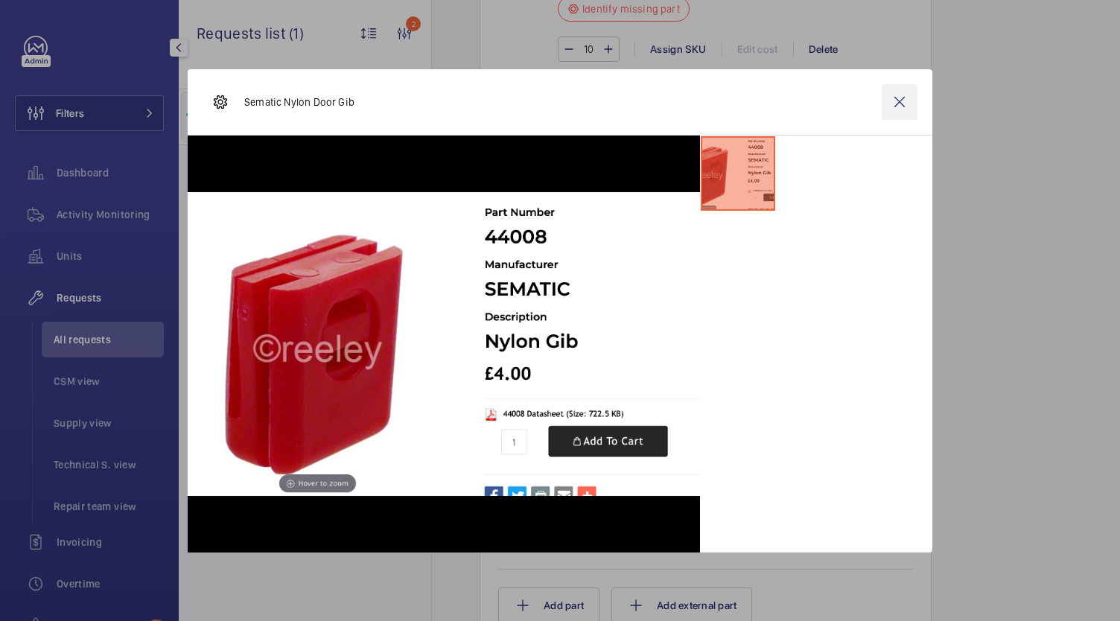
click at [892, 105] on wm-front-icon-button at bounding box center [900, 102] width 36 height 36
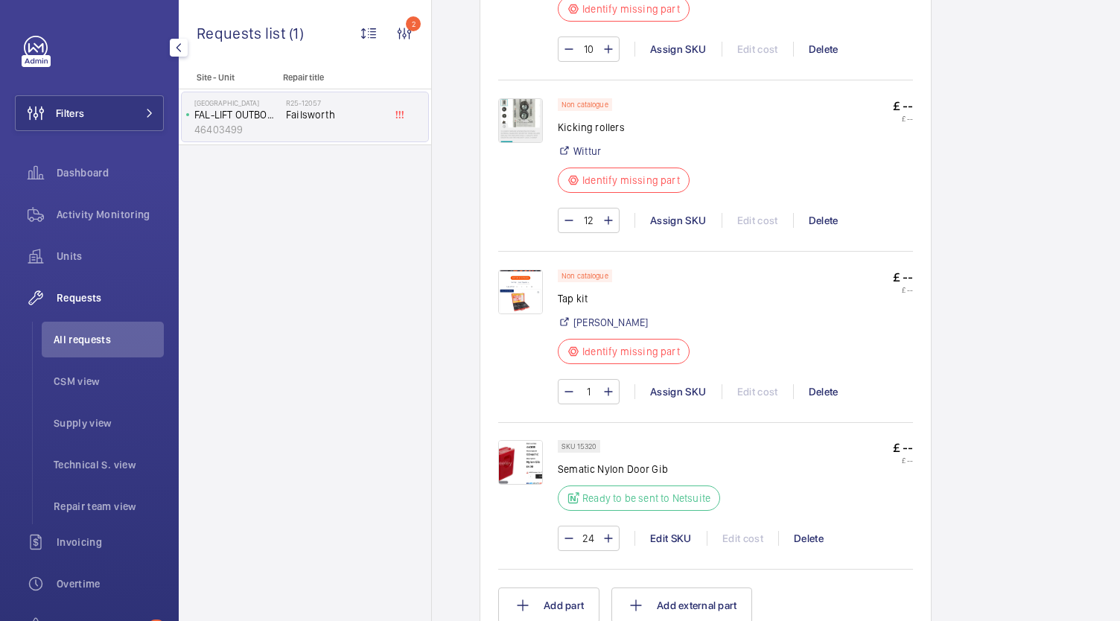
click at [517, 294] on img at bounding box center [520, 292] width 45 height 45
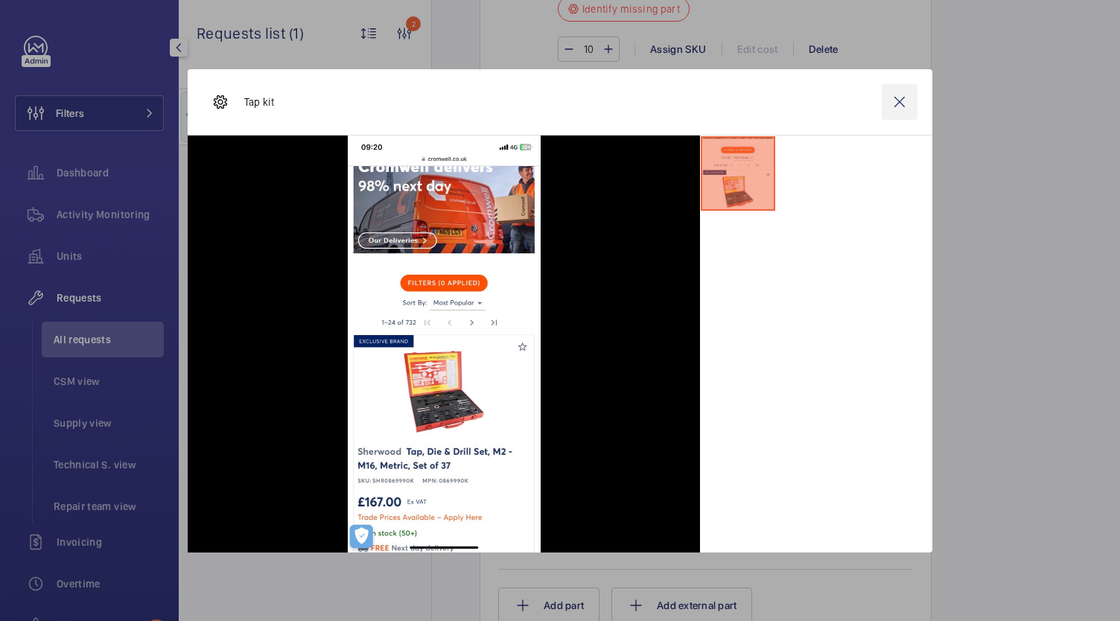
click at [906, 109] on wm-front-icon-button at bounding box center [900, 102] width 36 height 36
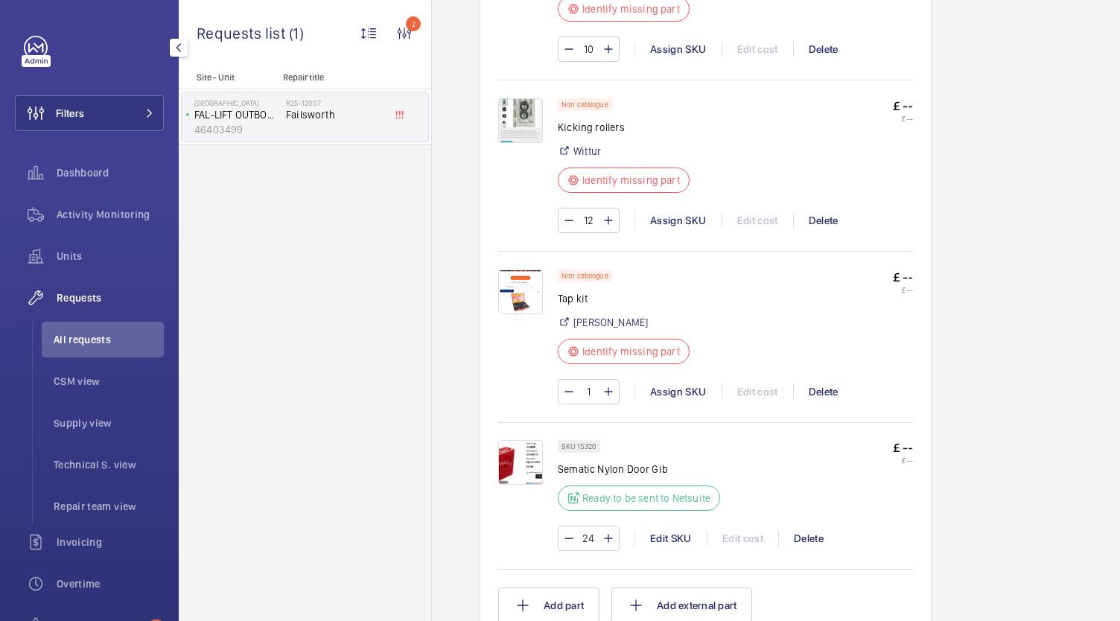
scroll to position [968, 0]
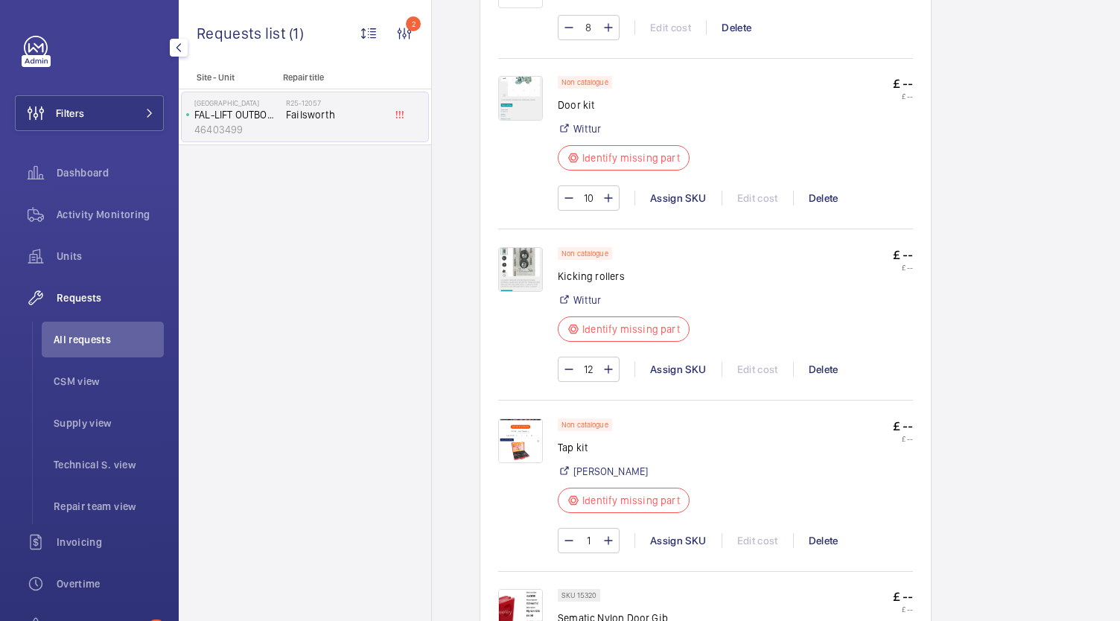
click at [518, 264] on img at bounding box center [520, 269] width 45 height 45
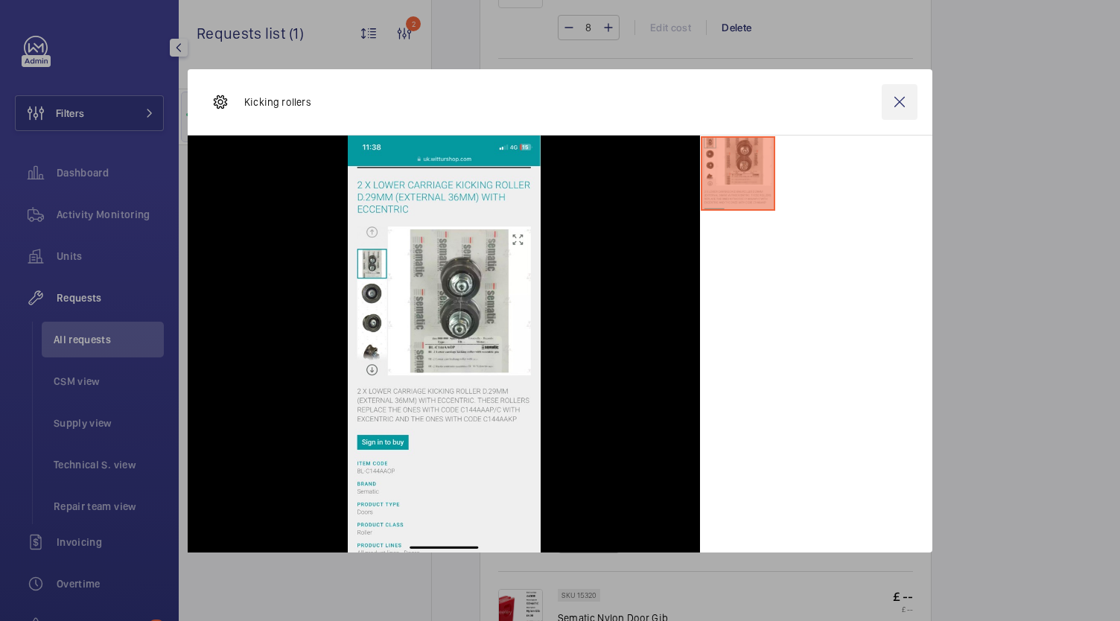
click at [891, 108] on wm-front-icon-button at bounding box center [900, 102] width 36 height 36
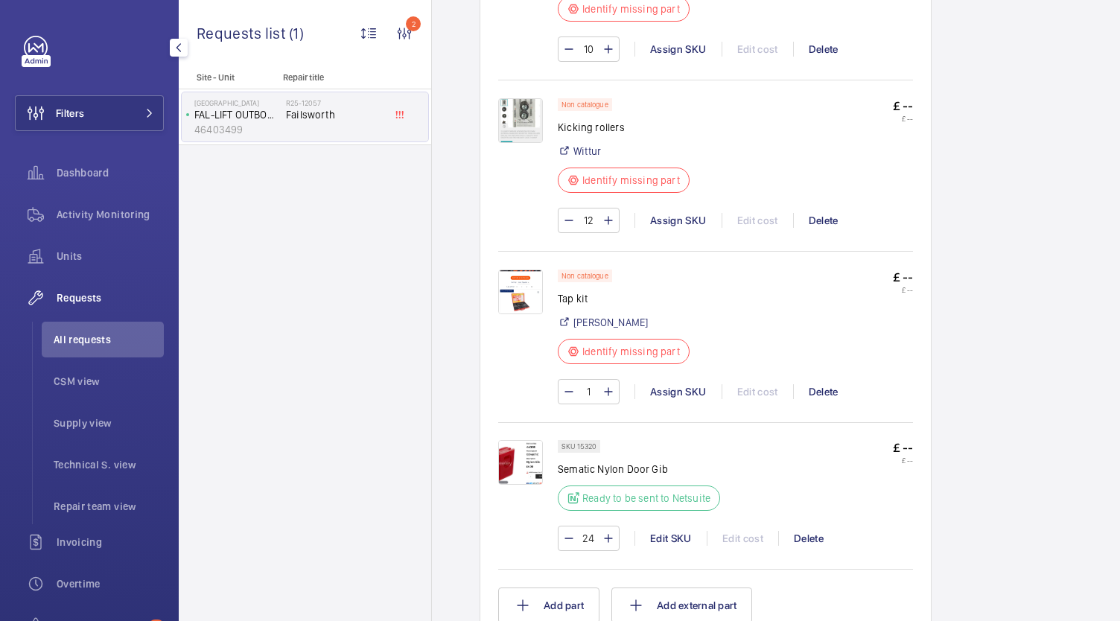
scroll to position [1192, 0]
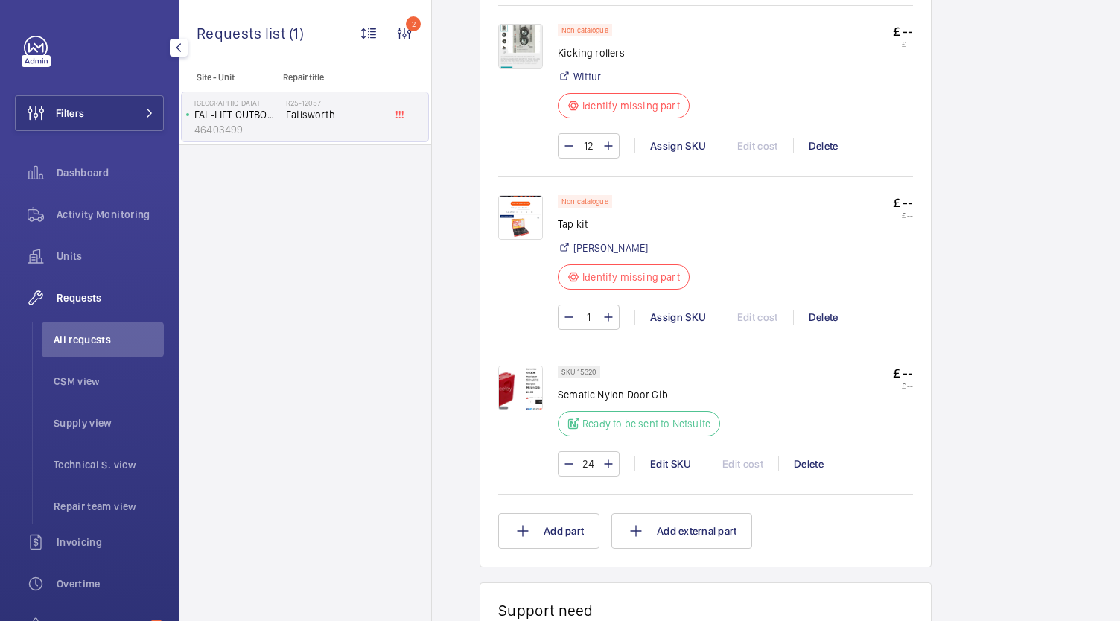
click at [696, 284] on div "Non catalogue Tap kit Cromwell Identify missing part £ -- £ --" at bounding box center [735, 247] width 355 height 104
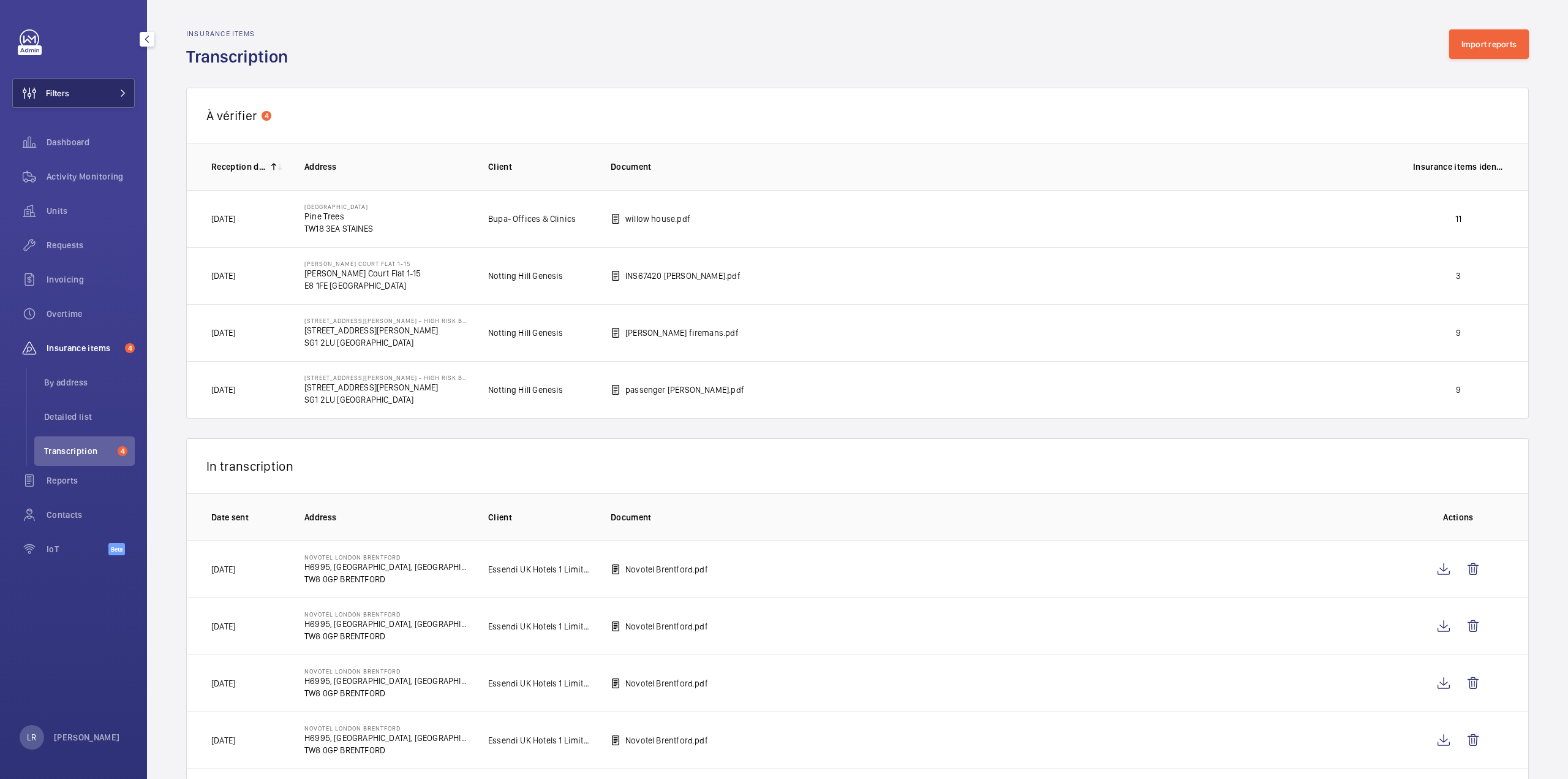
click at [90, 99] on button "Filters" at bounding box center [73, 93] width 123 height 30
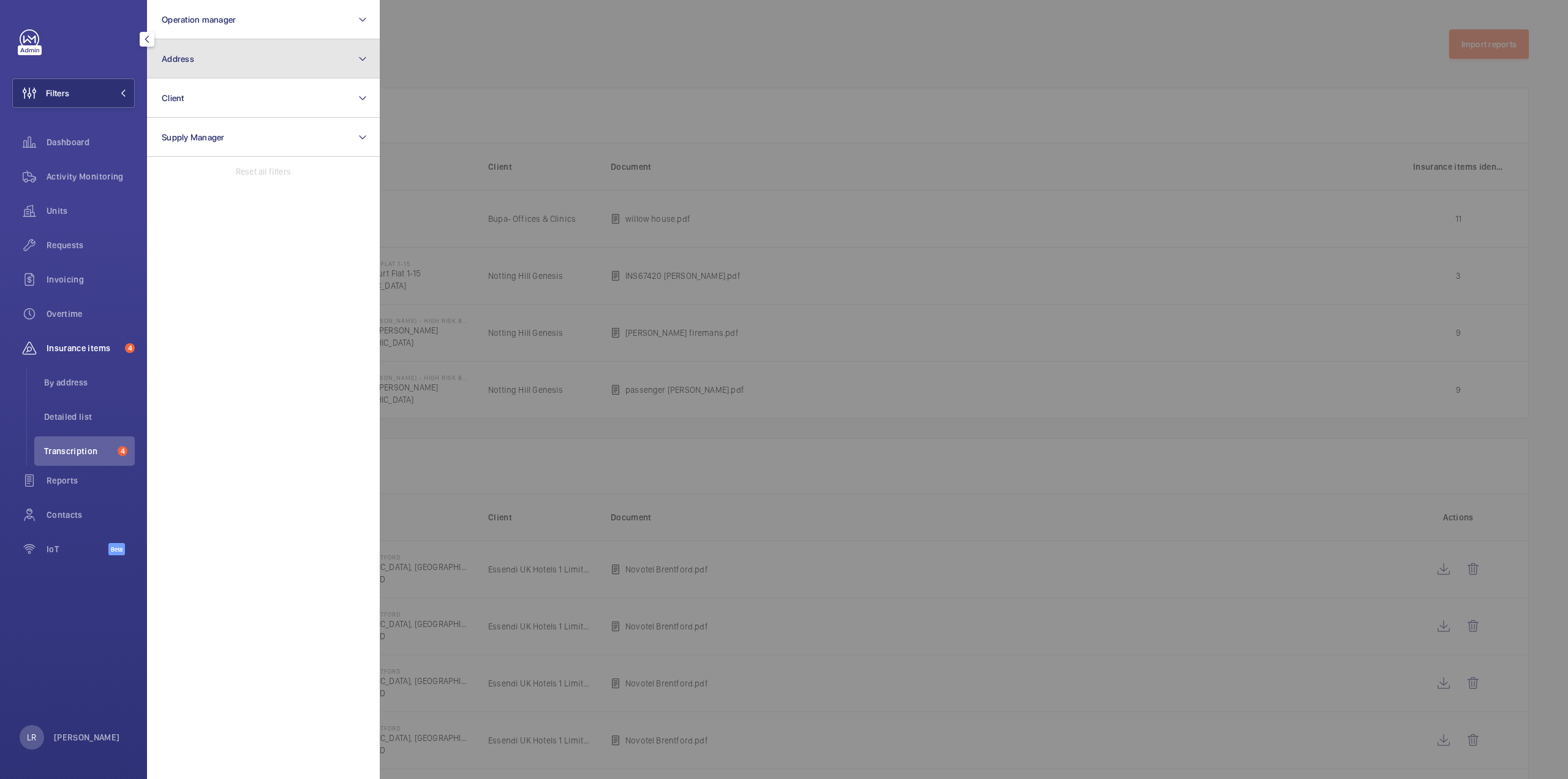
click at [262, 49] on button "Address" at bounding box center [263, 59] width 233 height 39
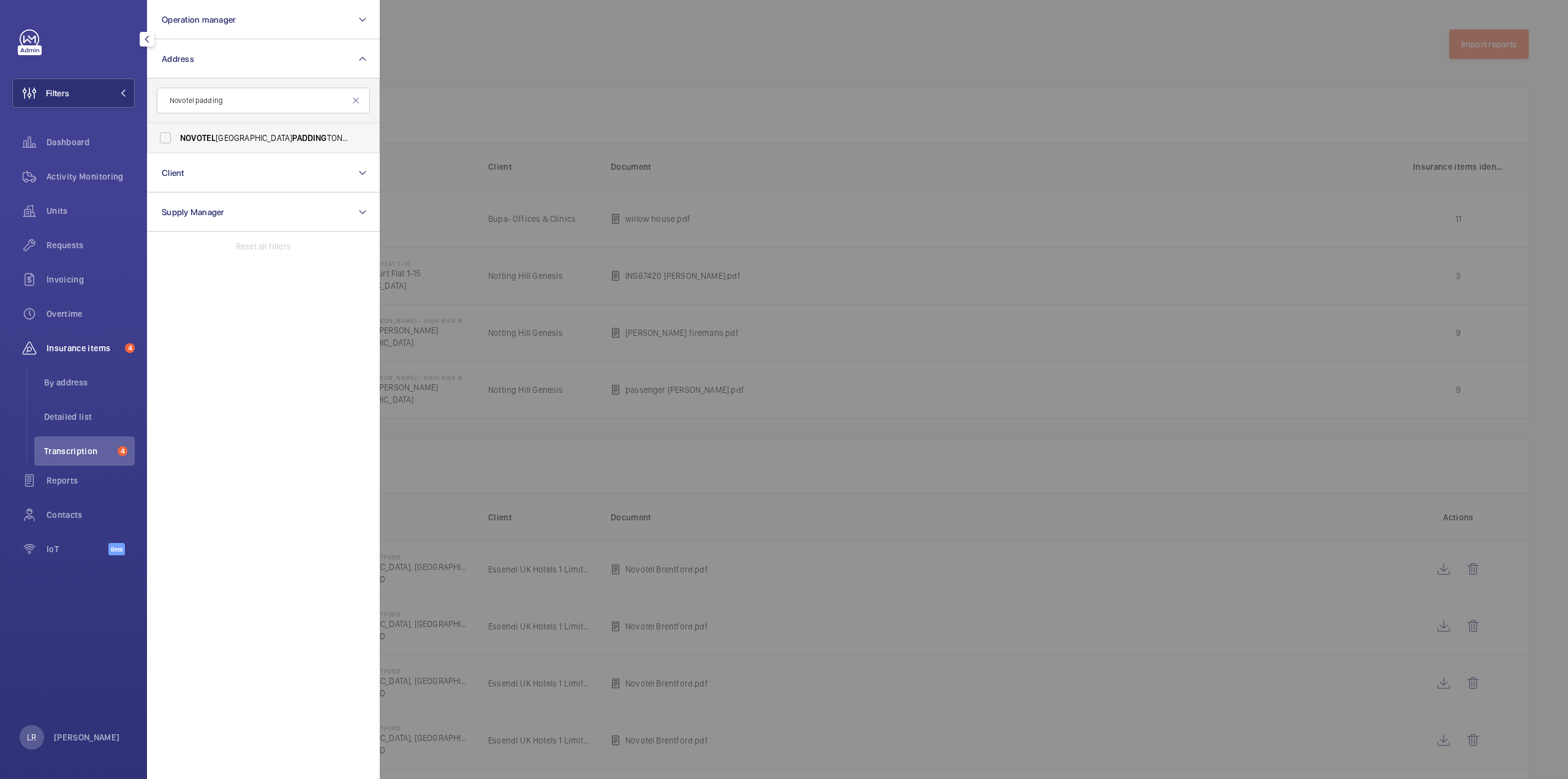
type input "Novotel padding"
click at [281, 143] on span "NOVOTEL LONDON PADDING TON - H6455, NOVOTEL LONDON PADDING TON, [STREET_ADDRESS…" at bounding box center [264, 137] width 169 height 12
click at [178, 143] on input "NOVOTEL LONDON PADDING TON - H6455, NOVOTEL LONDON PADDING TON, [STREET_ADDRESS…" at bounding box center [165, 138] width 25 height 25
checkbox input "true"
click at [448, 109] on div at bounding box center [1164, 389] width 1568 height 779
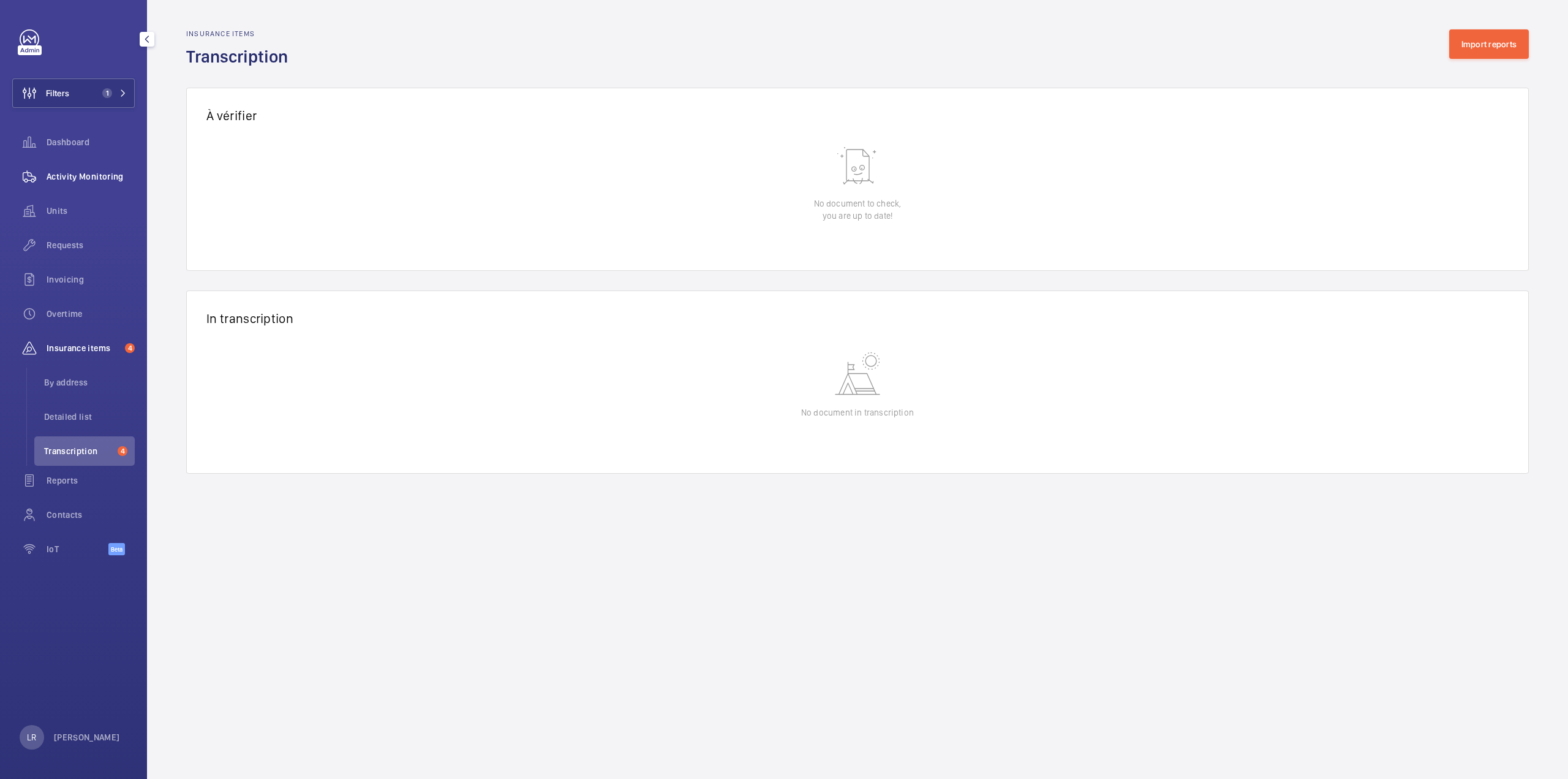
click at [78, 181] on span "Activity Monitoring" at bounding box center [90, 176] width 88 height 12
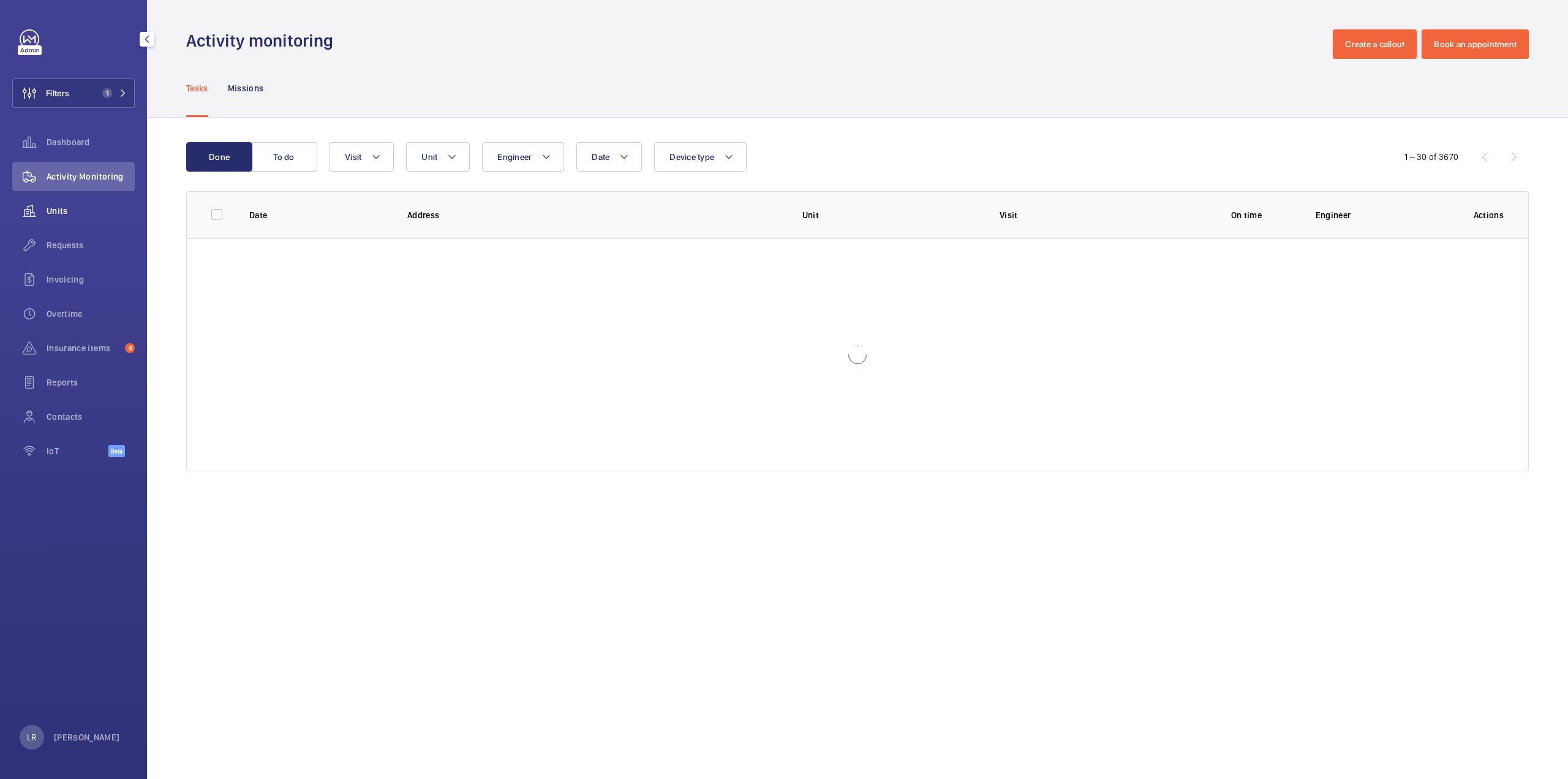
click at [82, 207] on span "Units" at bounding box center [90, 211] width 88 height 12
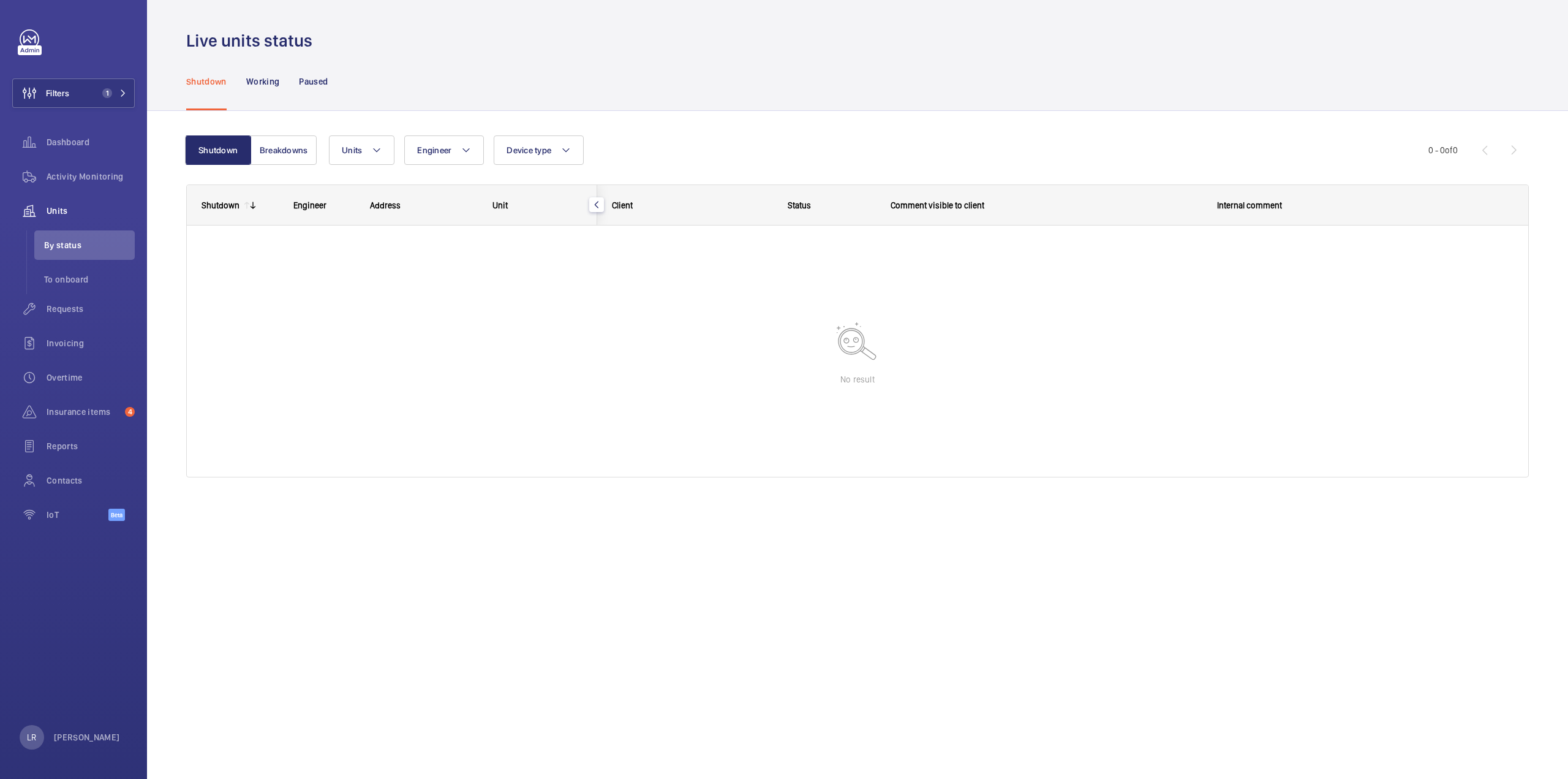
click at [294, 83] on nav "Shutdown Working Paused" at bounding box center [257, 81] width 141 height 58
click at [303, 87] on div "Paused" at bounding box center [313, 81] width 29 height 58
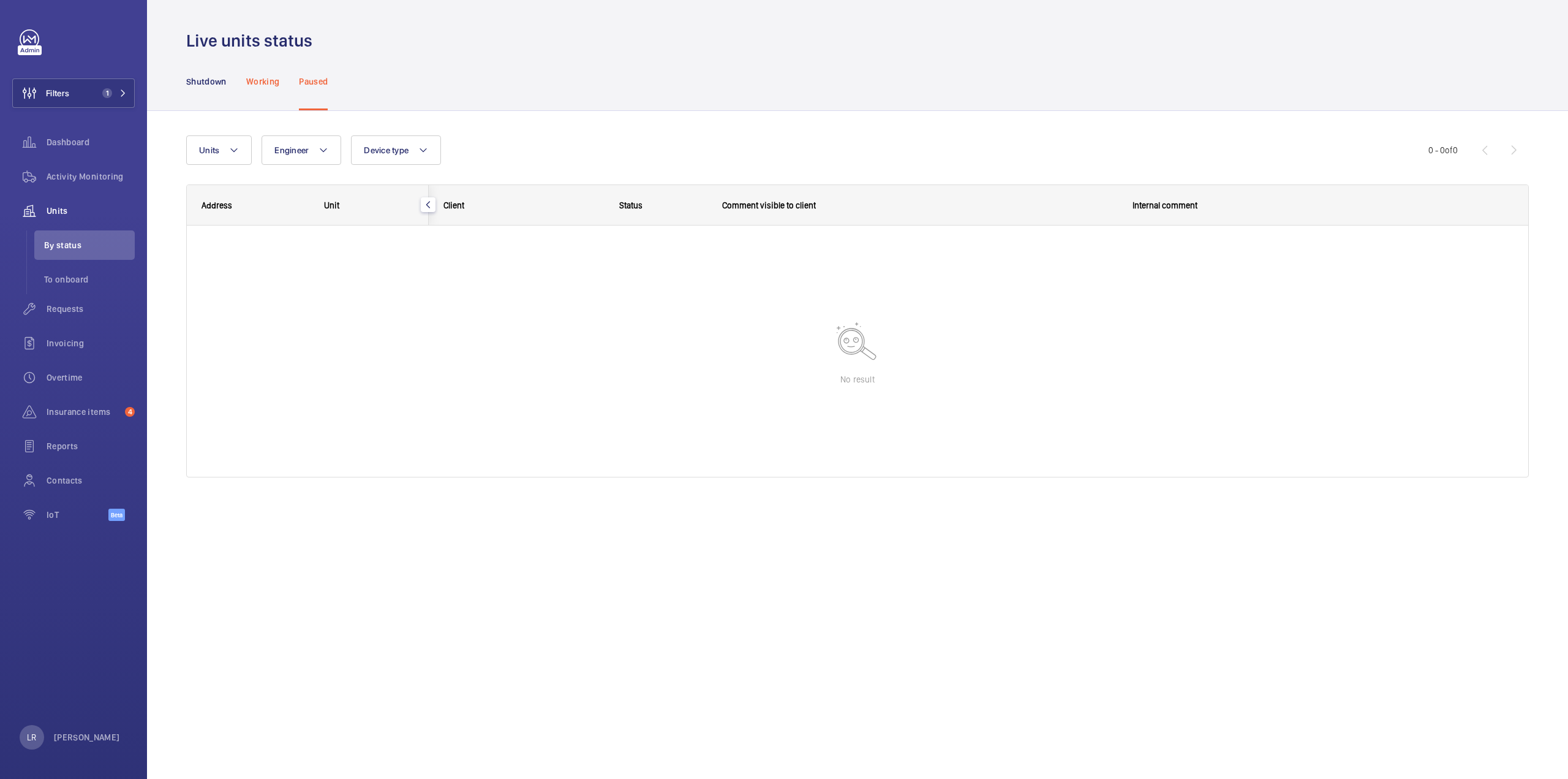
click at [255, 81] on p "Working" at bounding box center [262, 81] width 33 height 12
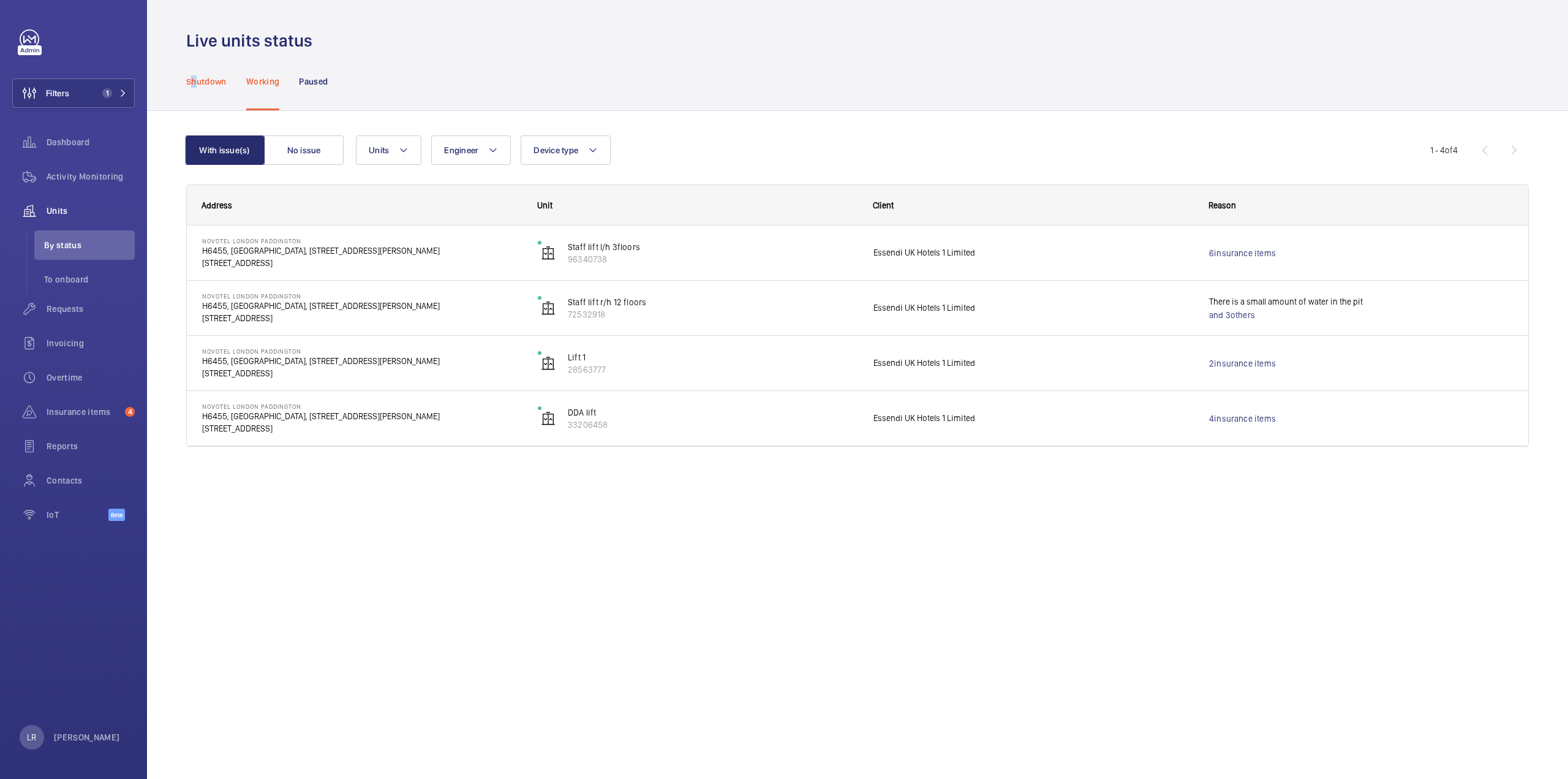
click at [194, 85] on p "Shutdown" at bounding box center [206, 81] width 40 height 12
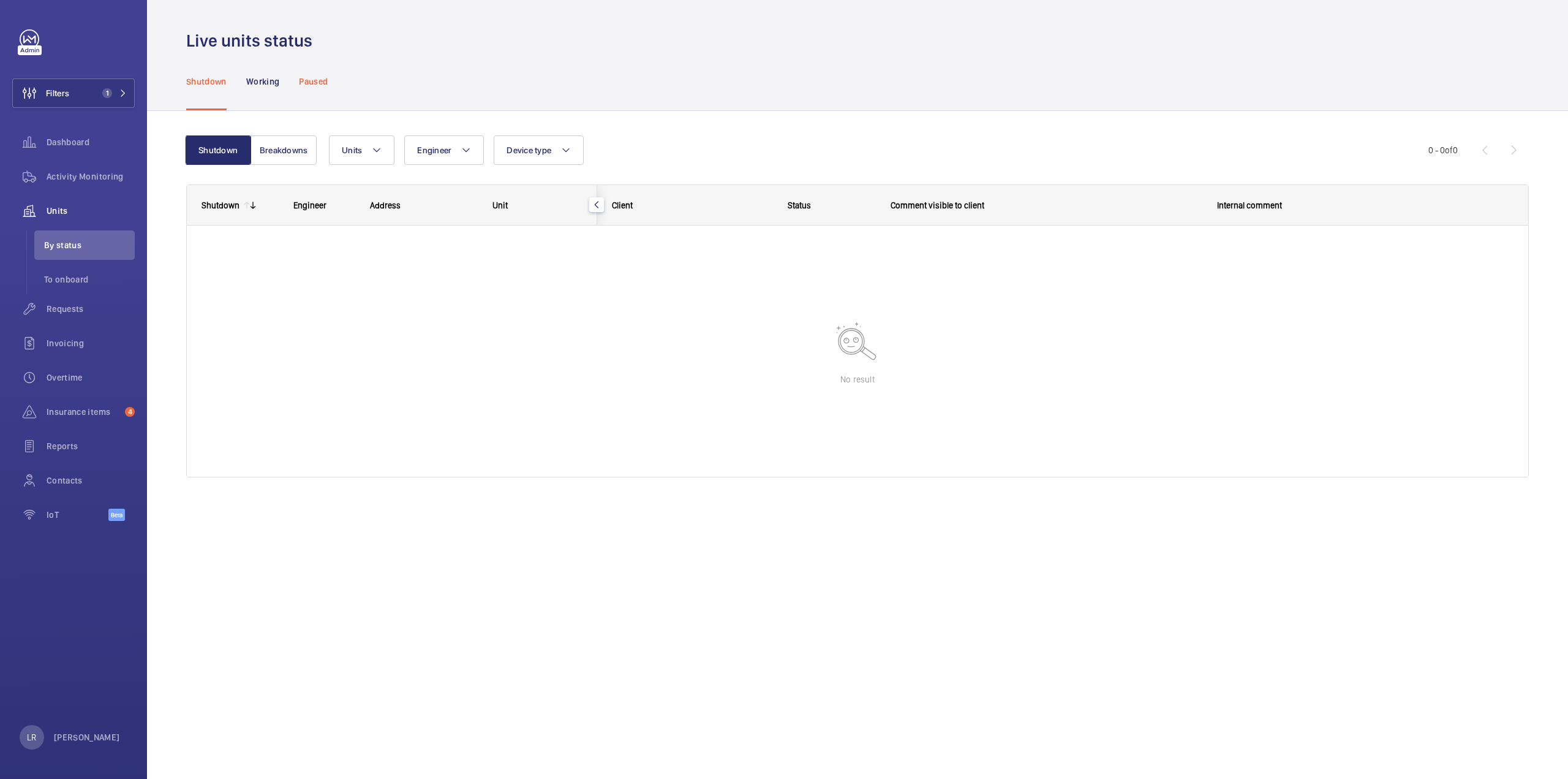
click at [315, 98] on div "Paused" at bounding box center [313, 81] width 29 height 58
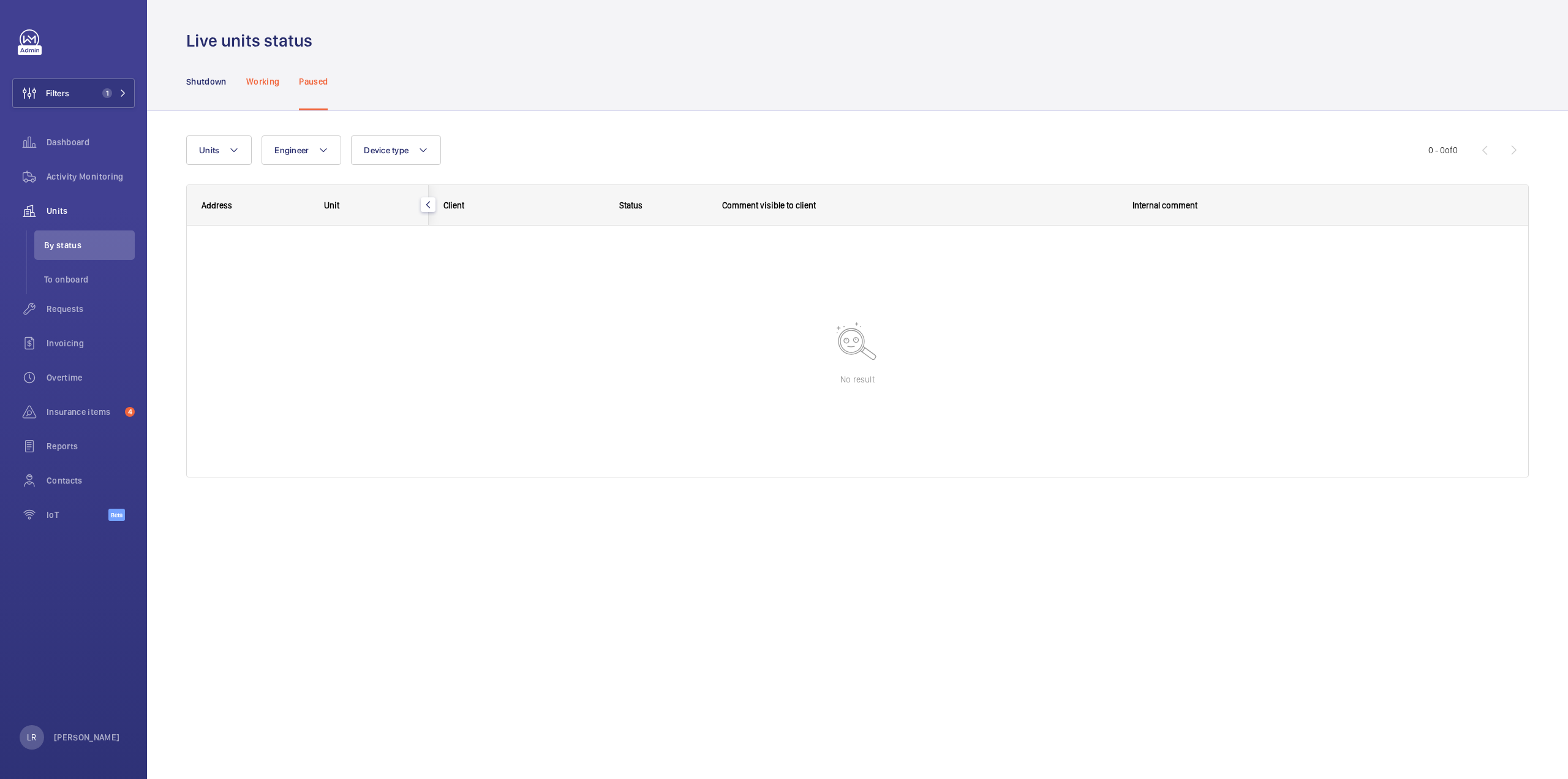
click at [273, 90] on div "Working" at bounding box center [262, 81] width 33 height 58
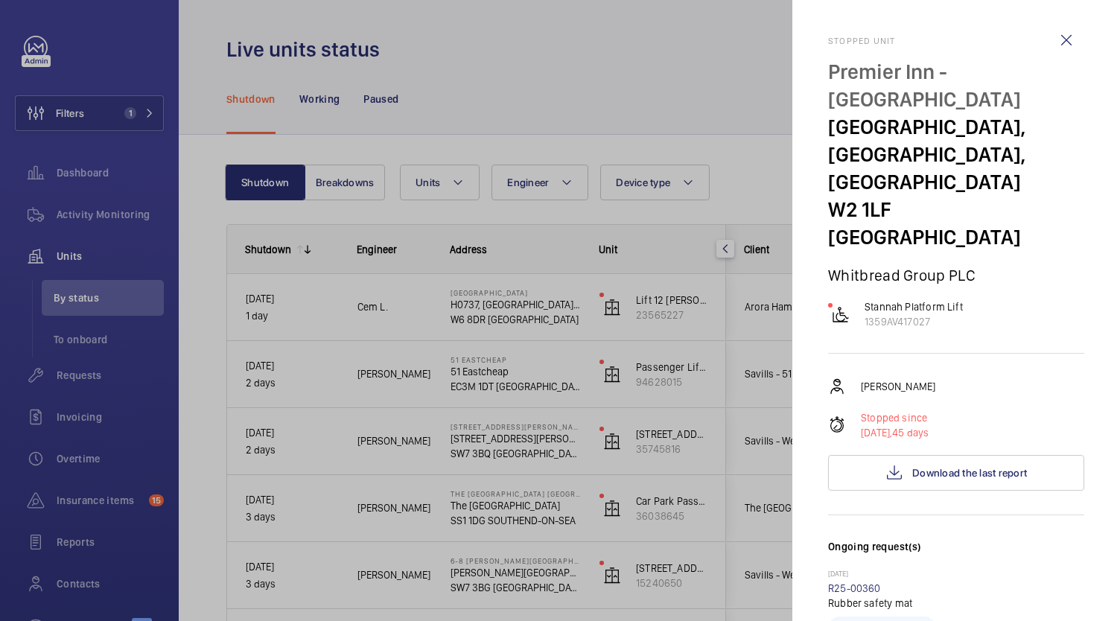
scroll to position [298, 0]
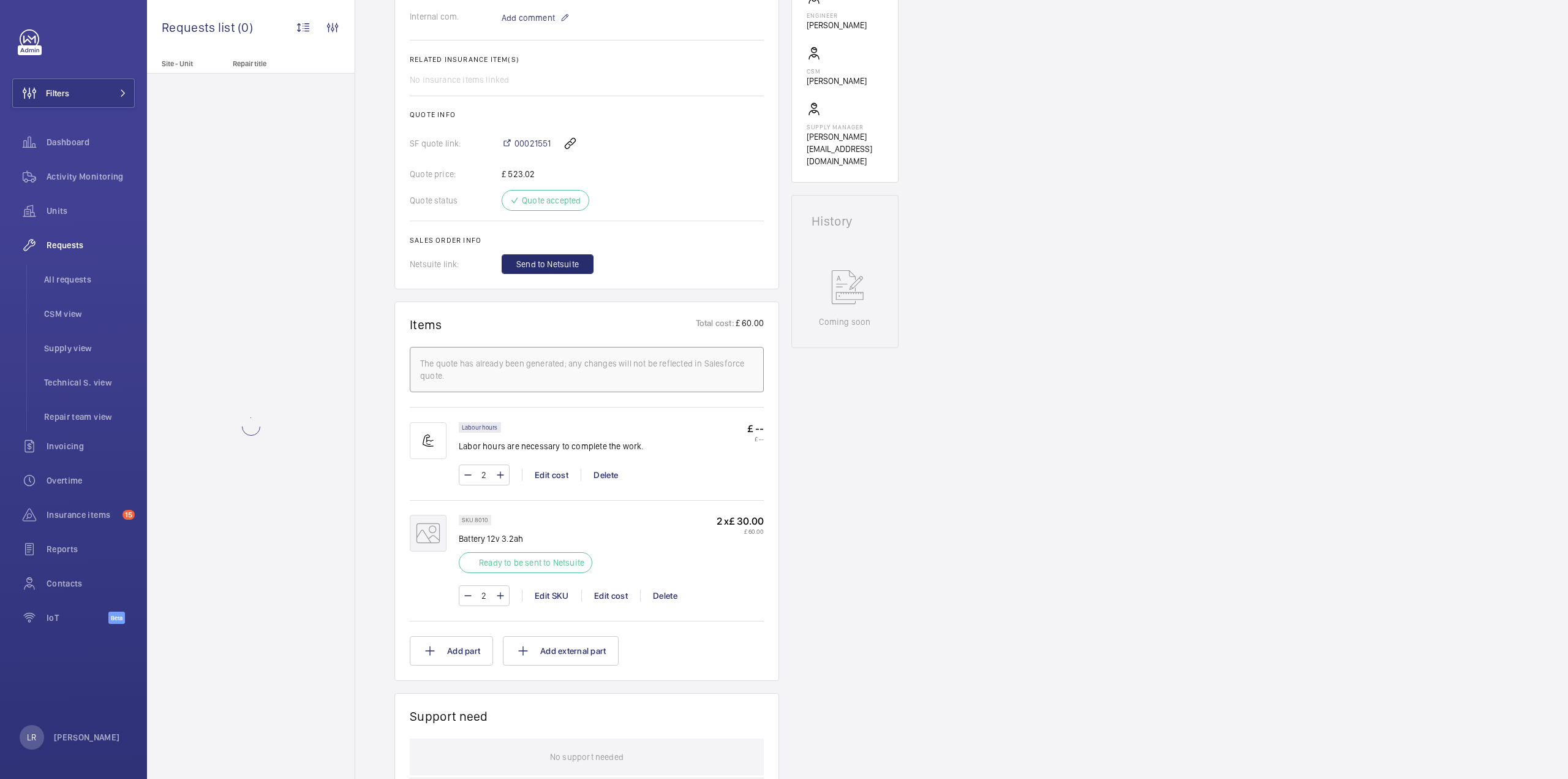
scroll to position [429, 0]
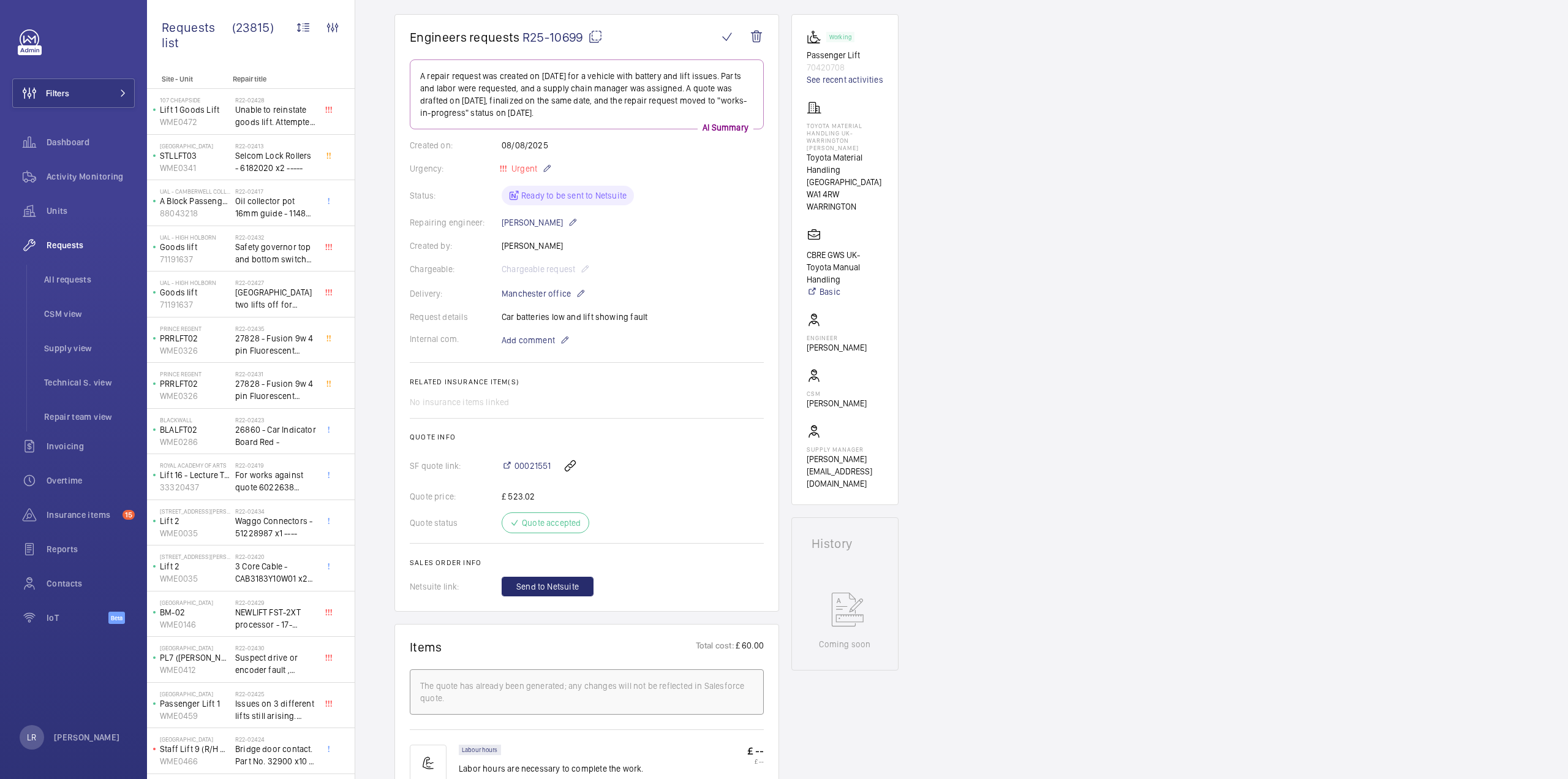
scroll to position [123, 0]
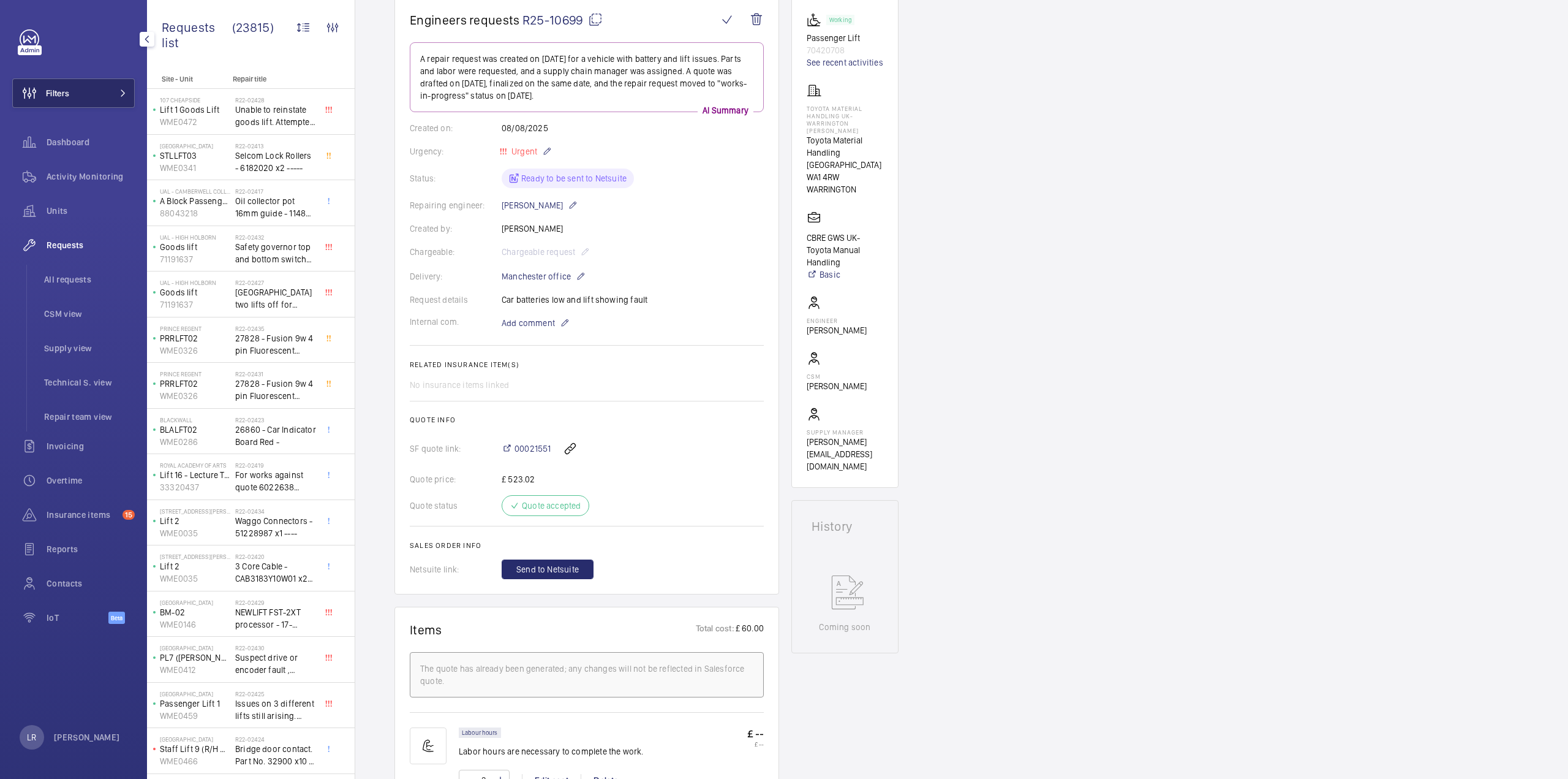
click at [70, 98] on button "Filters" at bounding box center [73, 93] width 123 height 30
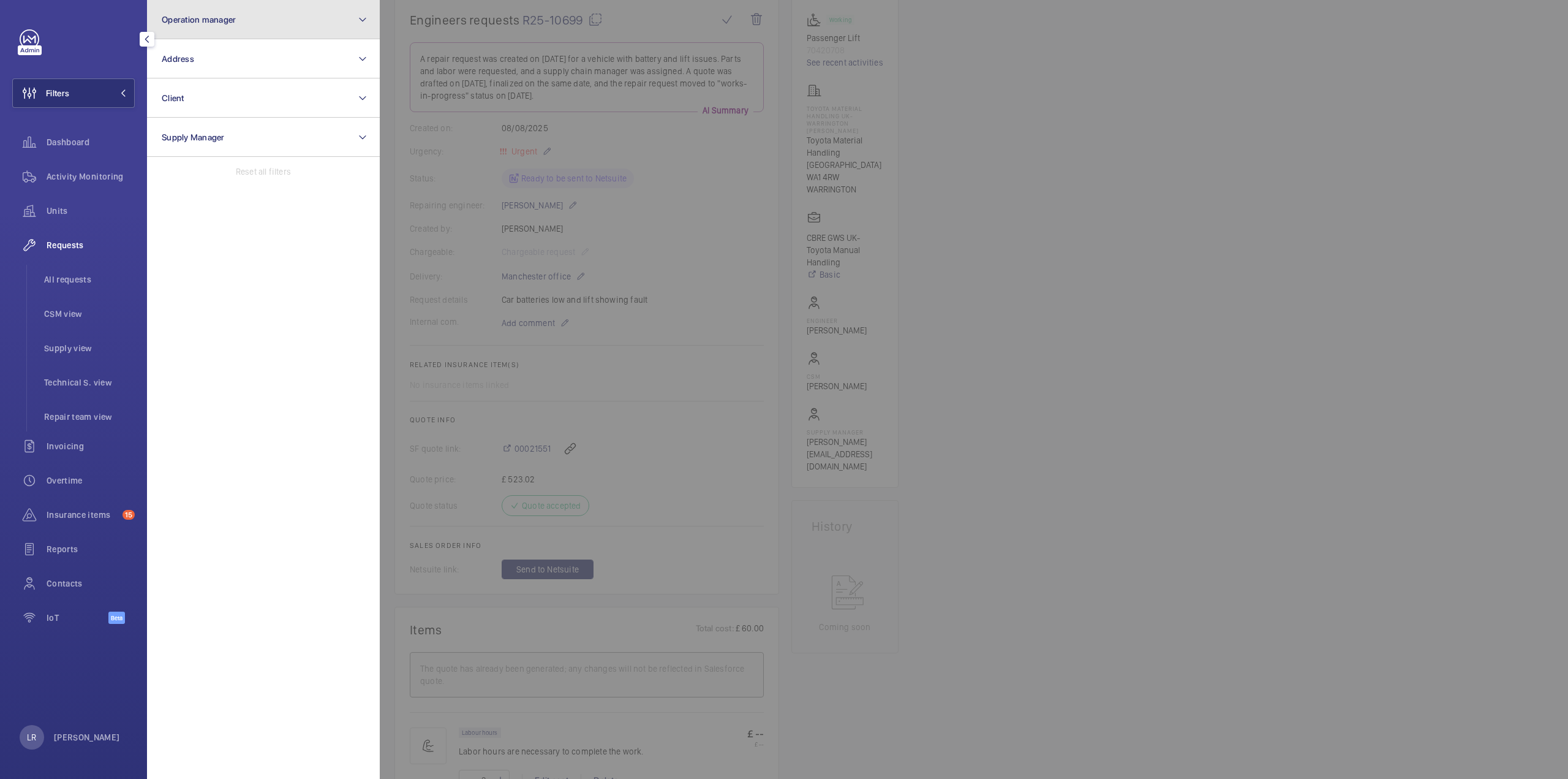
click at [205, 26] on button "Operation manager" at bounding box center [263, 20] width 233 height 39
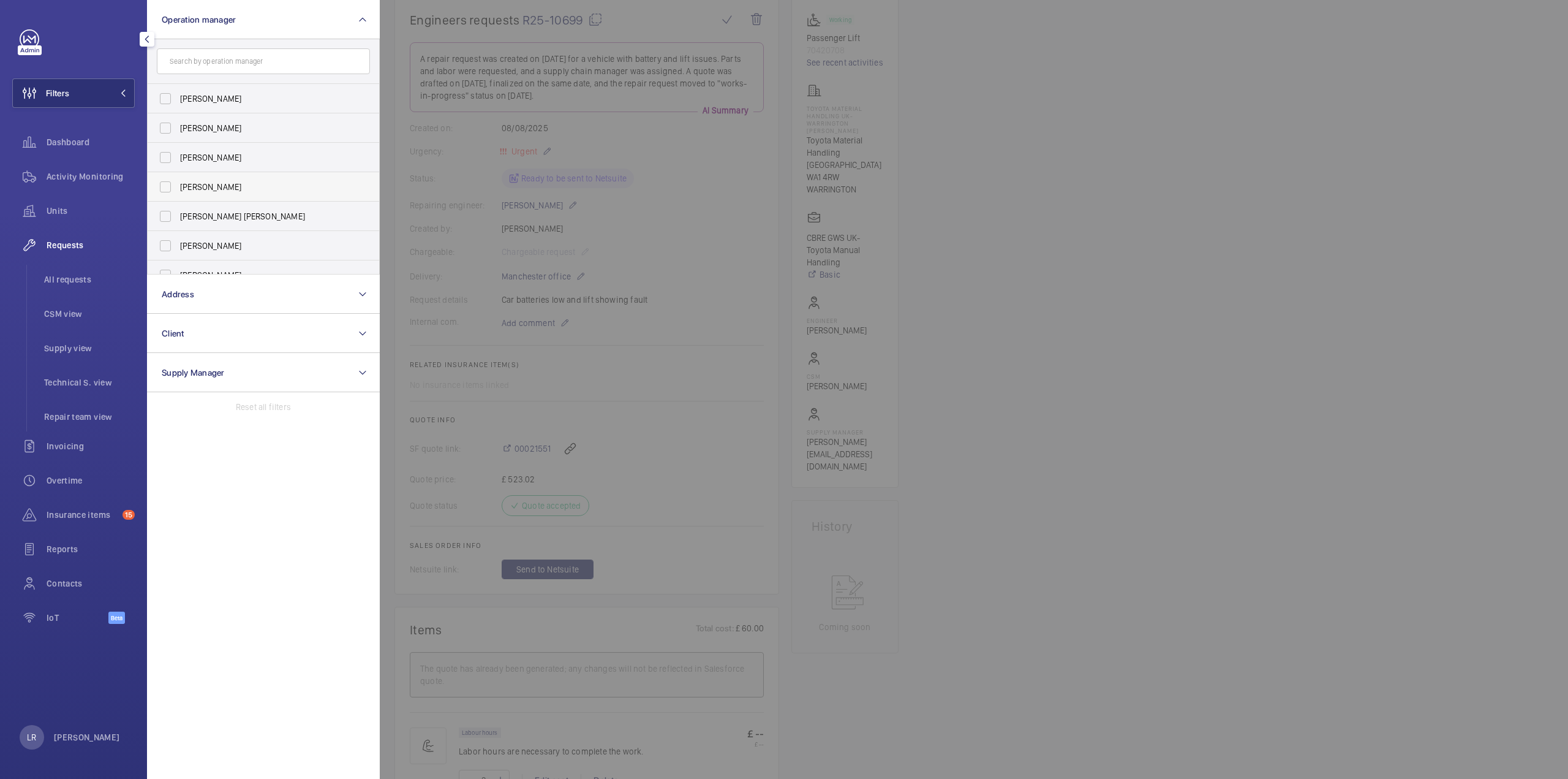
click at [220, 188] on span "[PERSON_NAME]" at bounding box center [264, 187] width 169 height 12
click at [178, 188] on input "[PERSON_NAME]" at bounding box center [165, 187] width 25 height 25
checkbox input "true"
click at [455, 183] on div at bounding box center [1164, 389] width 1568 height 779
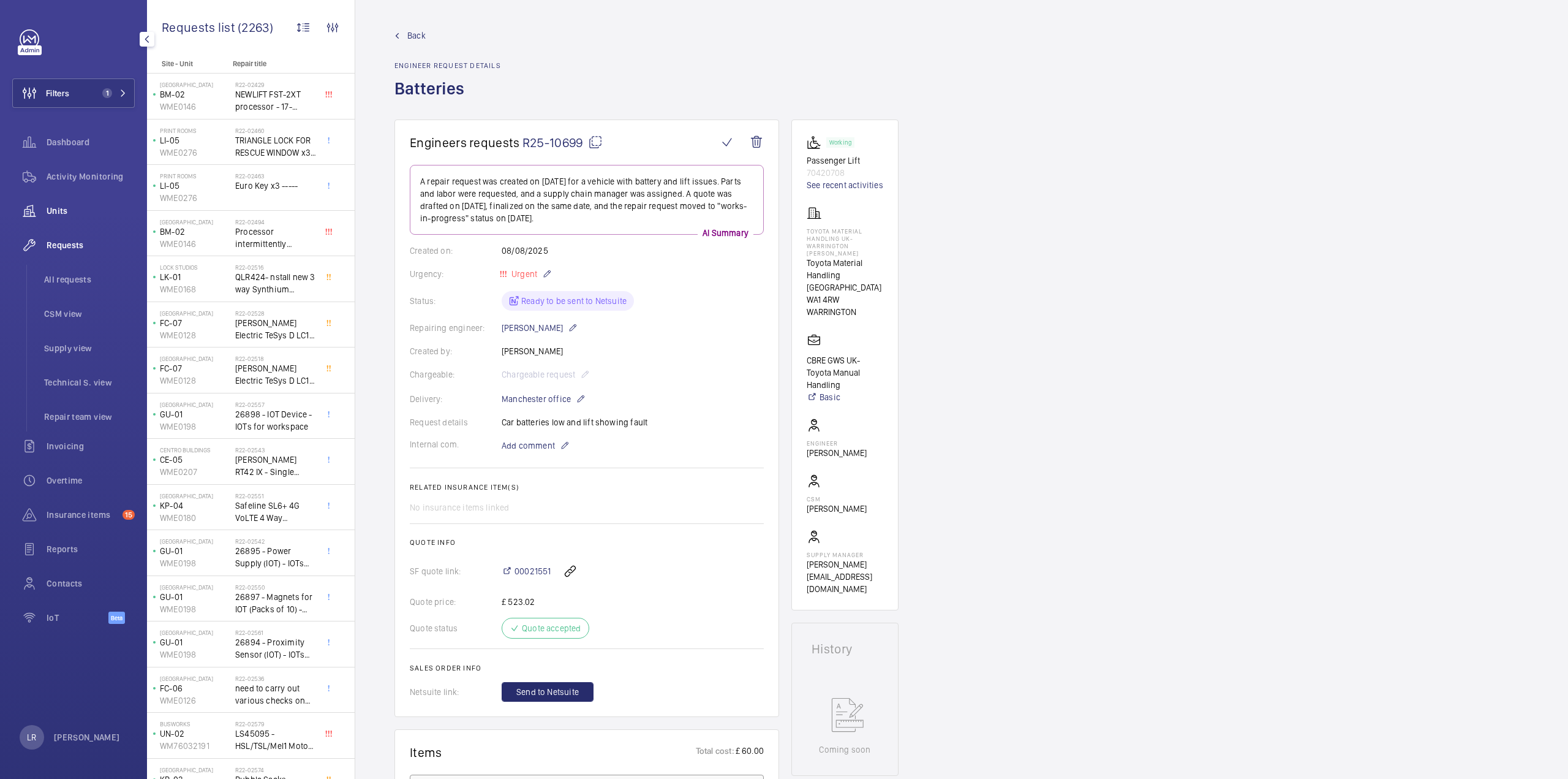
click at [90, 217] on div "Units" at bounding box center [73, 211] width 123 height 30
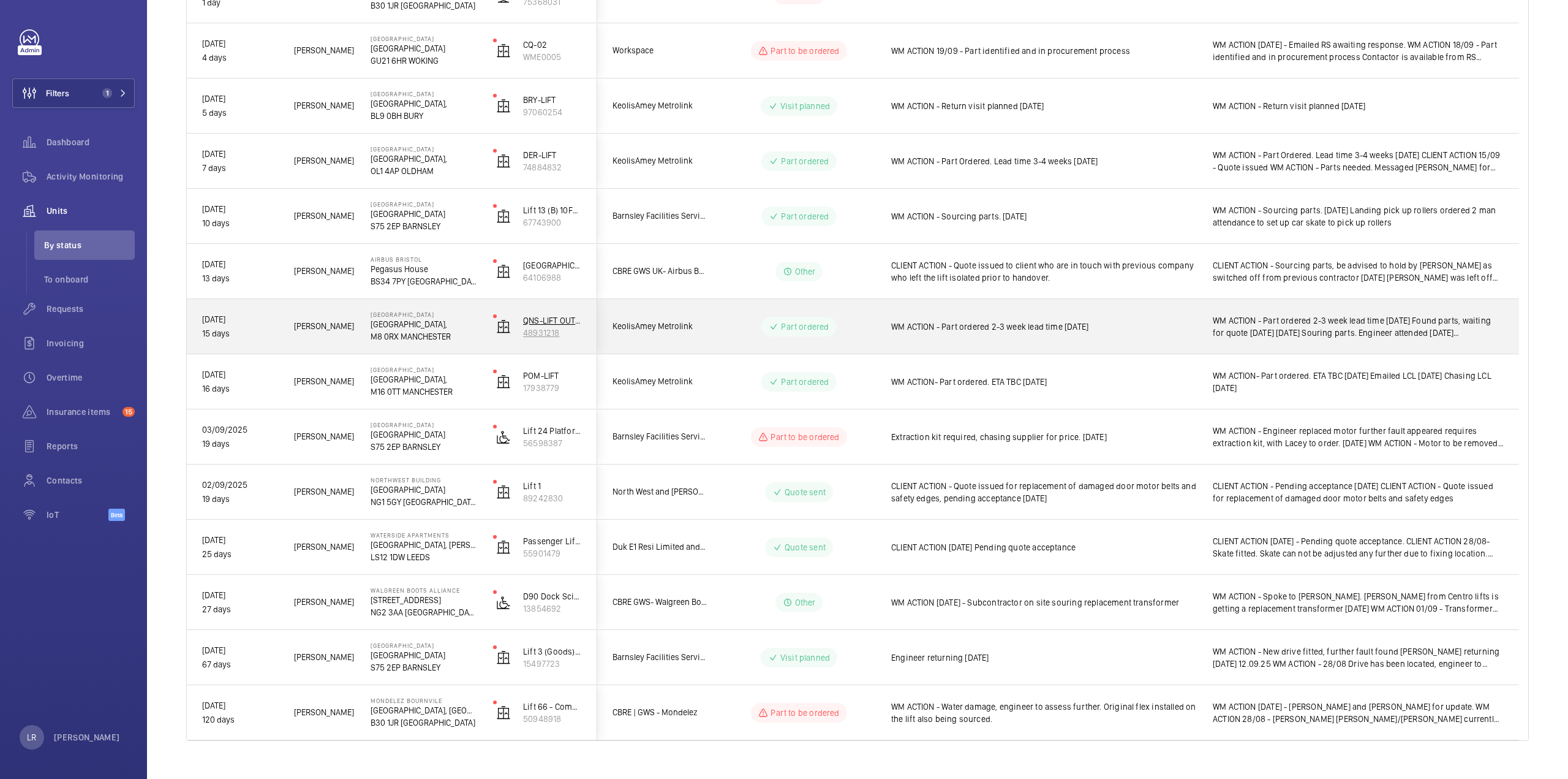
scroll to position [306, 0]
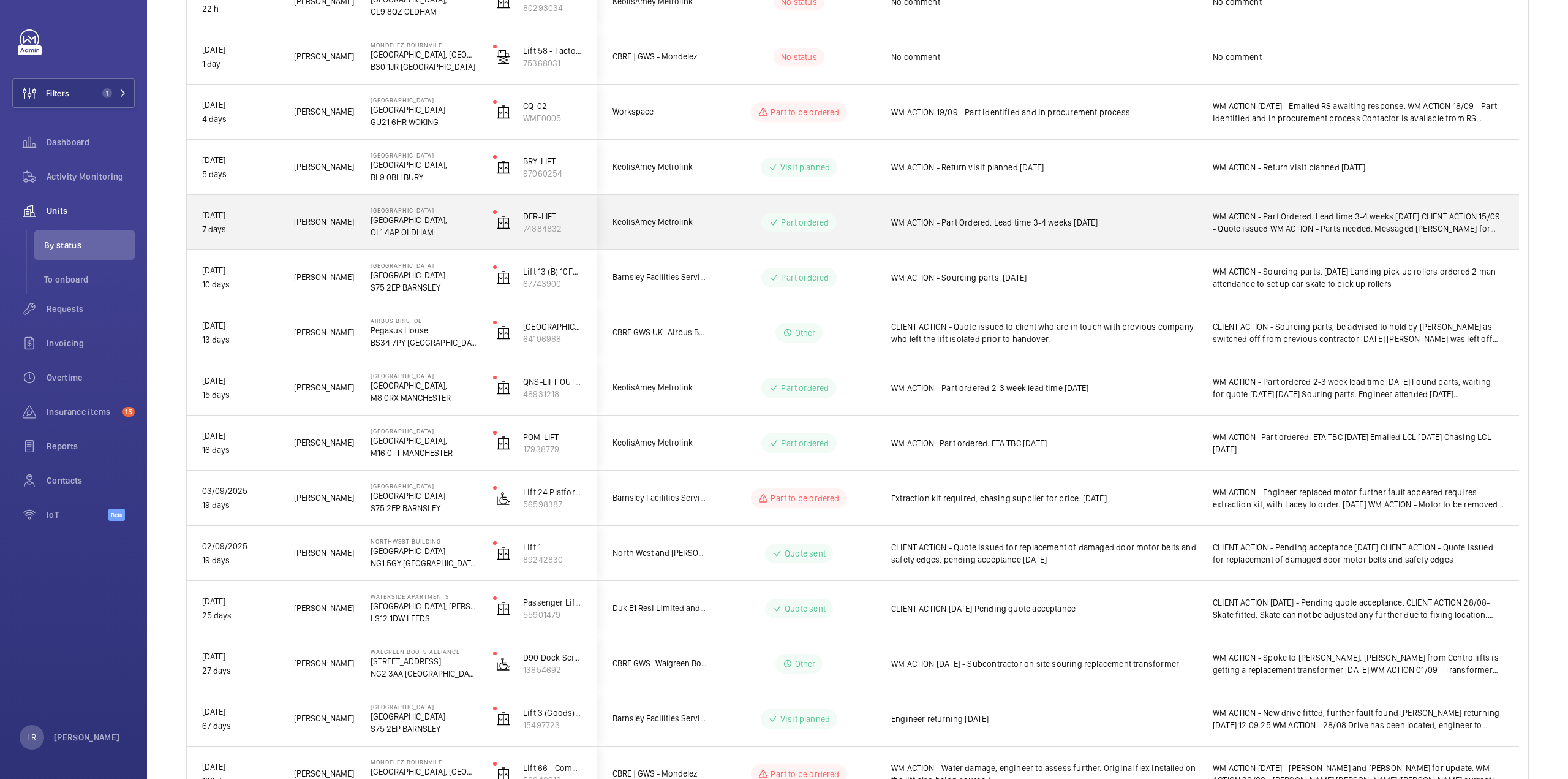
click at [717, 230] on div "Part ordered" at bounding box center [791, 223] width 167 height 44
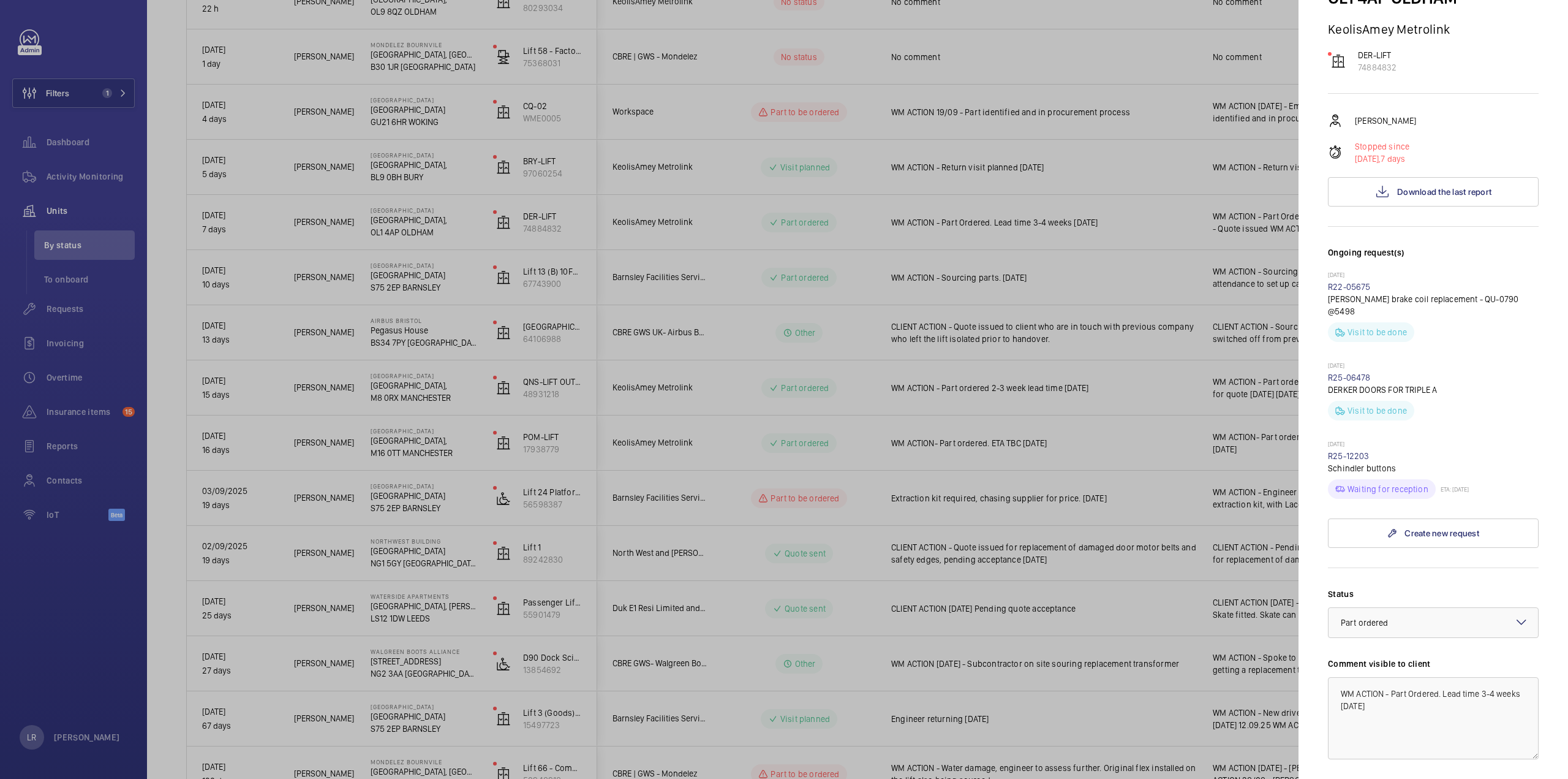
scroll to position [123, 0]
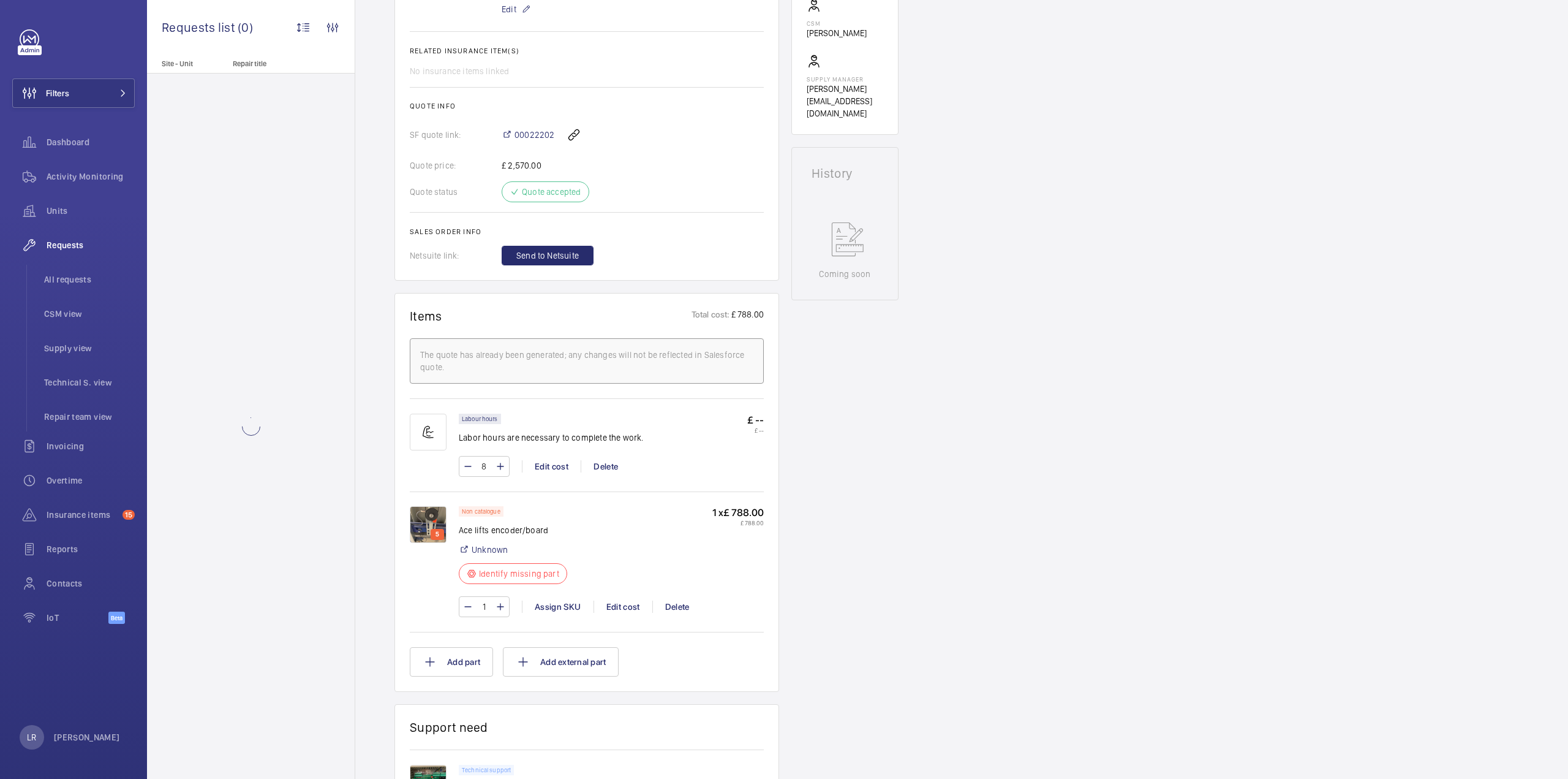
scroll to position [453, 0]
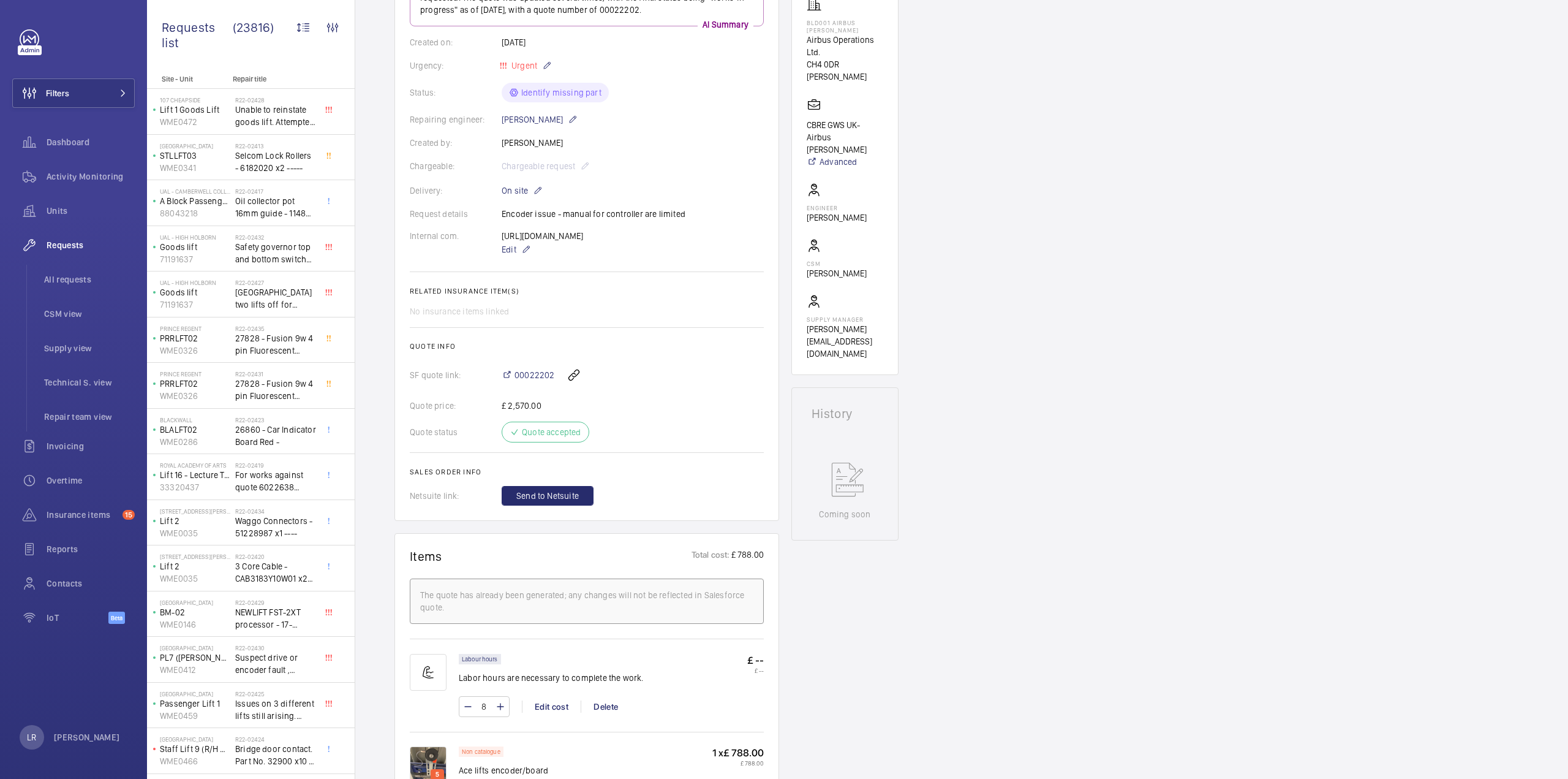
scroll to position [86, 0]
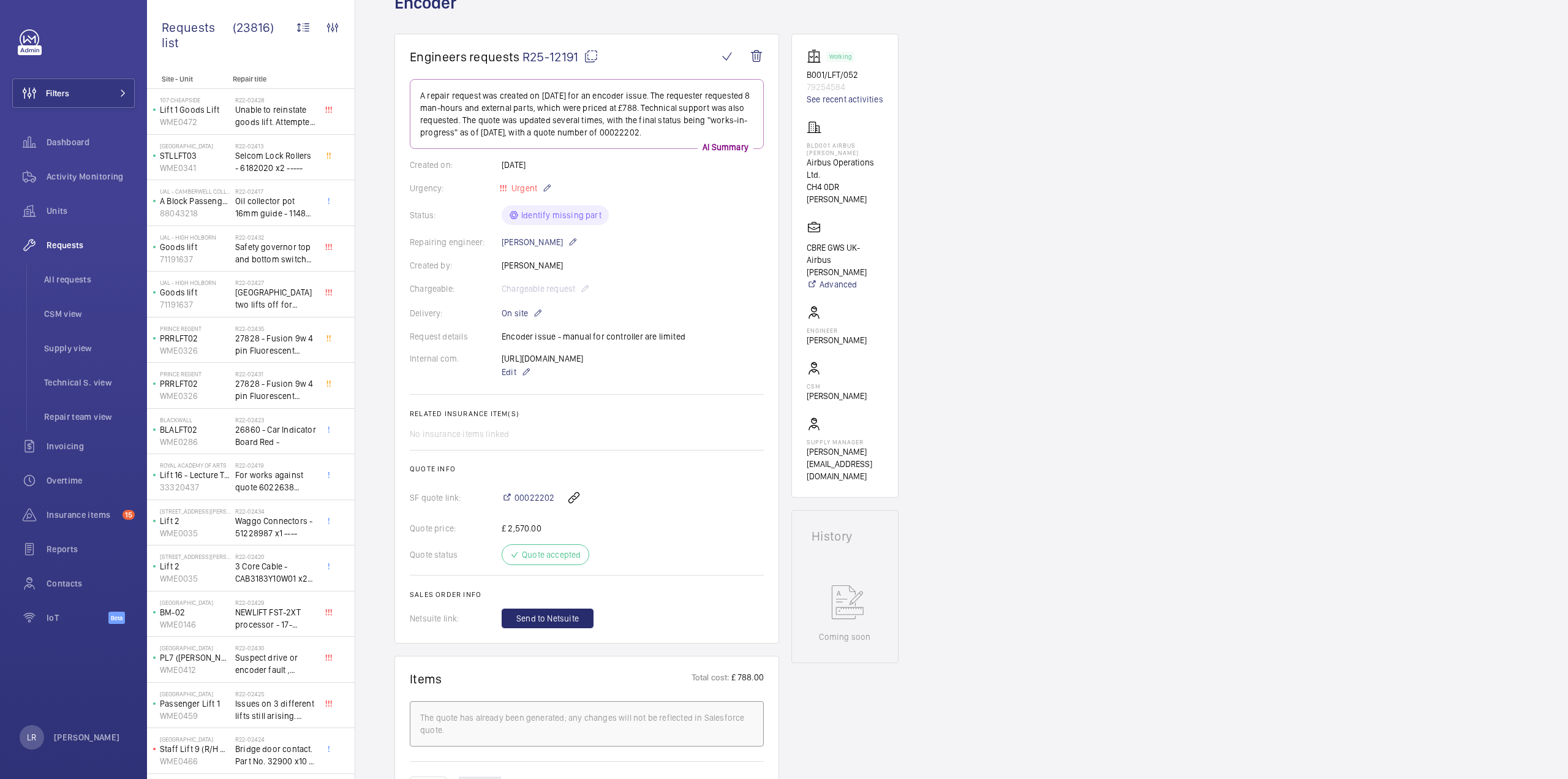
click at [721, 567] on wm-front-card-body "A repair request was created on [DATE] for an encoder issue. The requester requ…" at bounding box center [587, 353] width 354 height 549
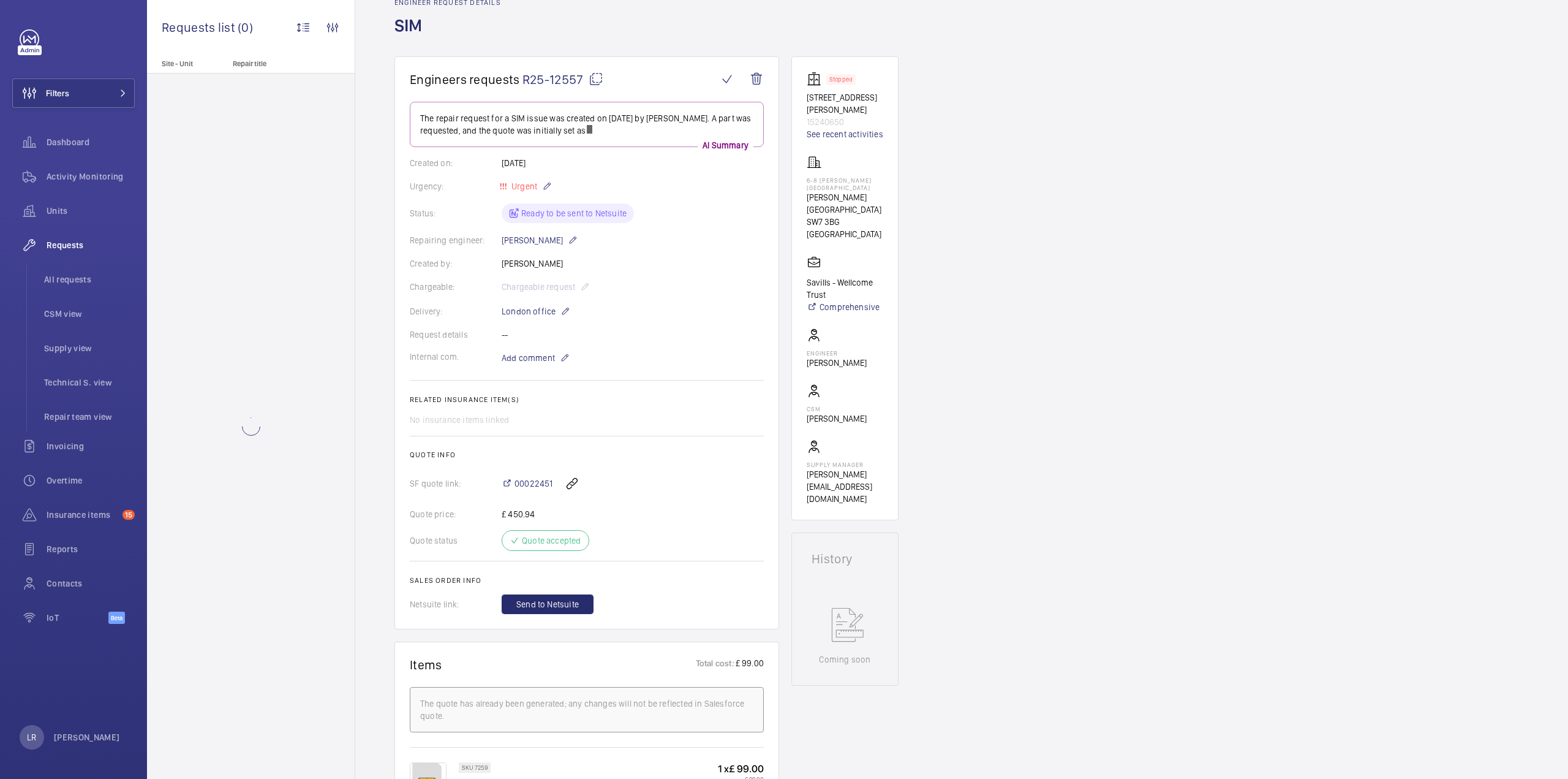
scroll to position [123, 0]
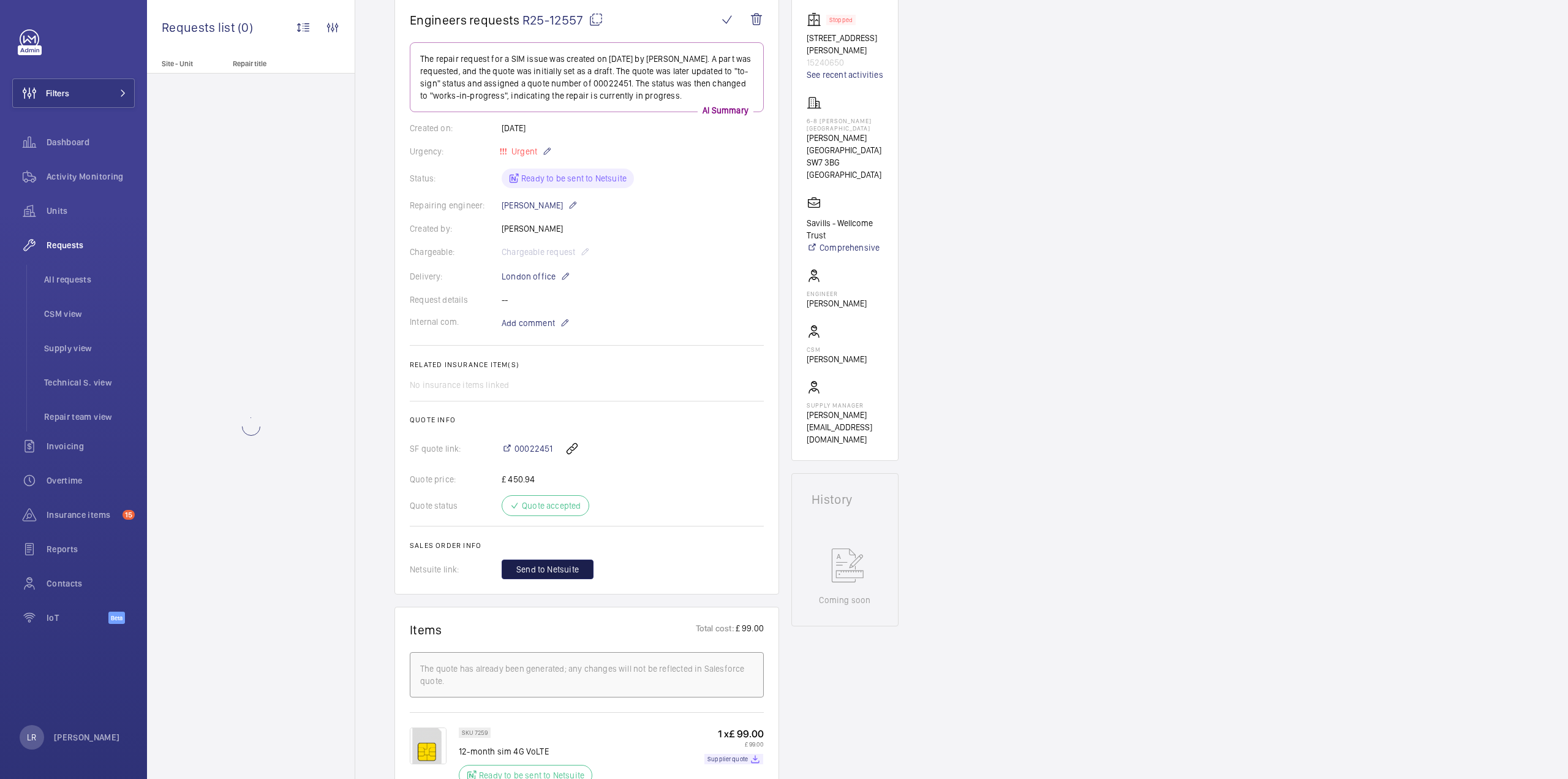
click at [560, 560] on button "Send to Netsuite" at bounding box center [548, 569] width 92 height 20
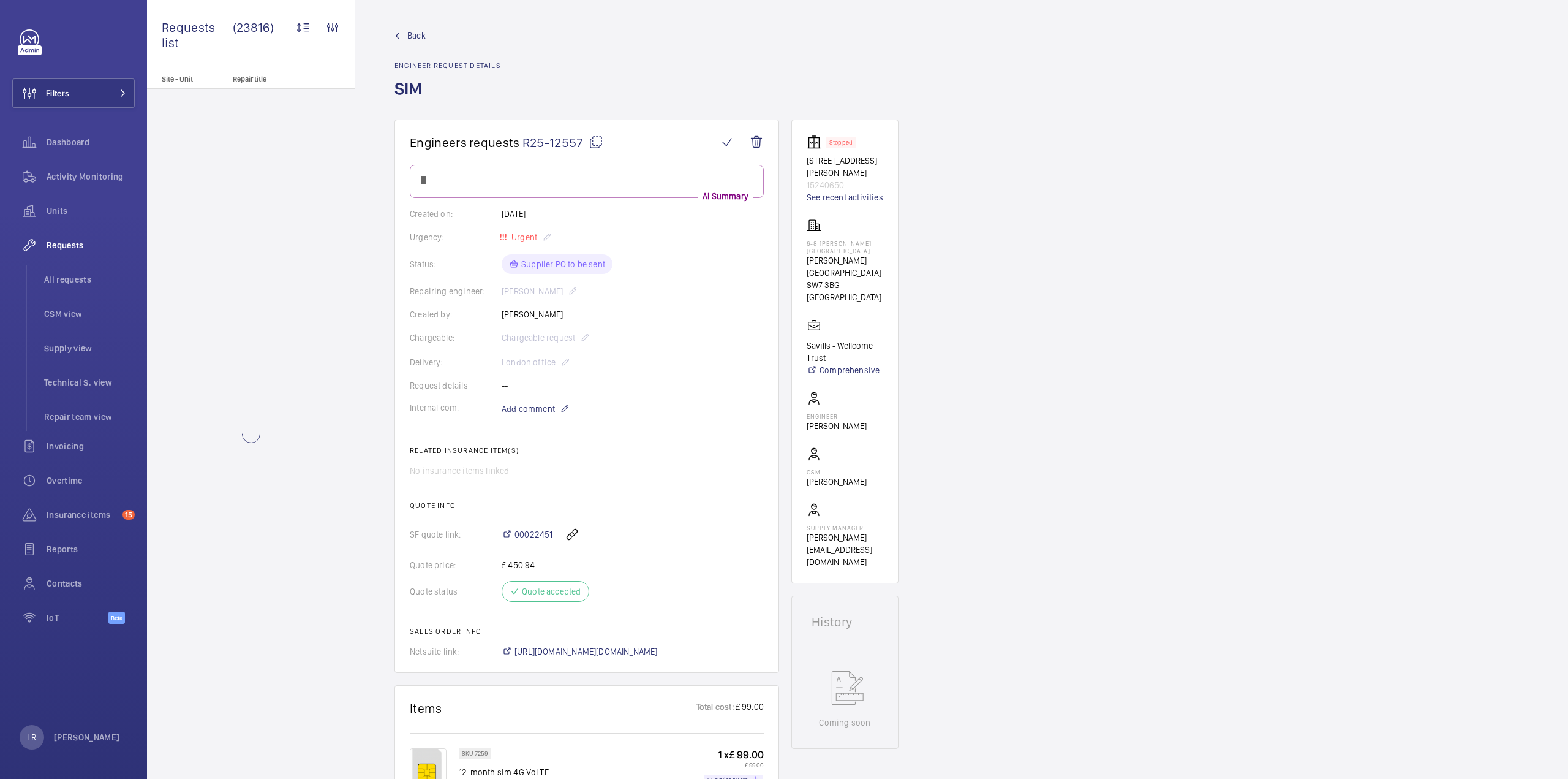
scroll to position [123, 0]
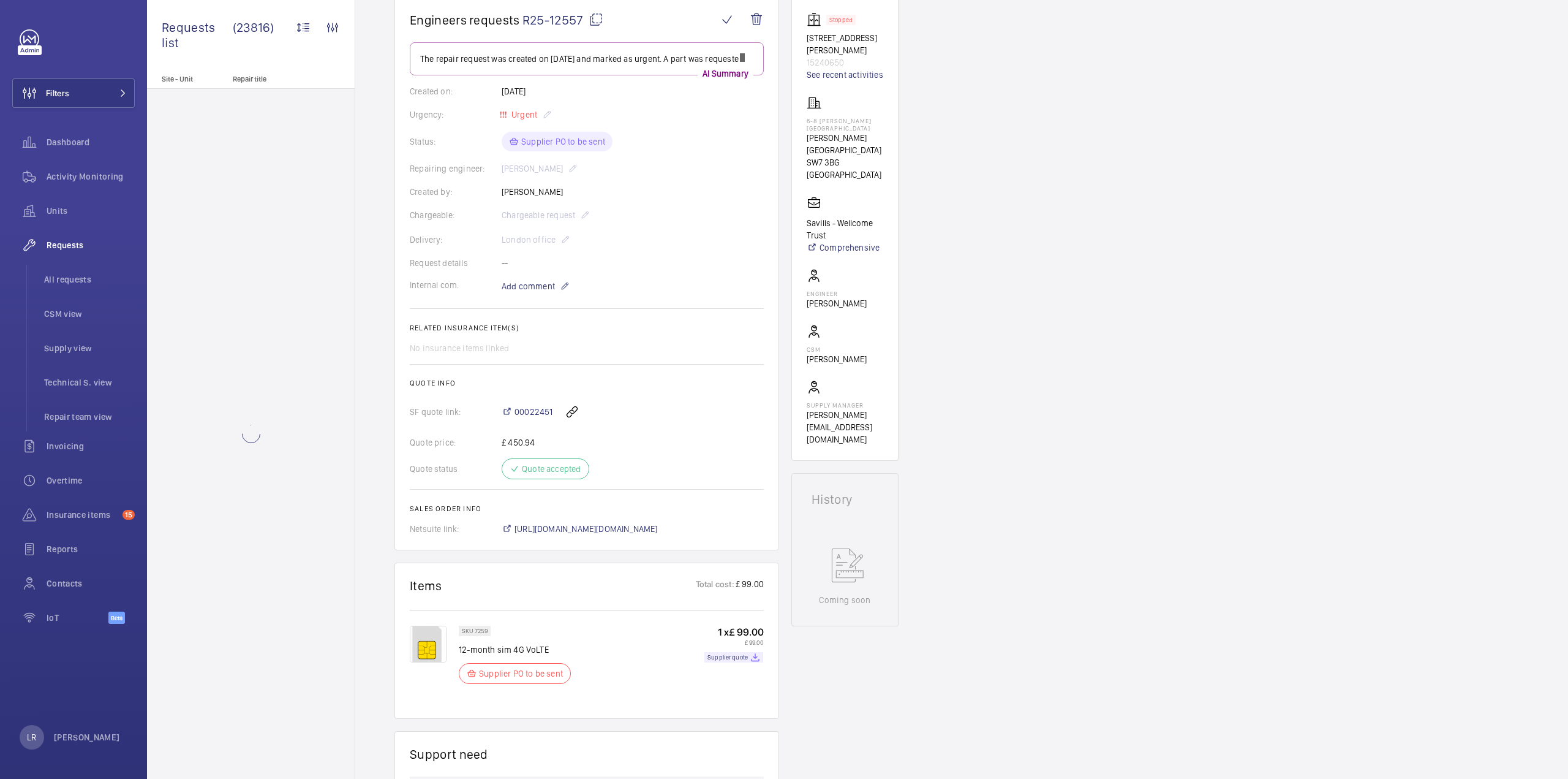
click at [592, 525] on wm-front-card-body "The repair request was created on [DATE] and marked as urgent. A part was reque…" at bounding box center [587, 288] width 354 height 493
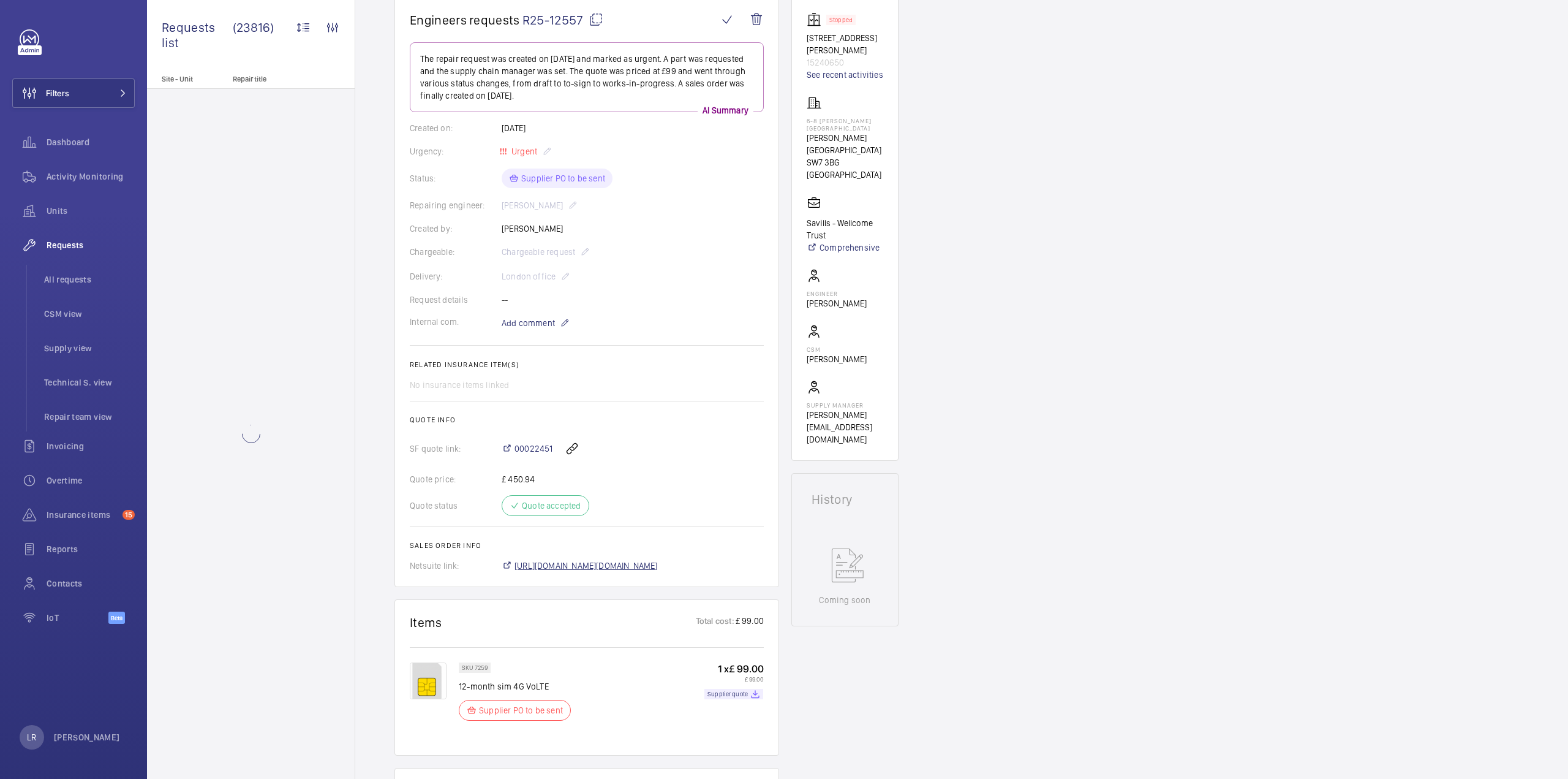
click at [582, 565] on span "[URL][DOMAIN_NAME][DOMAIN_NAME]" at bounding box center [587, 565] width 143 height 12
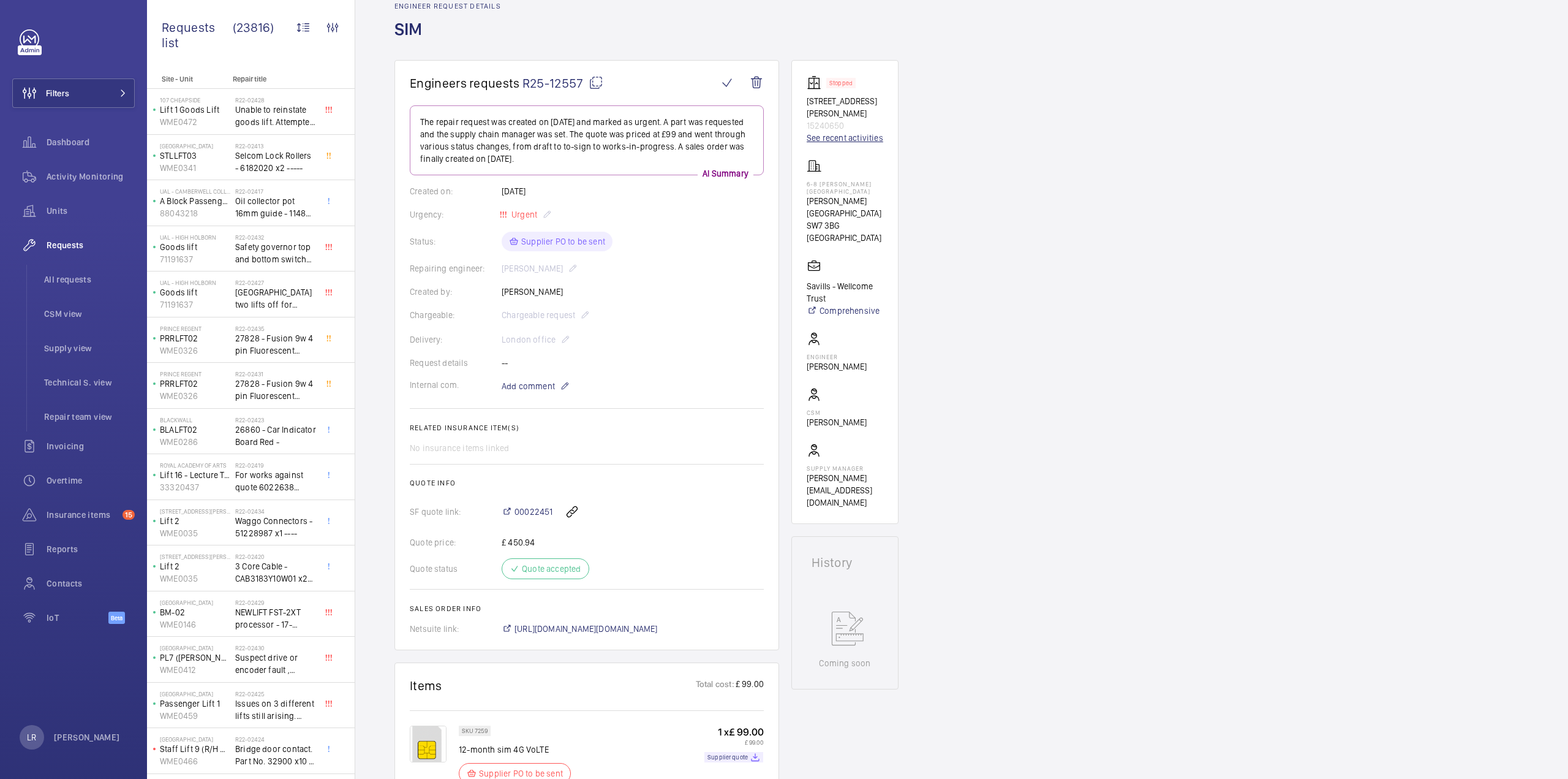
scroll to position [0, 0]
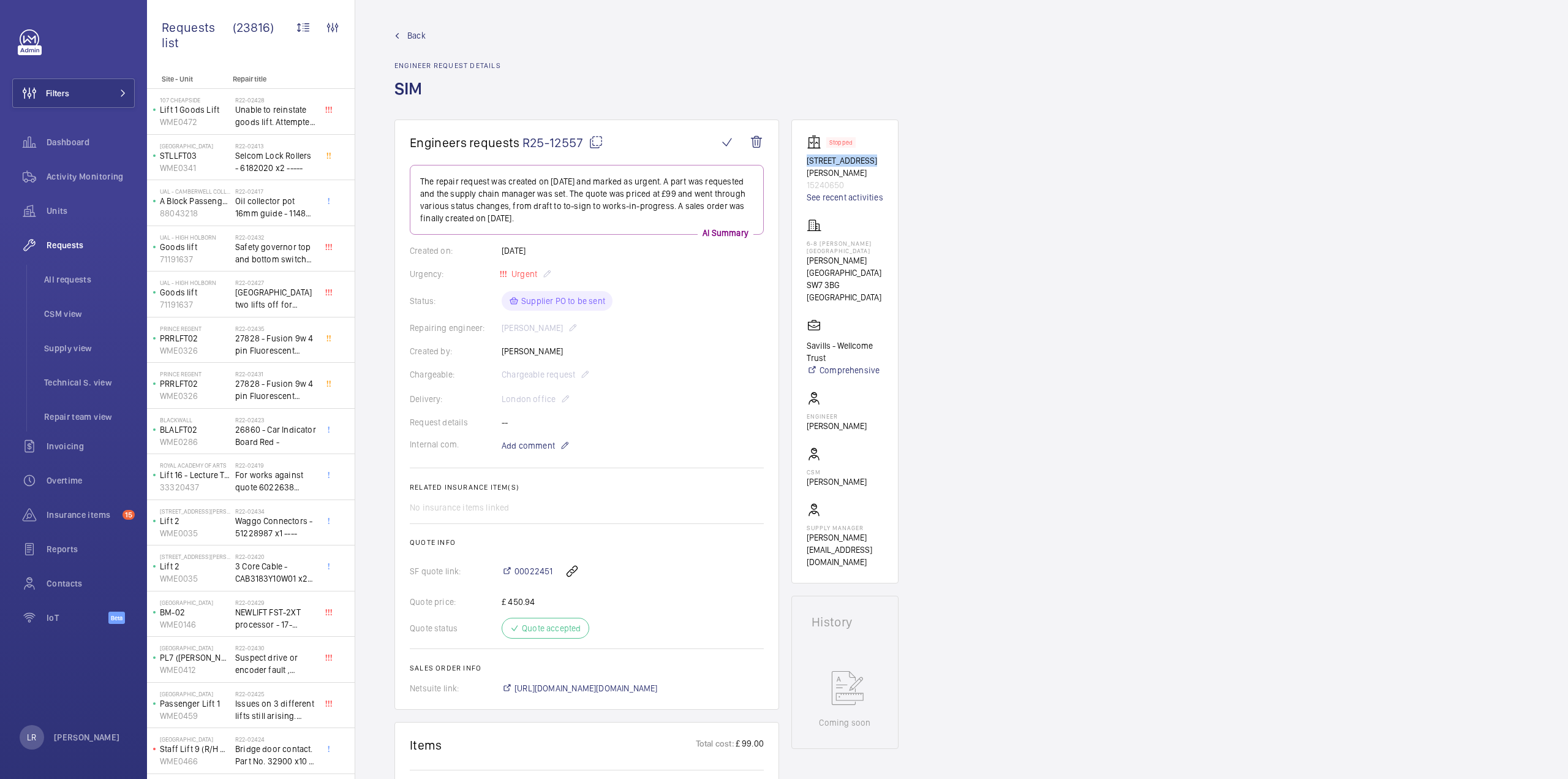
drag, startPoint x: 807, startPoint y: 160, endPoint x: 867, endPoint y: 159, distance: 60.0
click at [870, 160] on p "6 Evelyn Gardens SW73BG" at bounding box center [845, 167] width 77 height 25
copy p "6 Evelyn Gardens"
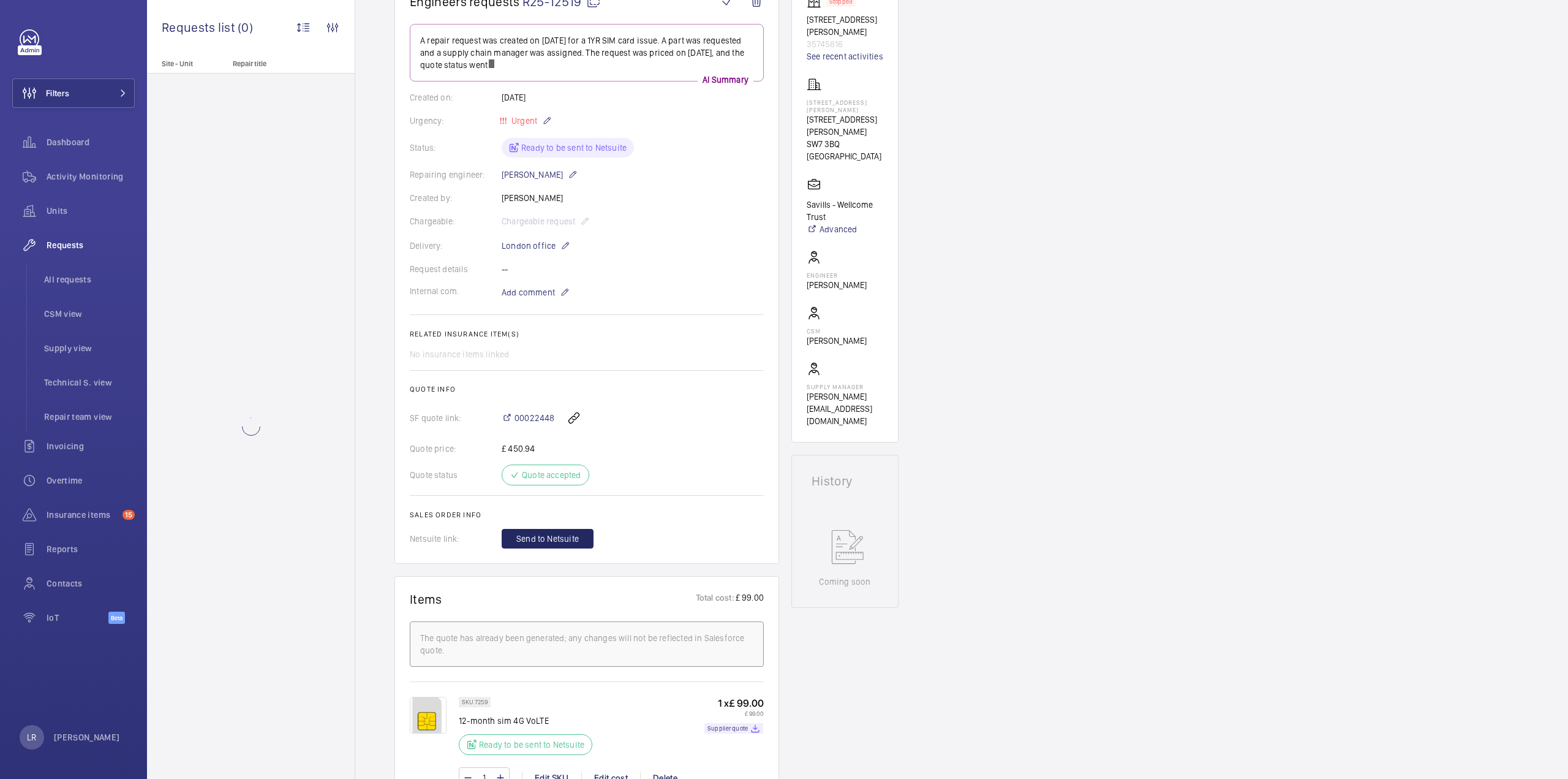
scroll to position [183, 0]
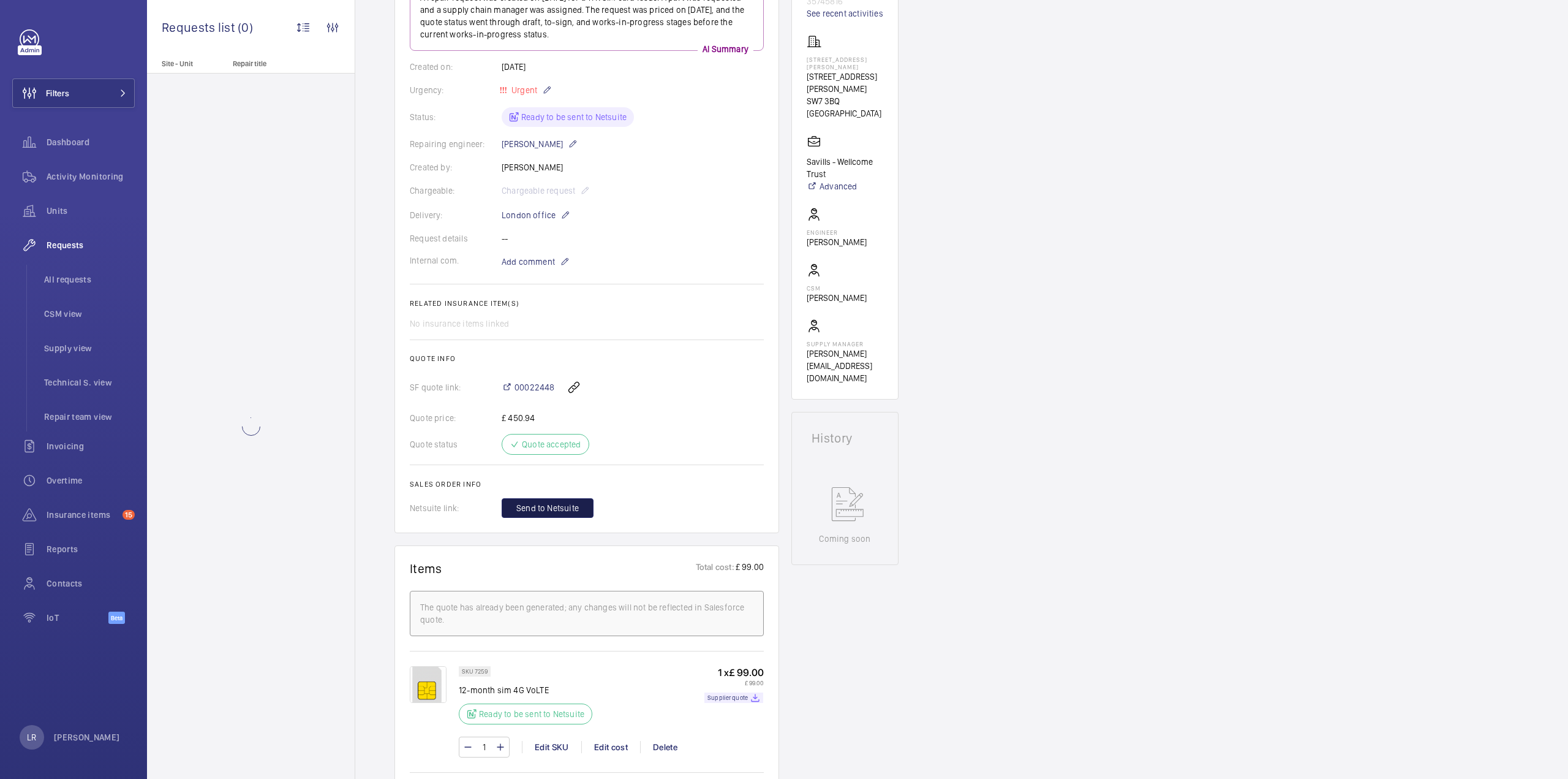
click at [567, 508] on span "Send to Netsuite" at bounding box center [548, 508] width 63 height 12
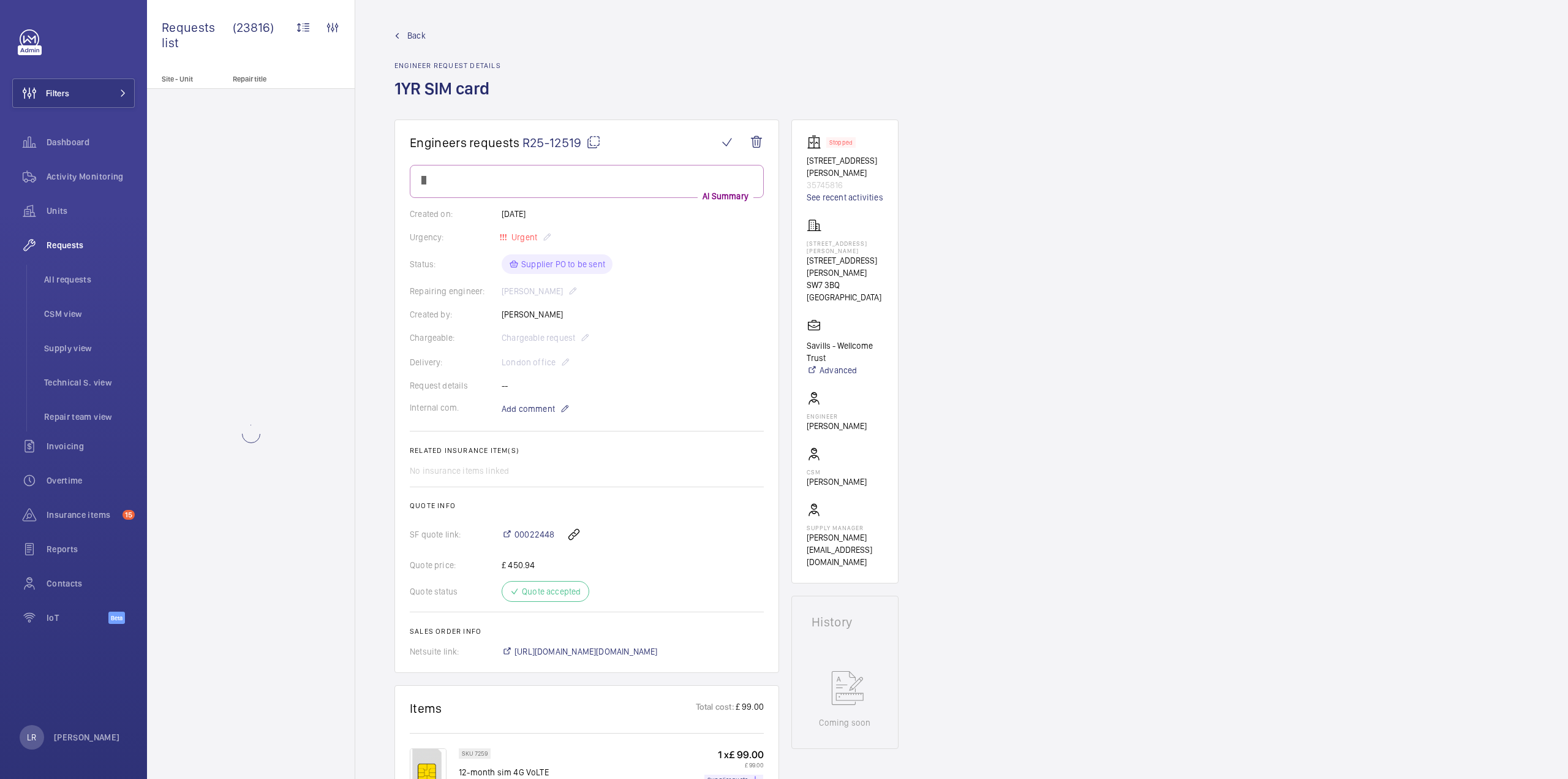
scroll to position [183, 0]
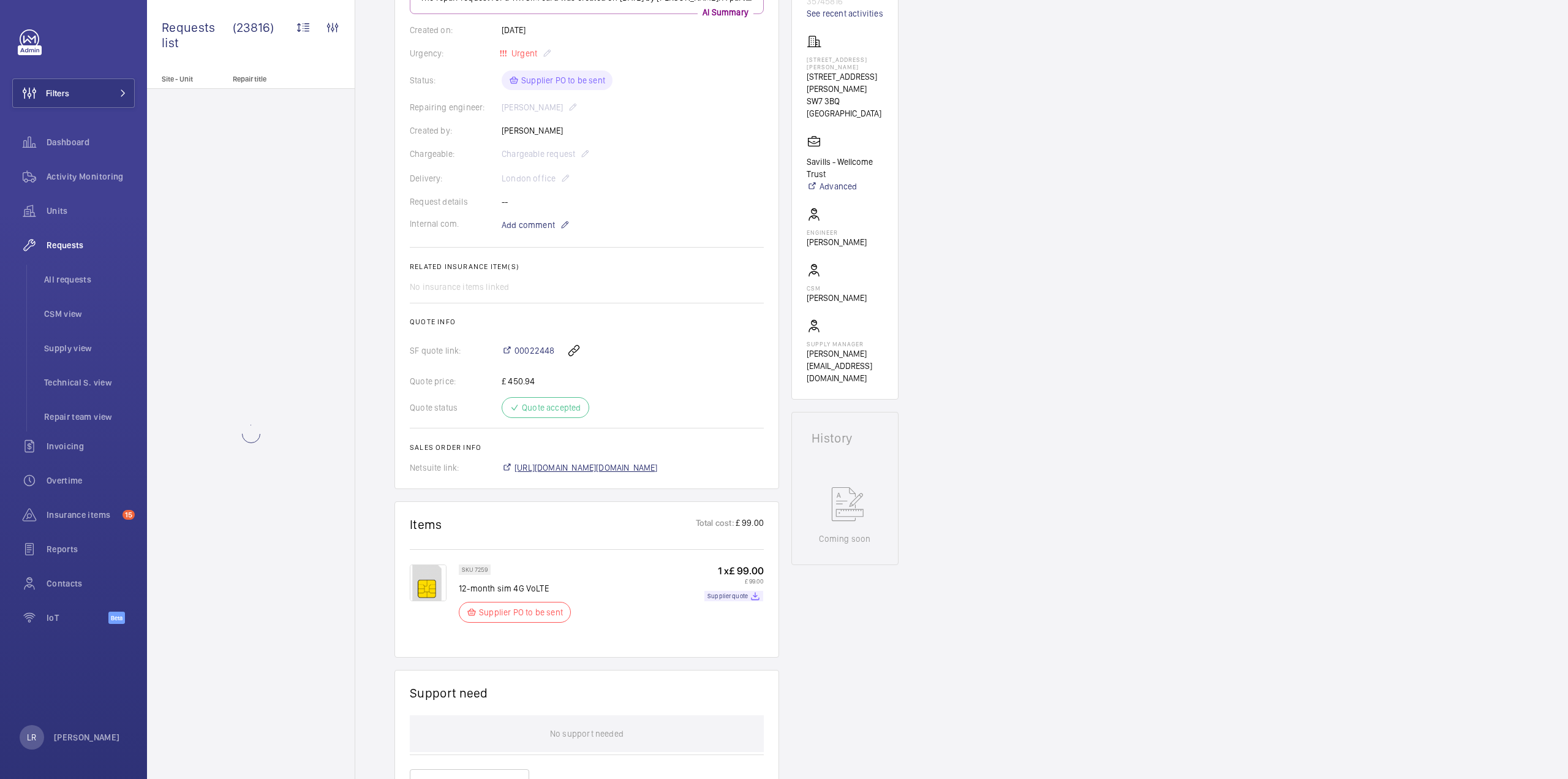
click at [644, 462] on span "[URL][DOMAIN_NAME][DOMAIN_NAME]" at bounding box center [587, 467] width 143 height 12
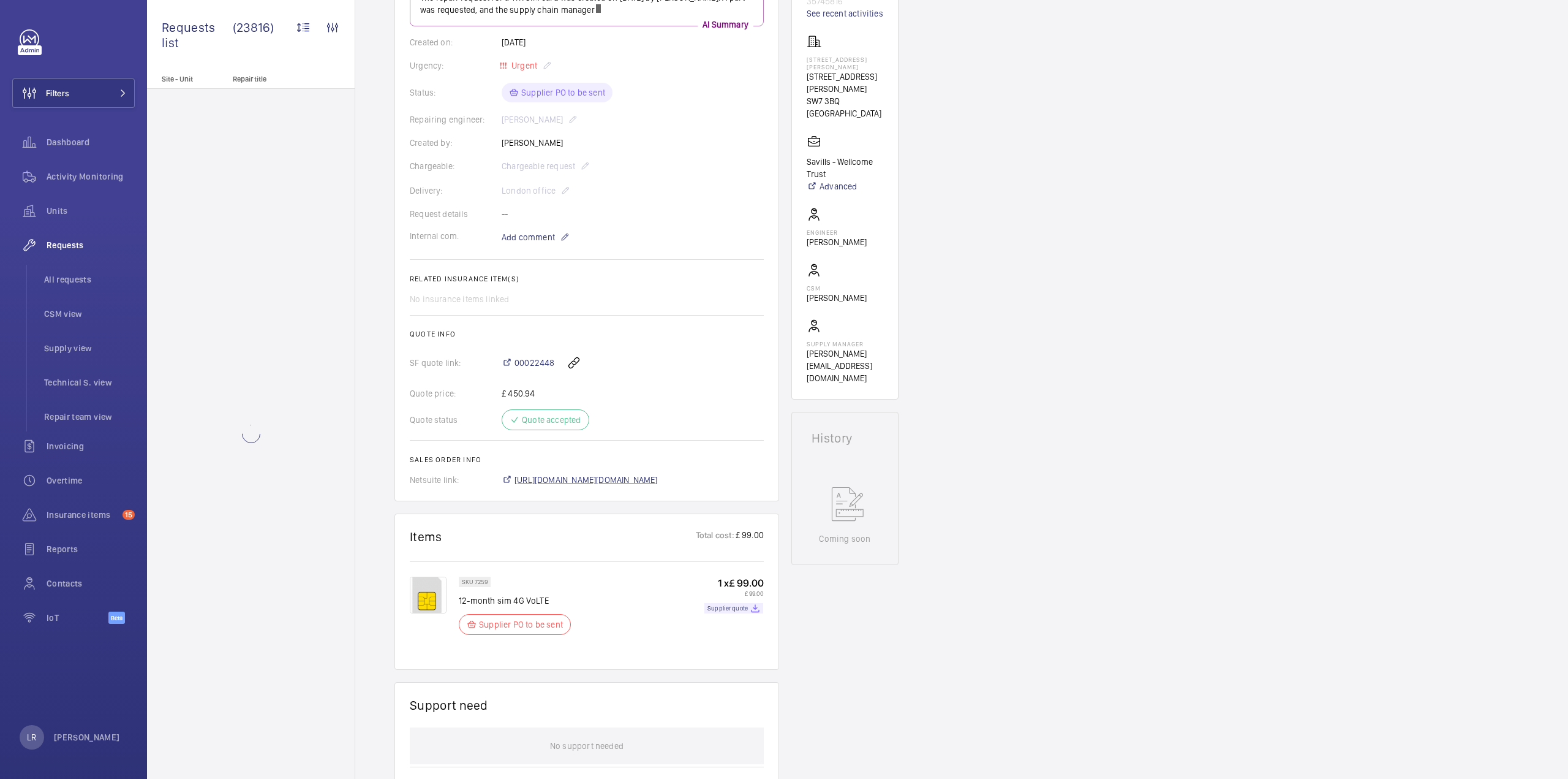
scroll to position [196, 0]
